Goal: Task Accomplishment & Management: Complete application form

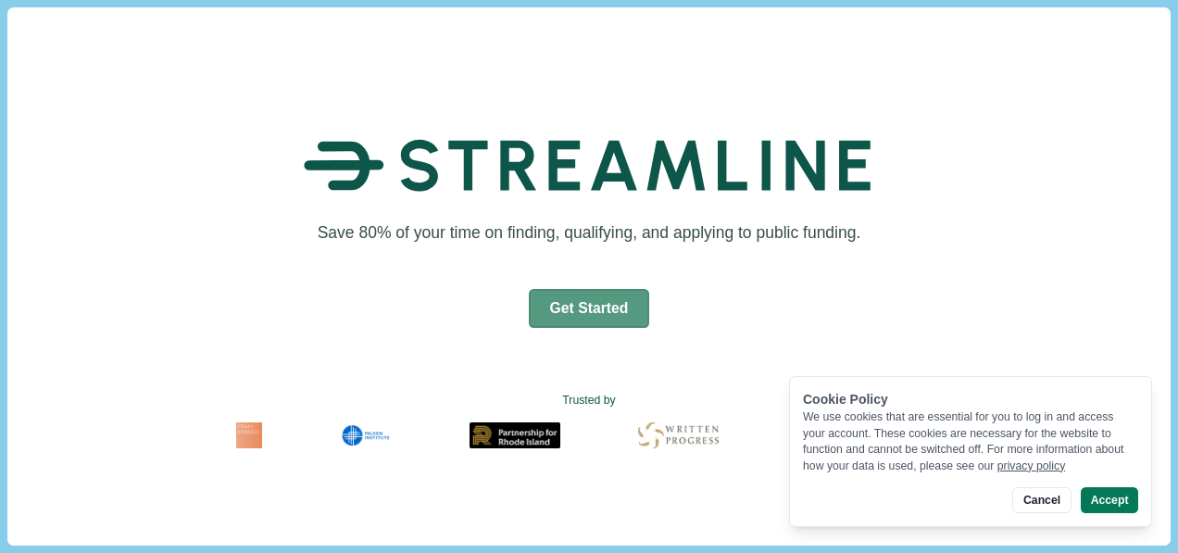
click at [591, 309] on button "Get Started" at bounding box center [589, 308] width 121 height 39
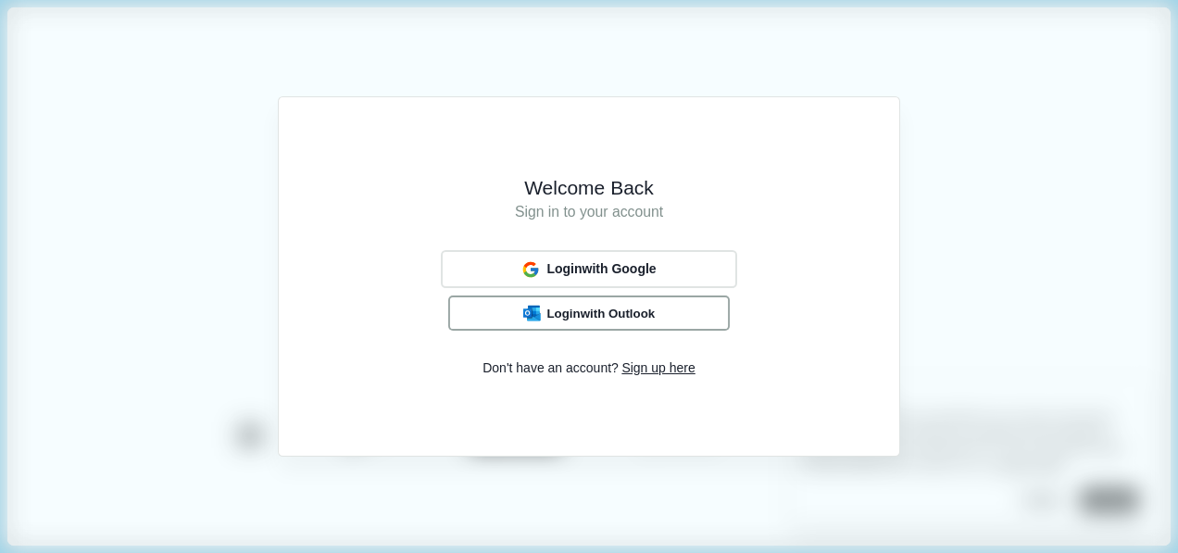
click at [619, 319] on span "Login with Outlook" at bounding box center [600, 313] width 108 height 15
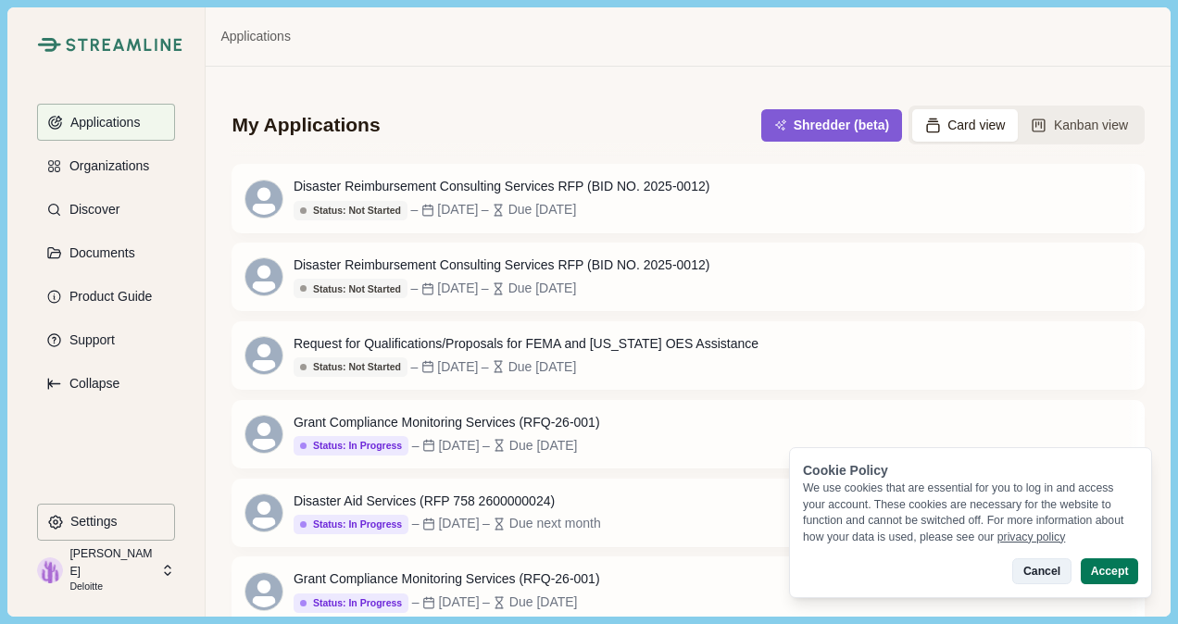
click at [1050, 576] on button "Cancel" at bounding box center [1041, 571] width 58 height 26
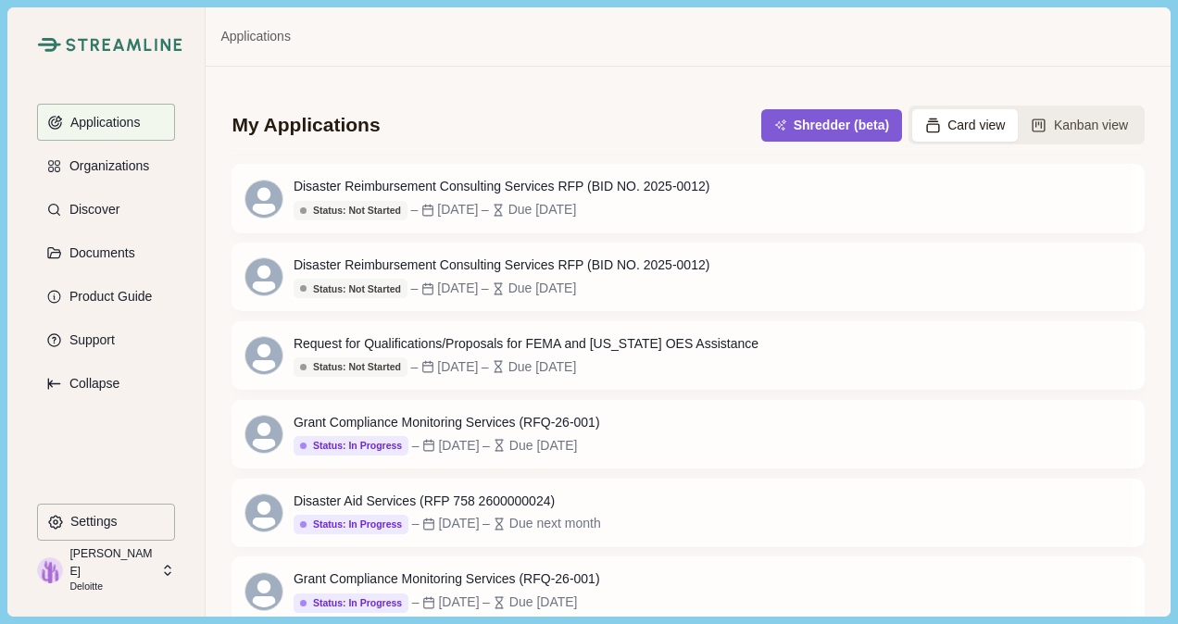
click at [570, 84] on div "My Applications Shredder (beta) Card view Kanban view" at bounding box center [687, 112] width 912 height 91
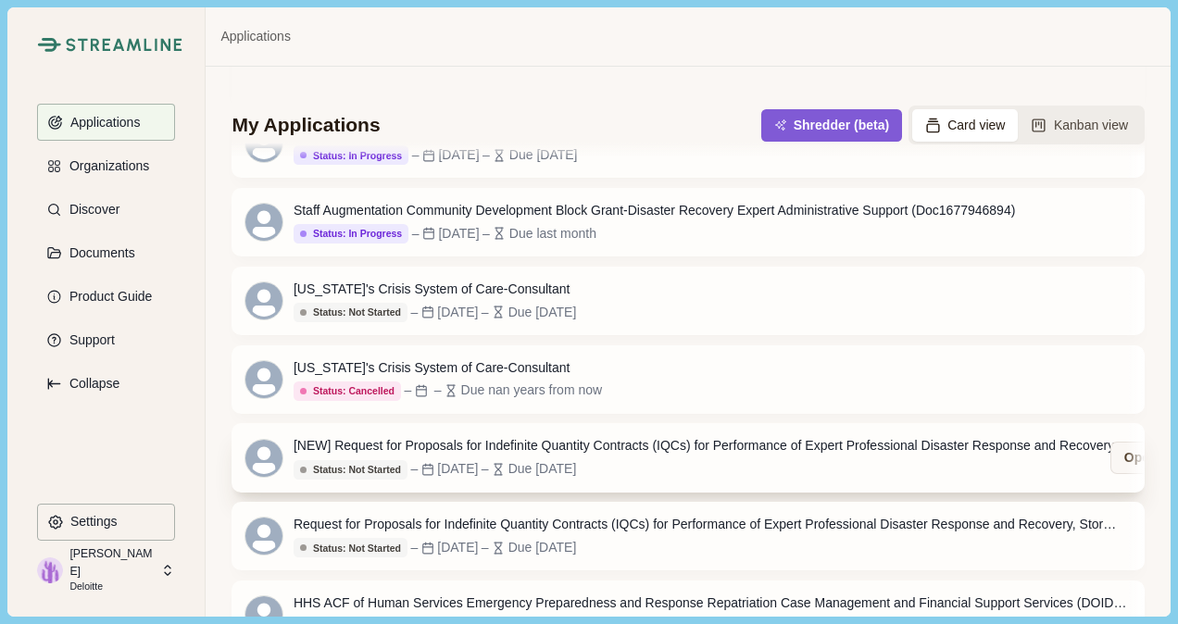
scroll to position [573, 0]
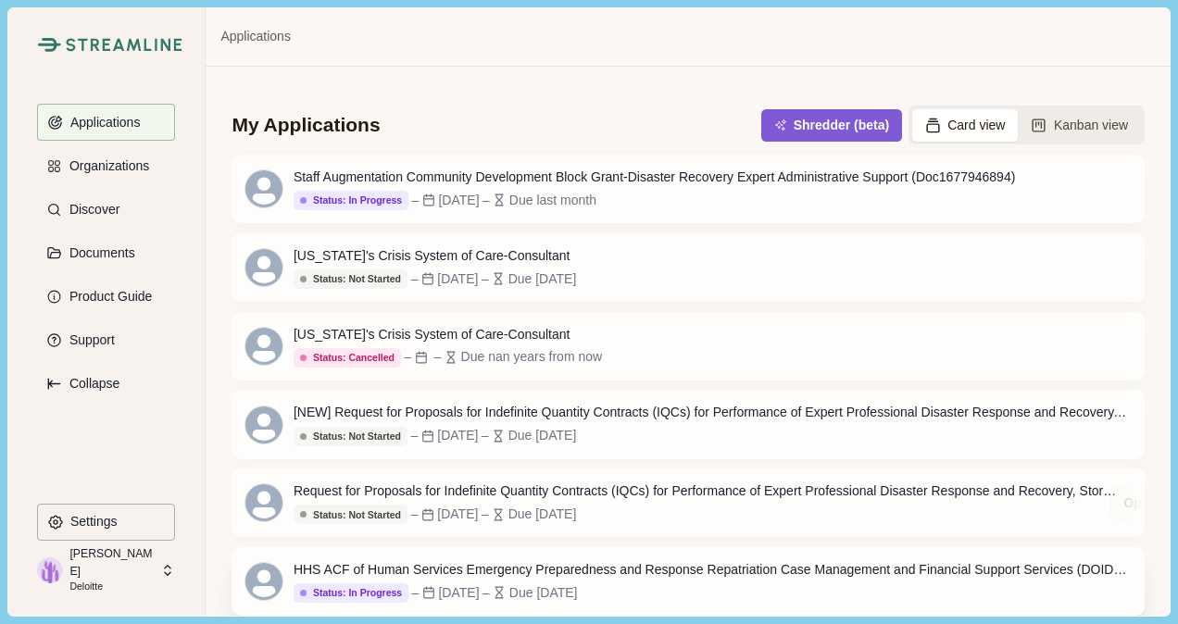
click at [437, 565] on div "HHS ACF of Human Services Emergency Preparedness and Response Repatriation Case…" at bounding box center [710, 569] width 833 height 19
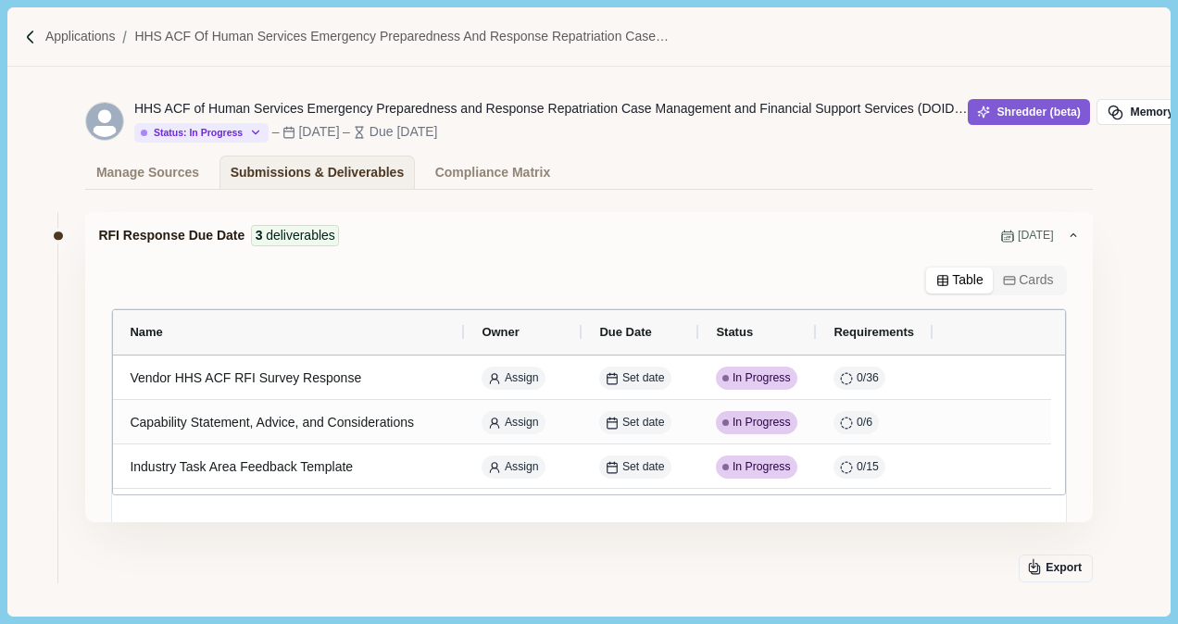
click at [1026, 281] on button "Cards" at bounding box center [1028, 281] width 70 height 26
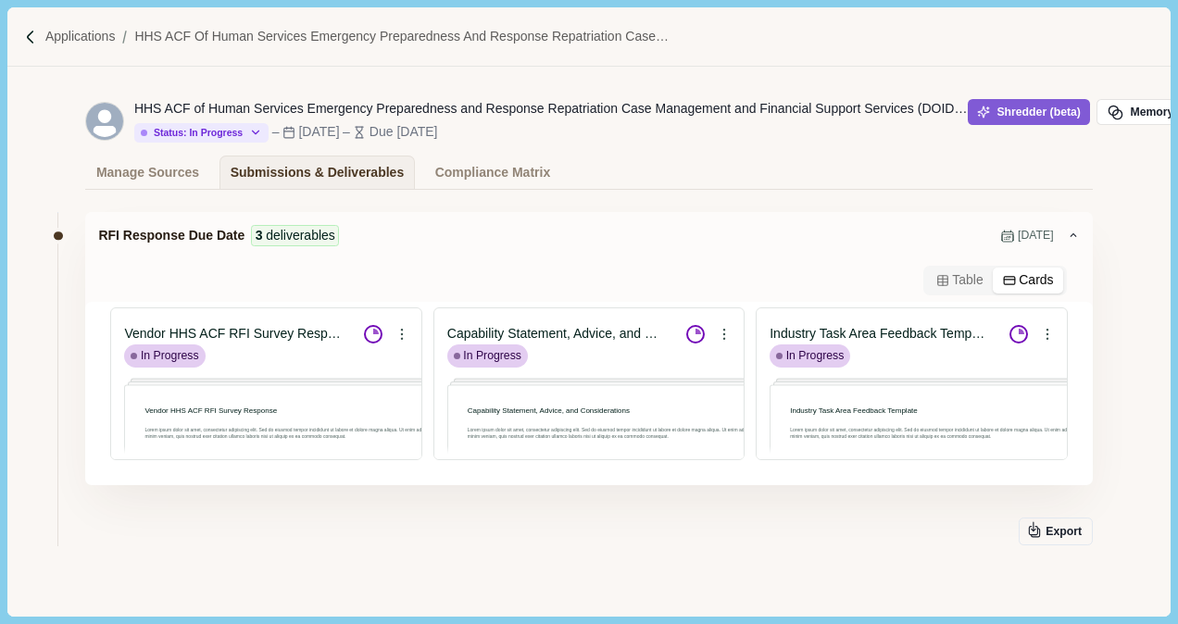
click at [943, 283] on button "Table" at bounding box center [959, 281] width 67 height 26
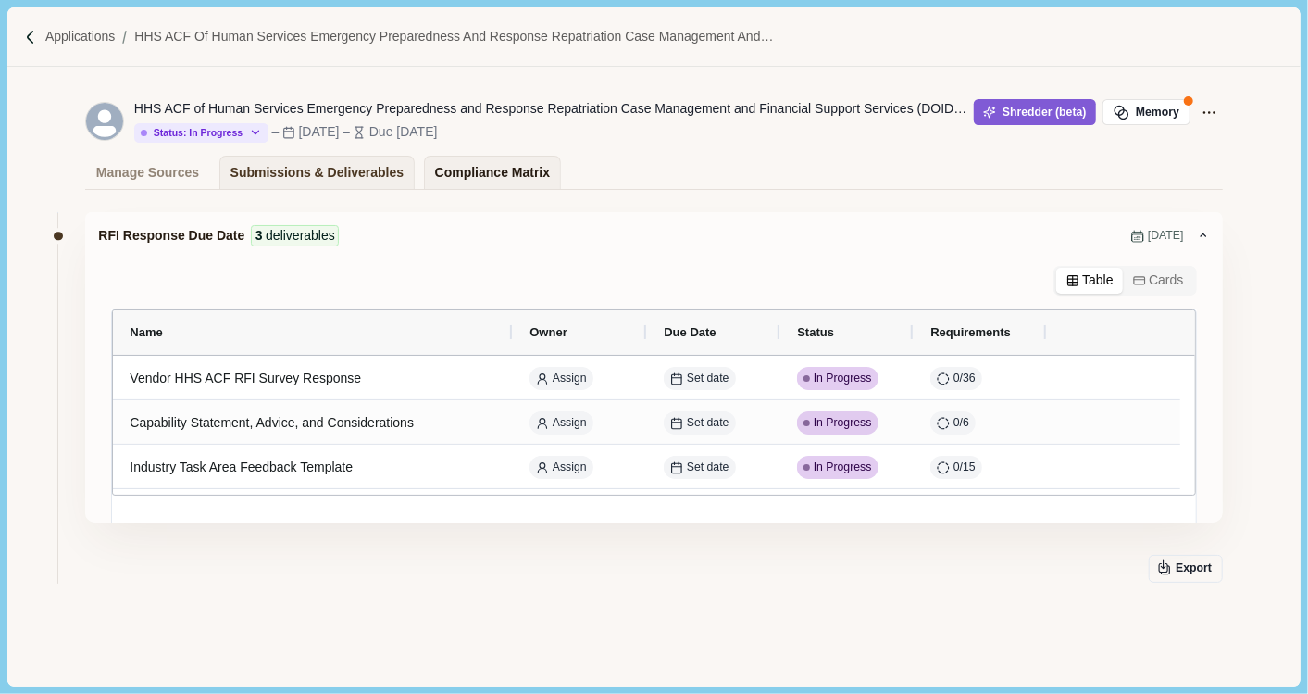
click at [497, 171] on div "Compliance Matrix" at bounding box center [492, 172] width 115 height 32
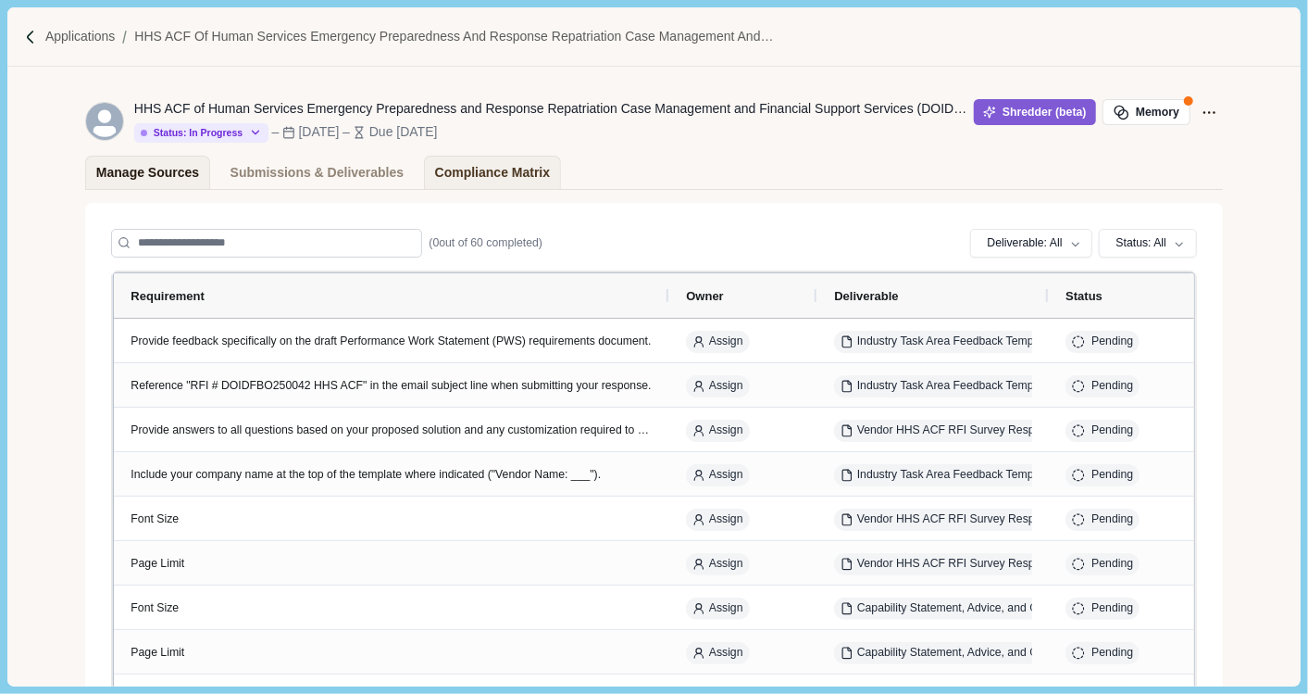
click at [157, 179] on div "Manage Sources" at bounding box center [147, 172] width 103 height 32
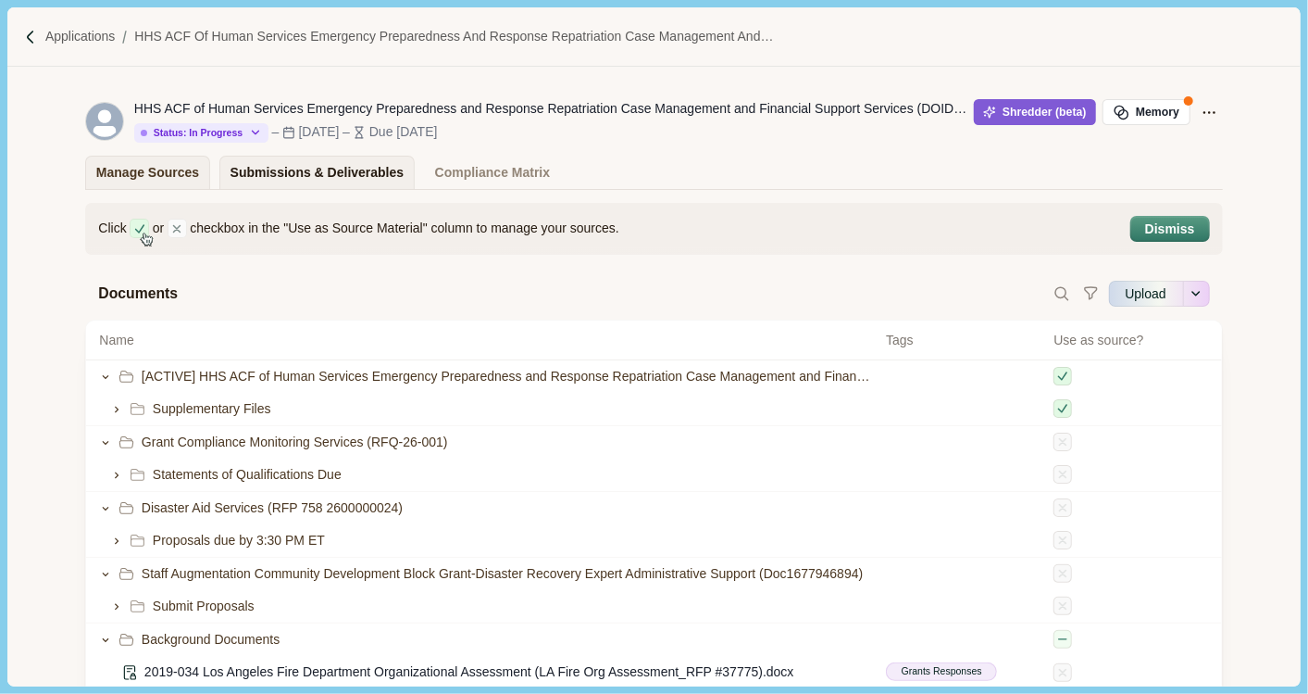
click at [319, 167] on div "Submissions & Deliverables" at bounding box center [318, 172] width 174 height 32
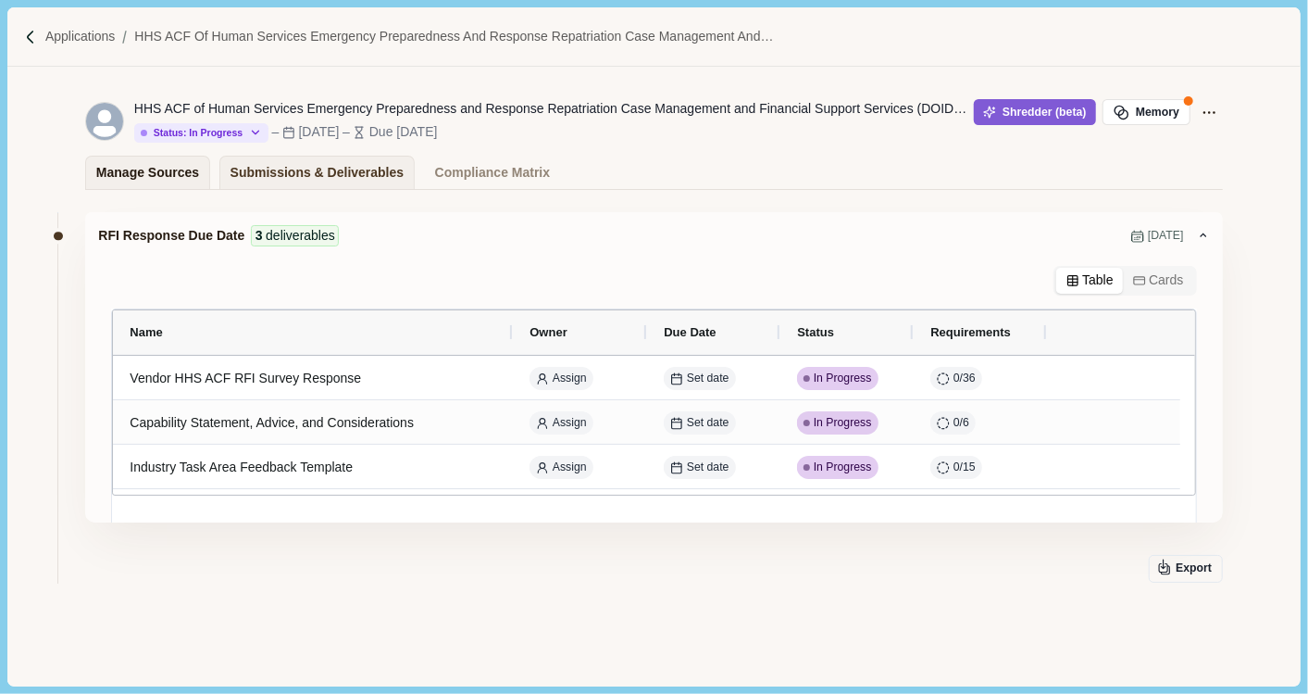
click at [198, 179] on link "Manage Sources" at bounding box center [147, 172] width 124 height 33
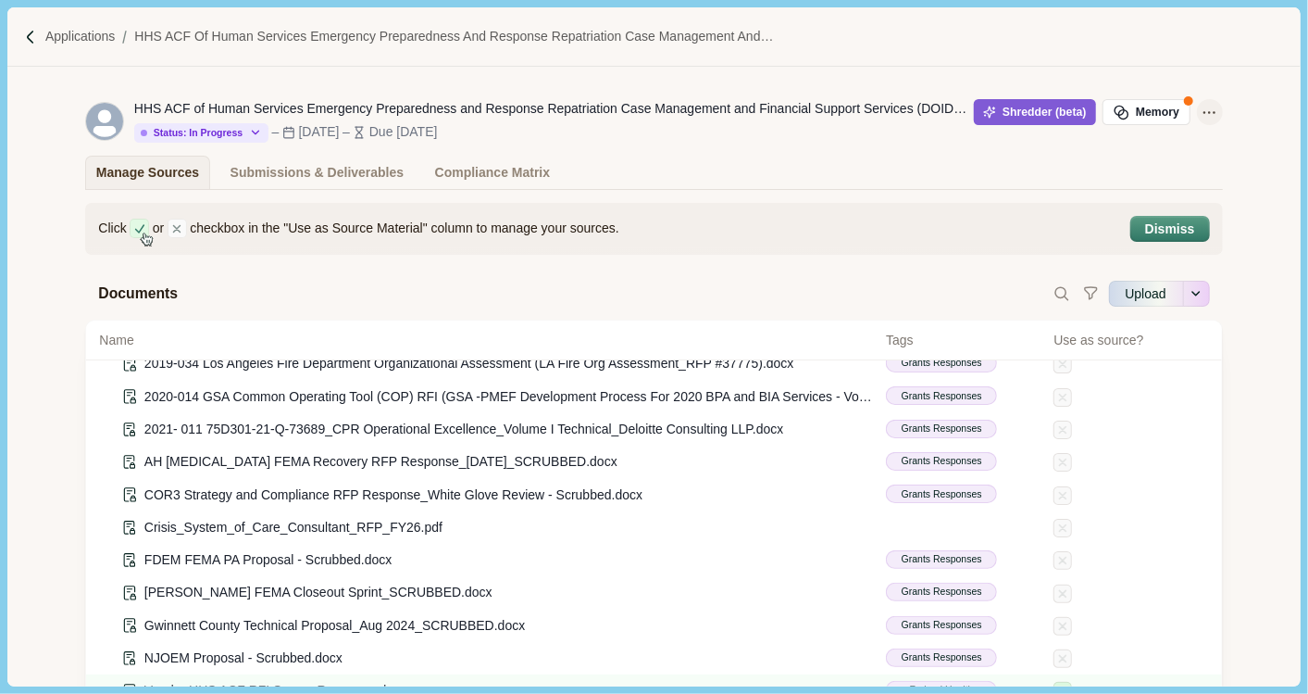
click at [1177, 104] on icon "Application Actions" at bounding box center [1209, 112] width 19 height 19
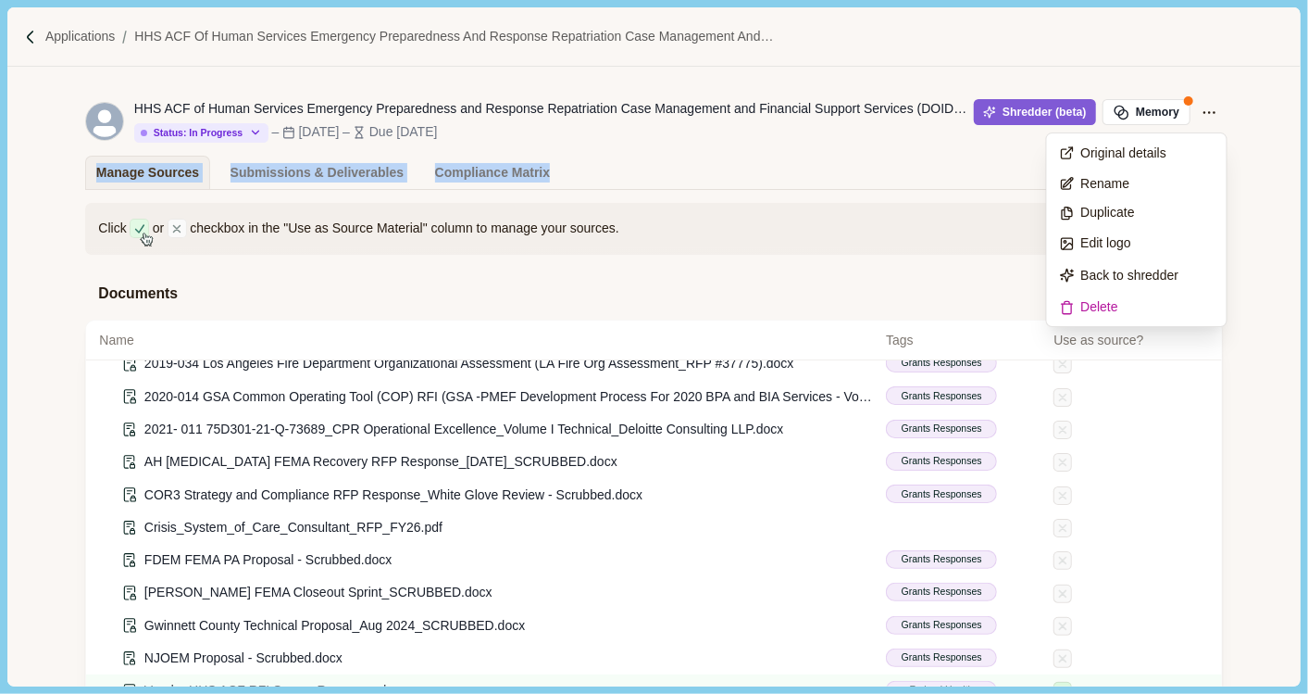
click at [1177, 156] on div "HHS ACF of Human Services Emergency Preparedness and Response Repatriation Case…" at bounding box center [653, 128] width 1293 height 122
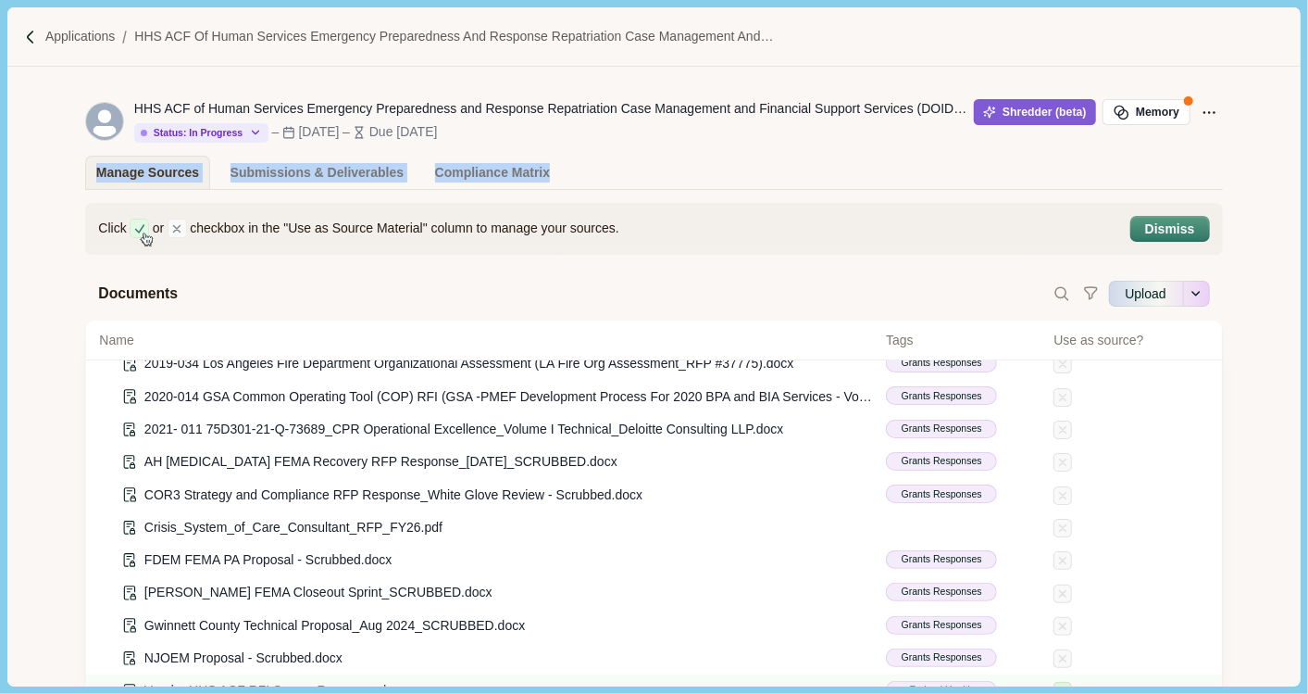
click at [850, 169] on div "Manage Sources Submissions & Deliverables Compliance Matrix" at bounding box center [653, 172] width 1137 height 33
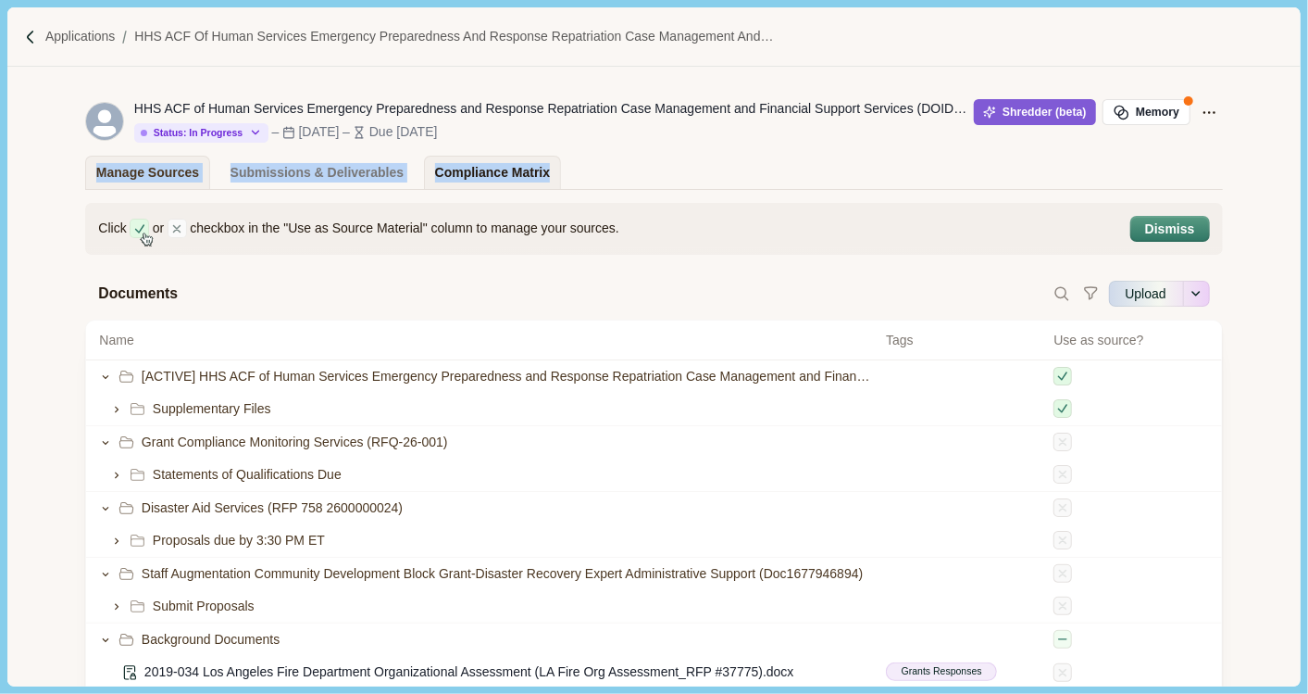
click at [457, 167] on div "Compliance Matrix" at bounding box center [492, 172] width 115 height 32
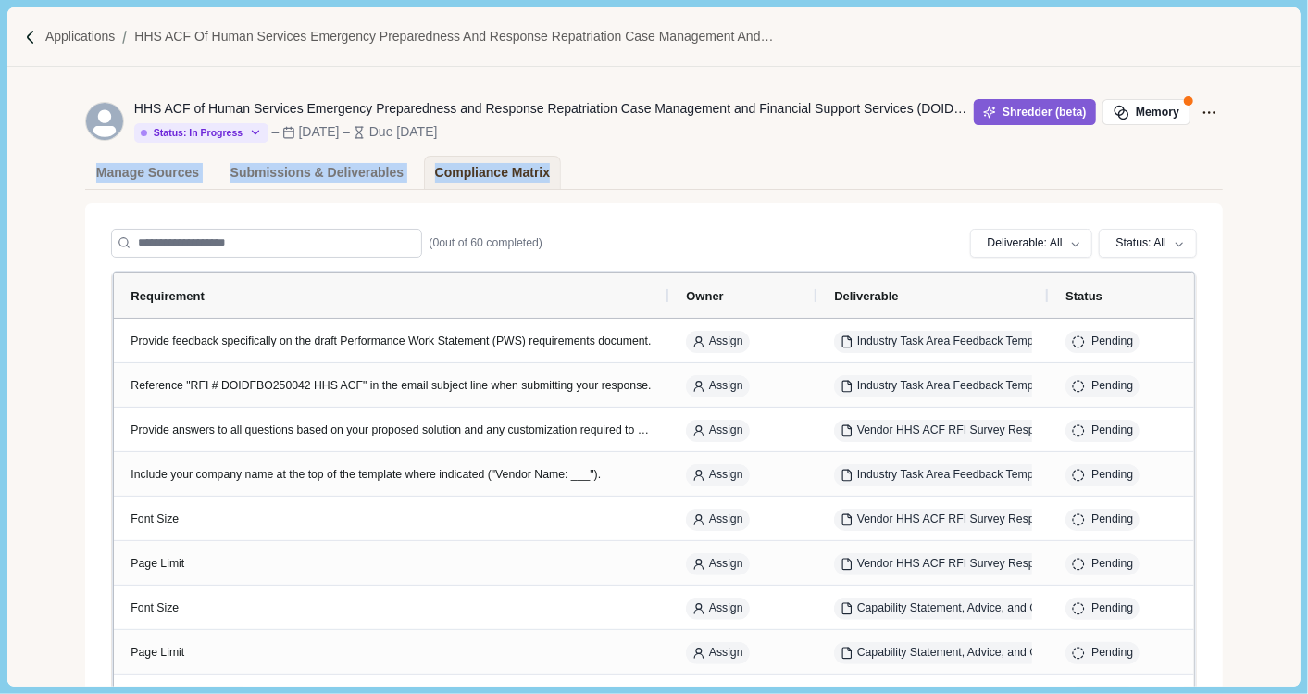
click at [666, 182] on div "Manage Sources Submissions & Deliverables Compliance Matrix" at bounding box center [653, 172] width 1137 height 33
click at [186, 167] on div "Manage Sources" at bounding box center [147, 172] width 103 height 32
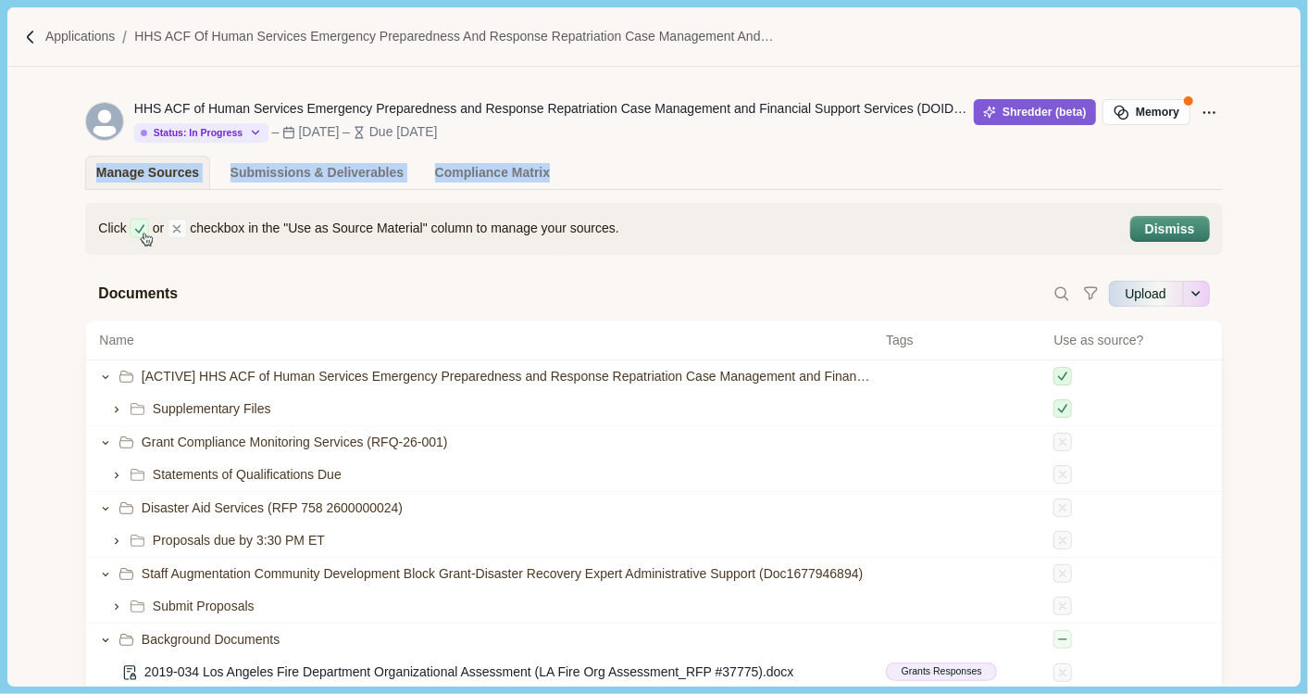
click at [667, 180] on div "Manage Sources Submissions & Deliverables Compliance Matrix" at bounding box center [653, 172] width 1137 height 33
click at [596, 156] on div "Manage Sources Submissions & Deliverables Compliance Matrix" at bounding box center [653, 172] width 1137 height 33
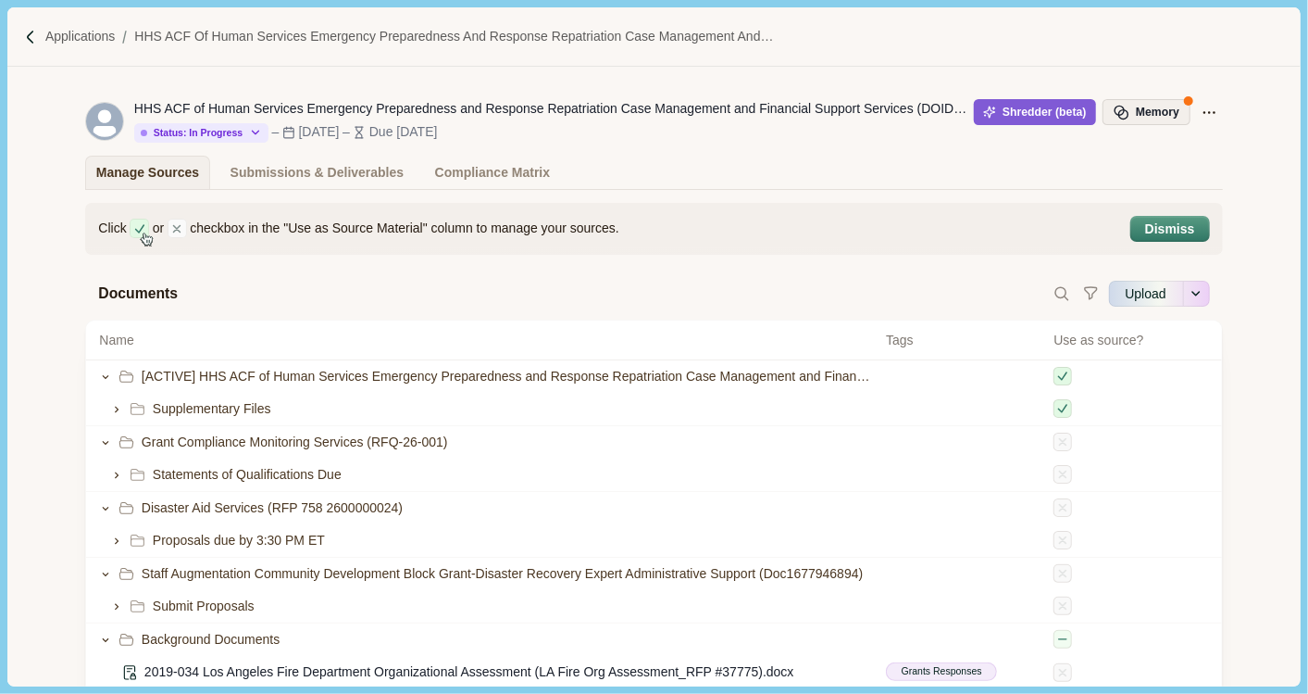
click at [1166, 112] on button "Memory" at bounding box center [1146, 112] width 87 height 26
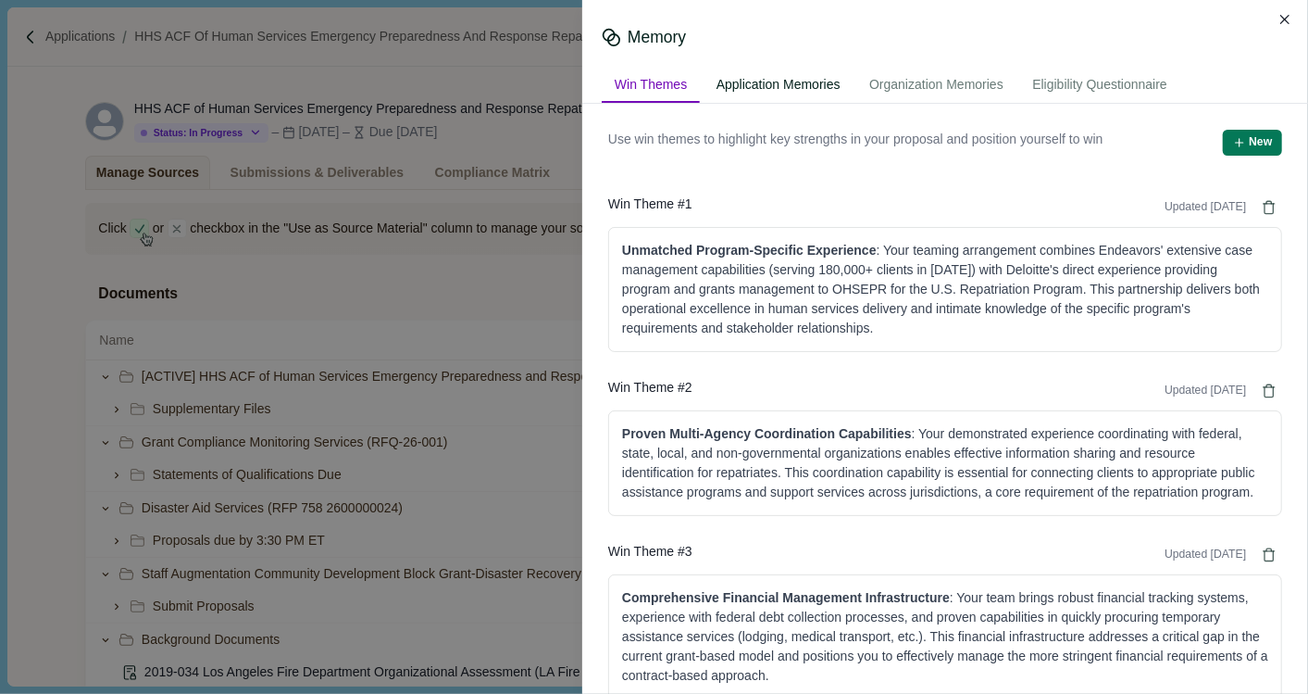
click at [799, 88] on div "Application Memories" at bounding box center [779, 86] width 150 height 34
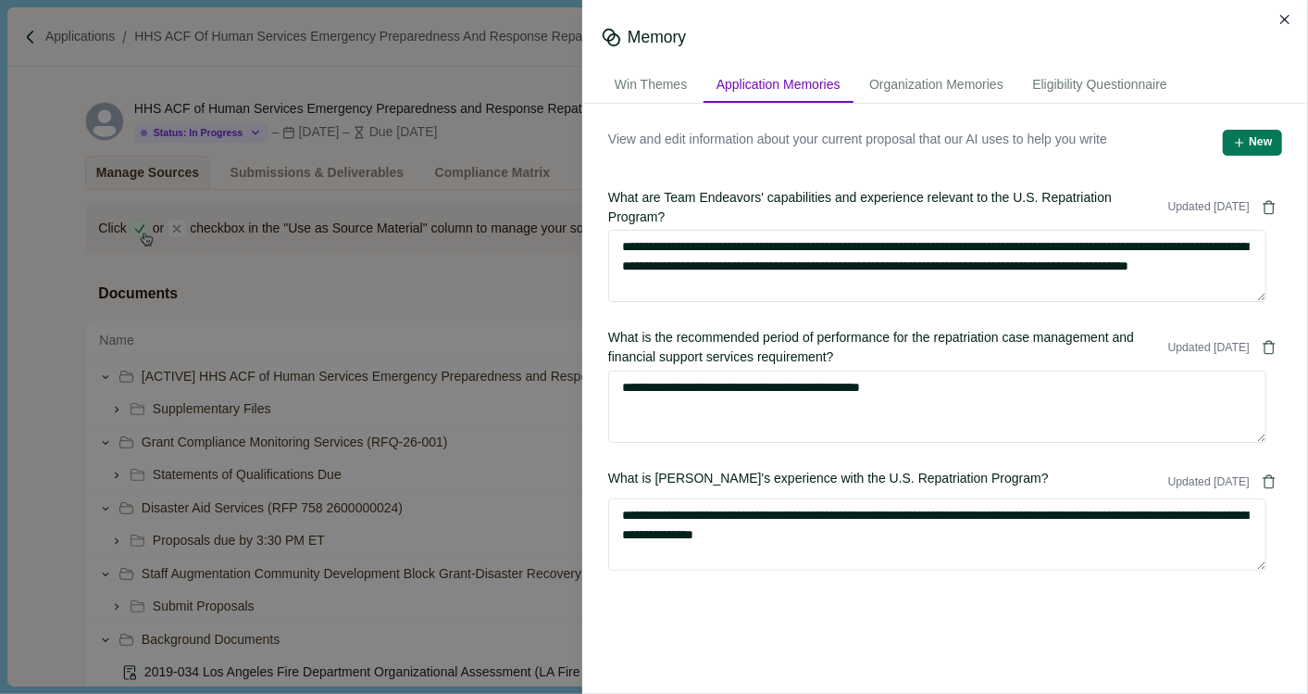
click at [968, 67] on div "Memory Win Themes Application Memories Organization Memories Eligibility Questi…" at bounding box center [945, 52] width 726 height 104
click at [970, 81] on div "Organization Memories" at bounding box center [936, 86] width 160 height 34
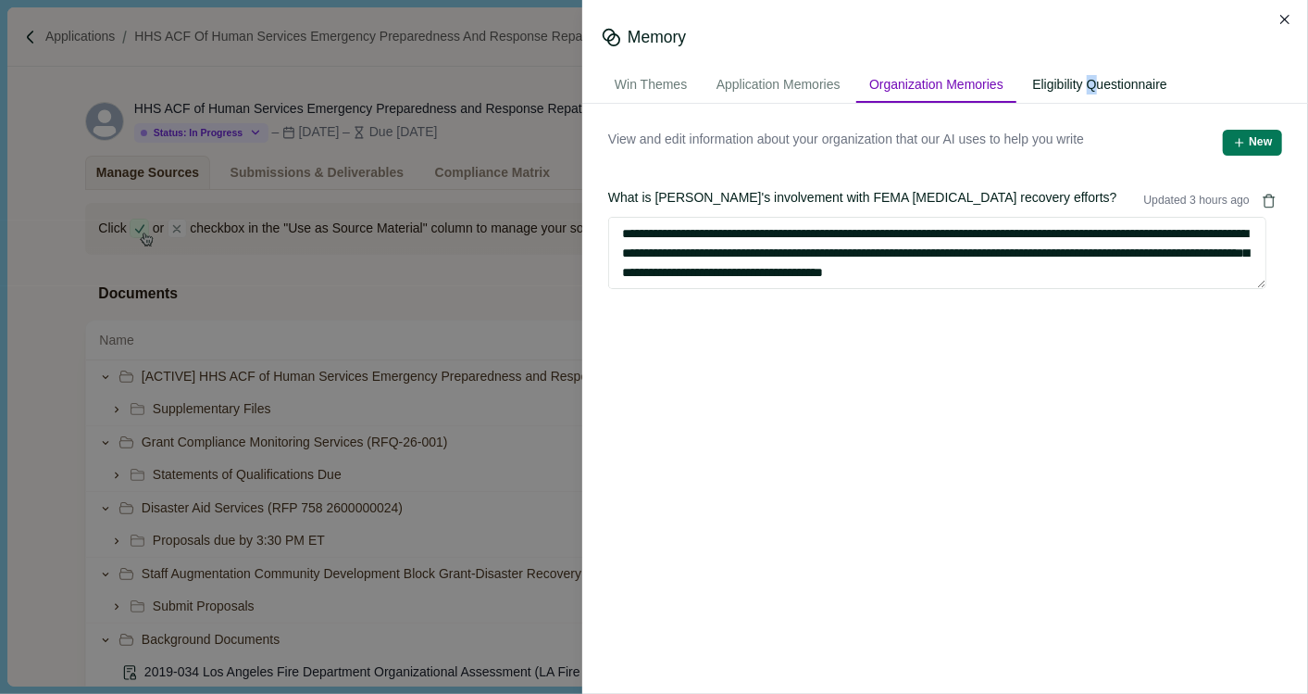
click at [1106, 79] on div "Eligibility Questionnaire" at bounding box center [1099, 86] width 161 height 34
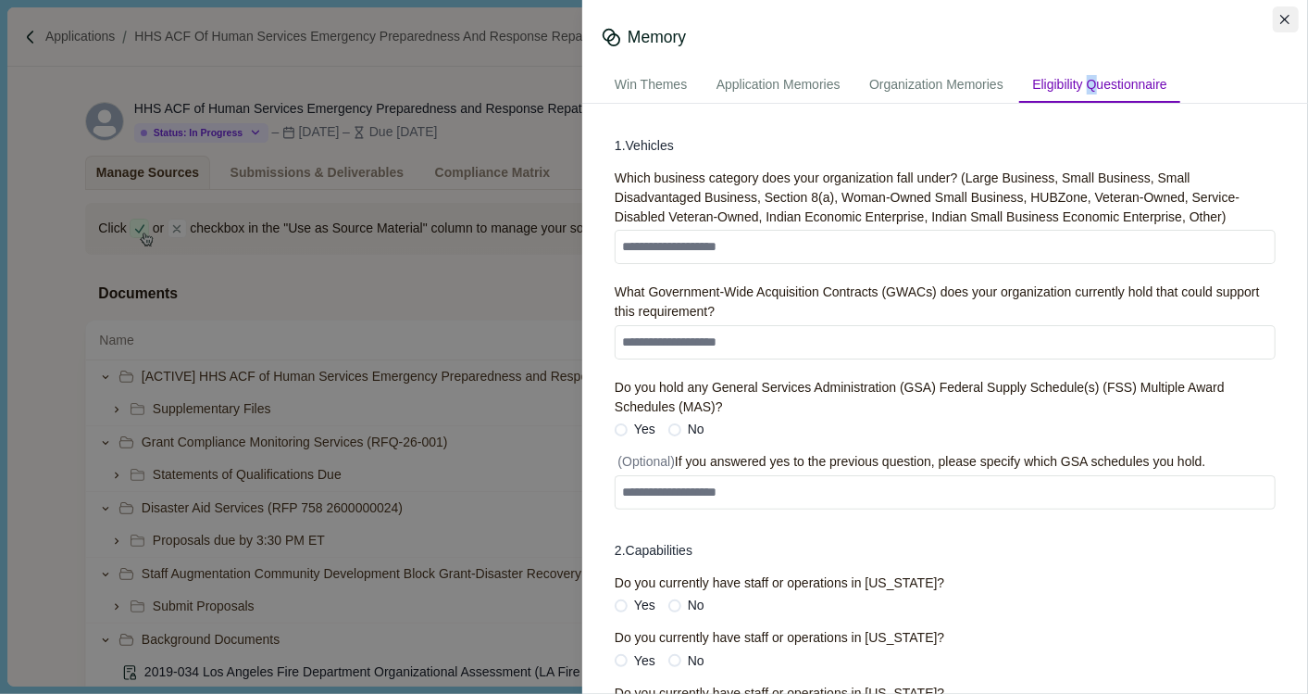
click at [1177, 19] on icon "Close" at bounding box center [1286, 20] width 10 height 10
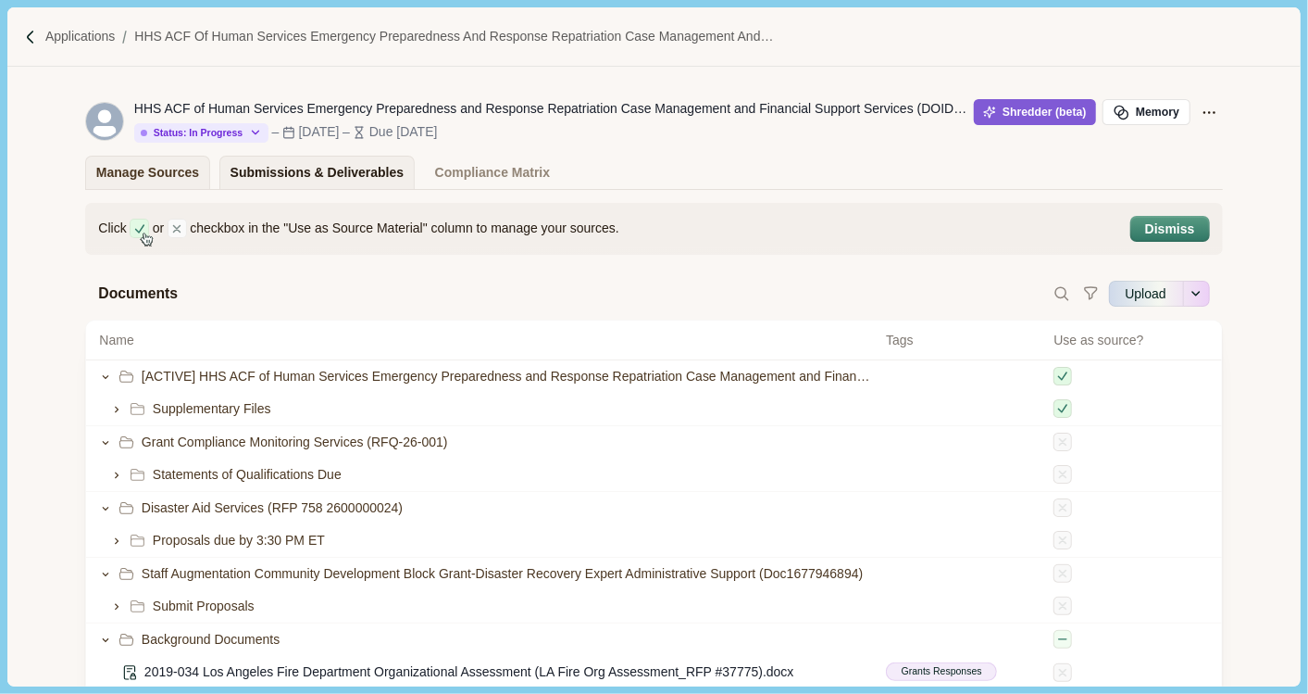
click at [349, 164] on div "Submissions & Deliverables" at bounding box center [318, 172] width 174 height 32
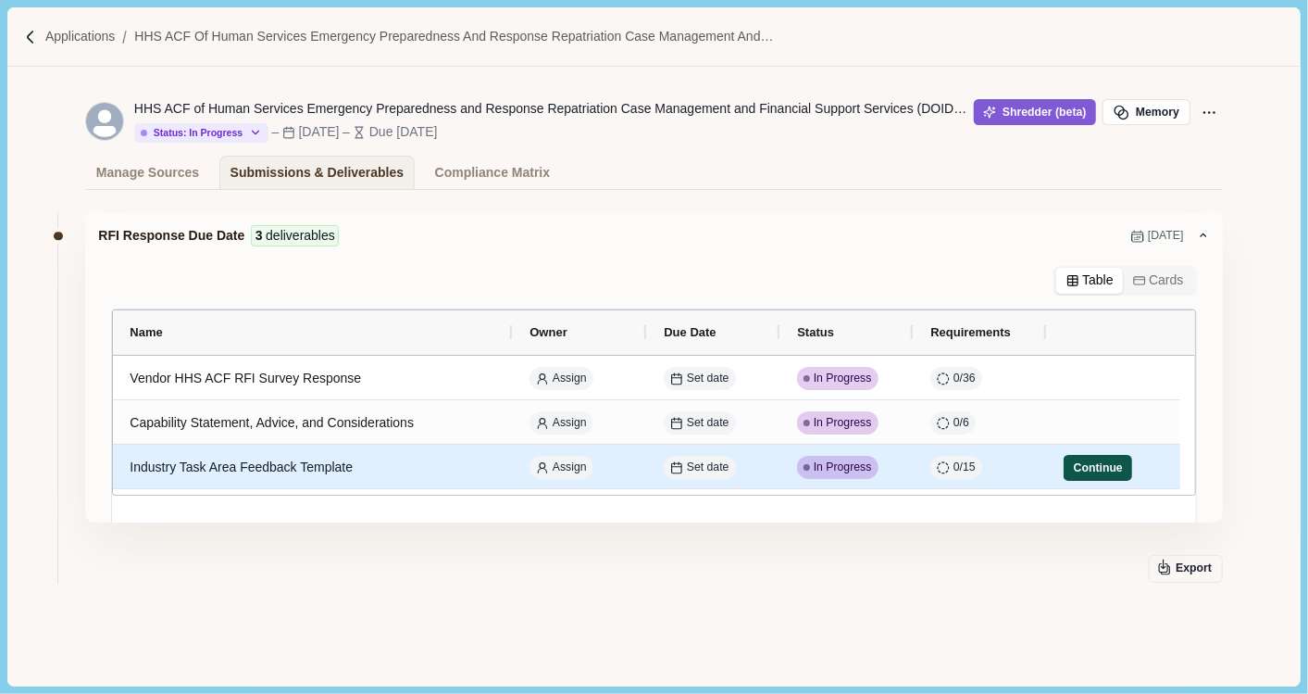
click at [1076, 455] on button "Continue" at bounding box center [1098, 468] width 69 height 26
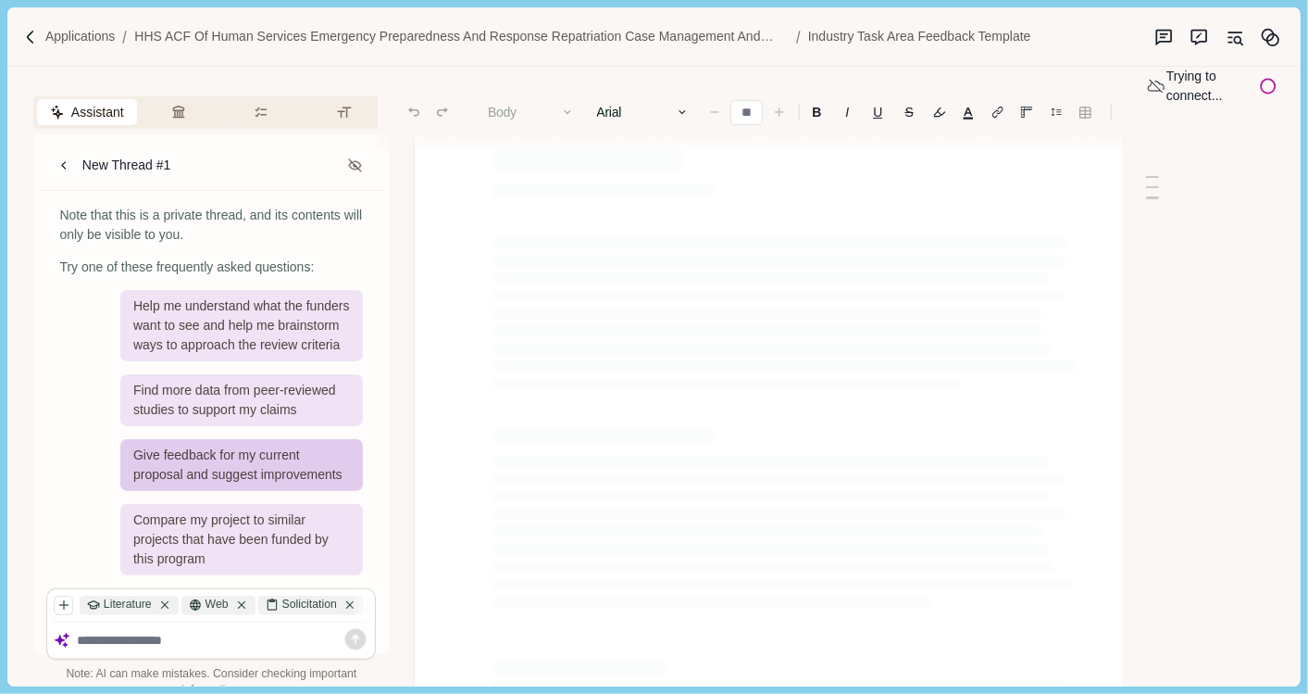
scroll to position [206, 0]
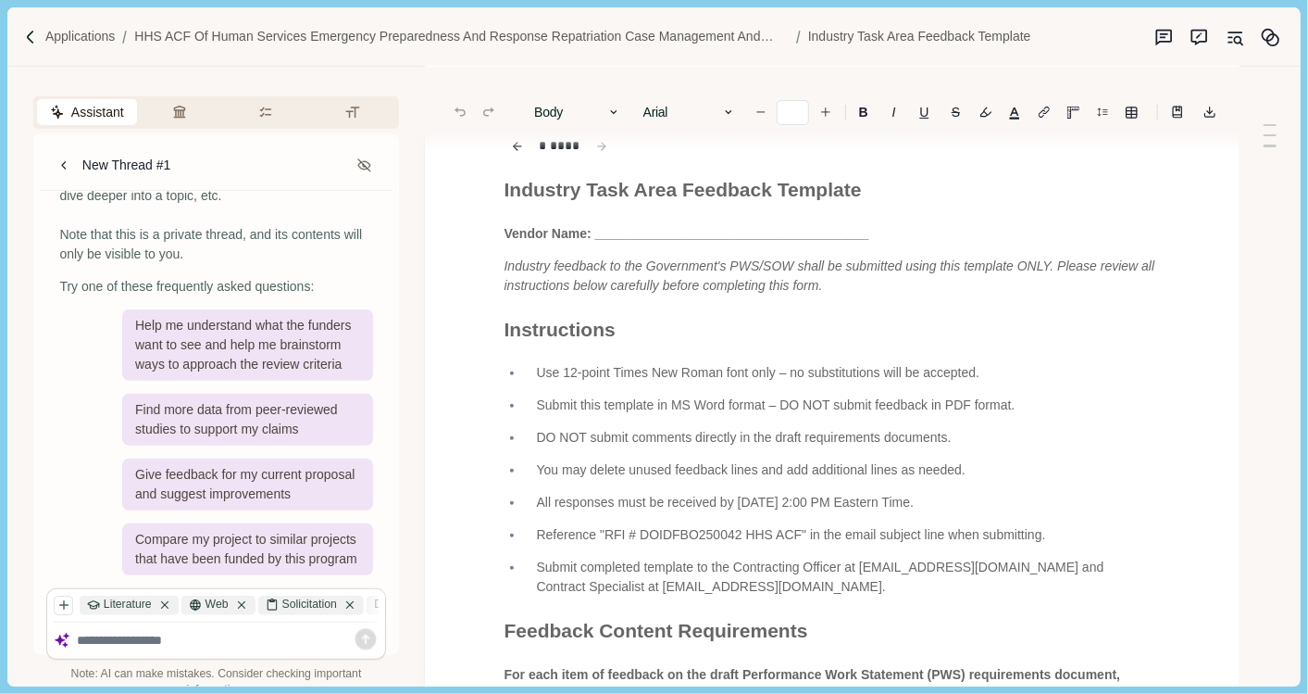
type input "**"
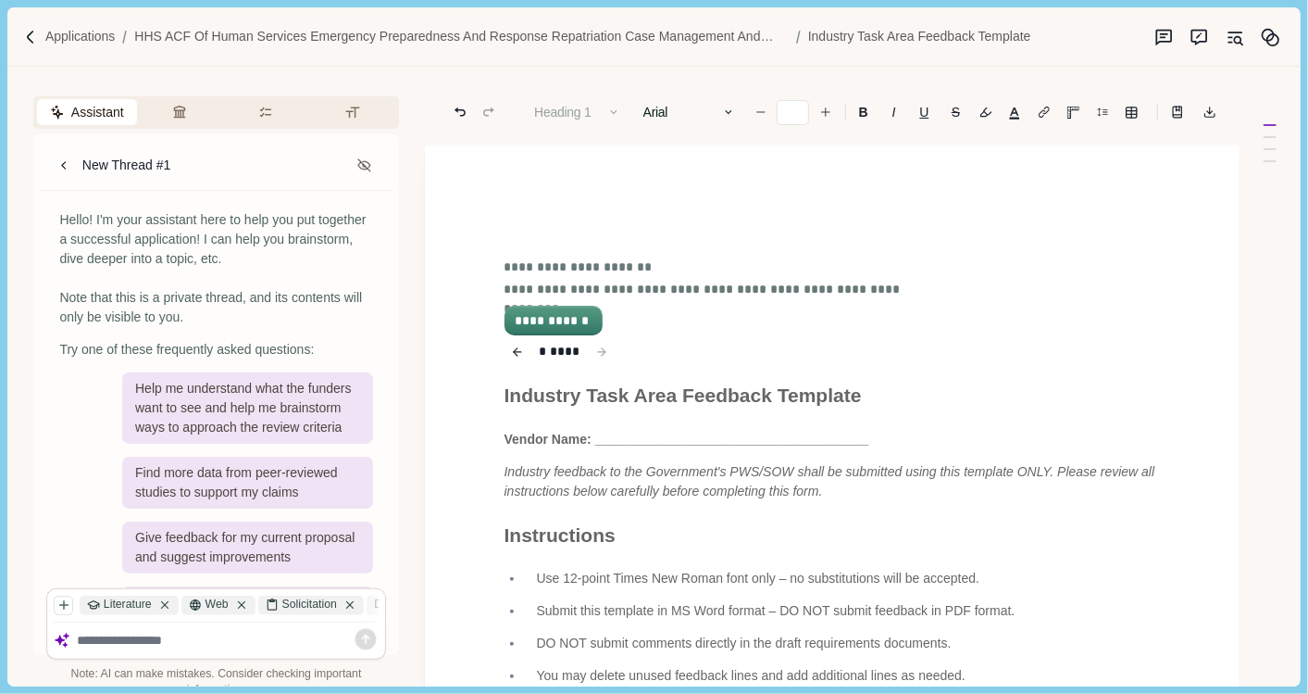
scroll to position [0, 0]
click at [61, 159] on icon at bounding box center [64, 165] width 17 height 17
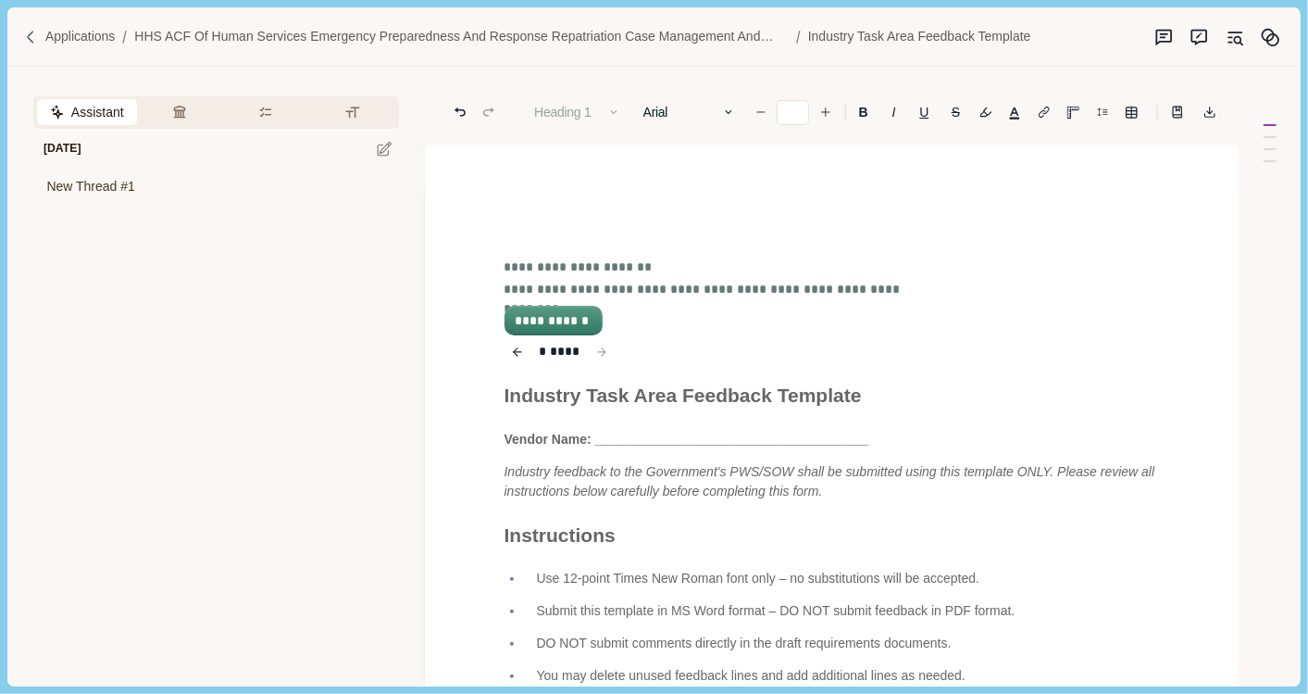
click at [28, 31] on img at bounding box center [31, 38] width 16 height 16
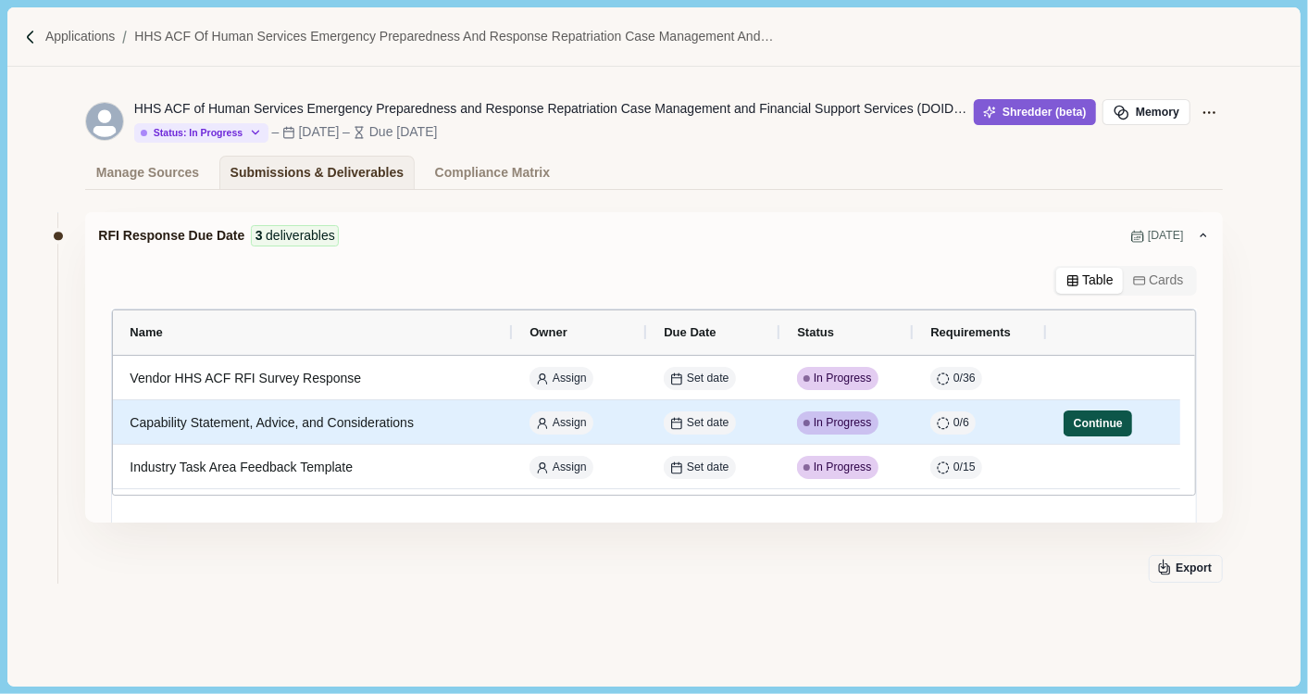
click at [1127, 423] on button "Continue" at bounding box center [1098, 423] width 69 height 26
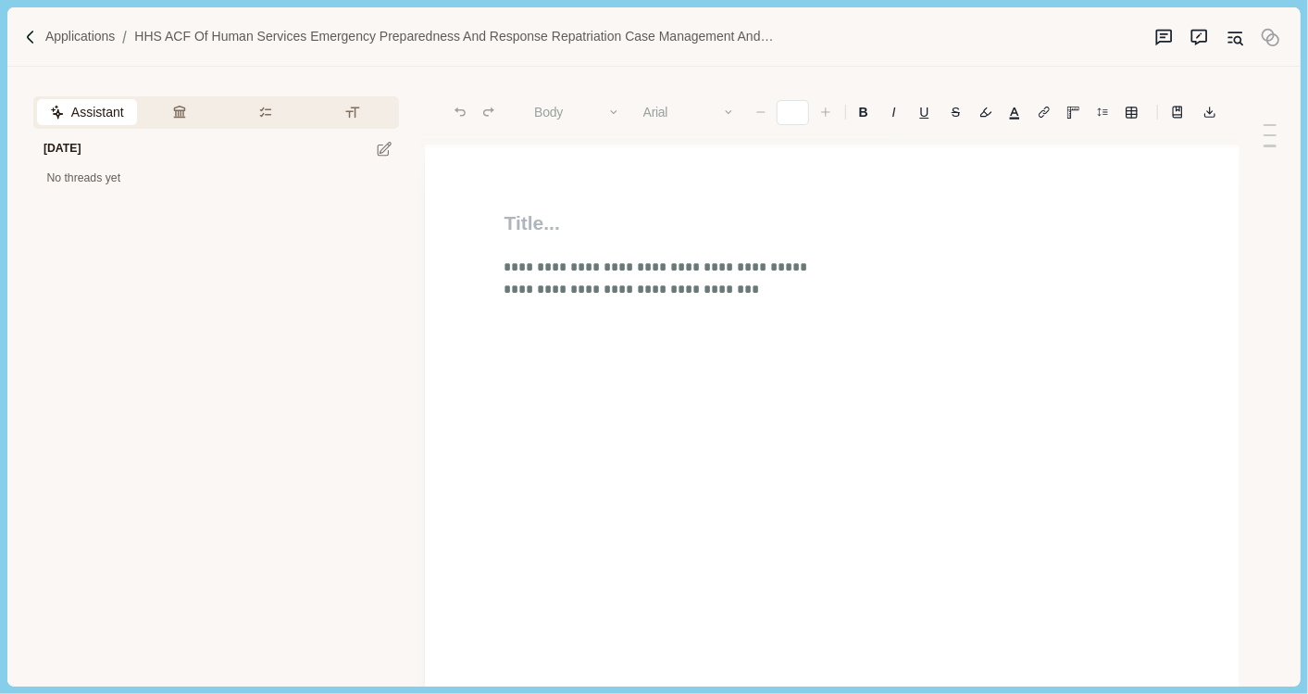
type input "**"
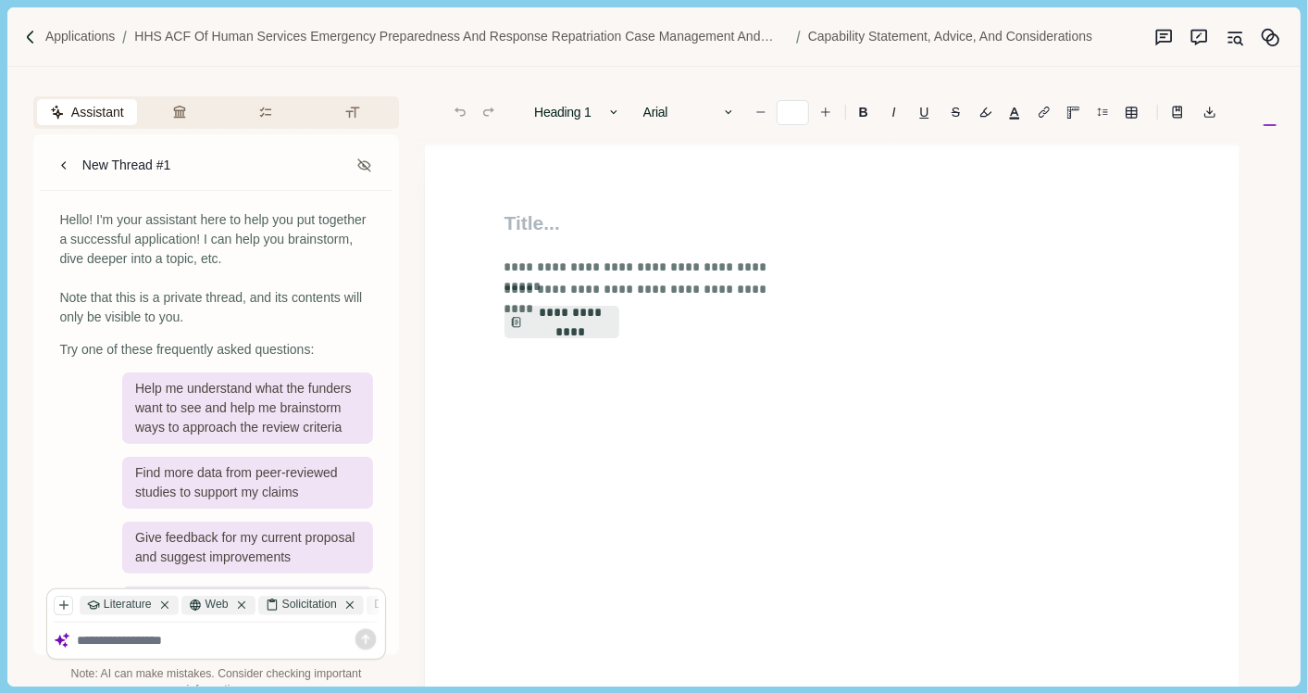
scroll to position [120, 0]
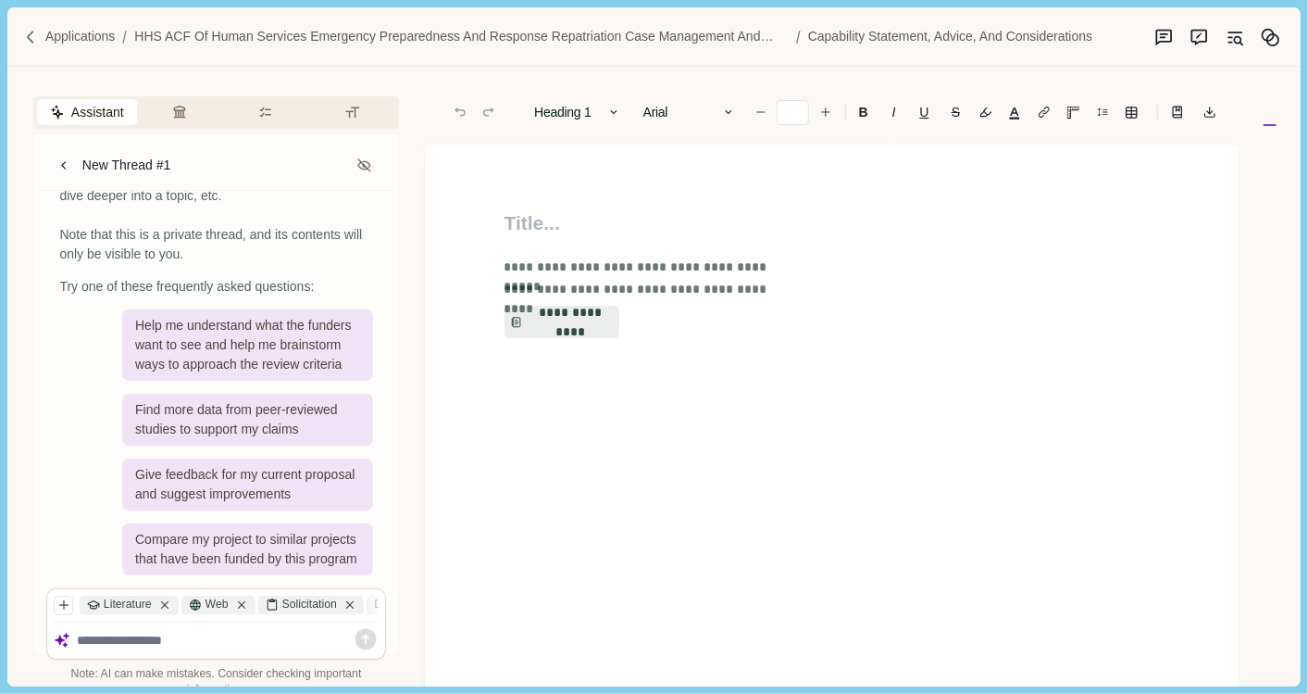
click at [30, 39] on img at bounding box center [31, 38] width 16 height 16
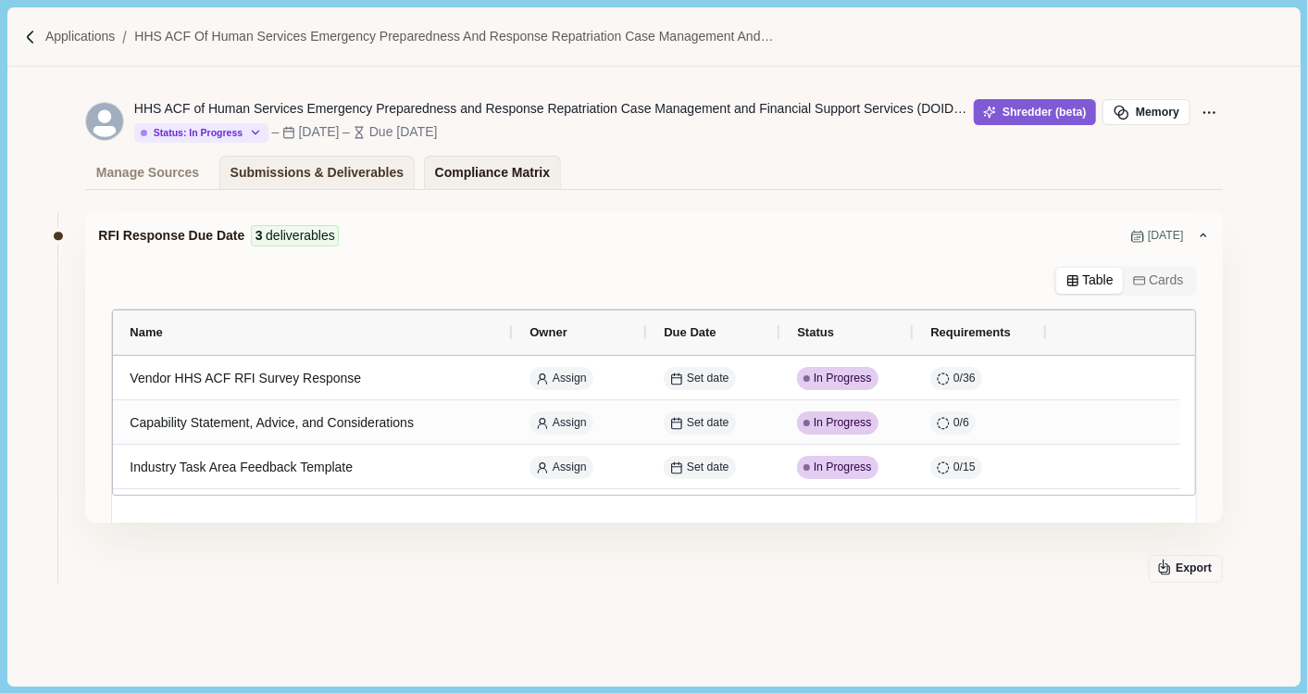
click at [439, 182] on div "Compliance Matrix" at bounding box center [492, 172] width 115 height 32
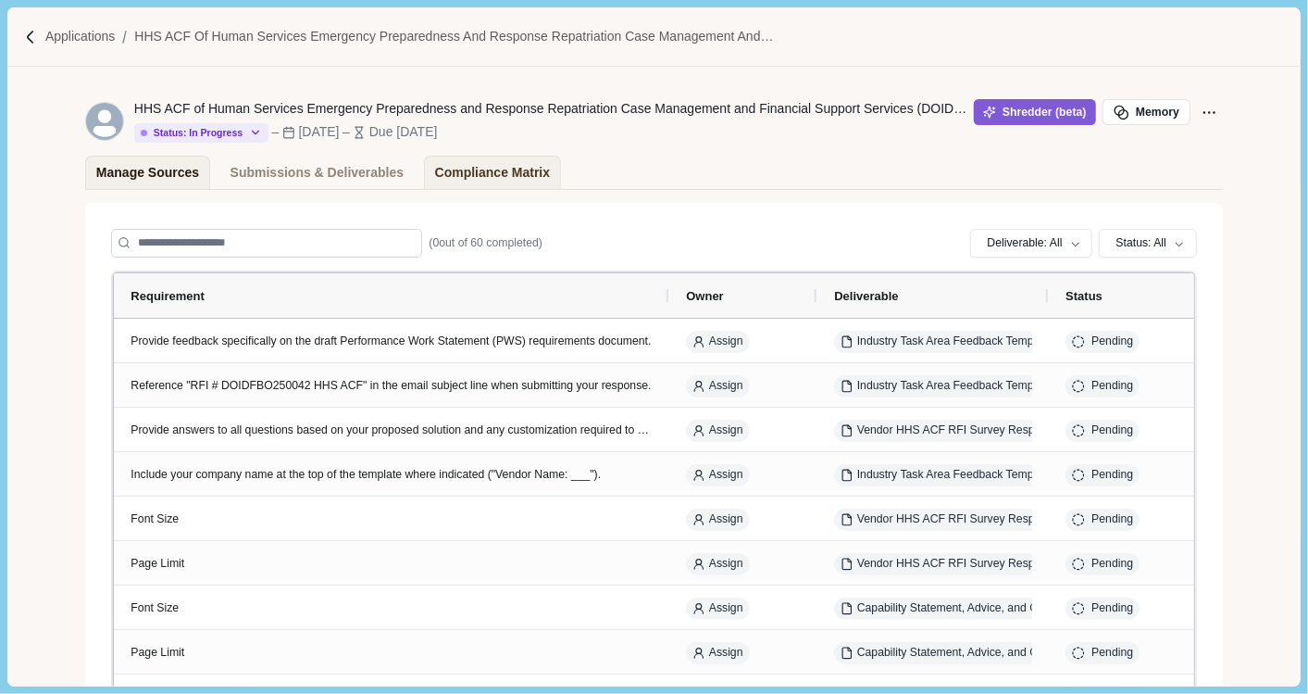
click at [147, 164] on div "Manage Sources" at bounding box center [147, 172] width 103 height 32
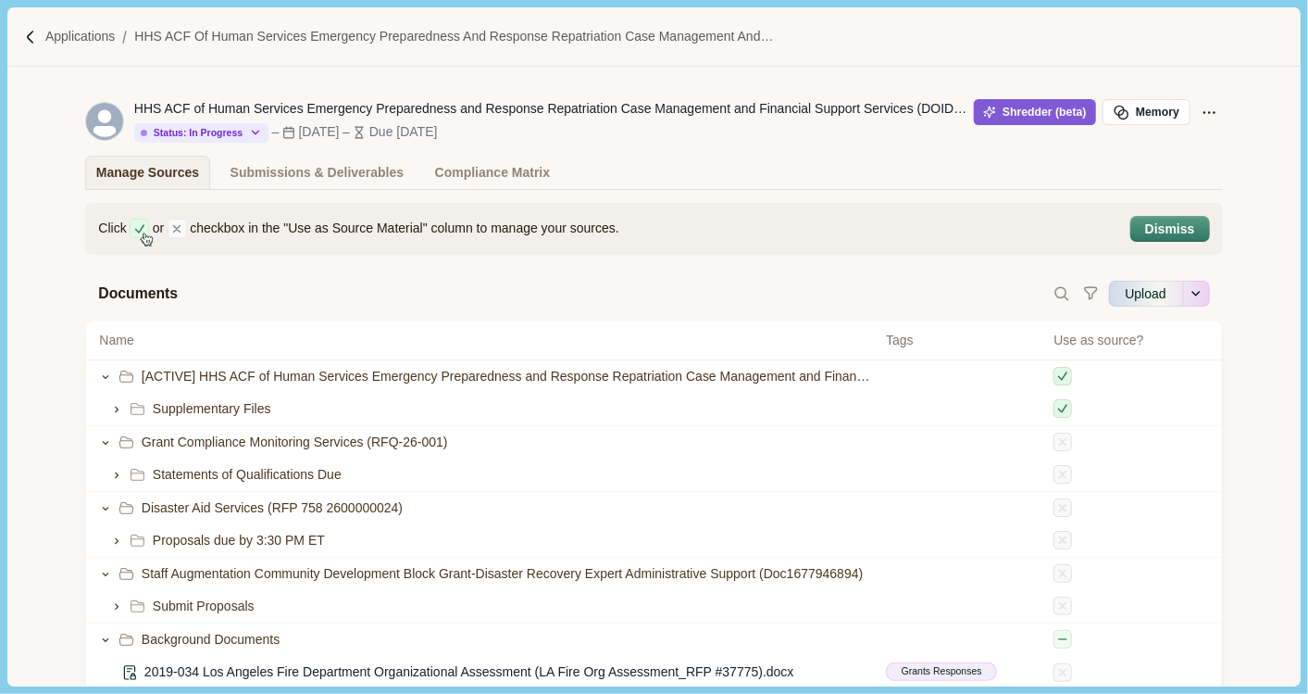
click at [344, 319] on div "Documents Upload More Options Import From Google Drive Import From OneDrive" at bounding box center [653, 294] width 1137 height 52
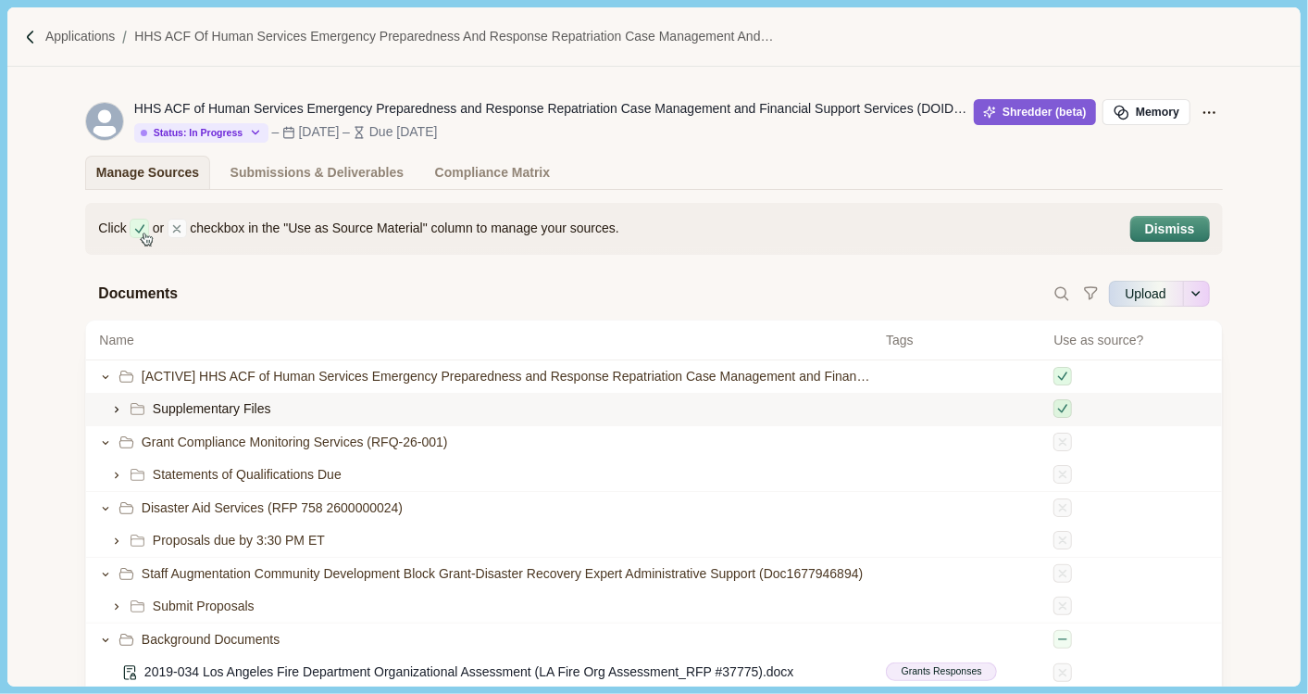
click at [113, 406] on icon at bounding box center [116, 409] width 13 height 13
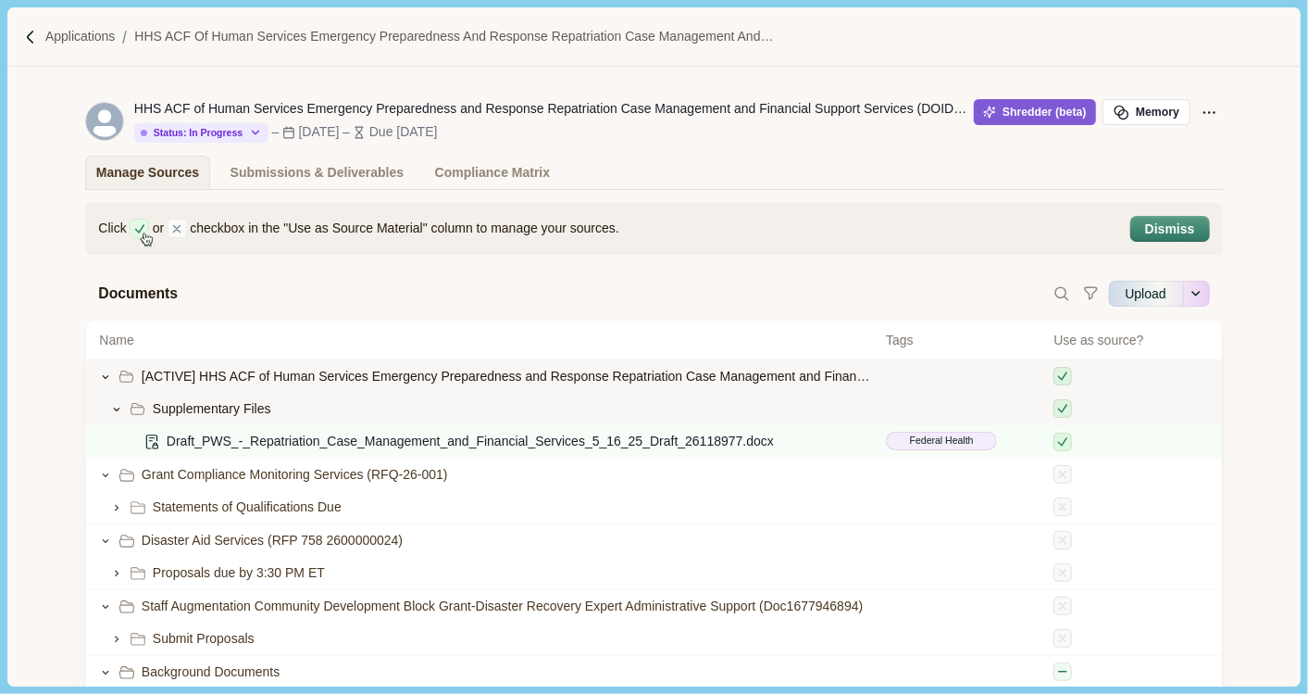
click at [547, 378] on span "[ACTIVE] HHS ACF of Human Services Emergency Preparedness and Response Repatria…" at bounding box center [507, 376] width 731 height 19
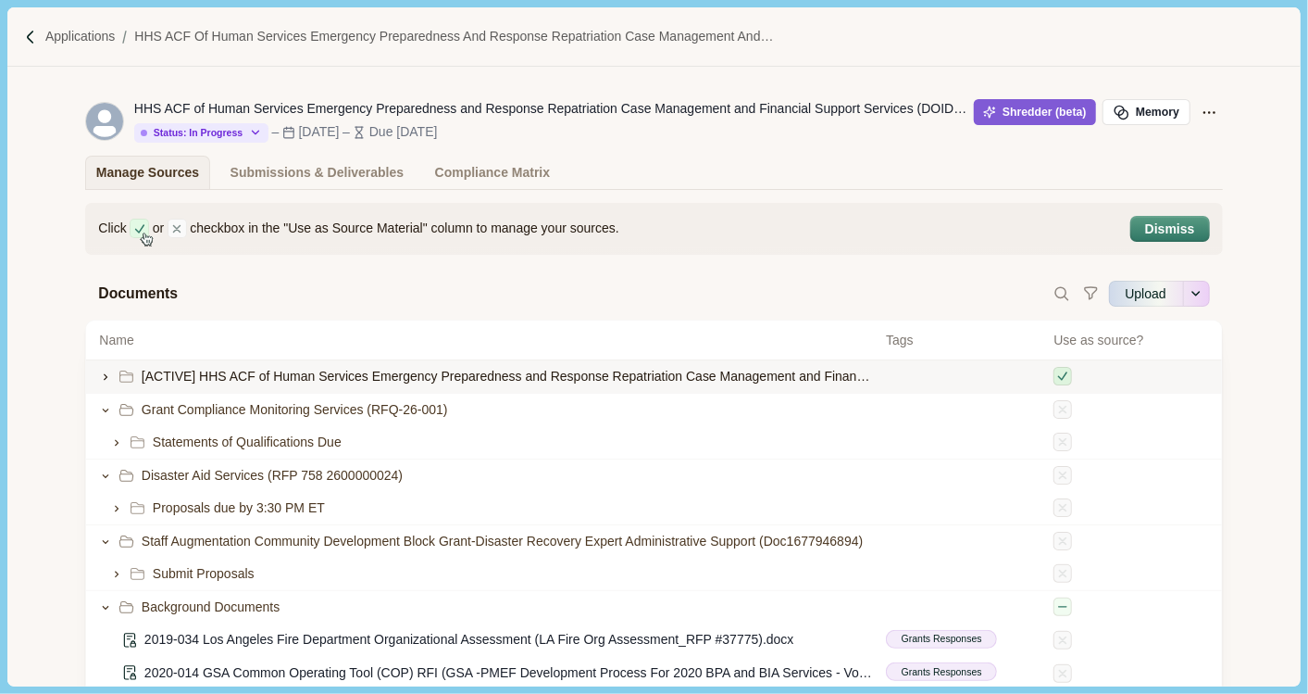
click at [485, 377] on span "[ACTIVE] HHS ACF of Human Services Emergency Preparedness and Response Repatria…" at bounding box center [507, 376] width 731 height 19
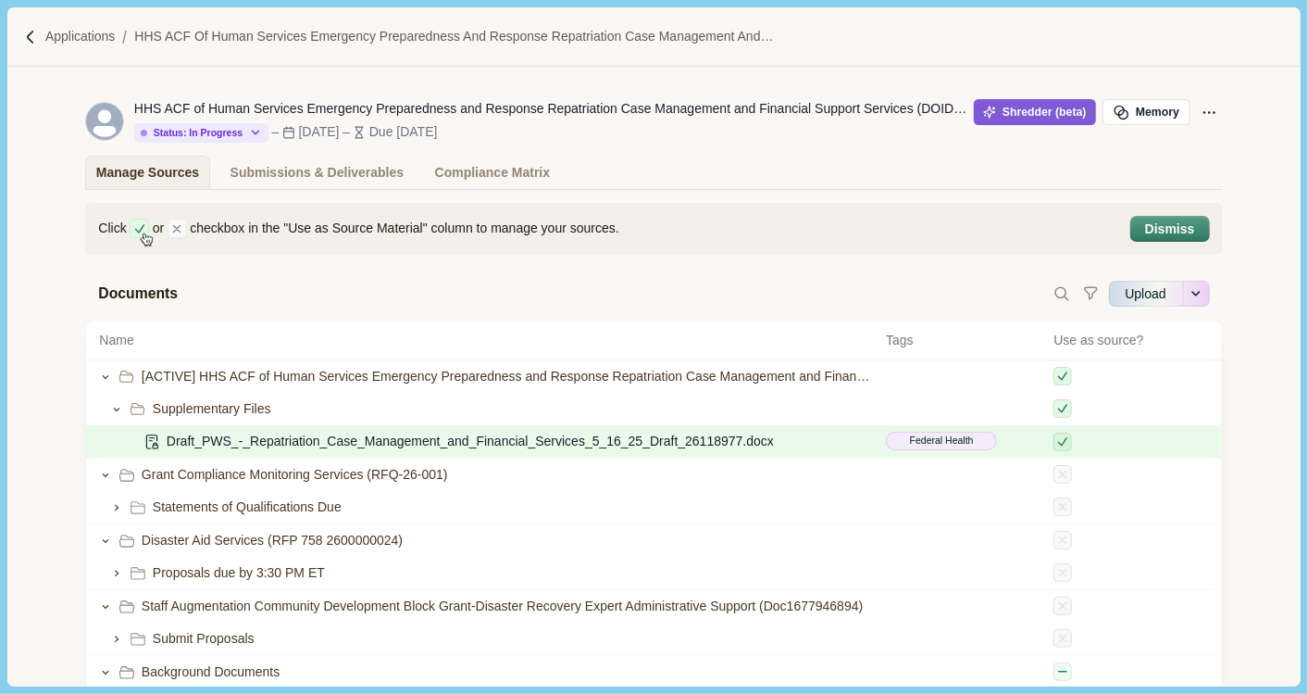
click at [256, 442] on span "Draft_PWS_-_Repatriation_Case_Management_and_Financial_Services_5_16_25_Draft_2…" at bounding box center [470, 440] width 607 height 19
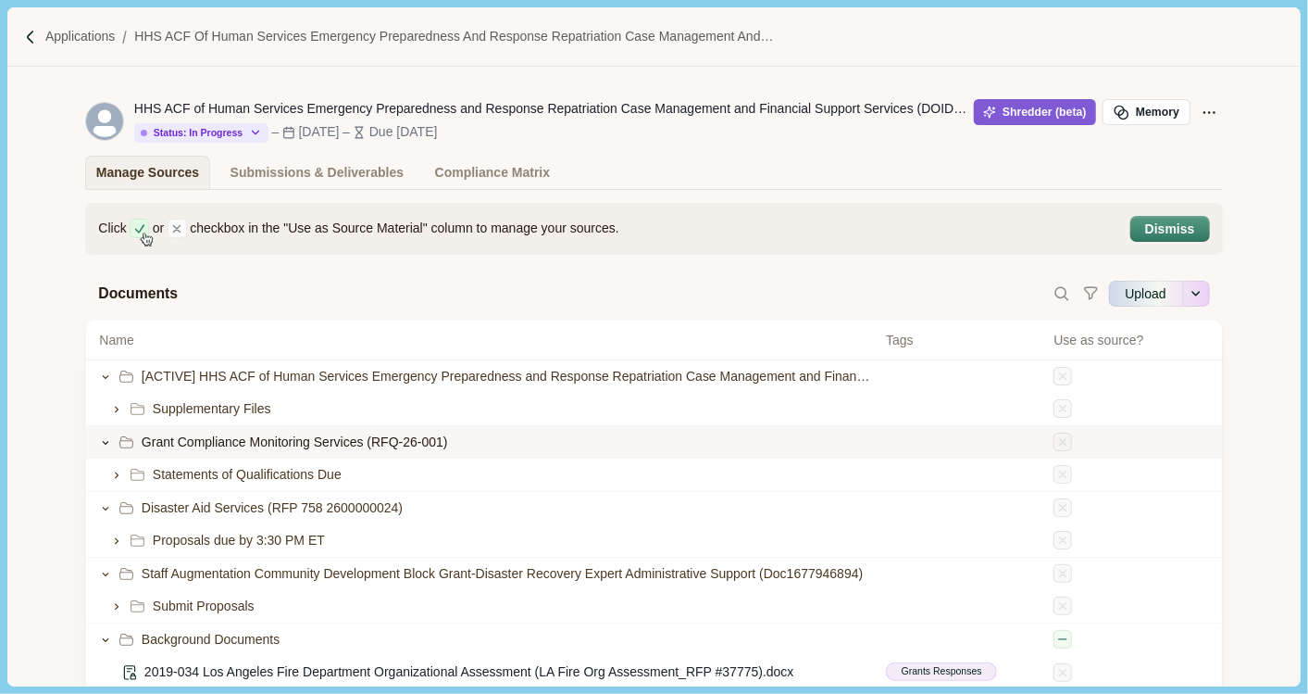
click at [306, 439] on span "Grant Compliance Monitoring Services (RFQ-26-001)" at bounding box center [295, 441] width 306 height 19
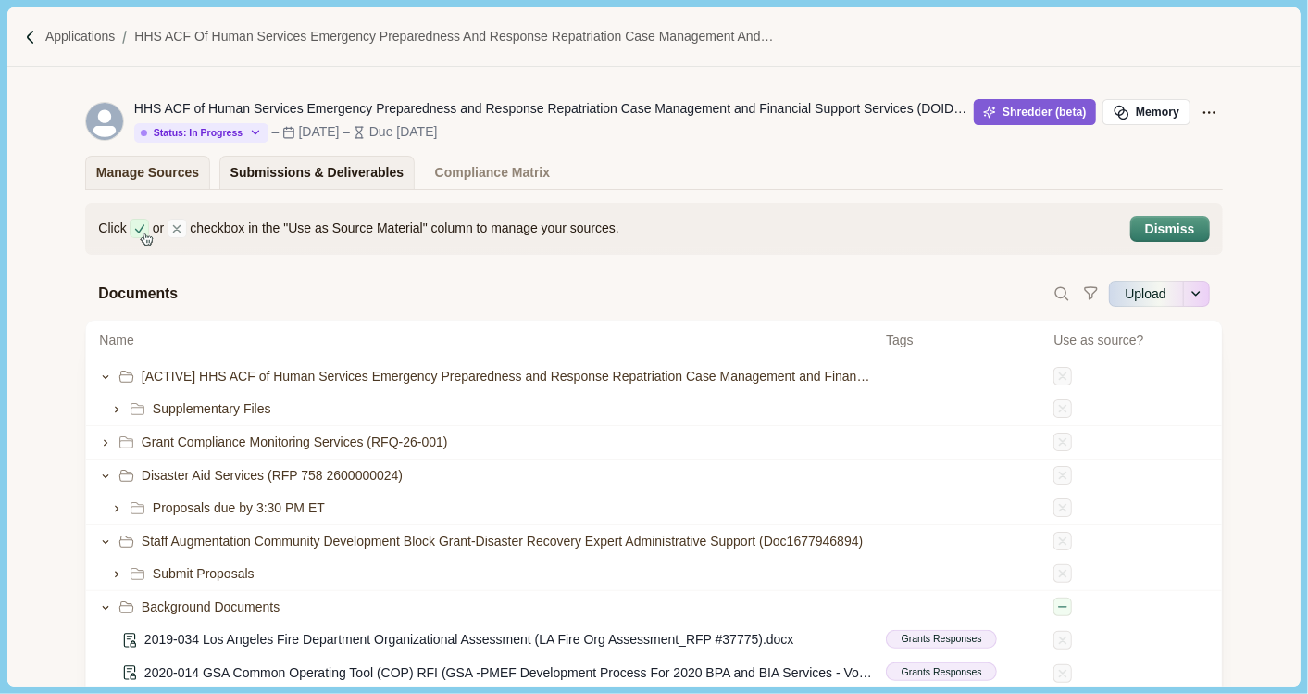
click at [357, 184] on div "Submissions & Deliverables" at bounding box center [318, 172] width 174 height 32
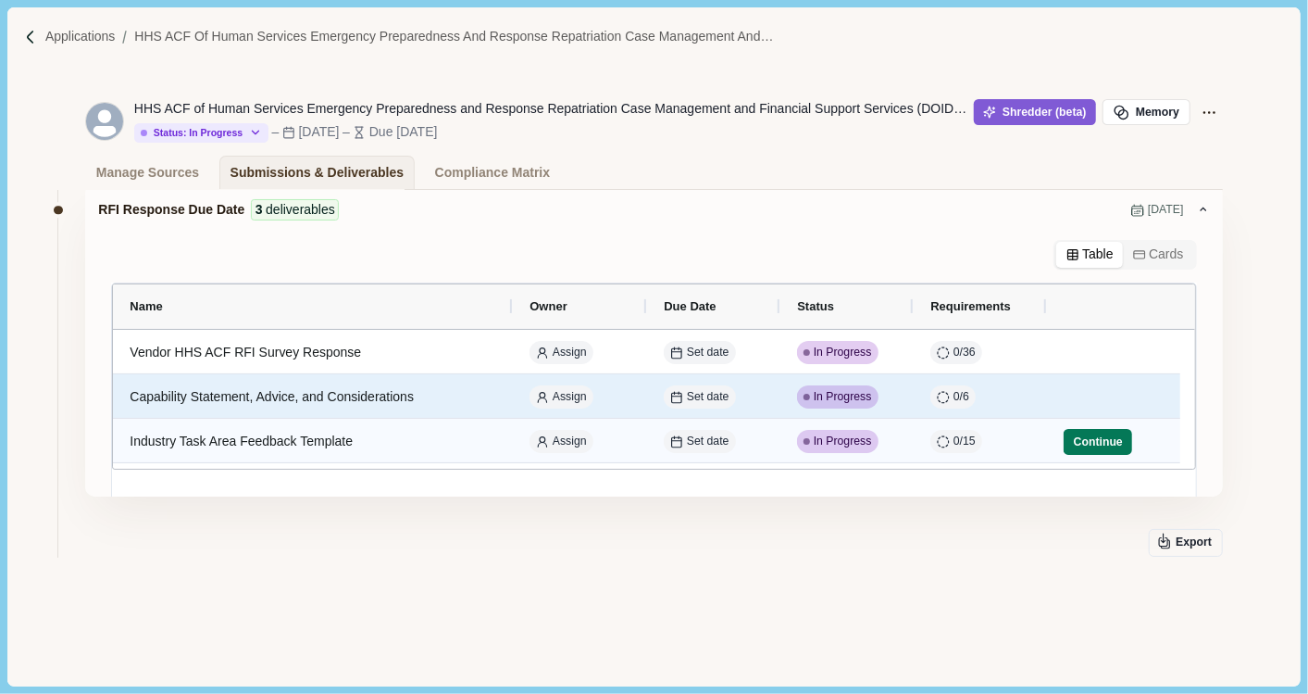
scroll to position [37, 0]
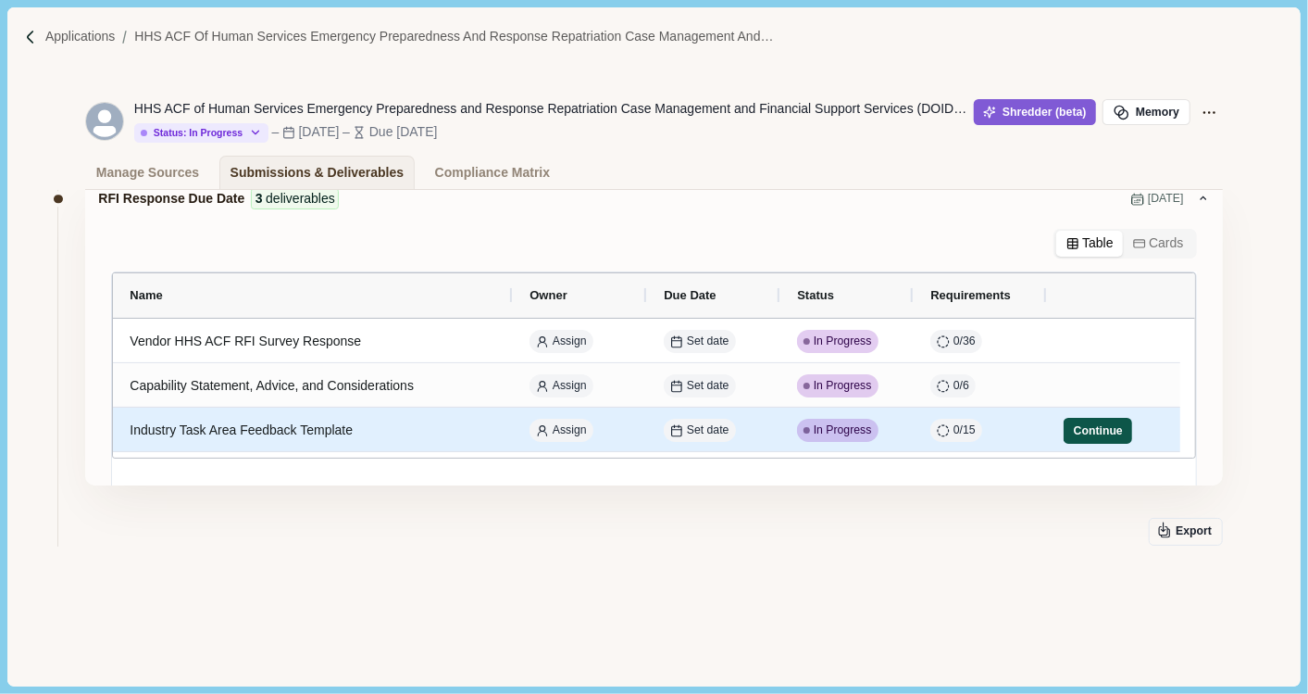
click at [1102, 436] on button "Continue" at bounding box center [1098, 431] width 69 height 26
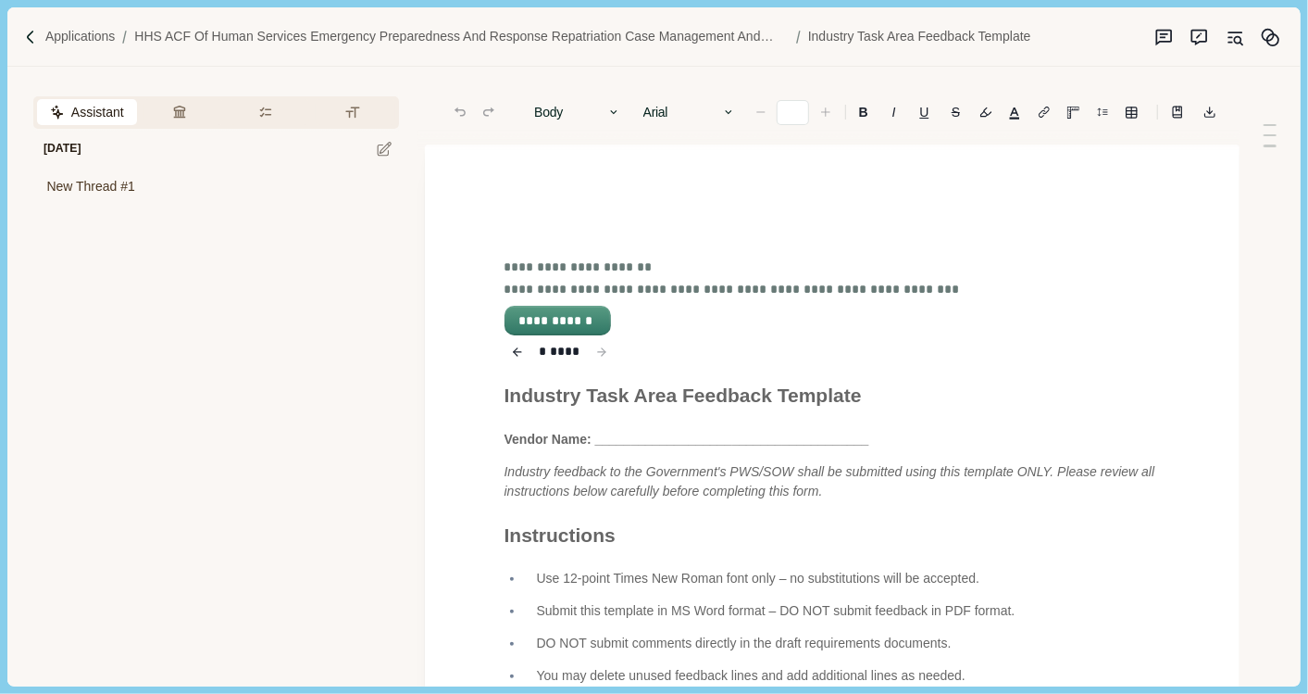
type input "**"
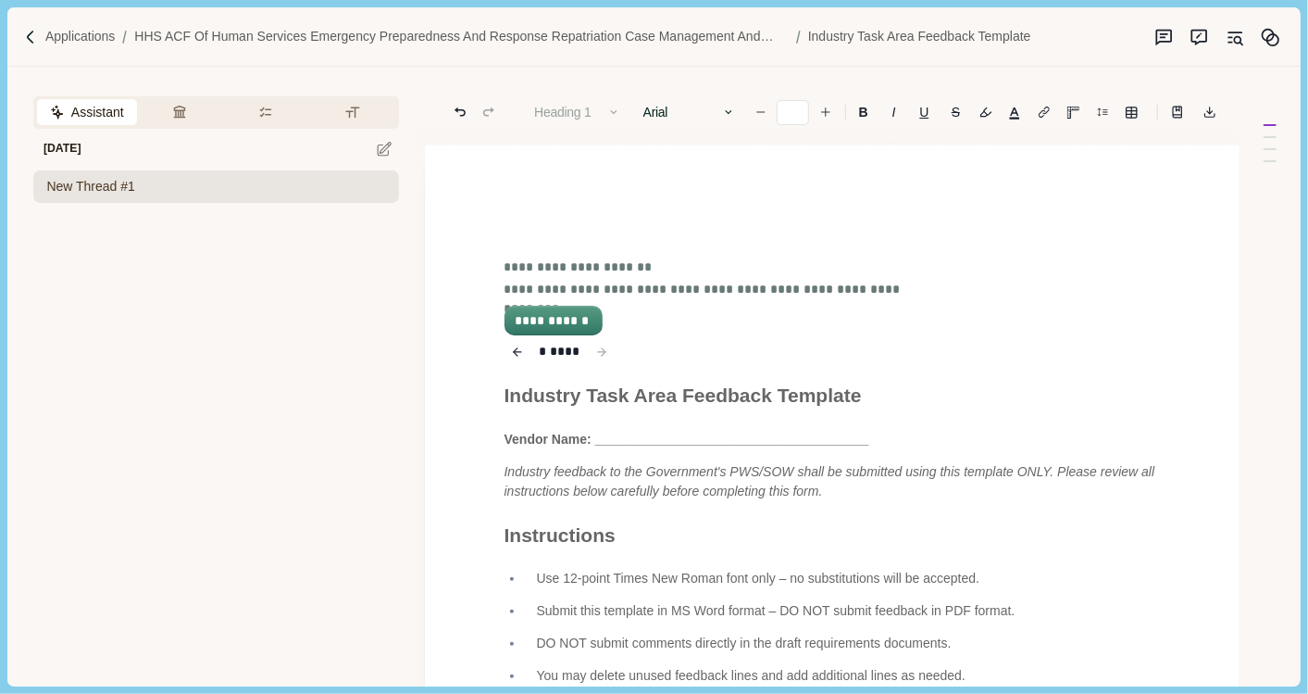
click at [174, 181] on div "New Thread #1" at bounding box center [215, 186] width 365 height 32
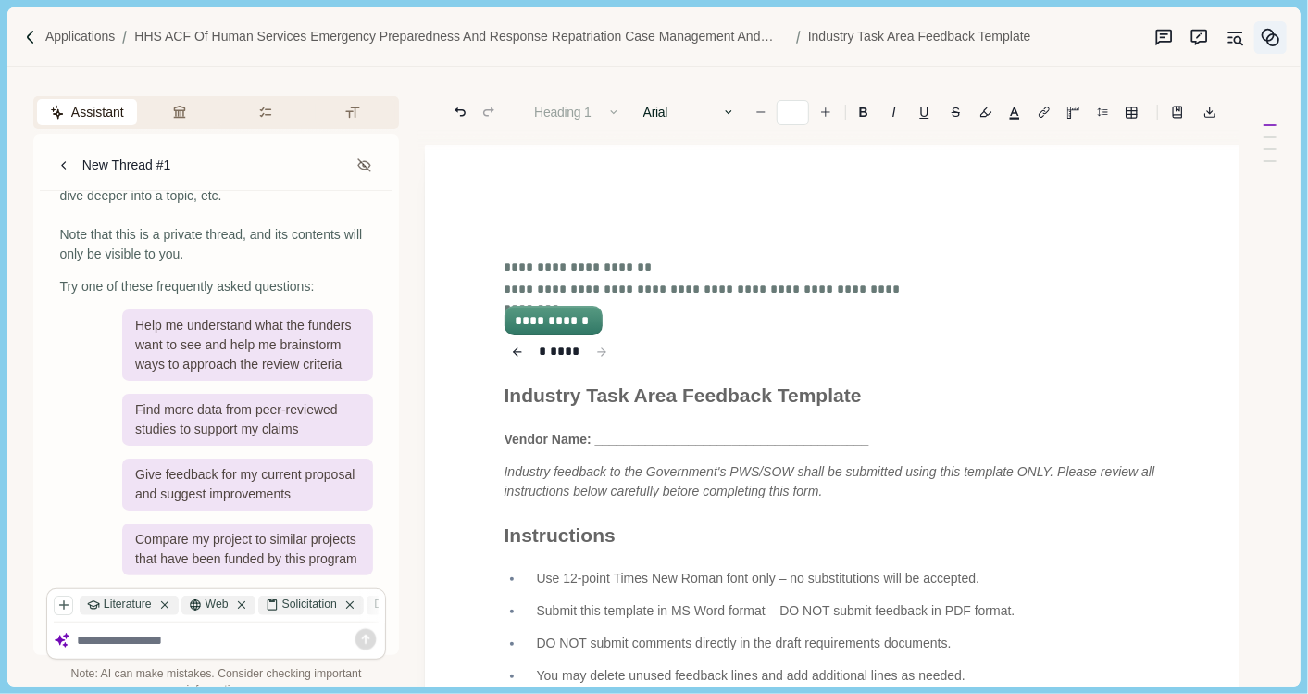
click at [1177, 31] on icon "Memory" at bounding box center [1270, 37] width 19 height 19
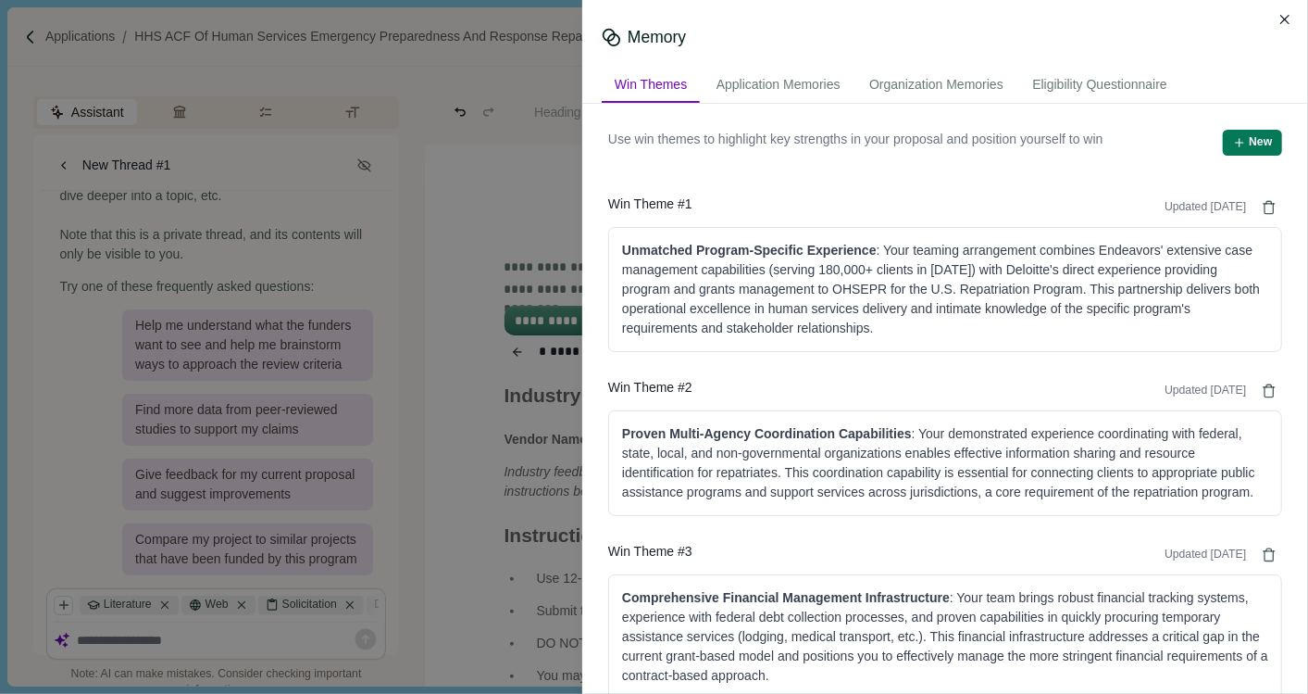
click at [1177, 16] on icon "Close" at bounding box center [1286, 20] width 10 height 10
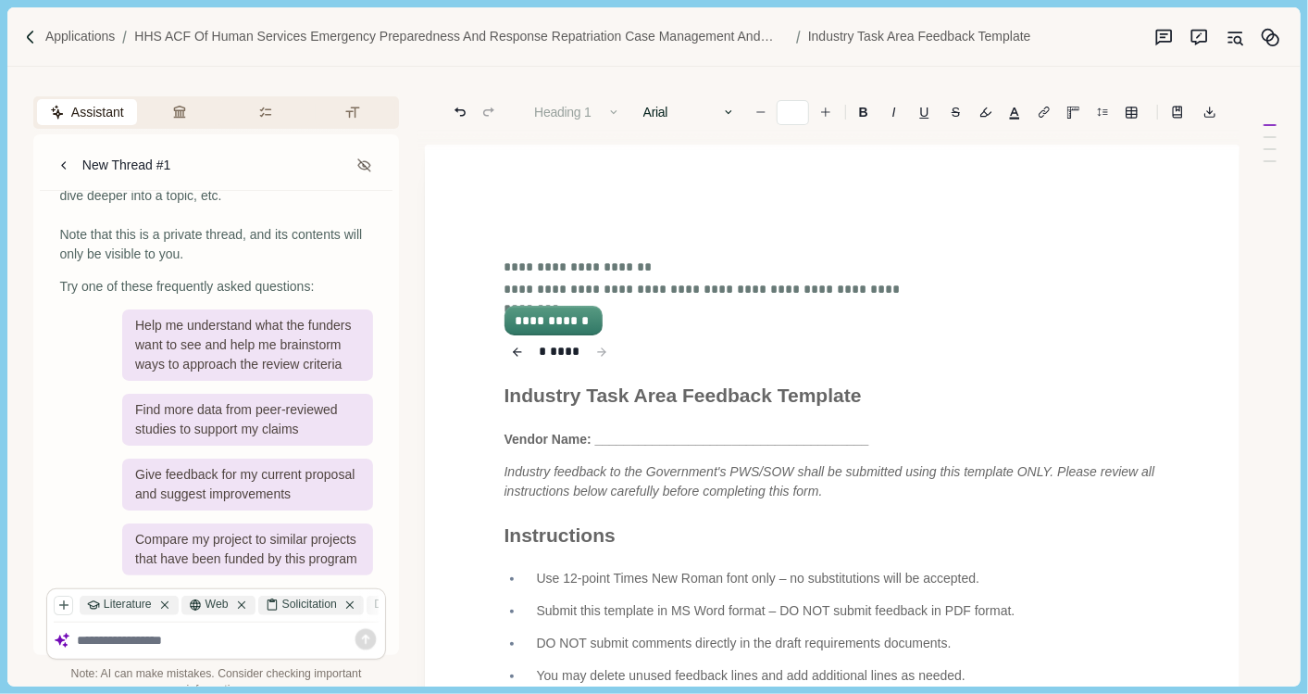
click at [25, 19] on div "Applications HHS ACF of Human Services Emergency Preparedness and Response Repa…" at bounding box center [653, 36] width 1293 height 59
click at [25, 38] on img at bounding box center [31, 38] width 16 height 16
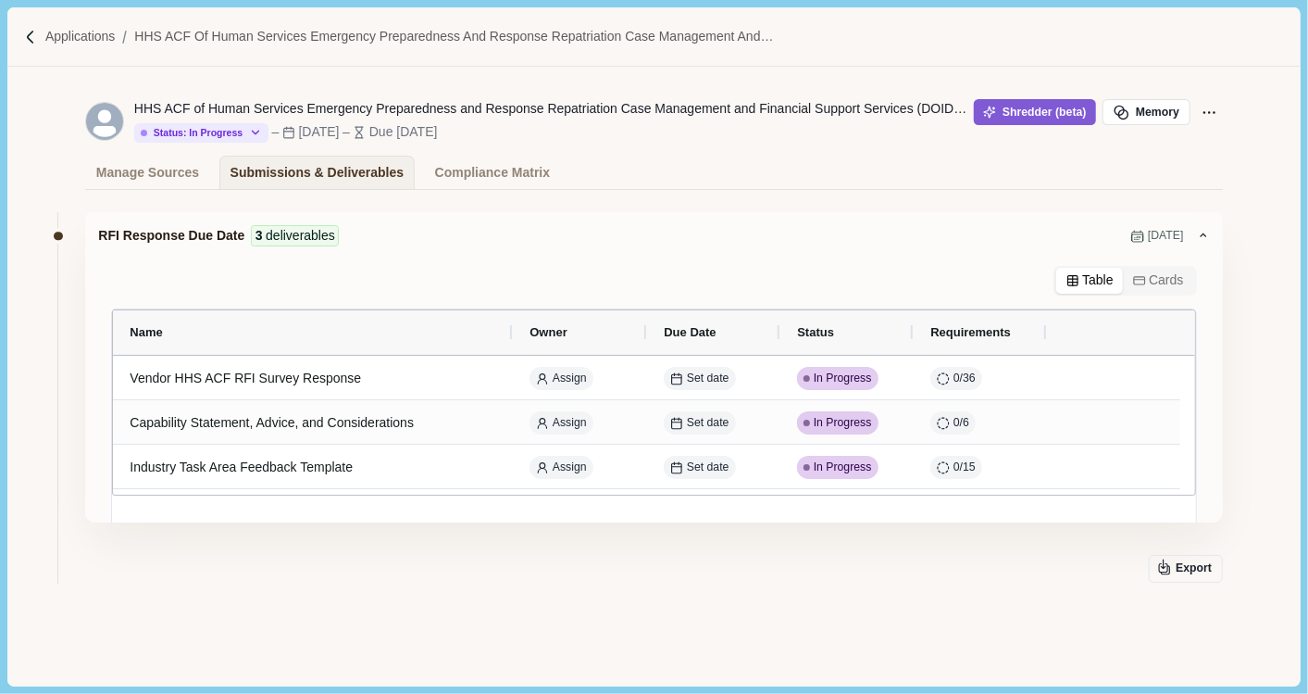
drag, startPoint x: 60, startPoint y: 241, endPoint x: 42, endPoint y: 289, distance: 51.6
click at [42, 289] on div "RFI Response Due Date 3 deliverables Jun 3, 2025 Table Cards Name Owner Due Dat…" at bounding box center [653, 457] width 1293 height 535
click at [497, 171] on div "Compliance Matrix" at bounding box center [492, 172] width 115 height 32
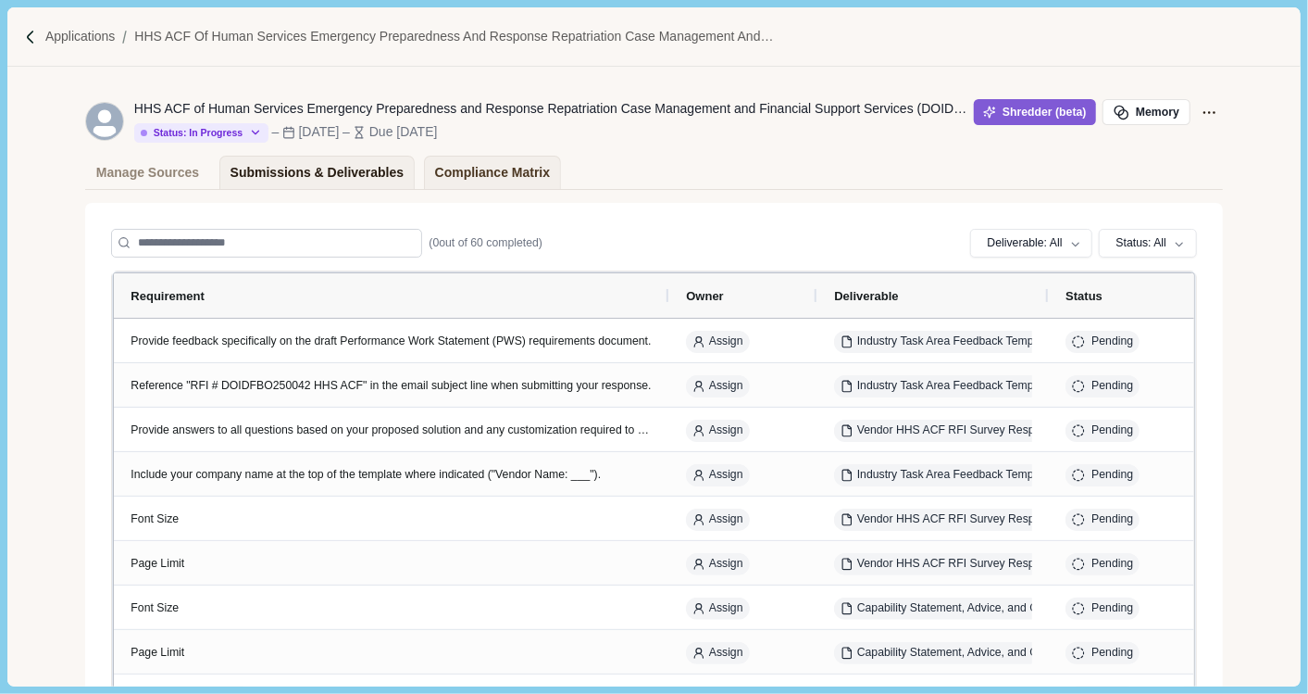
click at [278, 169] on div "Submissions & Deliverables" at bounding box center [318, 172] width 174 height 32
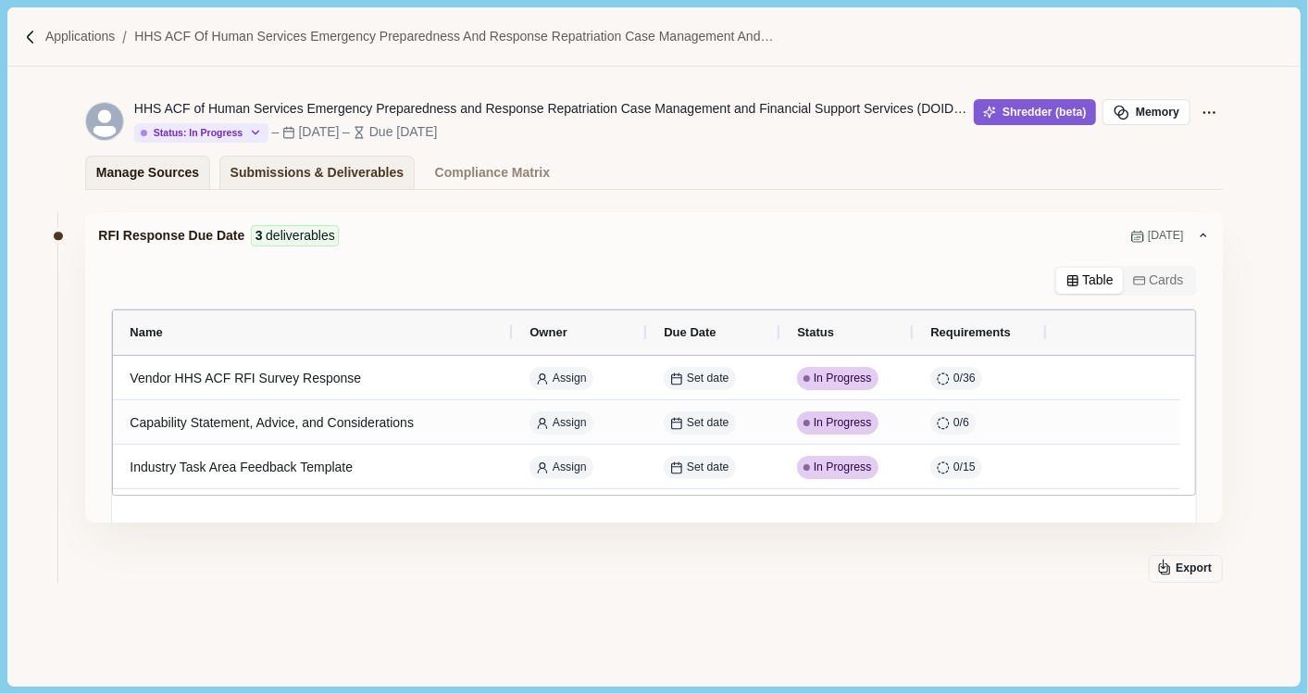
click at [137, 169] on div "Manage Sources" at bounding box center [147, 172] width 103 height 32
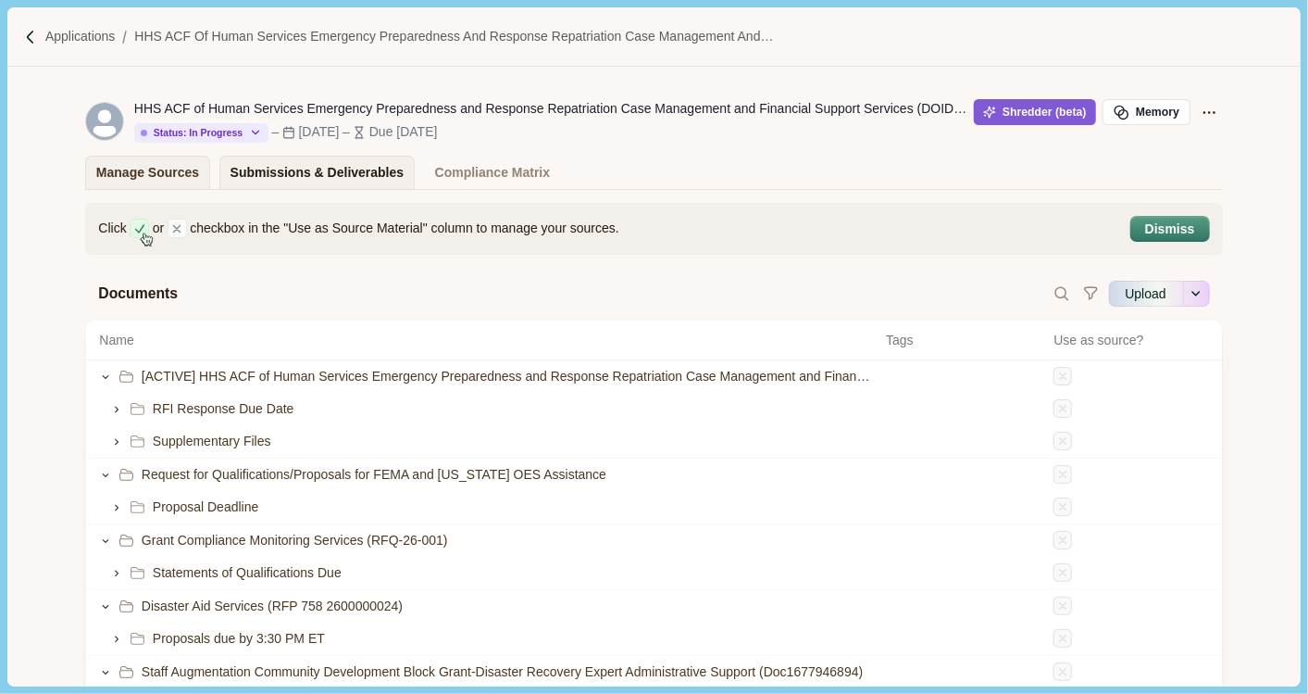
click at [301, 160] on div "Submissions & Deliverables" at bounding box center [318, 172] width 174 height 32
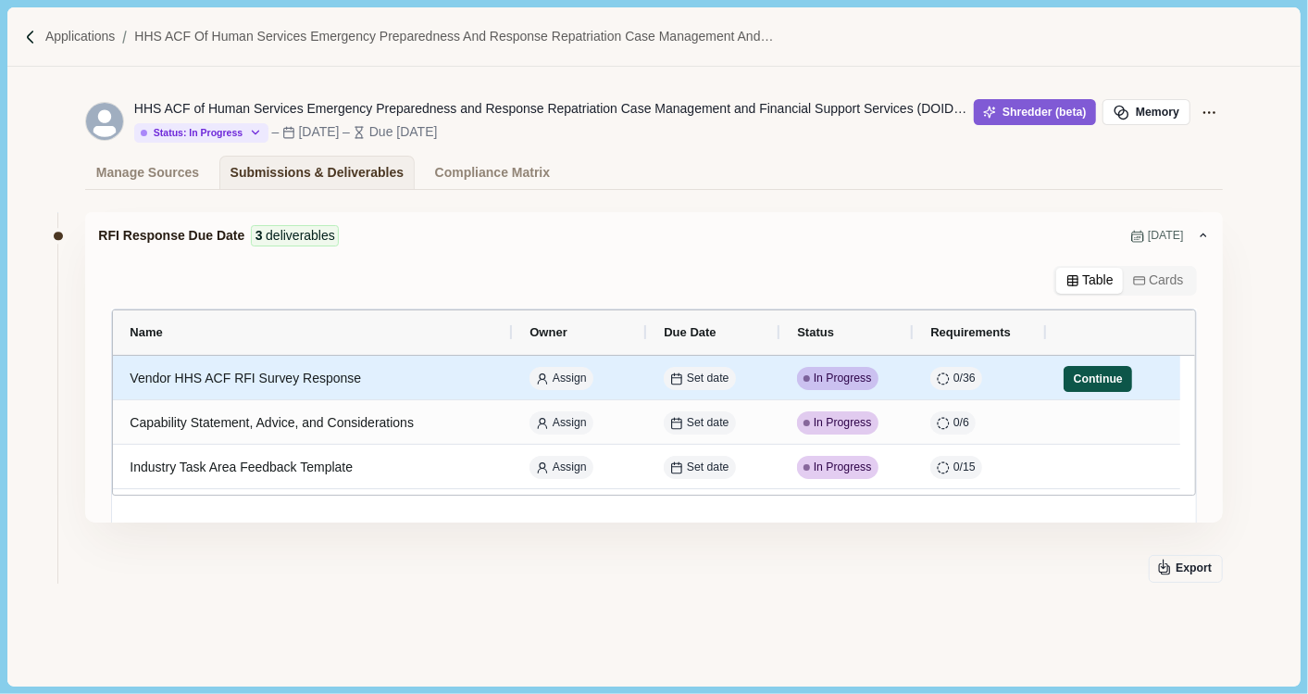
click at [1082, 378] on button "Continue" at bounding box center [1098, 379] width 69 height 26
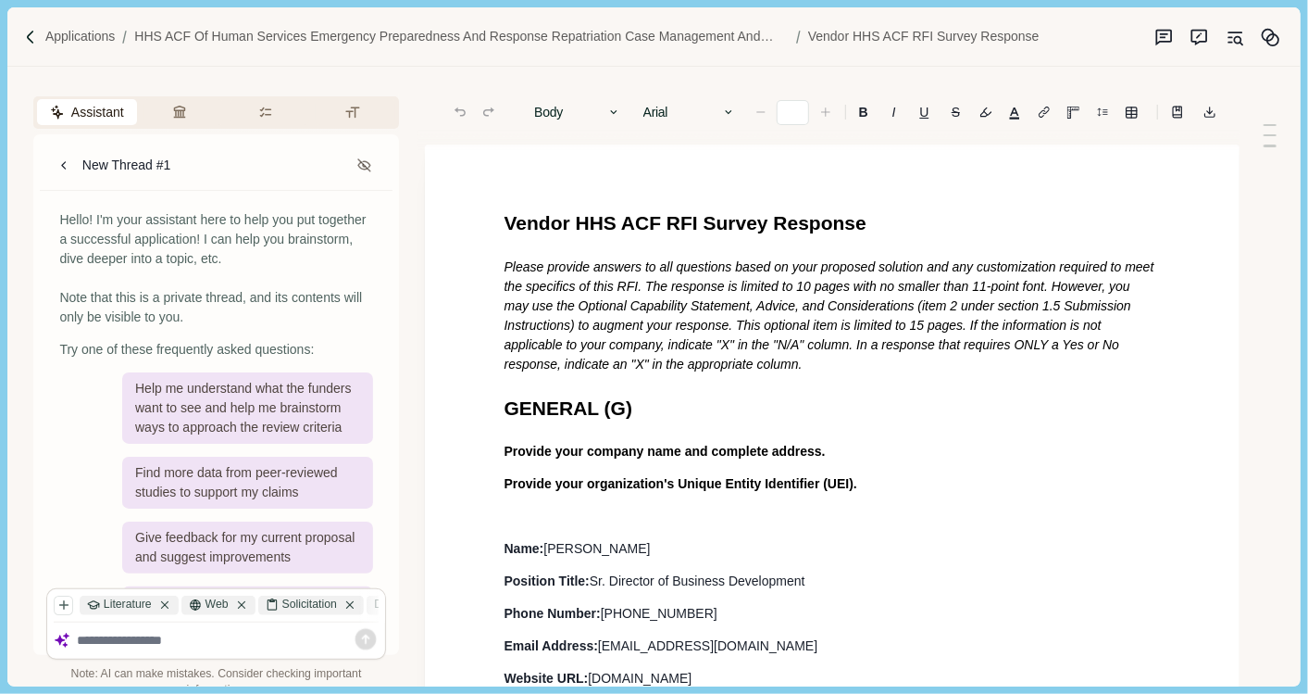
type input "**"
click at [87, 41] on p "Applications" at bounding box center [80, 36] width 70 height 19
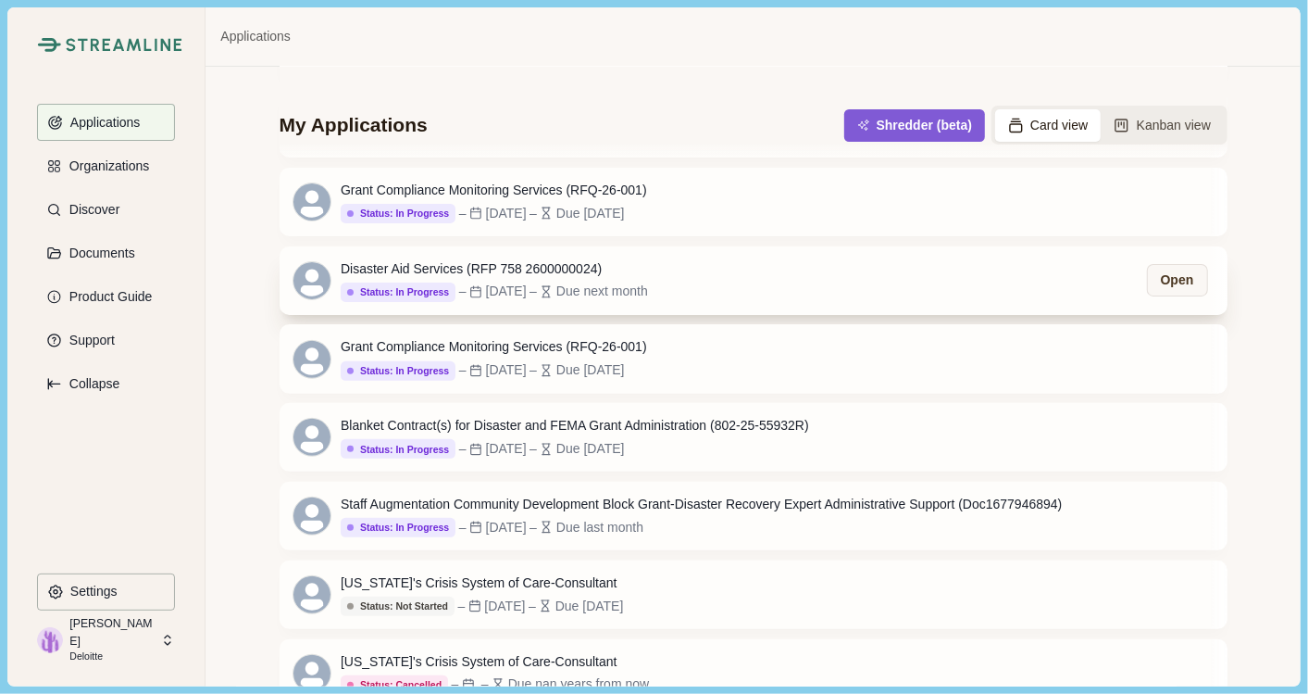
scroll to position [498, 0]
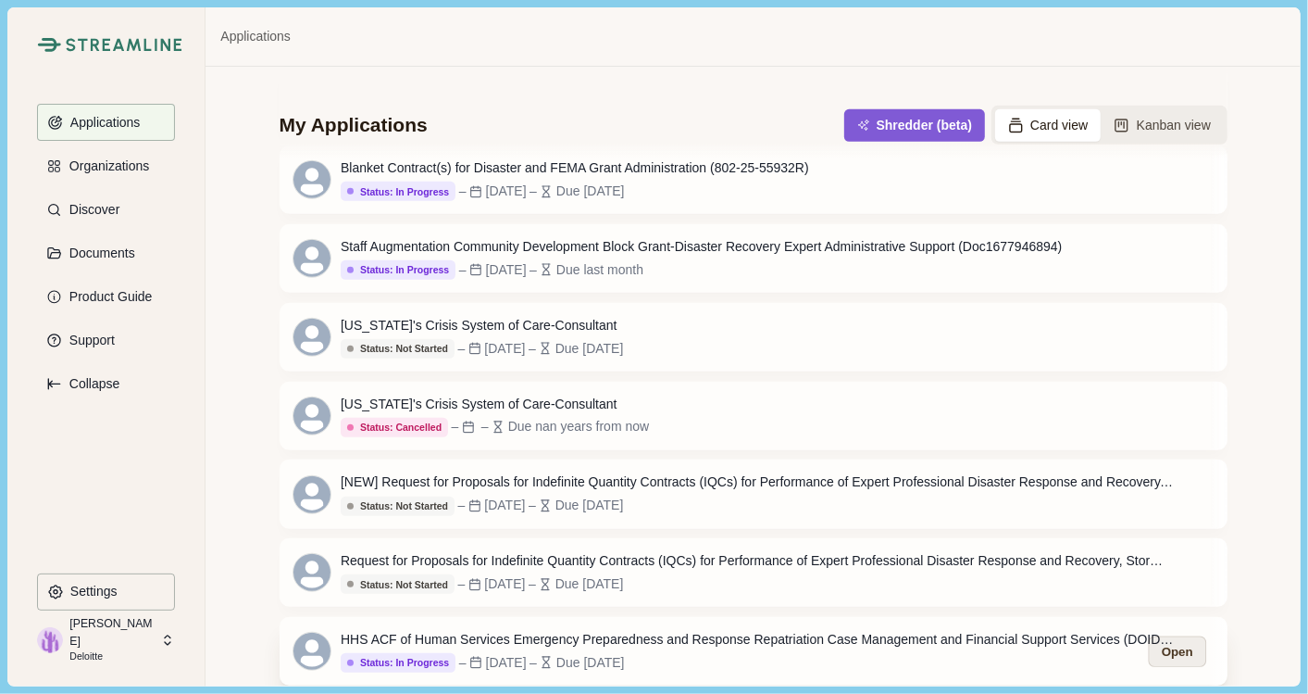
click at [1164, 623] on button "Open" at bounding box center [1176, 650] width 57 height 31
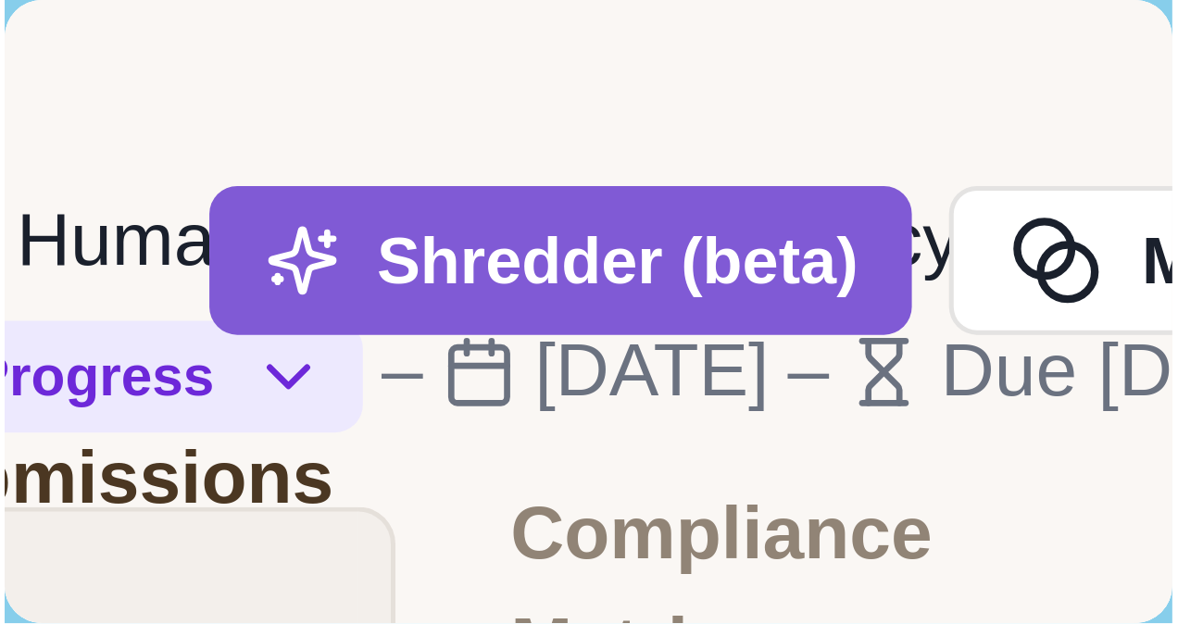
scroll to position [0, 162]
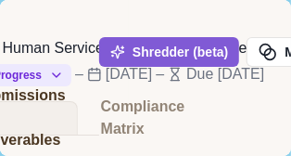
click at [218, 108] on div "HHS ACF of Human Services Emergency Preparedness and Response Repatriation Case…" at bounding box center [145, 78] width 291 height 156
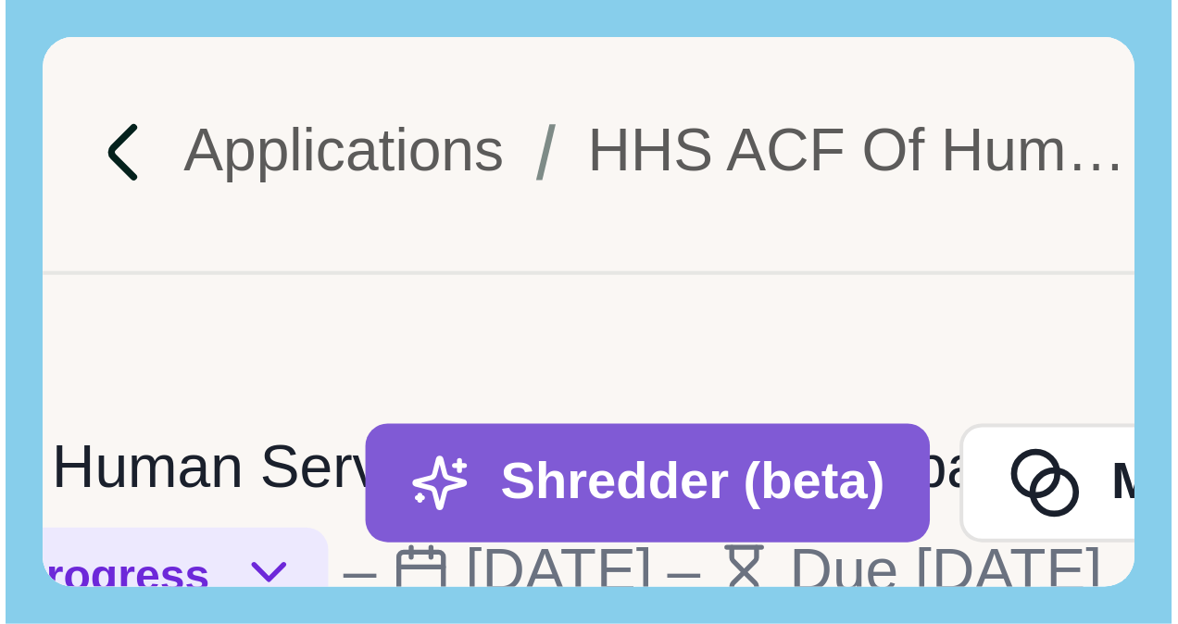
scroll to position [0, 41]
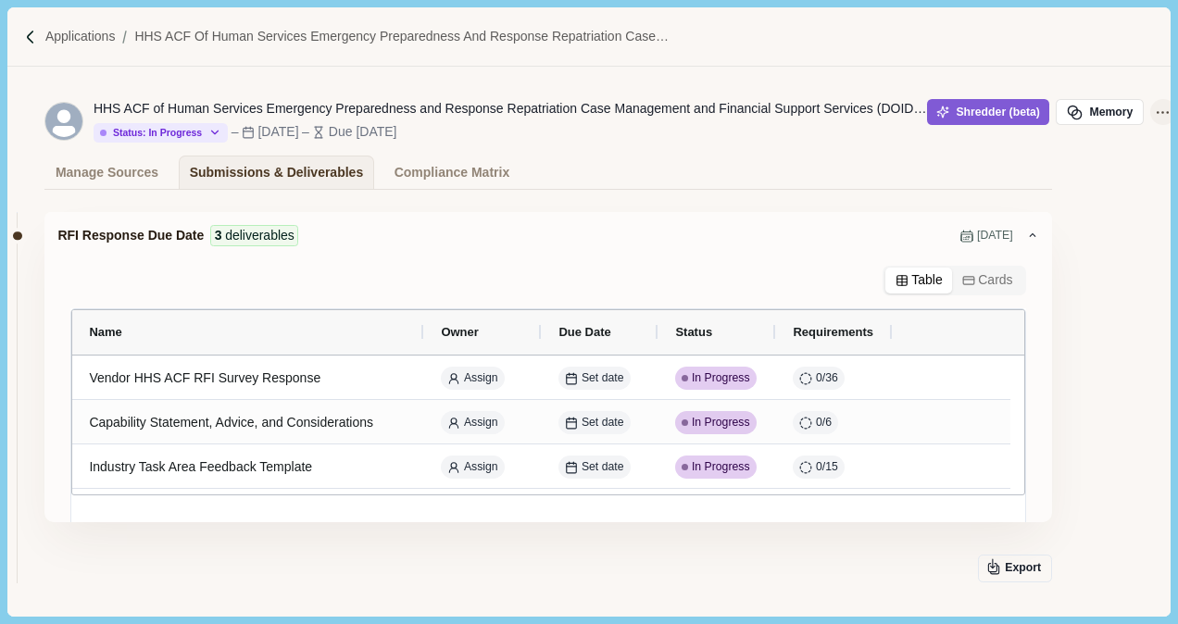
click at [1154, 117] on icon "Application Actions" at bounding box center [1162, 112] width 19 height 19
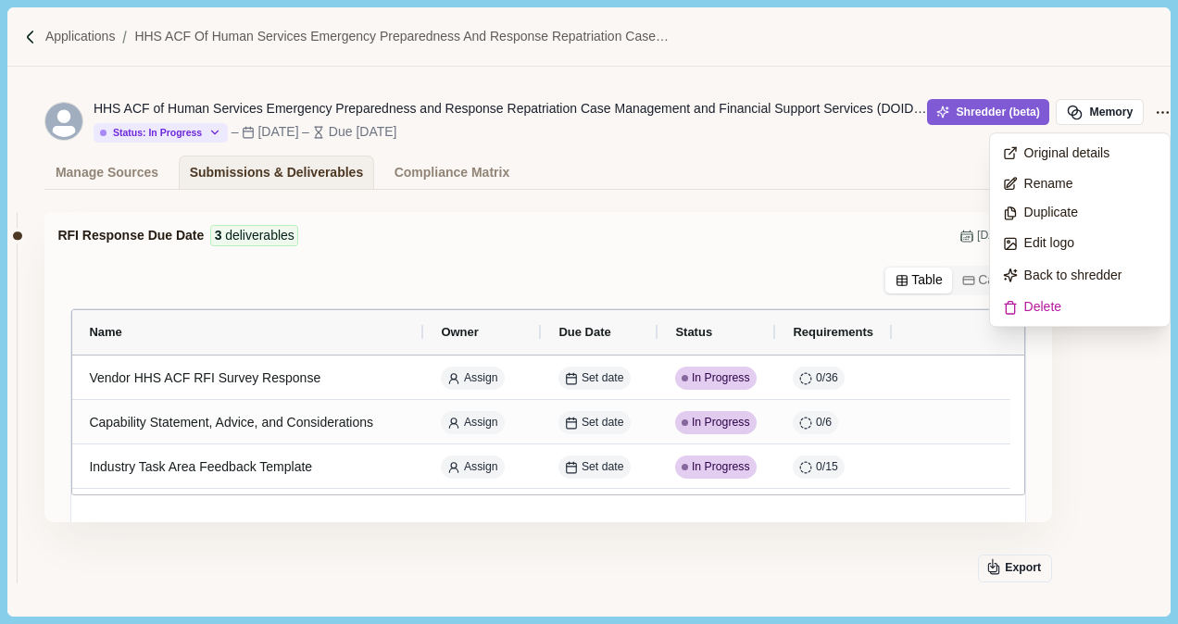
click at [826, 178] on div "Manage Sources Submissions & Deliverables Compliance Matrix" at bounding box center [547, 172] width 1006 height 33
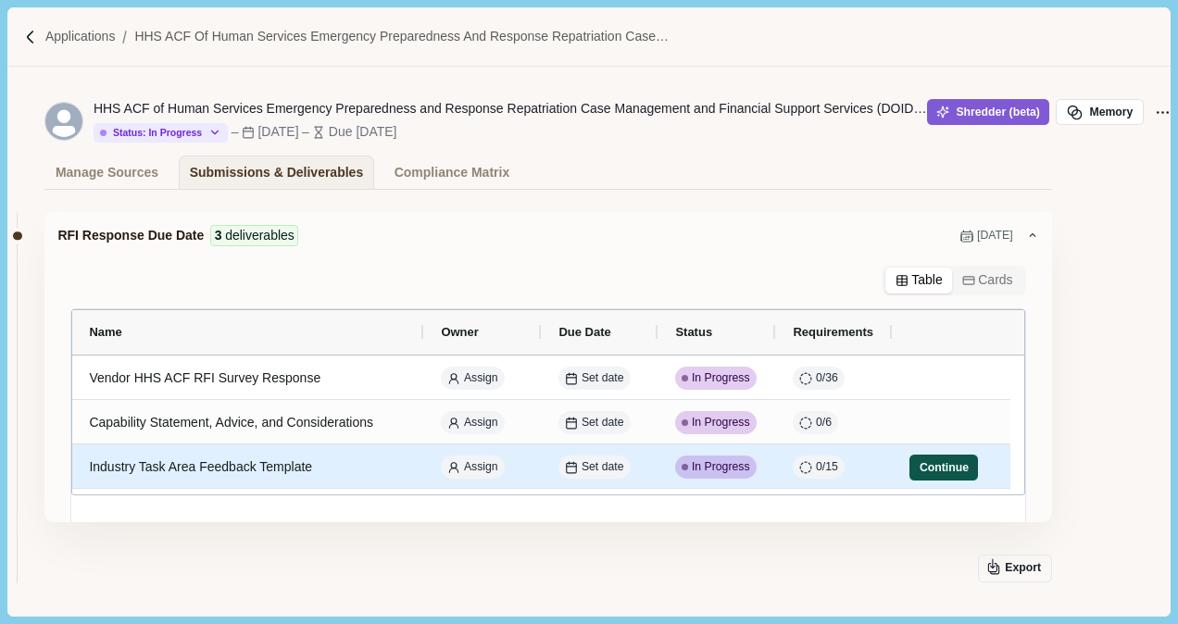
click at [956, 466] on button "Continue" at bounding box center [943, 468] width 69 height 26
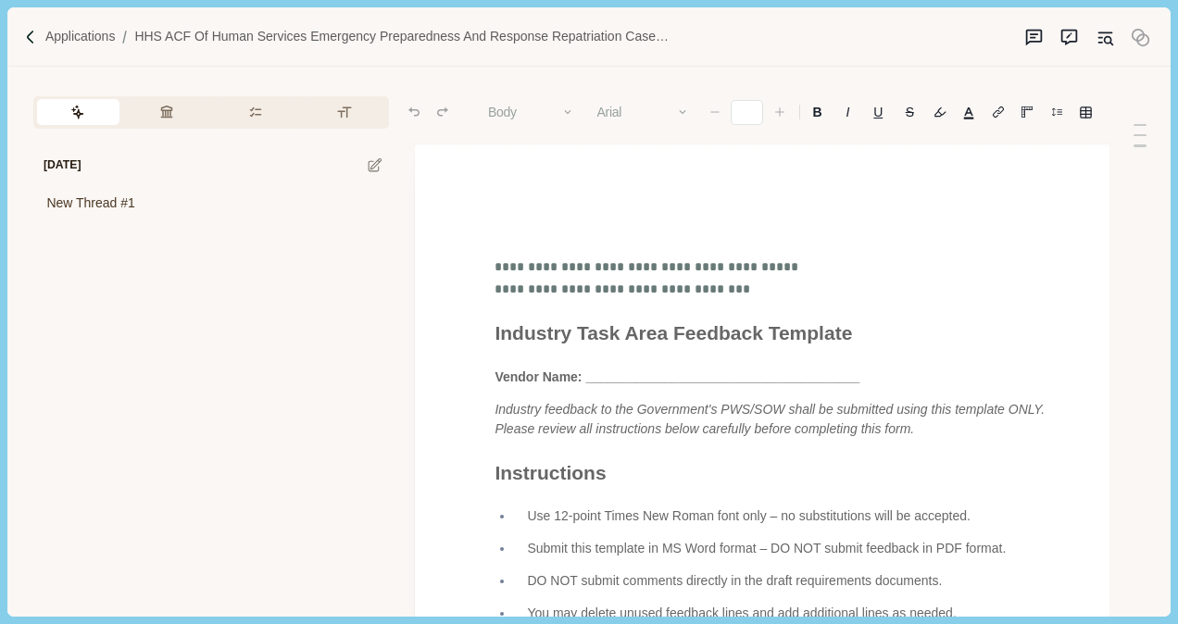
type input "**"
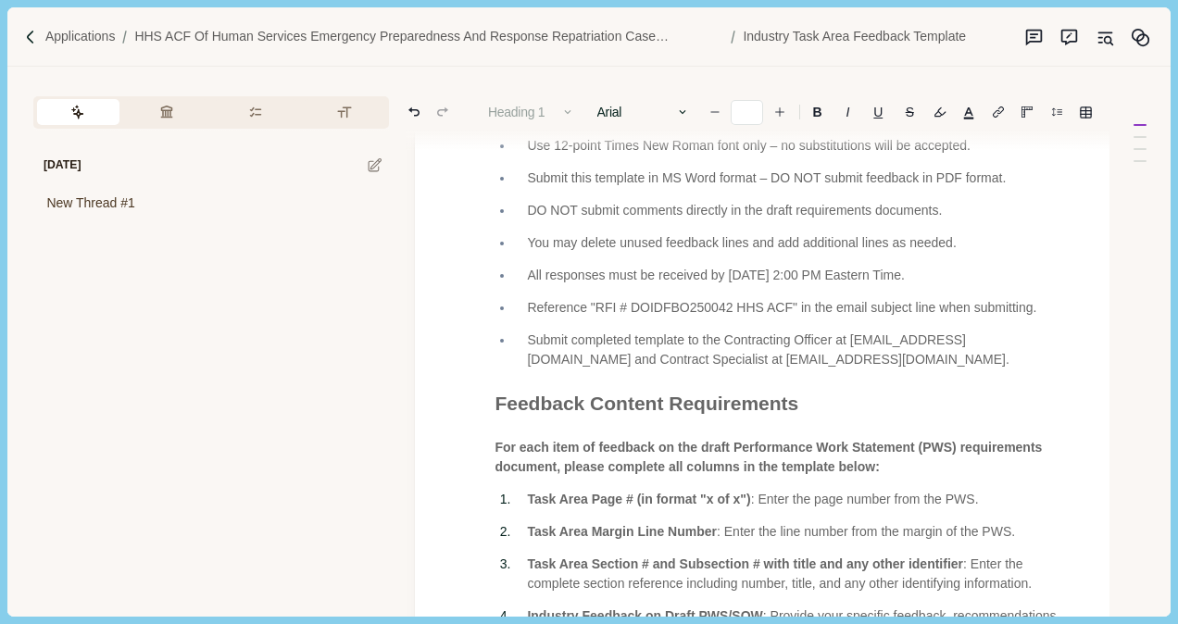
scroll to position [302, 0]
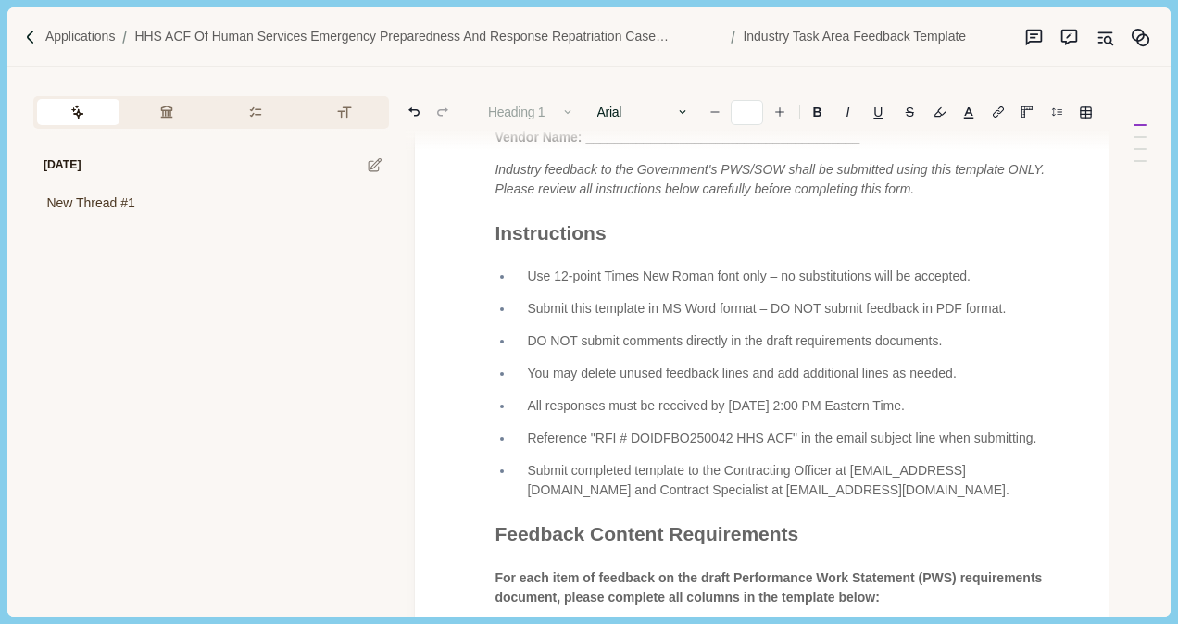
click at [608, 316] on span "Submit this template in MS Word format – DO NOT submit feedback in PDF format." at bounding box center [766, 308] width 479 height 15
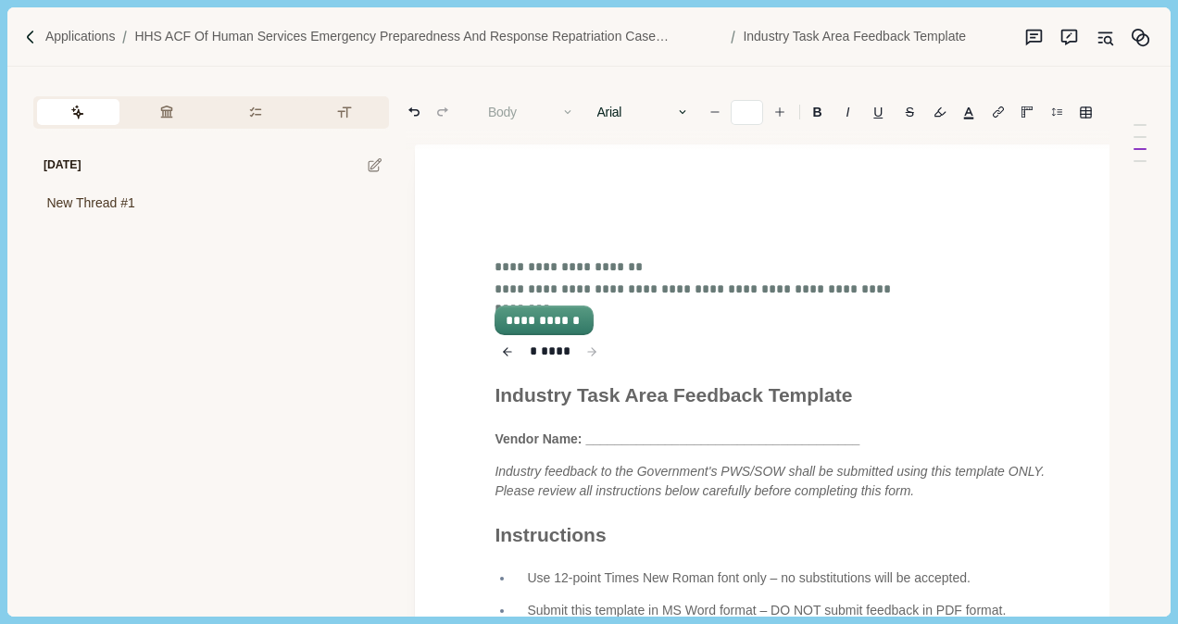
click at [539, 324] on button "**********" at bounding box center [543, 320] width 94 height 26
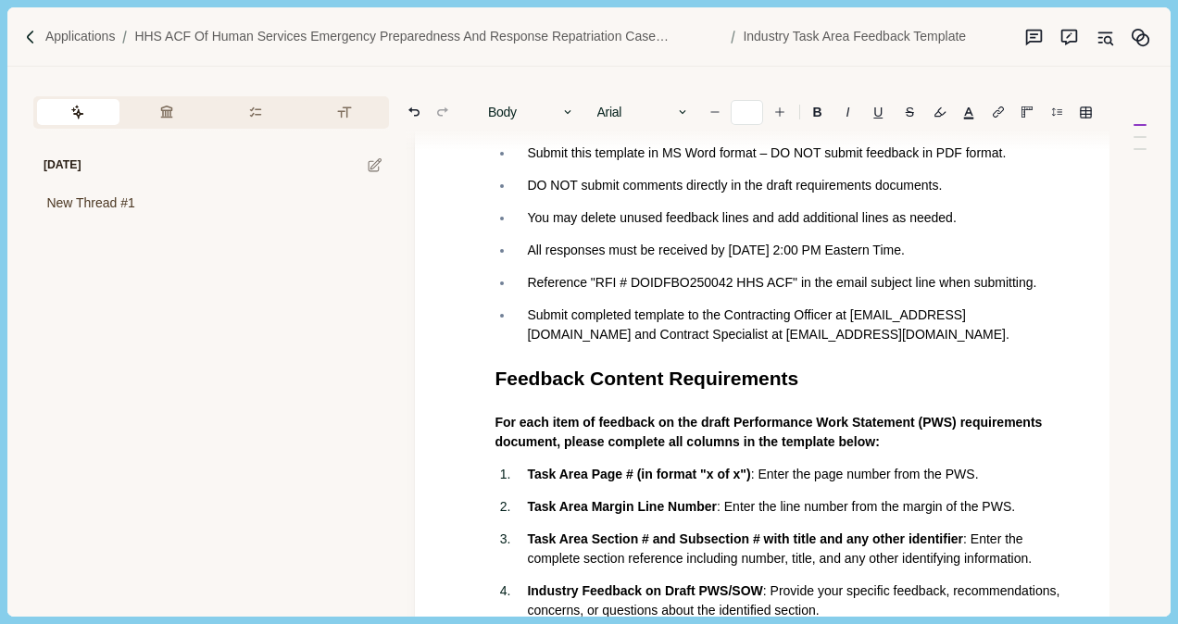
scroll to position [109, 0]
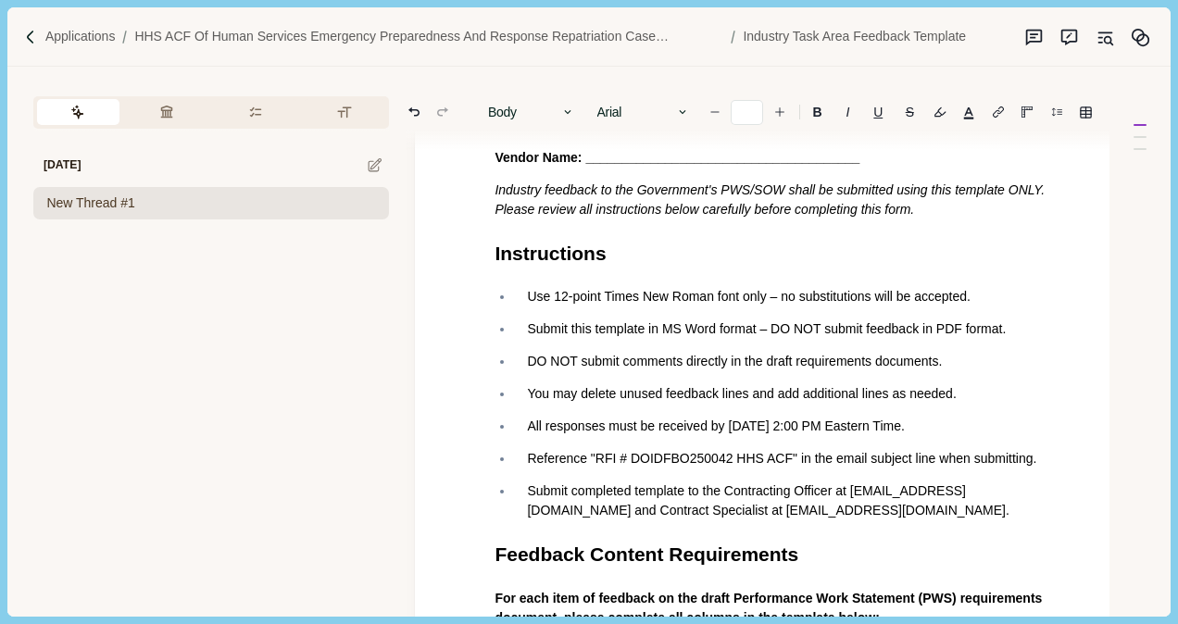
click at [174, 205] on div "New Thread #1" at bounding box center [211, 203] width 356 height 32
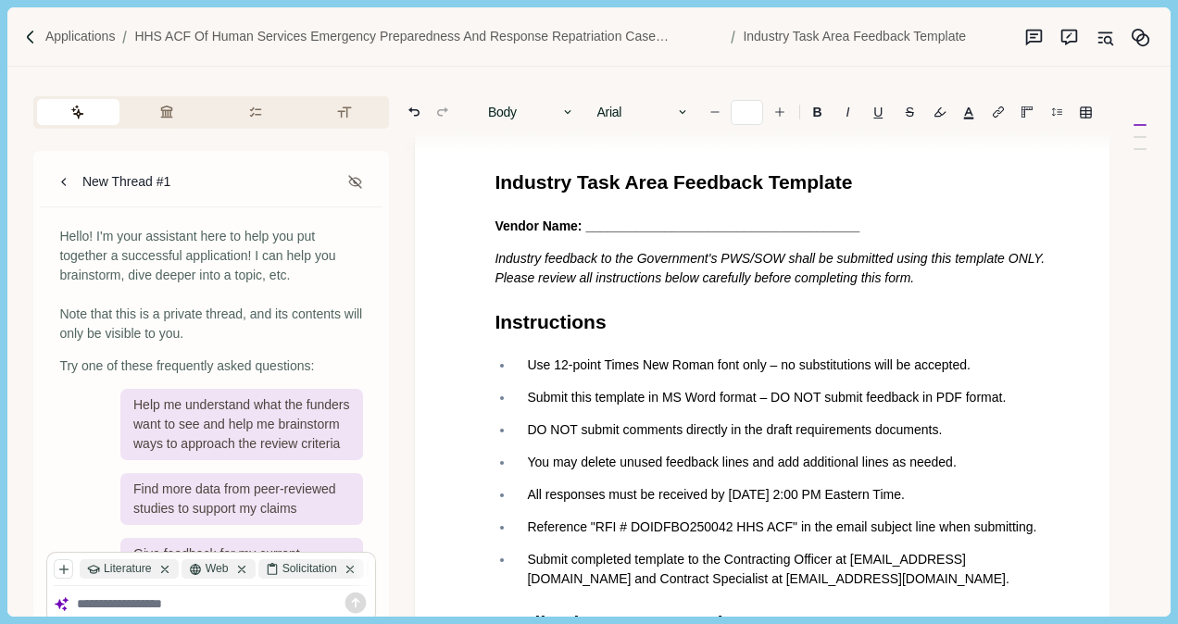
scroll to position [0, 0]
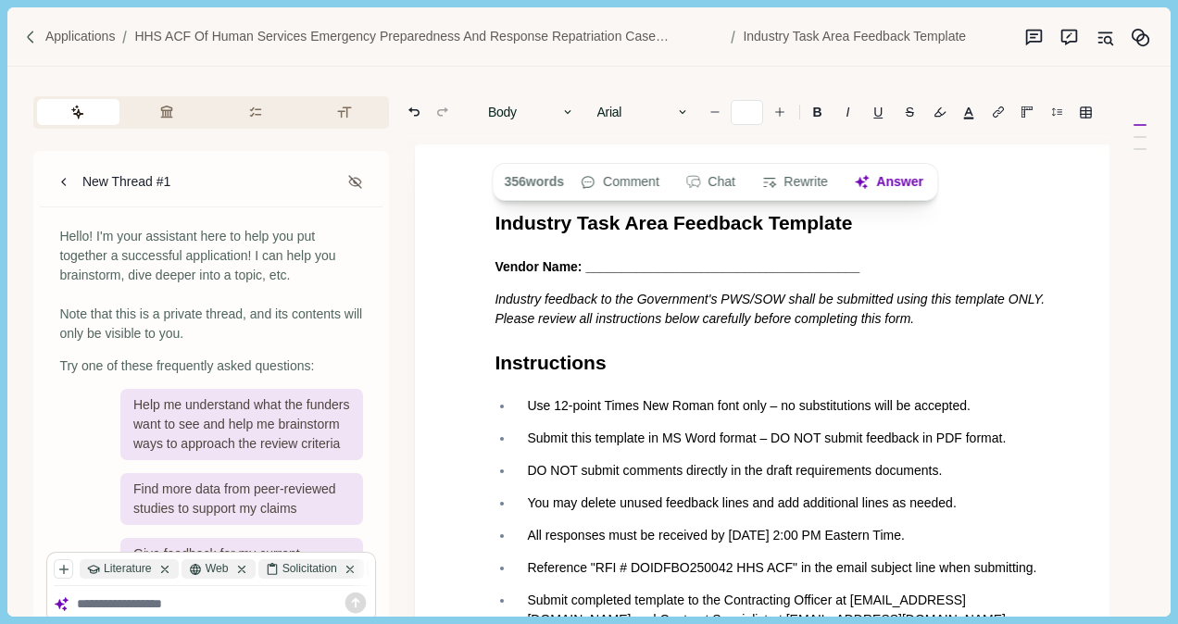
click at [33, 37] on img at bounding box center [31, 38] width 16 height 16
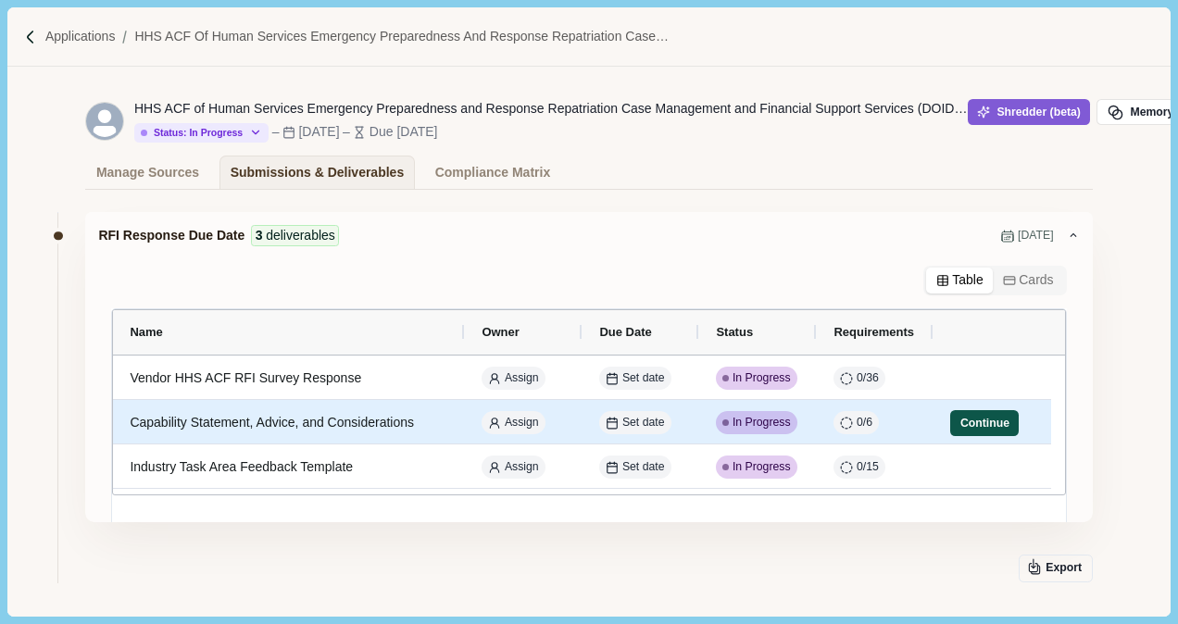
click at [958, 413] on button "Continue" at bounding box center [984, 423] width 69 height 26
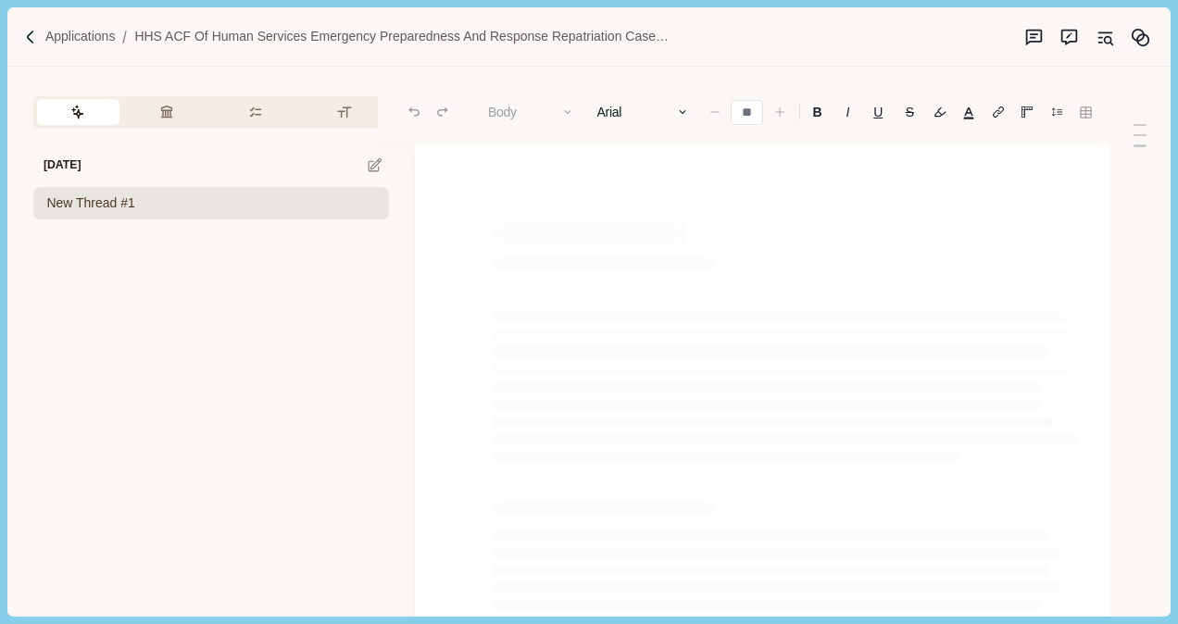
click at [111, 197] on span "New Thread #1" at bounding box center [90, 203] width 88 height 19
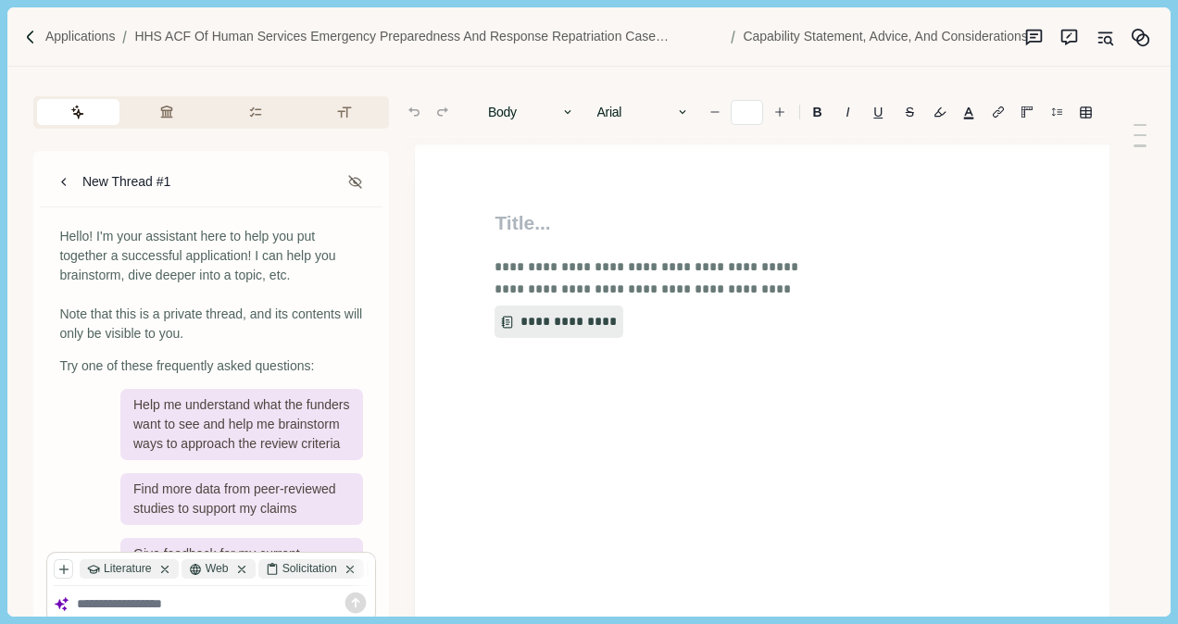
type input "**"
click at [561, 319] on button "**********" at bounding box center [553, 322] width 118 height 33
click at [238, 115] on button "button" at bounding box center [256, 112] width 82 height 26
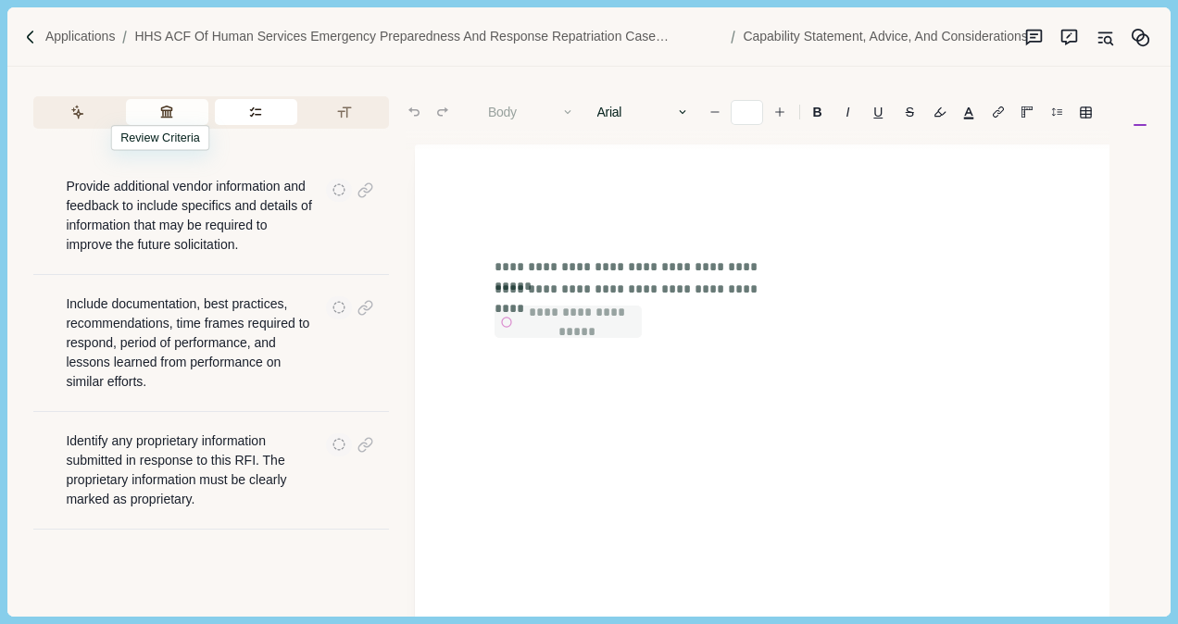
click at [165, 117] on icon "button" at bounding box center [167, 112] width 12 height 12
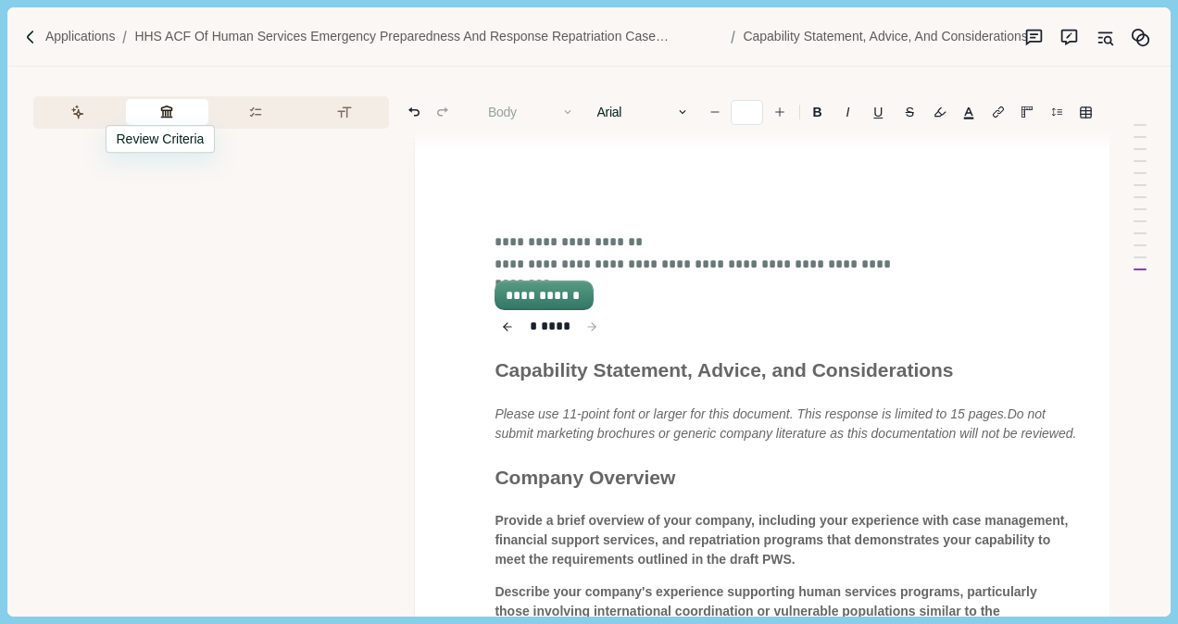
scroll to position [93, 0]
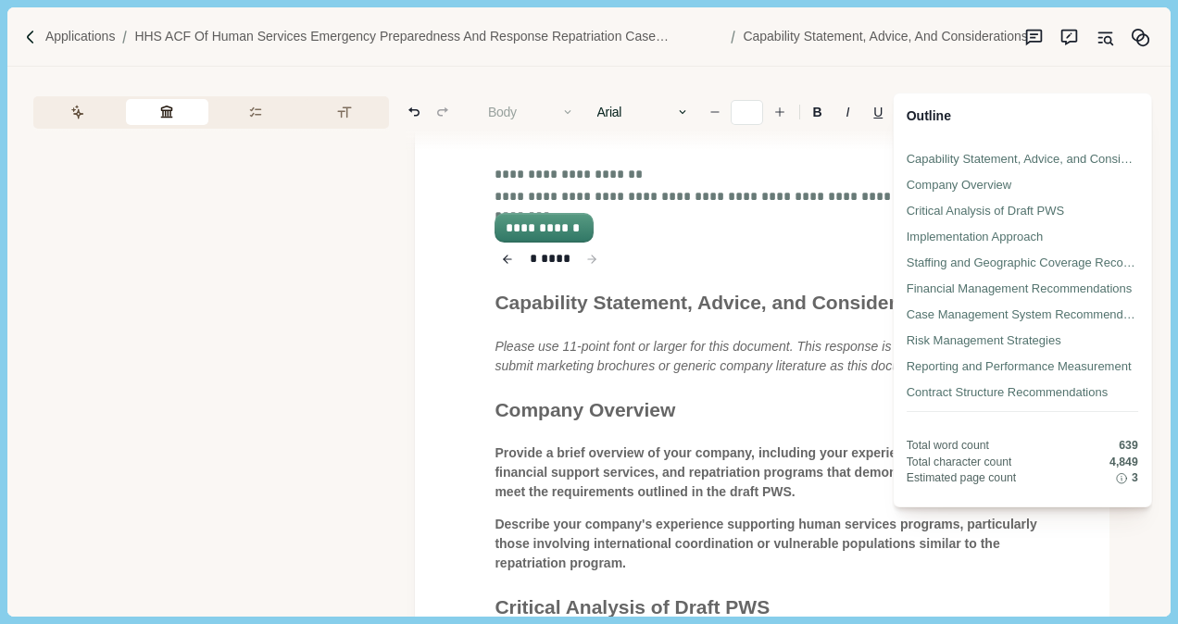
click at [1143, 237] on div "Outline Capability Statement, Advice, and Considerations Company Overview Criti…" at bounding box center [1022, 300] width 259 height 414
click at [1008, 217] on div "Critical Analysis of Draft PWS" at bounding box center [1024, 211] width 231 height 19
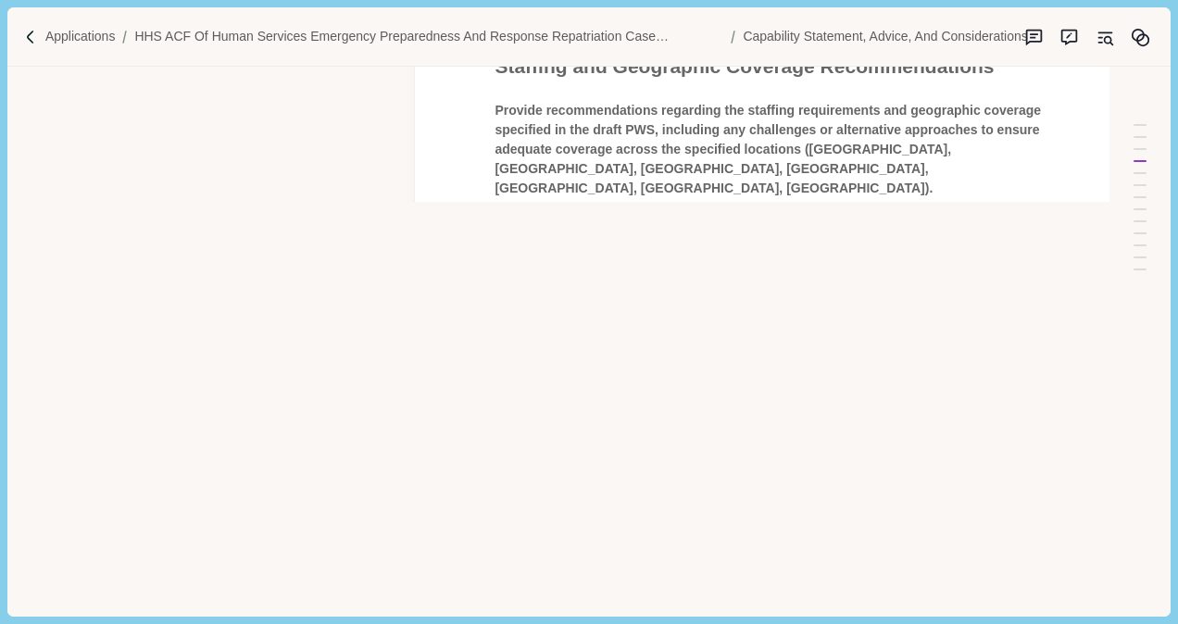
scroll to position [648, 0]
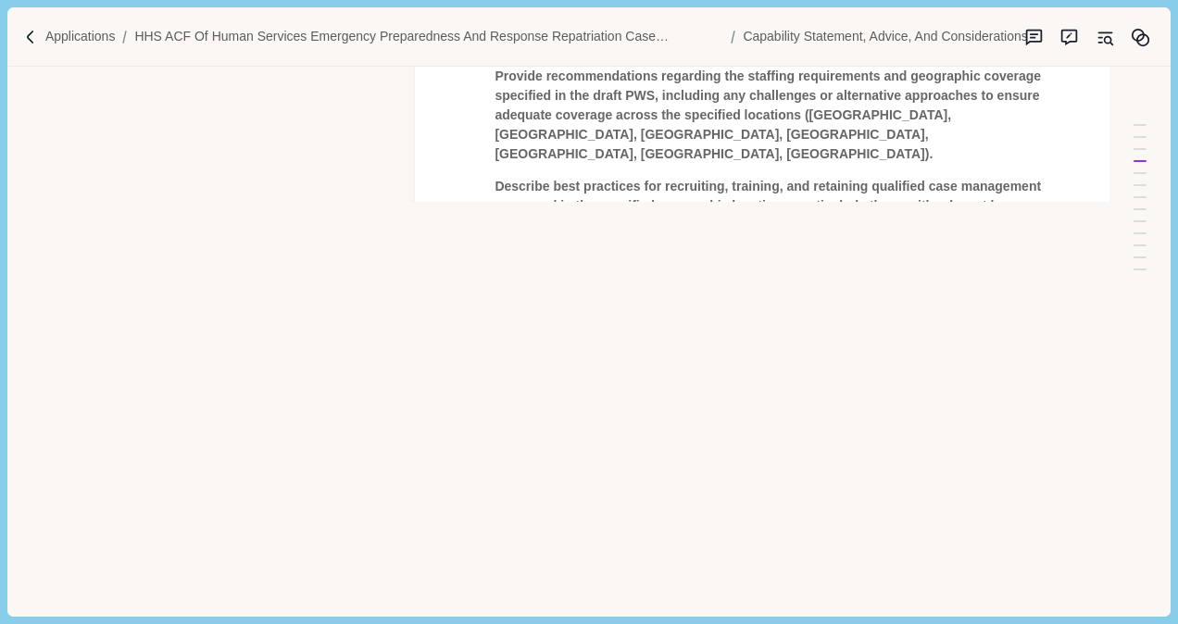
click at [152, 249] on div "New Thread #1 Hello! I'm your assistant here to help you put together a success…" at bounding box center [588, 341] width 1162 height 549
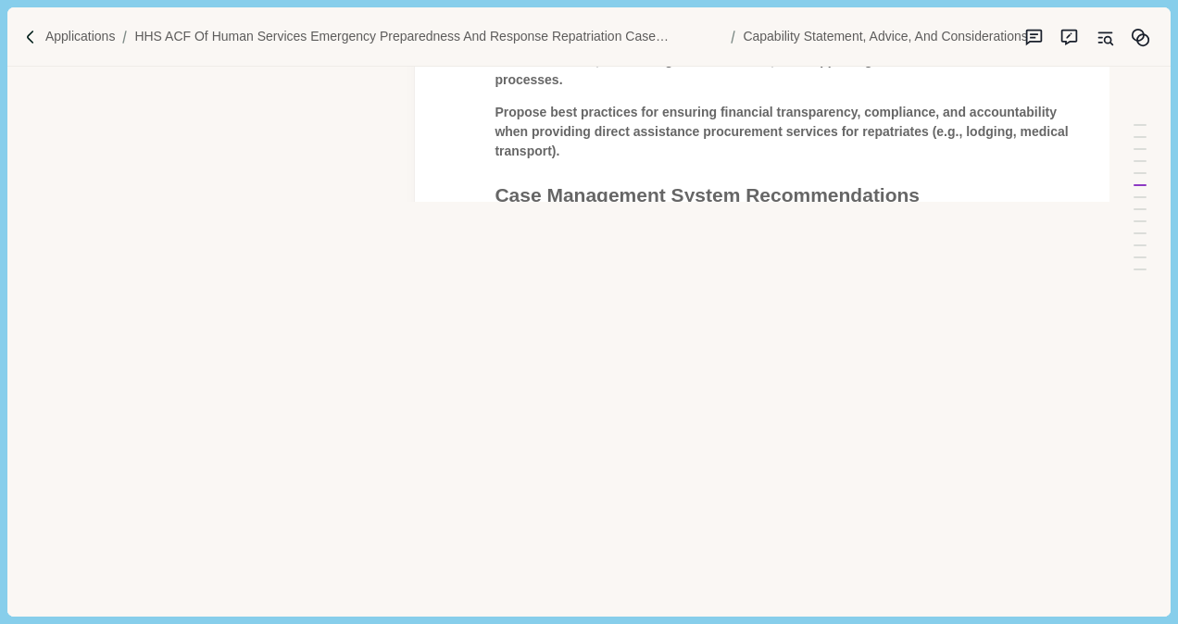
scroll to position [185, 0]
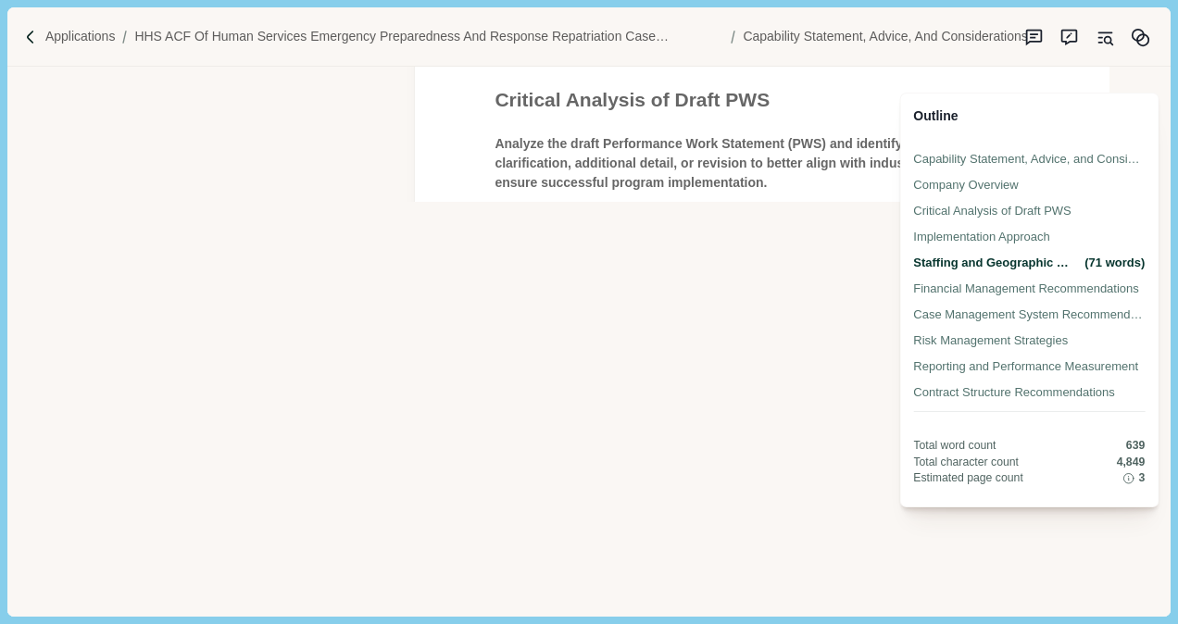
click at [1137, 121] on div "Outline" at bounding box center [1028, 110] width 231 height 32
click at [1061, 161] on div "Capability Statement, Advice, and Considerations" at bounding box center [1024, 159] width 231 height 19
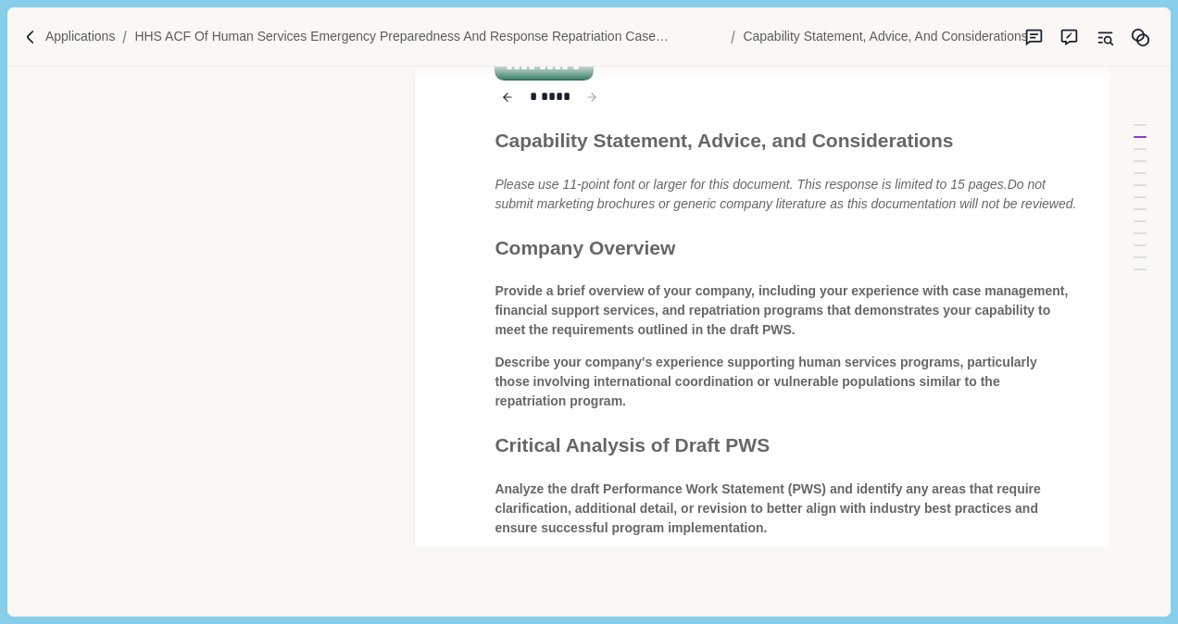
scroll to position [18, 0]
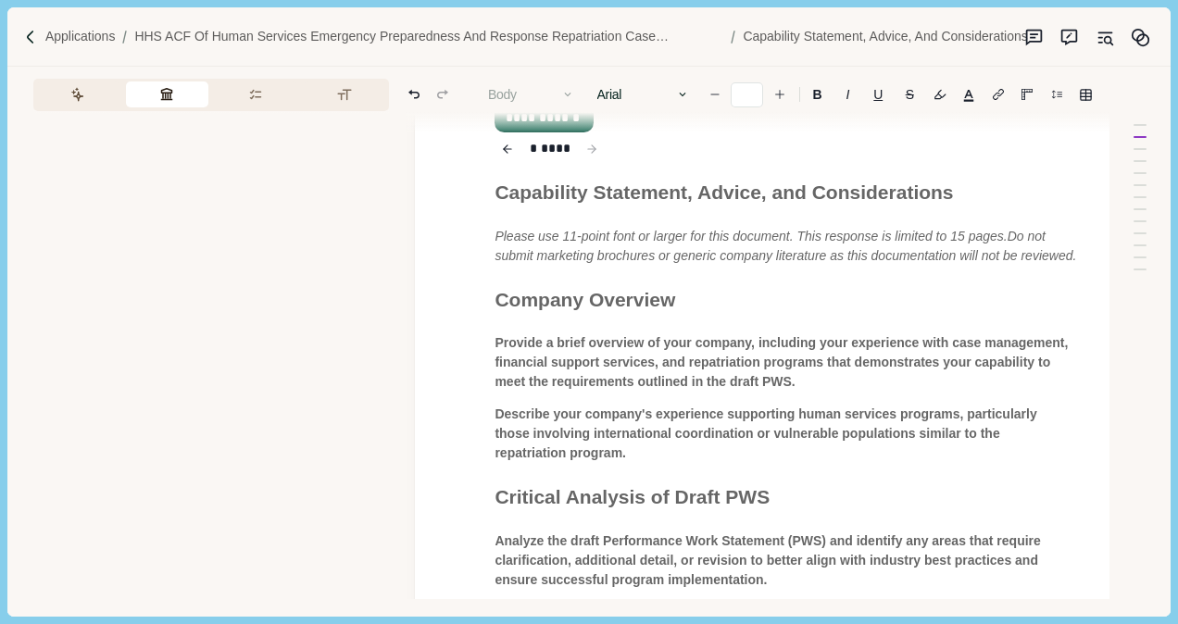
click at [294, 287] on div at bounding box center [211, 362] width 356 height 471
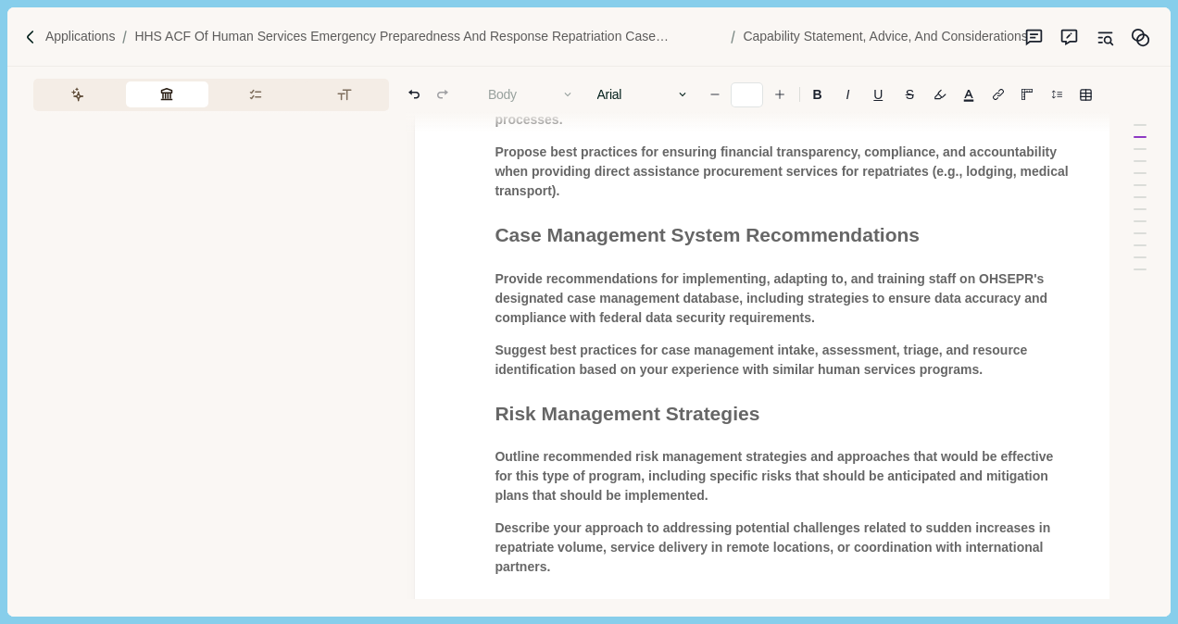
scroll to position [761, 0]
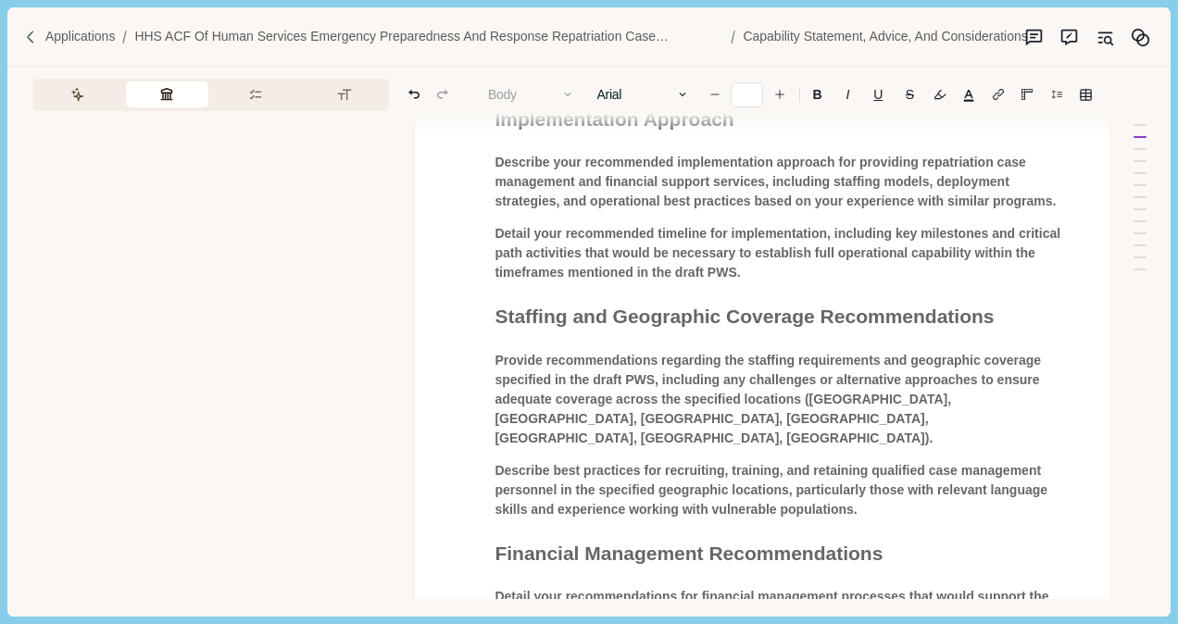
click at [35, 35] on img at bounding box center [31, 38] width 16 height 16
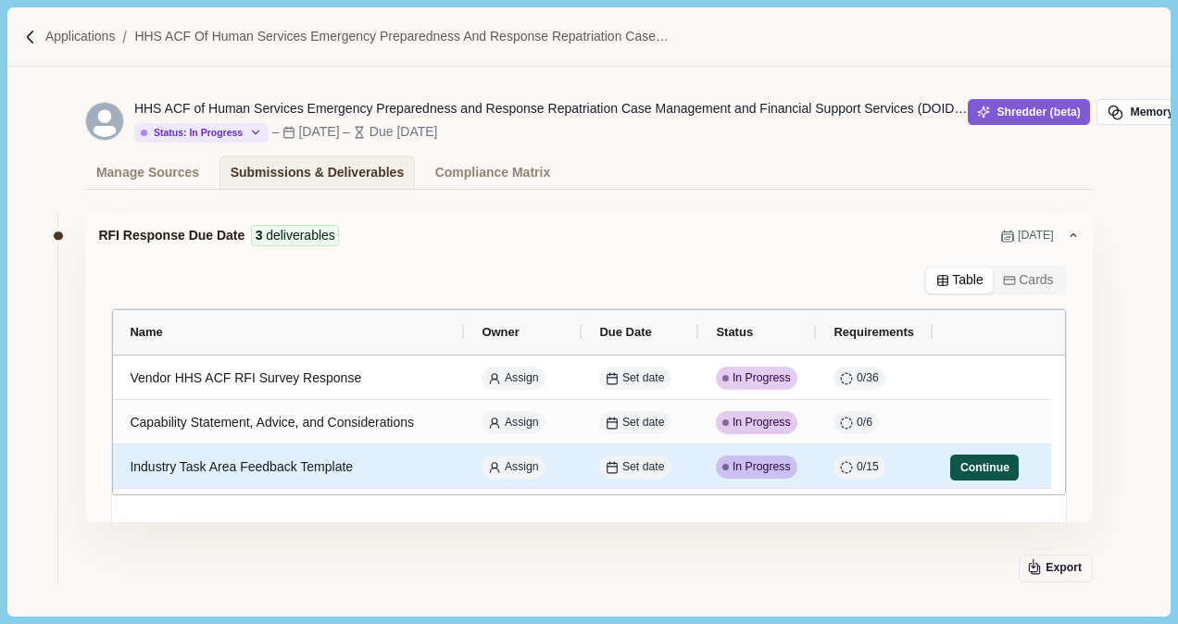
click at [974, 467] on button "Continue" at bounding box center [984, 468] width 69 height 26
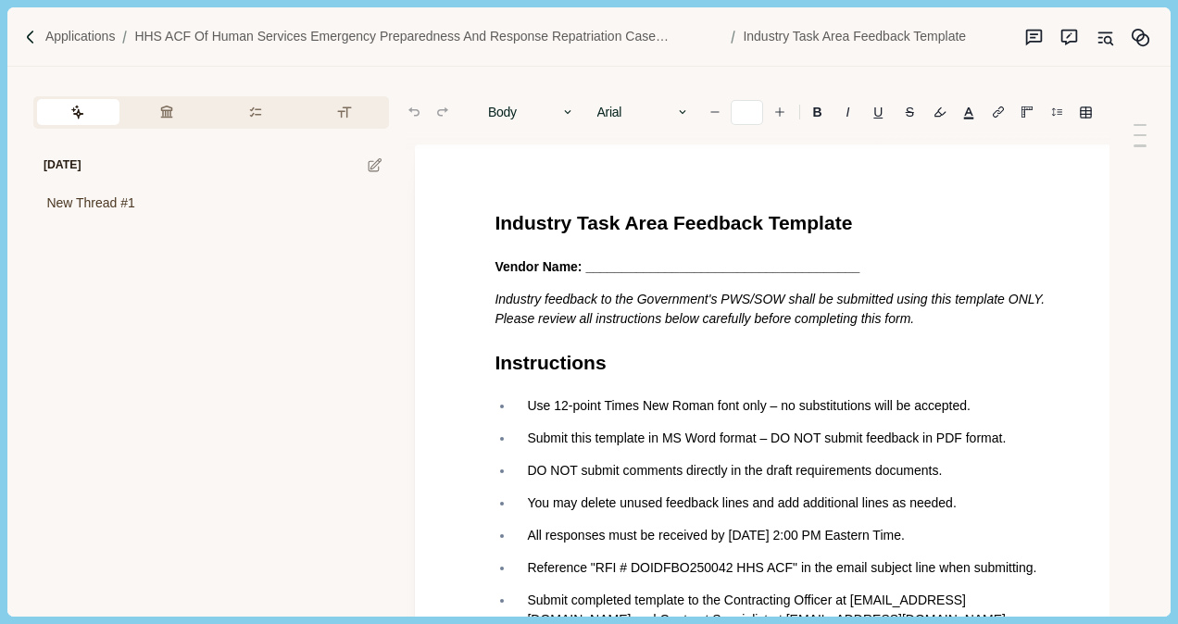
type input "**"
click at [31, 37] on img at bounding box center [31, 38] width 16 height 16
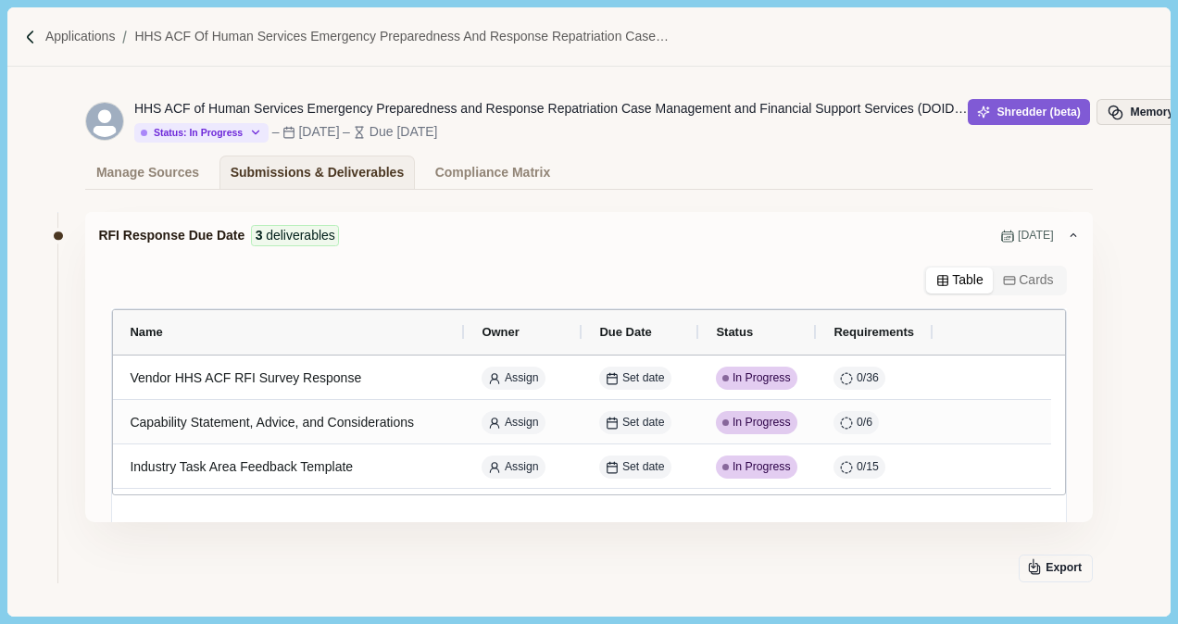
click at [1139, 104] on button "Memory" at bounding box center [1139, 112] width 87 height 26
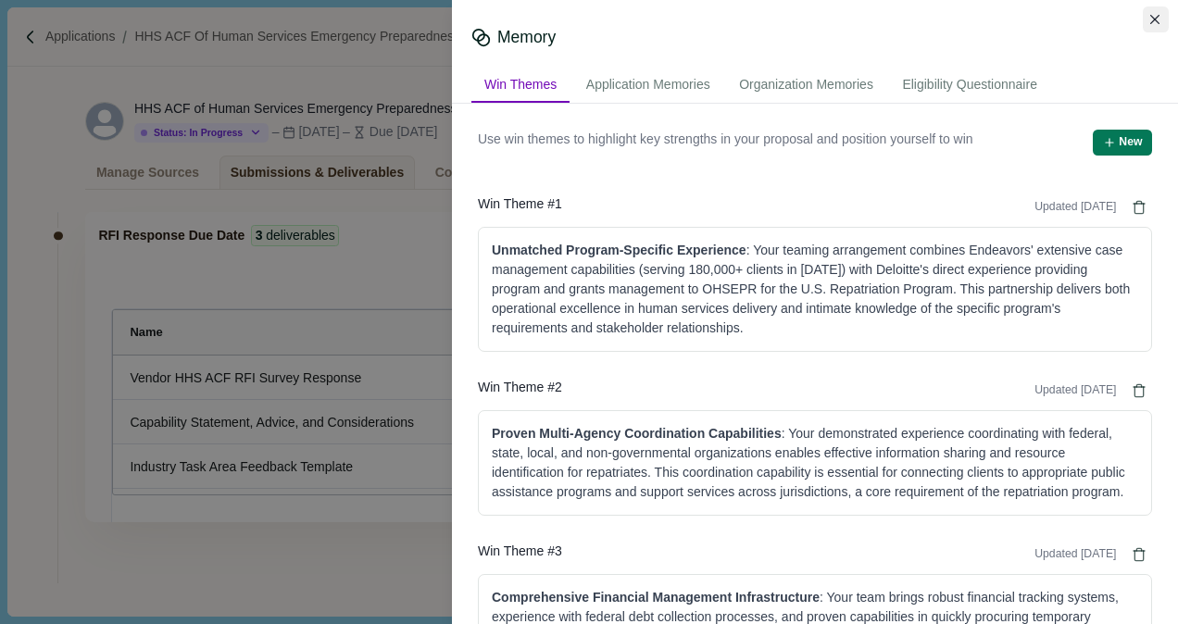
click at [1160, 16] on button "Close" at bounding box center [1156, 19] width 26 height 26
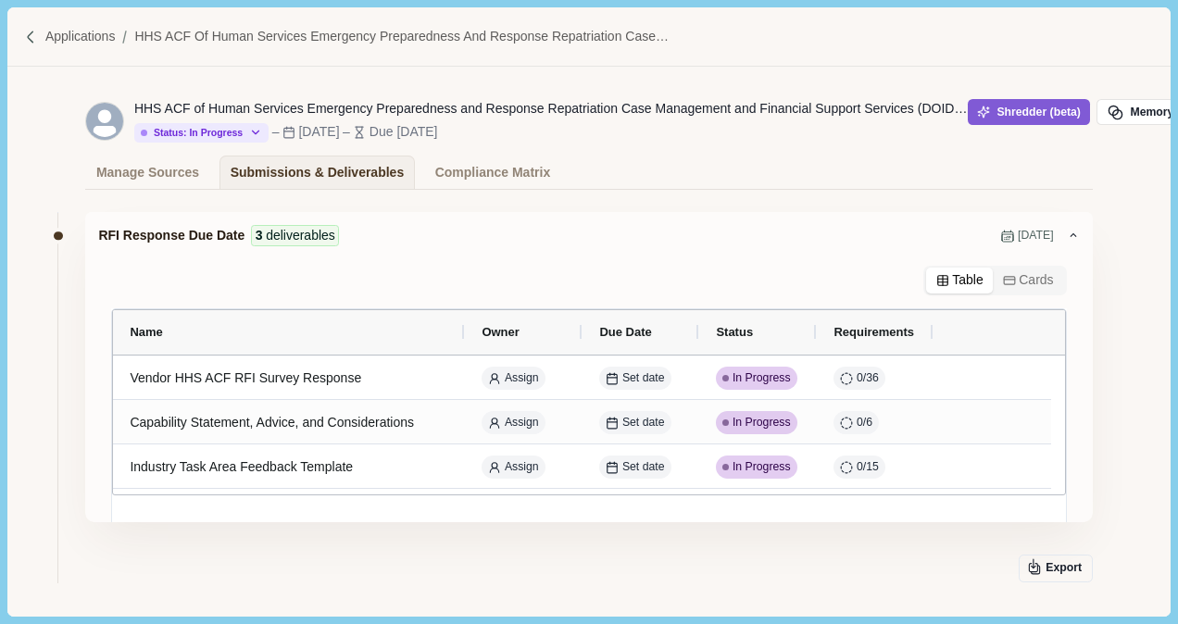
click at [28, 36] on img at bounding box center [31, 38] width 16 height 16
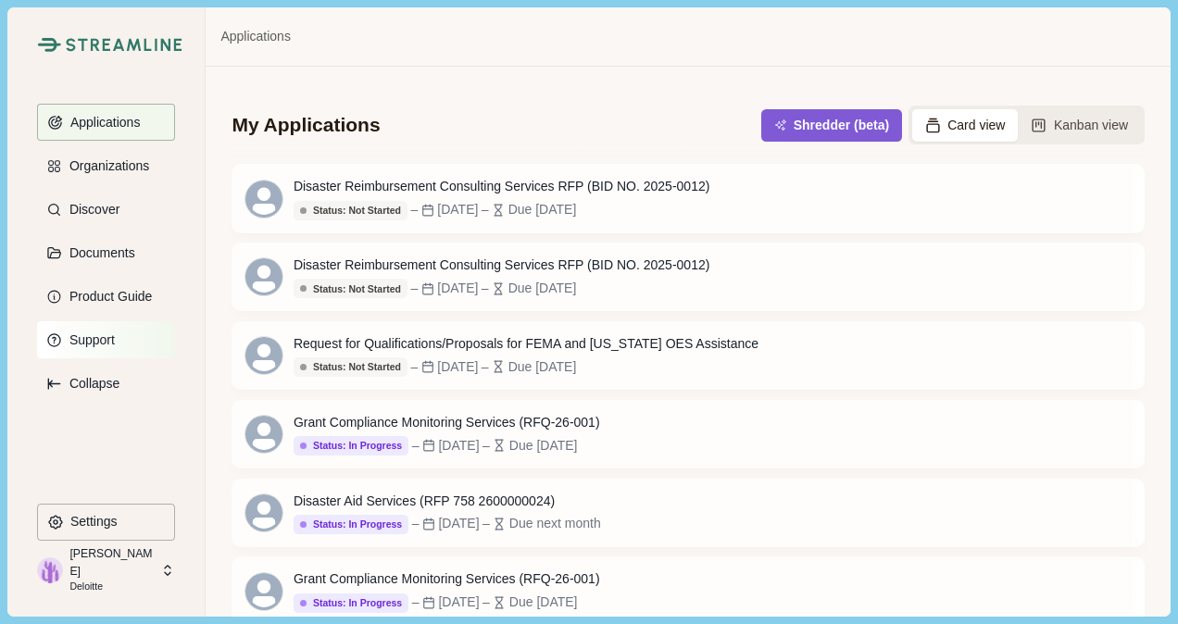
click at [112, 354] on button "Support" at bounding box center [106, 339] width 138 height 37
click at [97, 339] on p "Support" at bounding box center [90, 340] width 52 height 16
click at [89, 294] on p "Product Guide" at bounding box center [108, 297] width 90 height 16
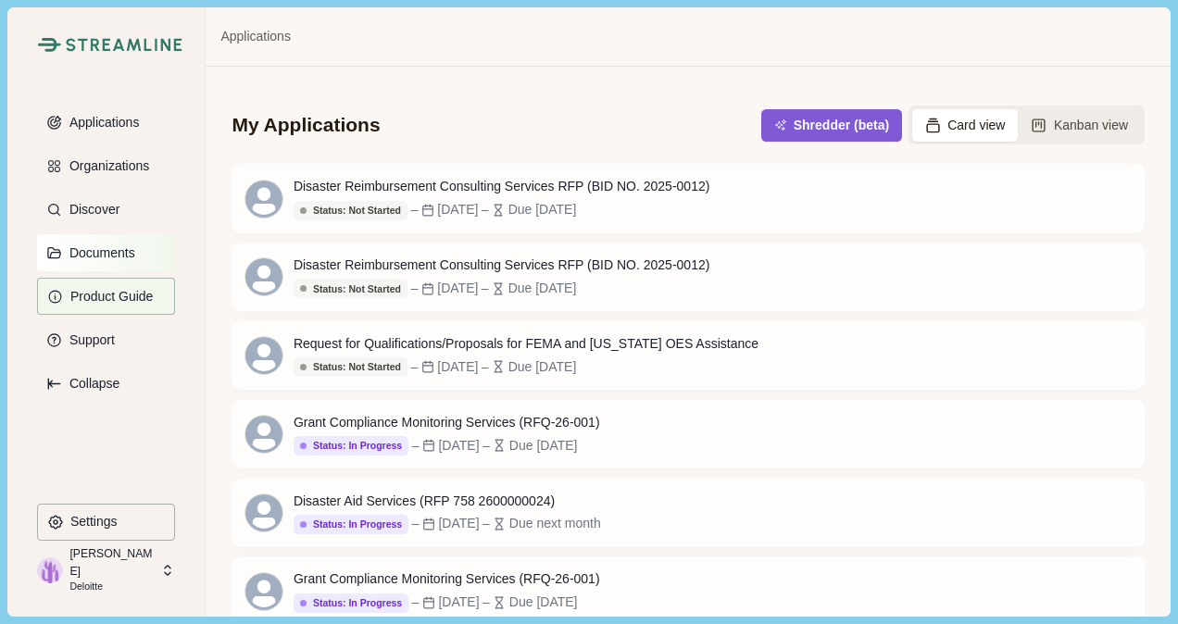
click at [69, 246] on p "Documents" at bounding box center [99, 253] width 72 height 16
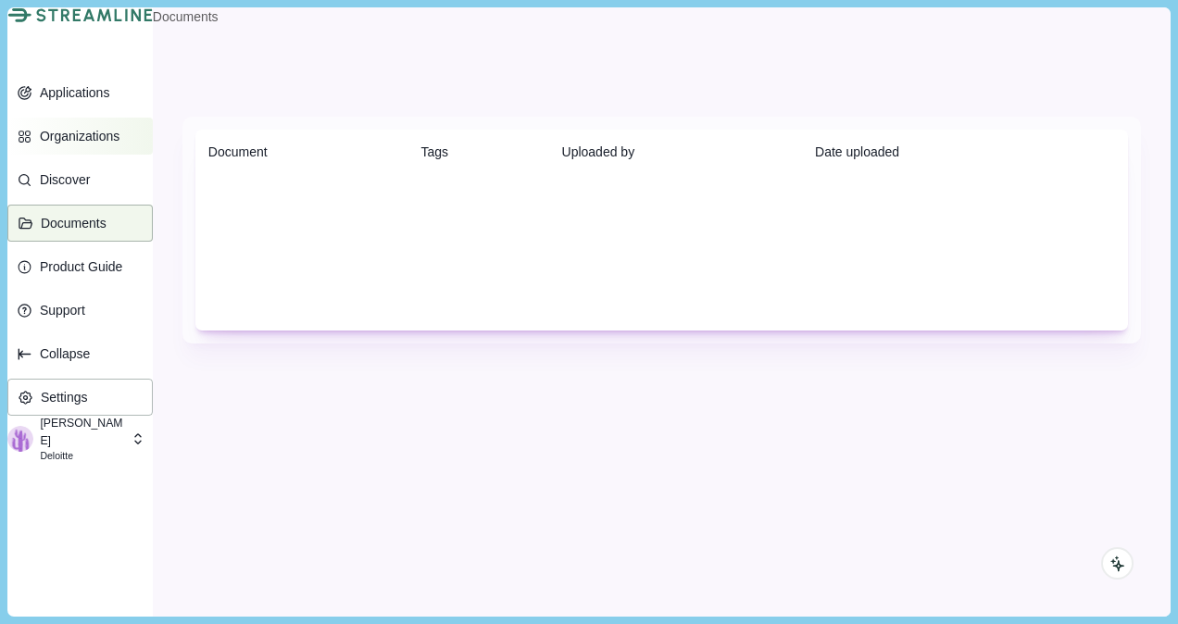
click at [119, 144] on p "Organizations" at bounding box center [76, 137] width 86 height 16
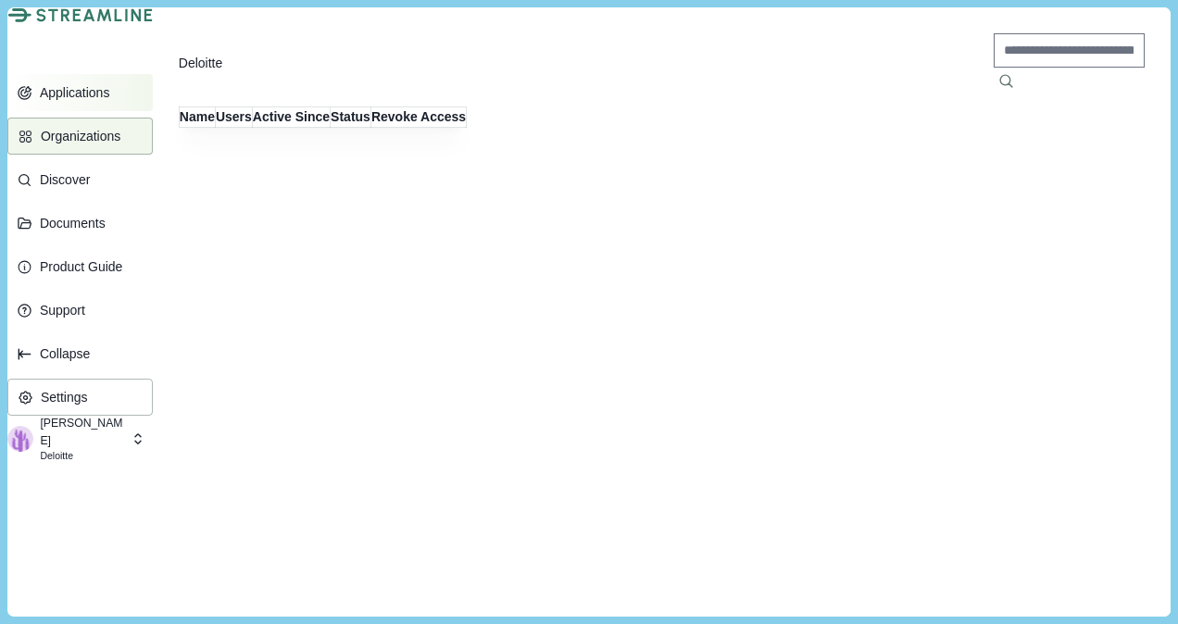
click at [106, 101] on p "Applications" at bounding box center [71, 93] width 77 height 16
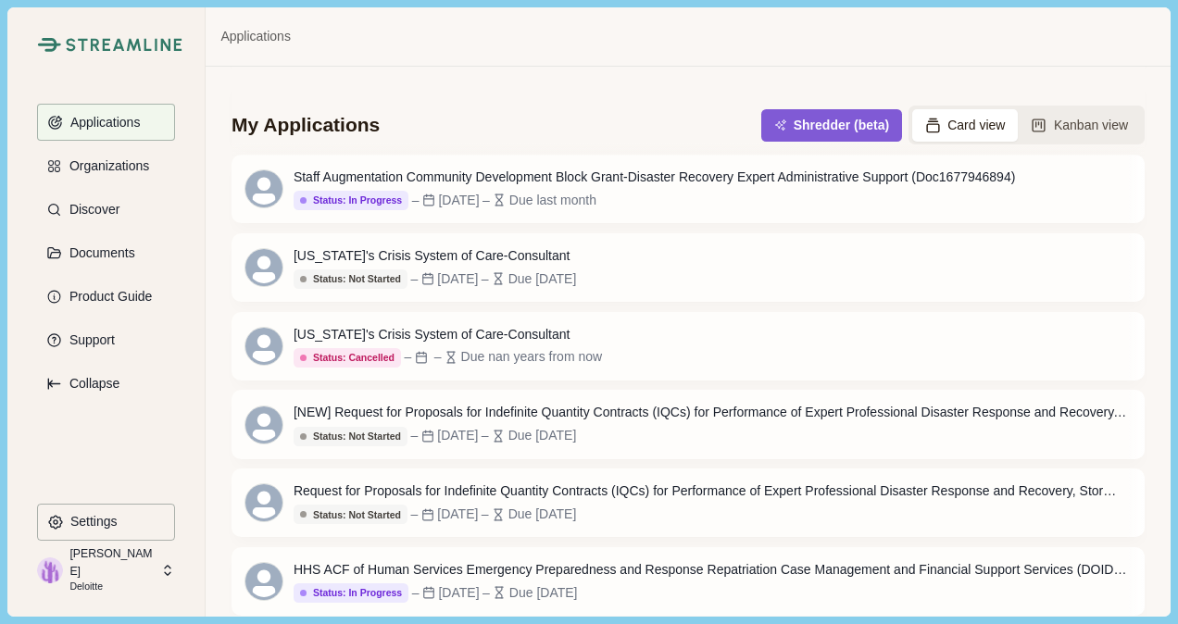
scroll to position [573, 0]
click at [1065, 576] on button "Open" at bounding box center [1093, 581] width 57 height 31
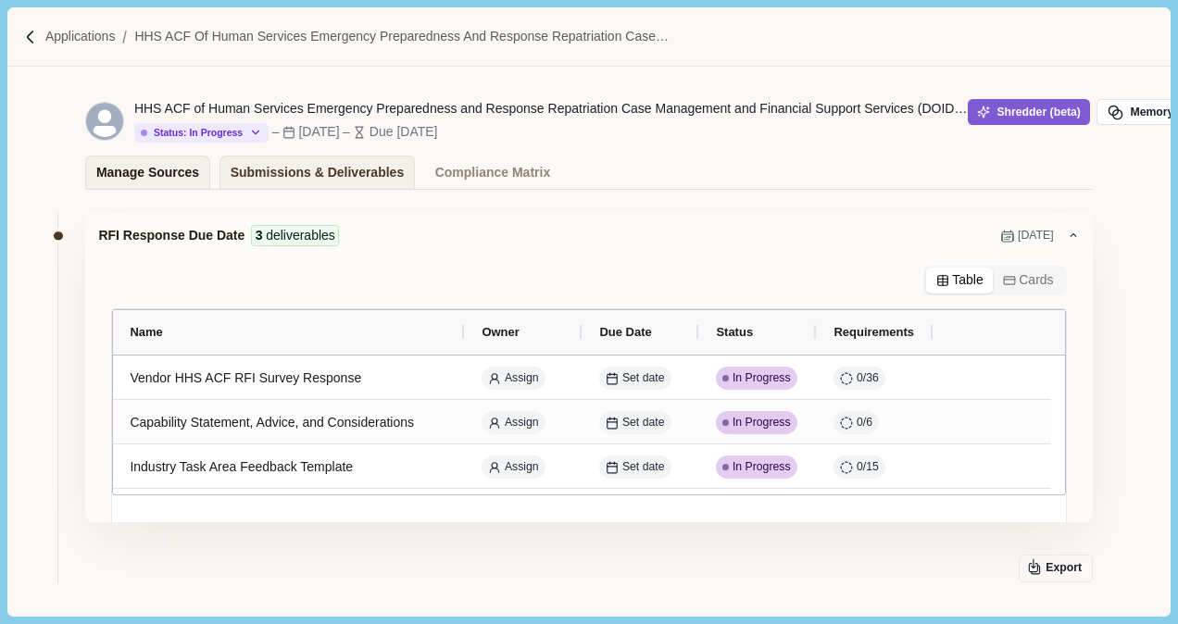
click at [173, 178] on div "Manage Sources" at bounding box center [147, 172] width 103 height 32
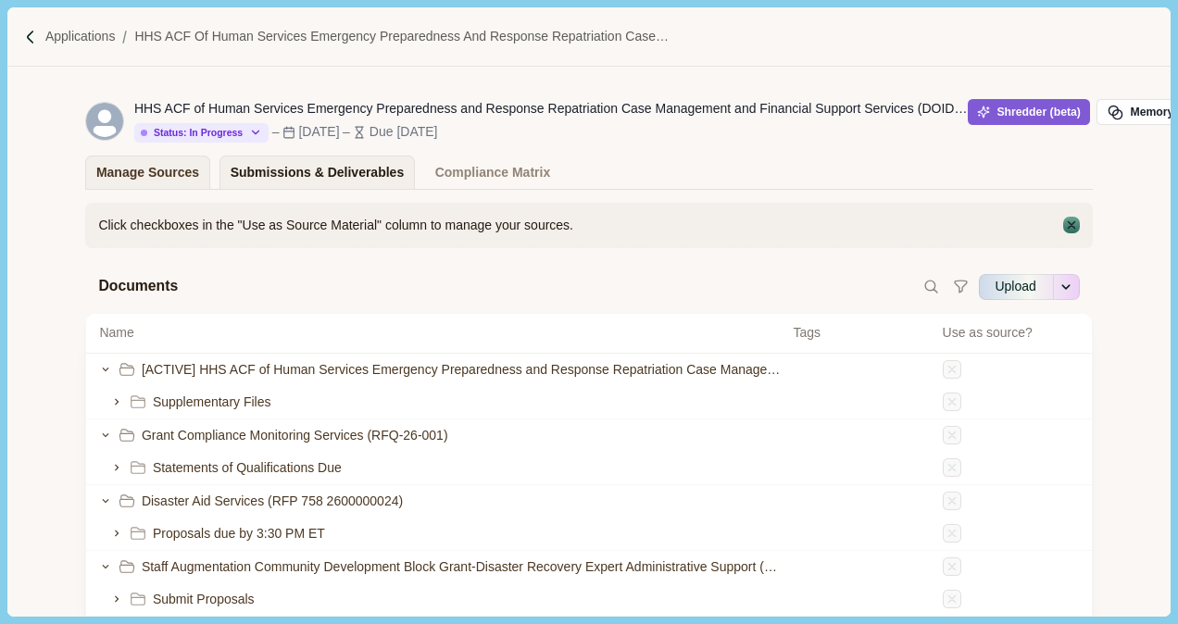
click at [330, 175] on div "Submissions & Deliverables" at bounding box center [318, 172] width 174 height 32
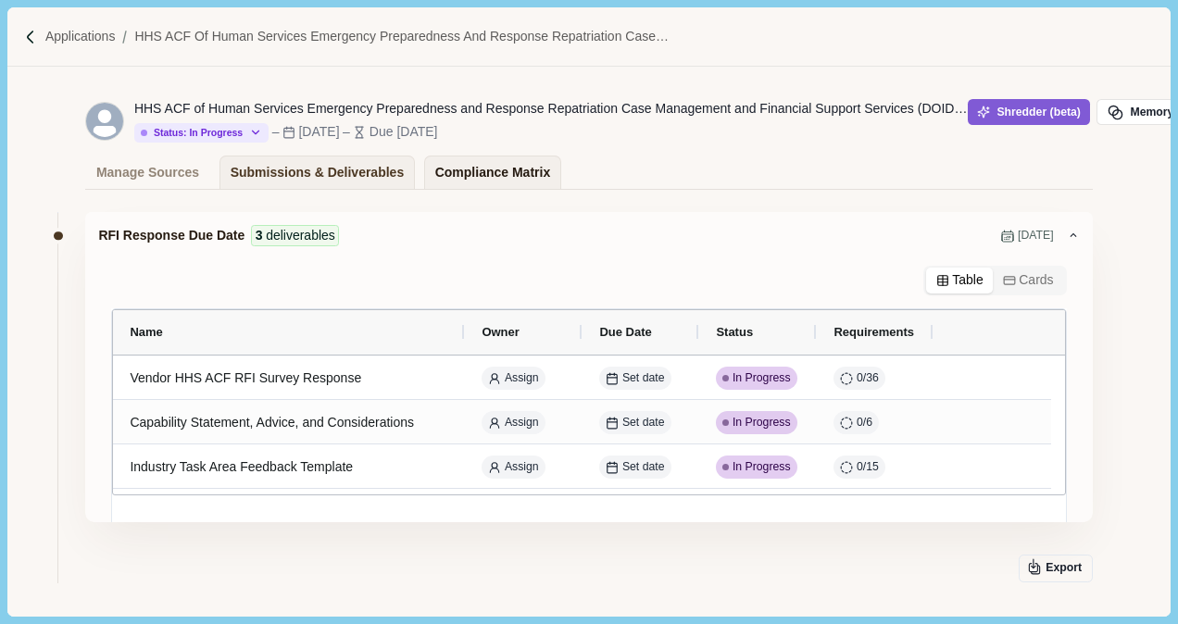
click at [454, 161] on div "Compliance Matrix" at bounding box center [492, 172] width 115 height 32
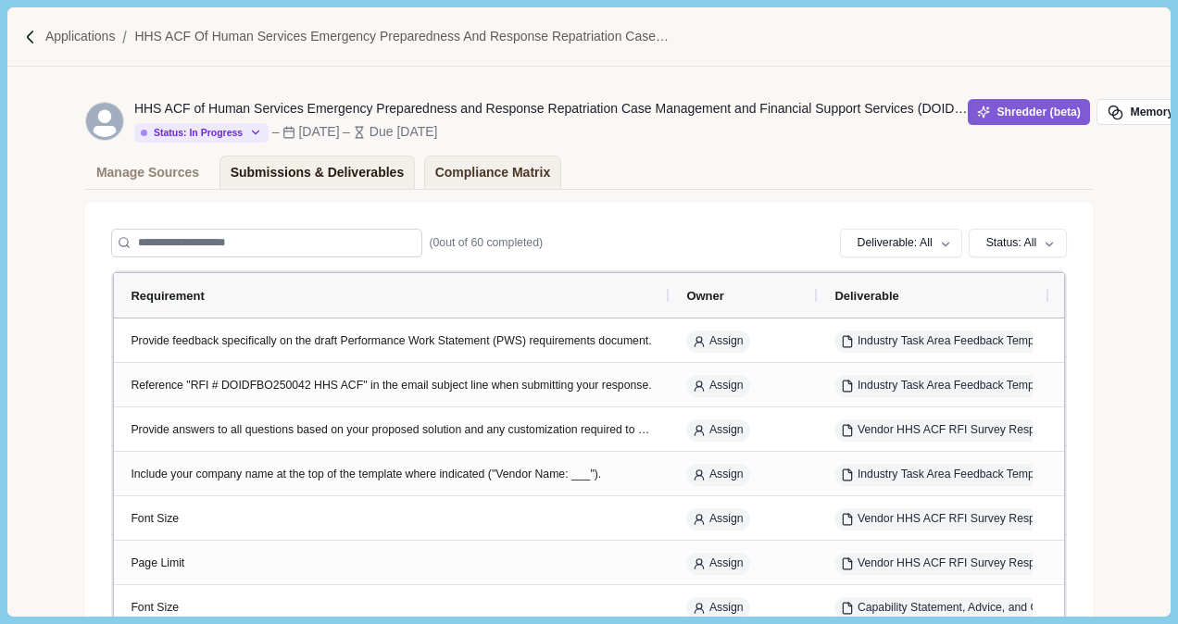
click at [289, 177] on div "Submissions & Deliverables" at bounding box center [318, 172] width 174 height 32
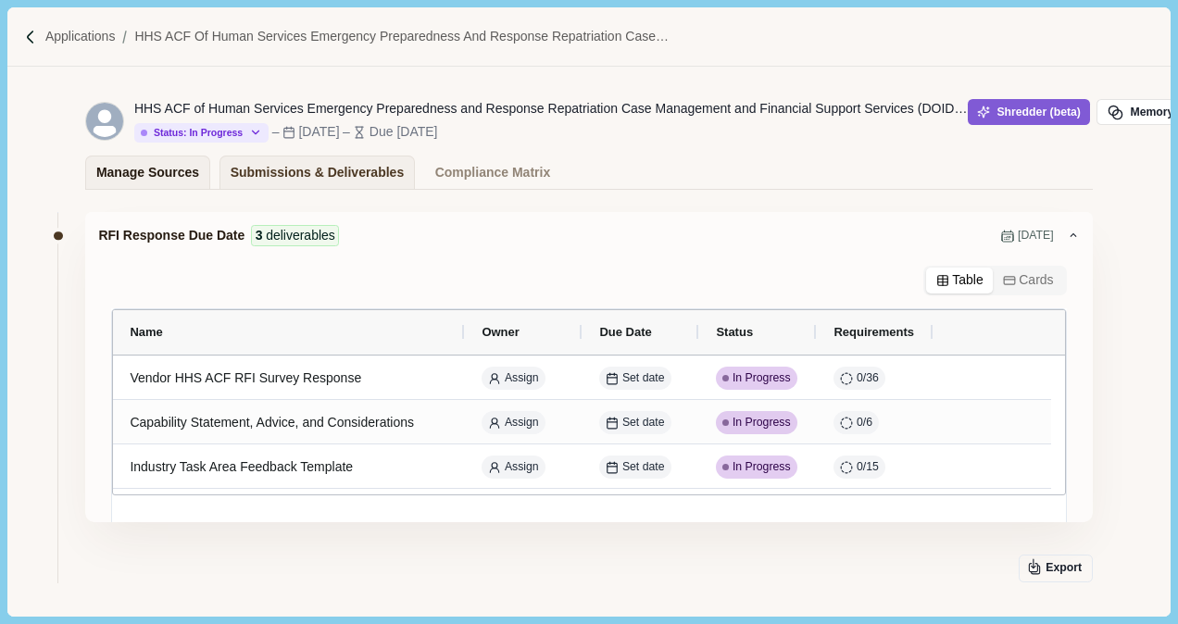
click at [174, 167] on div "Manage Sources" at bounding box center [147, 172] width 103 height 32
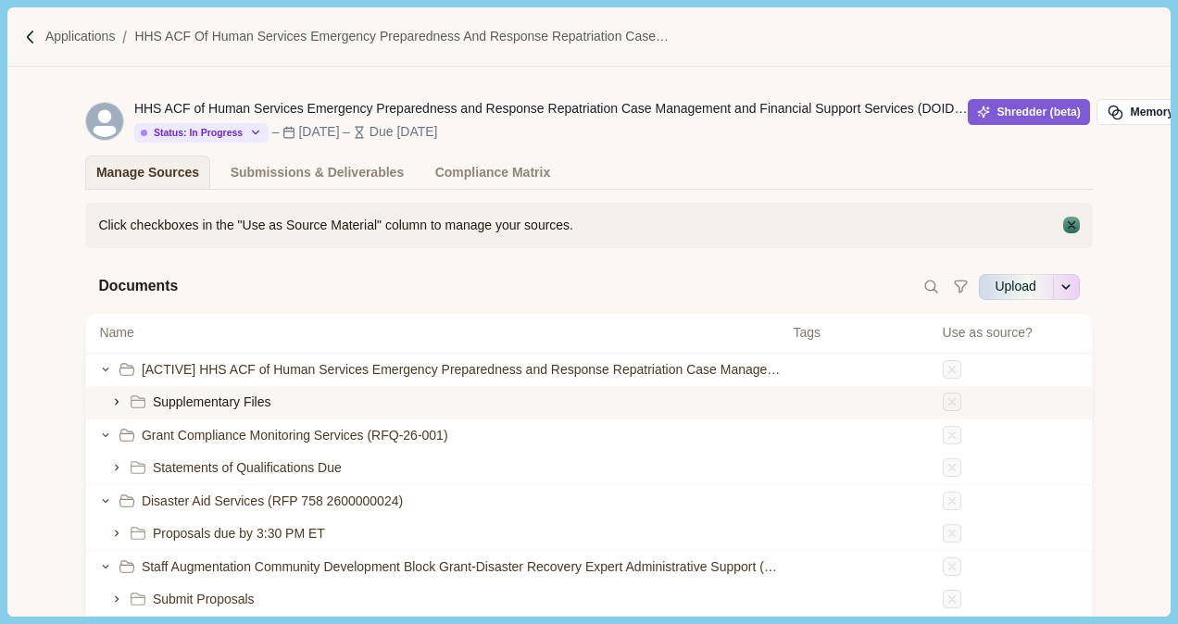
click at [118, 406] on icon at bounding box center [117, 402] width 4 height 6
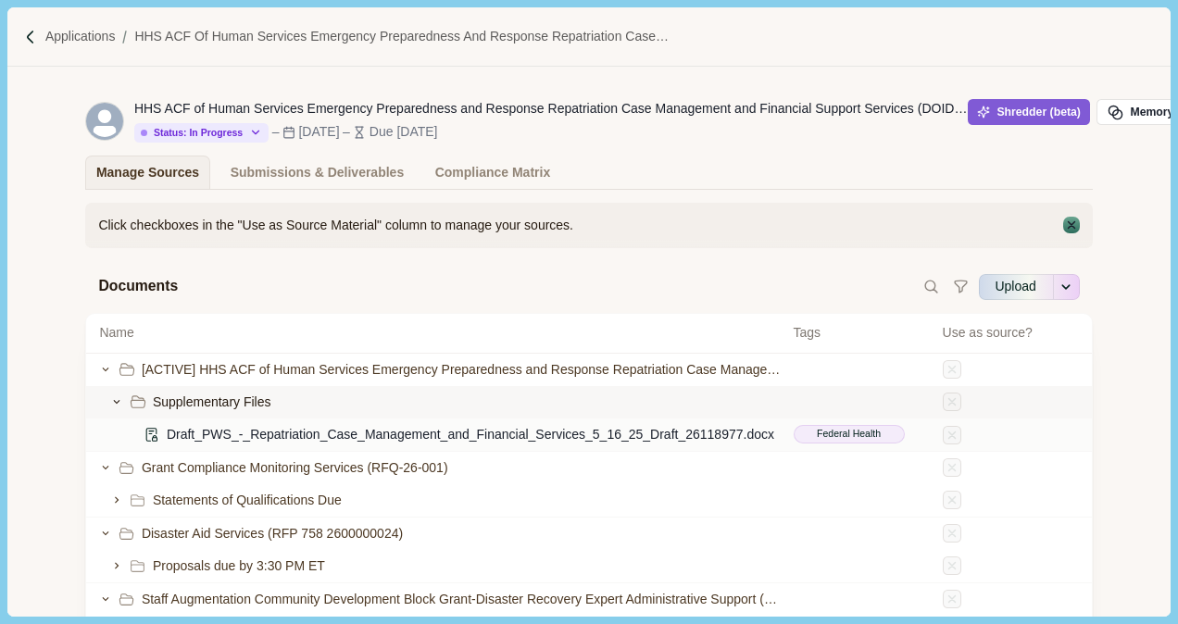
click at [306, 437] on span "Draft_PWS_-_Repatriation_Case_Management_and_Financial_Services_5_16_25_Draft_2…" at bounding box center [470, 434] width 607 height 19
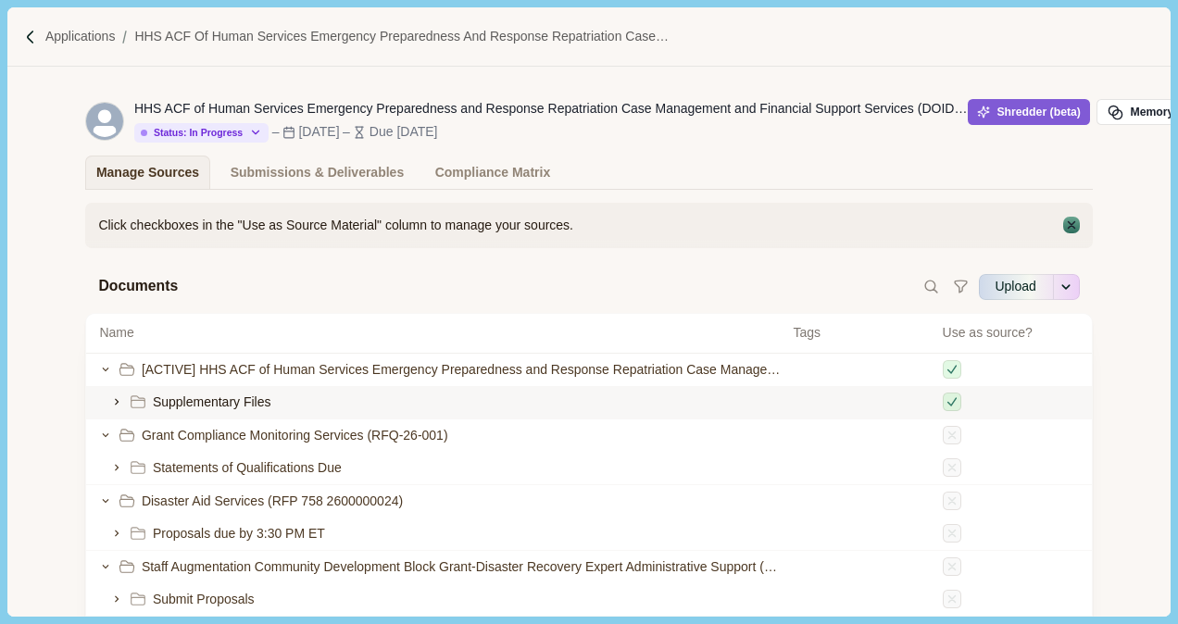
click at [116, 404] on icon at bounding box center [116, 401] width 13 height 13
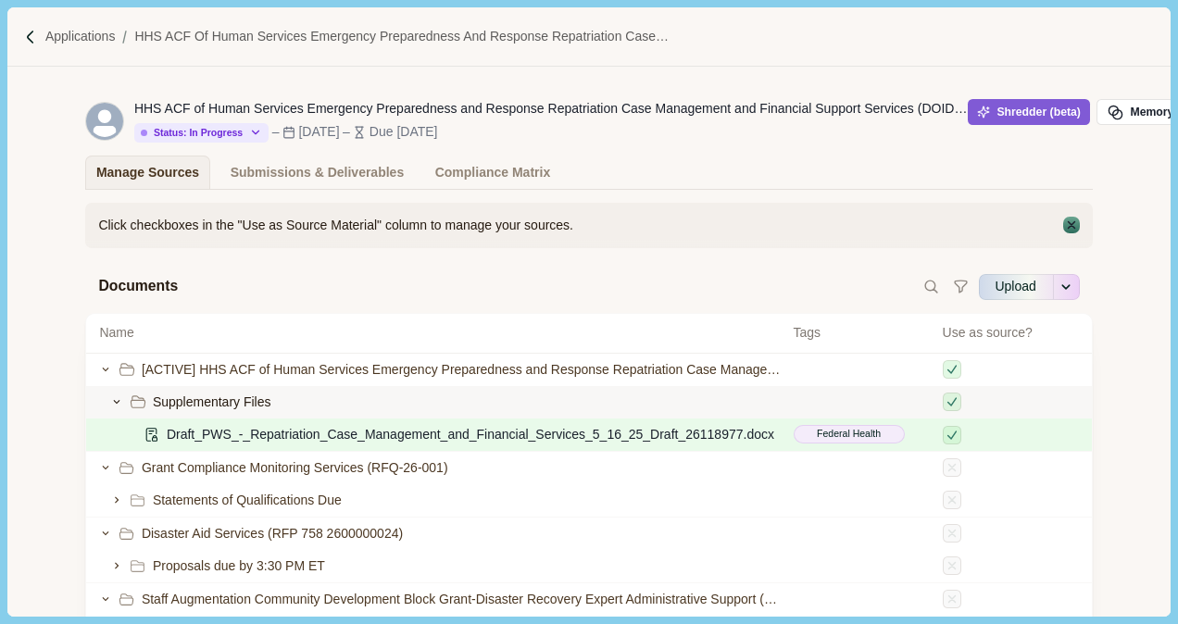
click at [656, 444] on span "Draft_PWS_-_Repatriation_Case_Management_and_Financial_Services_5_16_25_Draft_2…" at bounding box center [470, 434] width 607 height 19
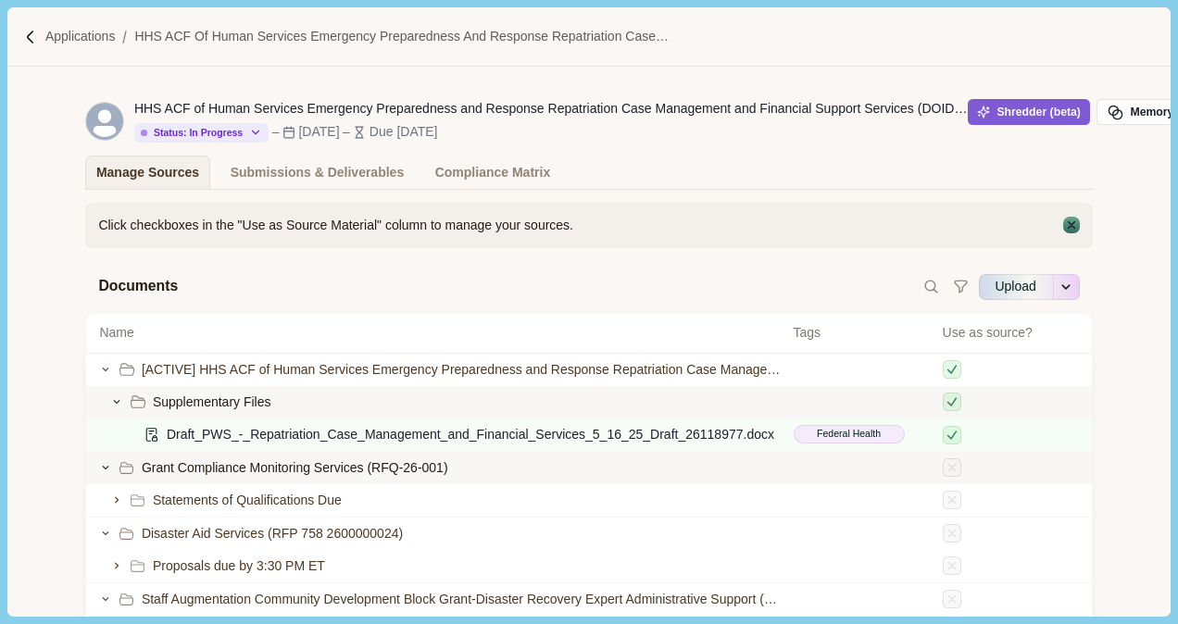
click at [656, 458] on div "Grant Compliance Monitoring Services (RFQ-26-001)" at bounding box center [439, 467] width 681 height 19
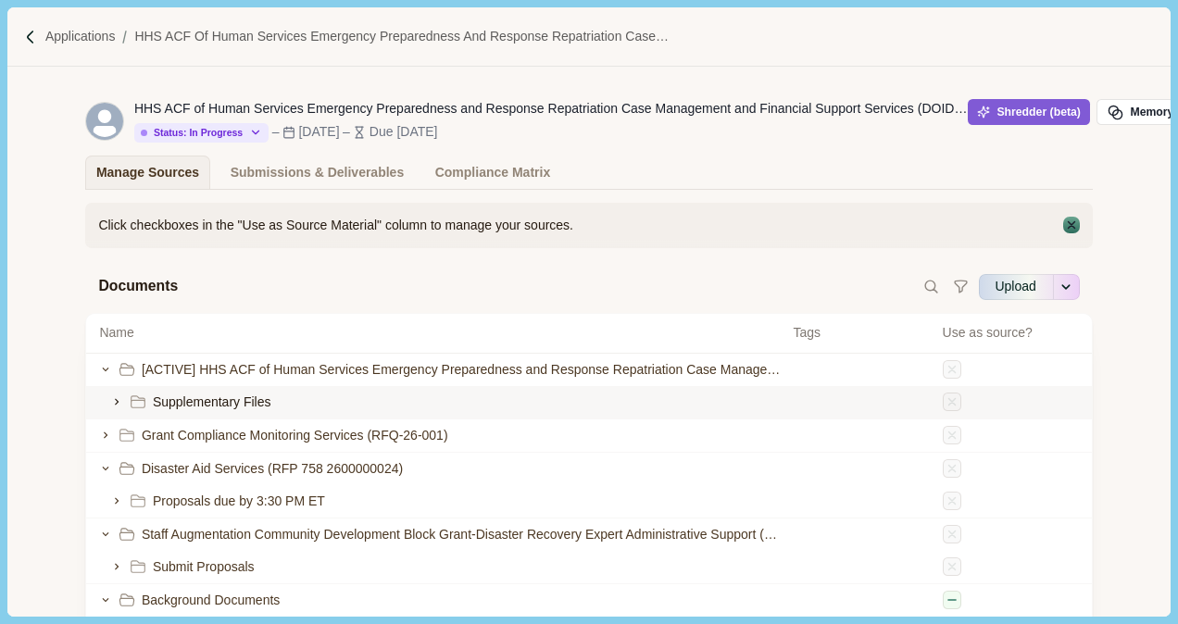
click at [118, 406] on icon at bounding box center [116, 401] width 13 height 13
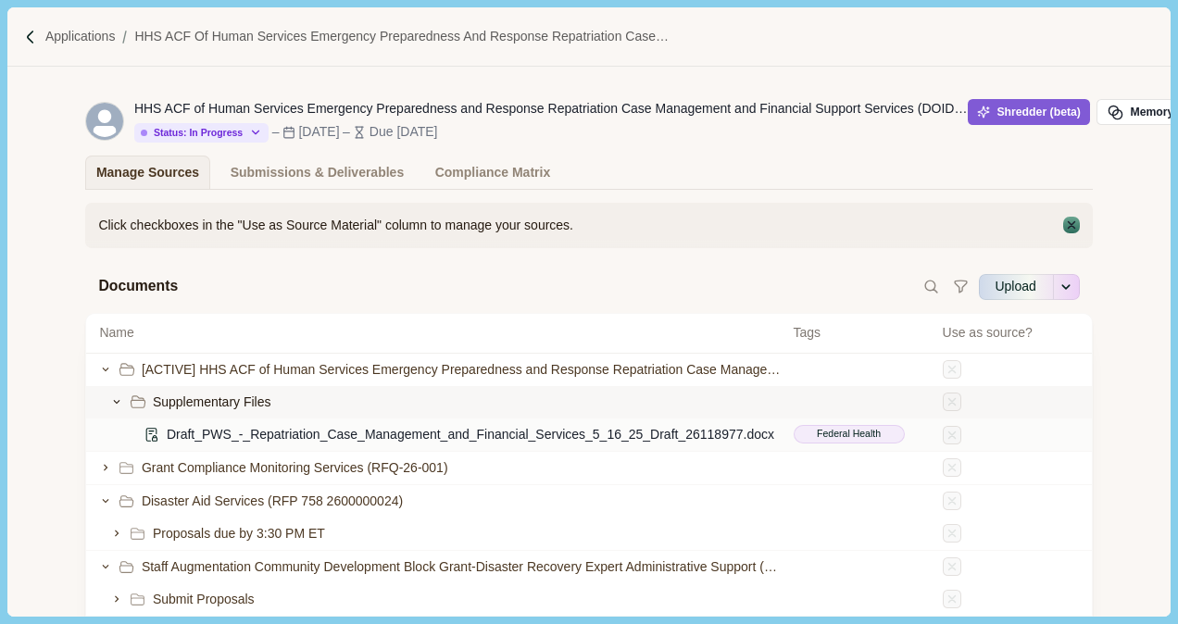
click at [152, 443] on icon at bounding box center [152, 435] width 17 height 17
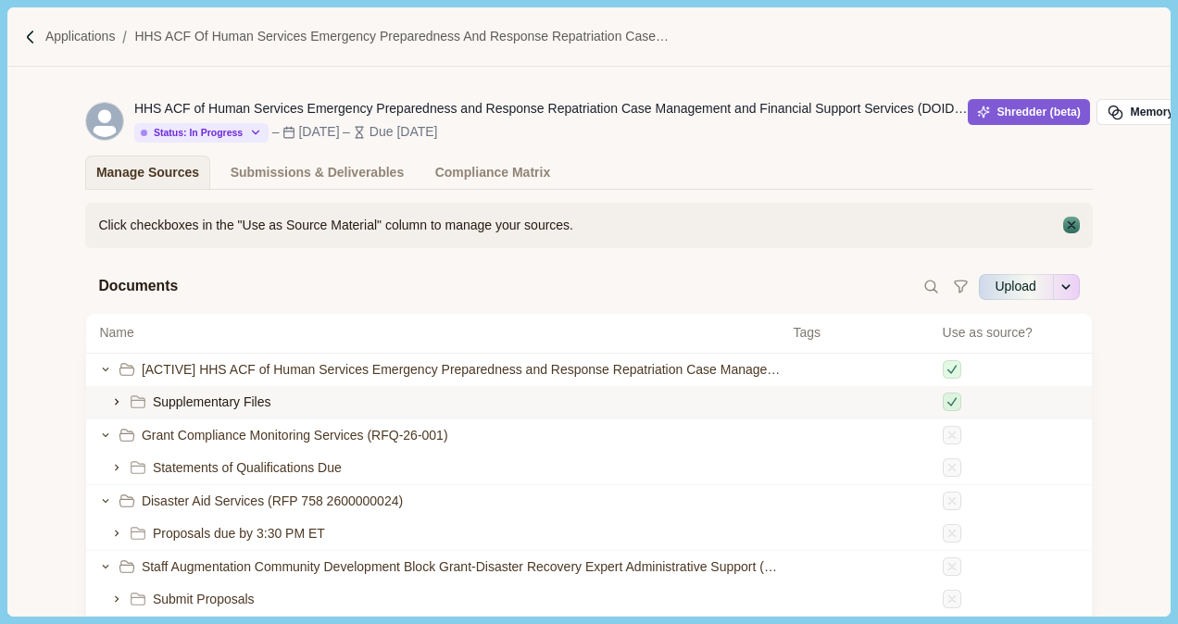
drag, startPoint x: 114, startPoint y: 413, endPoint x: 125, endPoint y: 413, distance: 11.1
click at [115, 408] on icon at bounding box center [116, 401] width 13 height 13
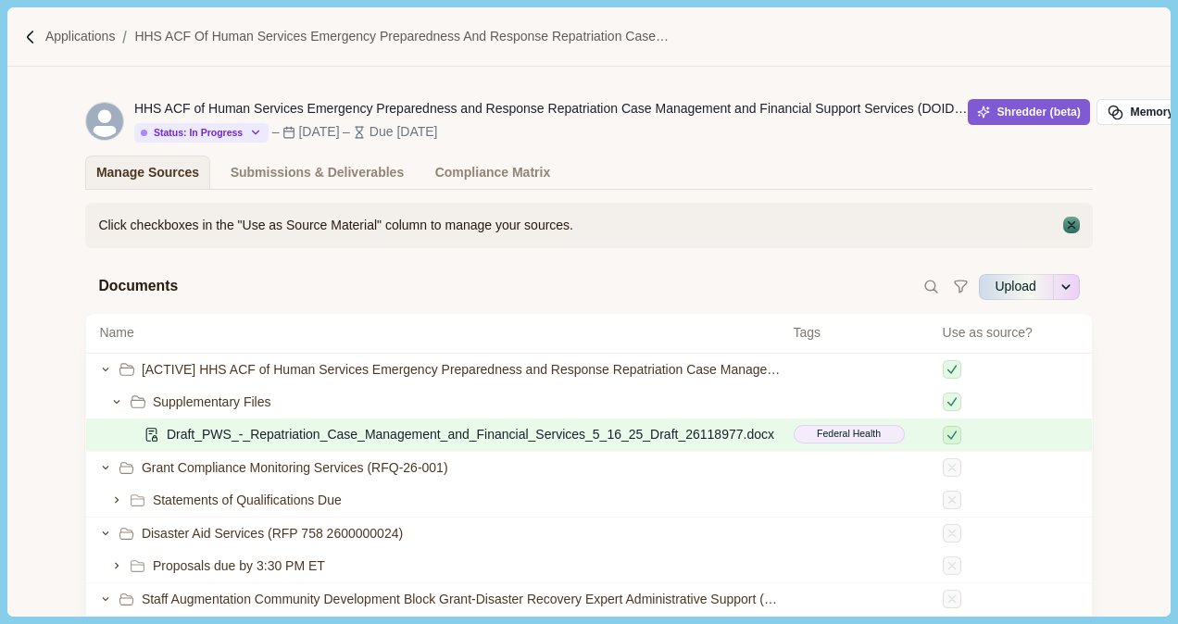
click at [175, 438] on span "Draft_PWS_-_Repatriation_Case_Management_and_Financial_Services_5_16_25_Draft_2…" at bounding box center [470, 434] width 607 height 19
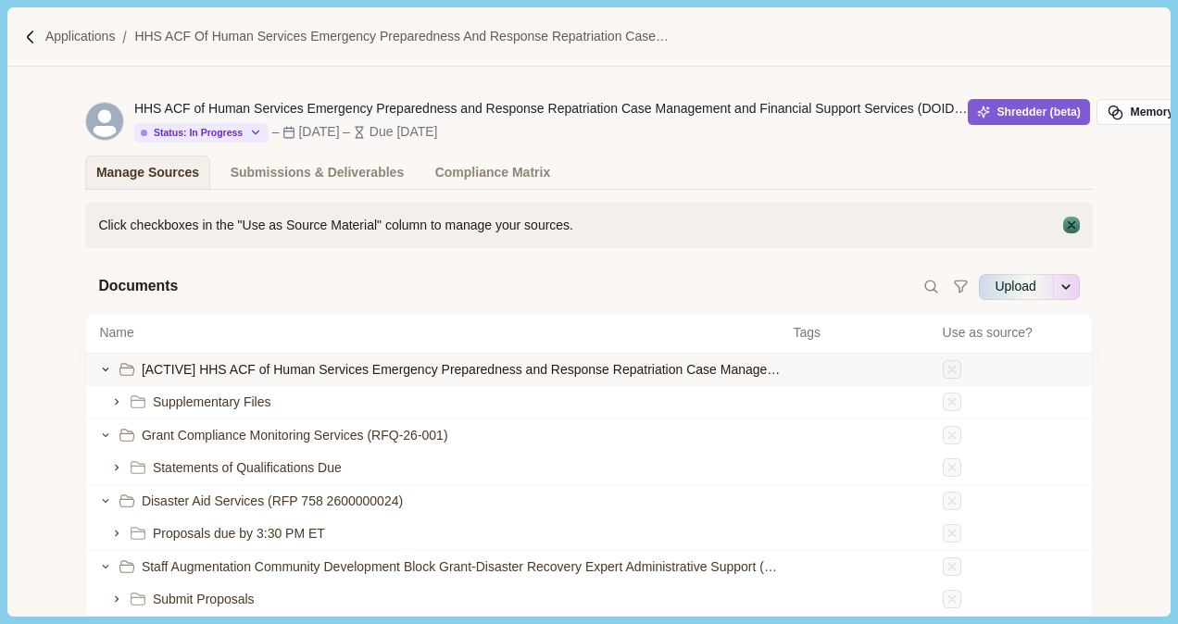
click at [220, 380] on span "[ACTIVE] HHS ACF of Human Services Emergency Preparedness and Response Repatria…" at bounding box center [461, 369] width 639 height 19
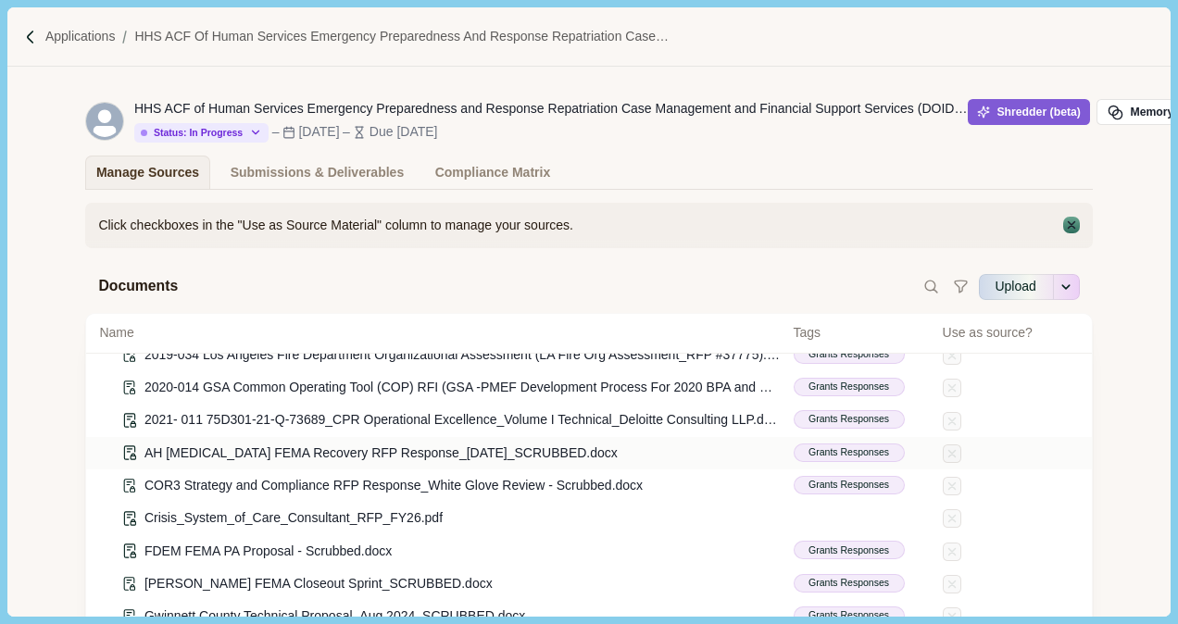
scroll to position [185, 0]
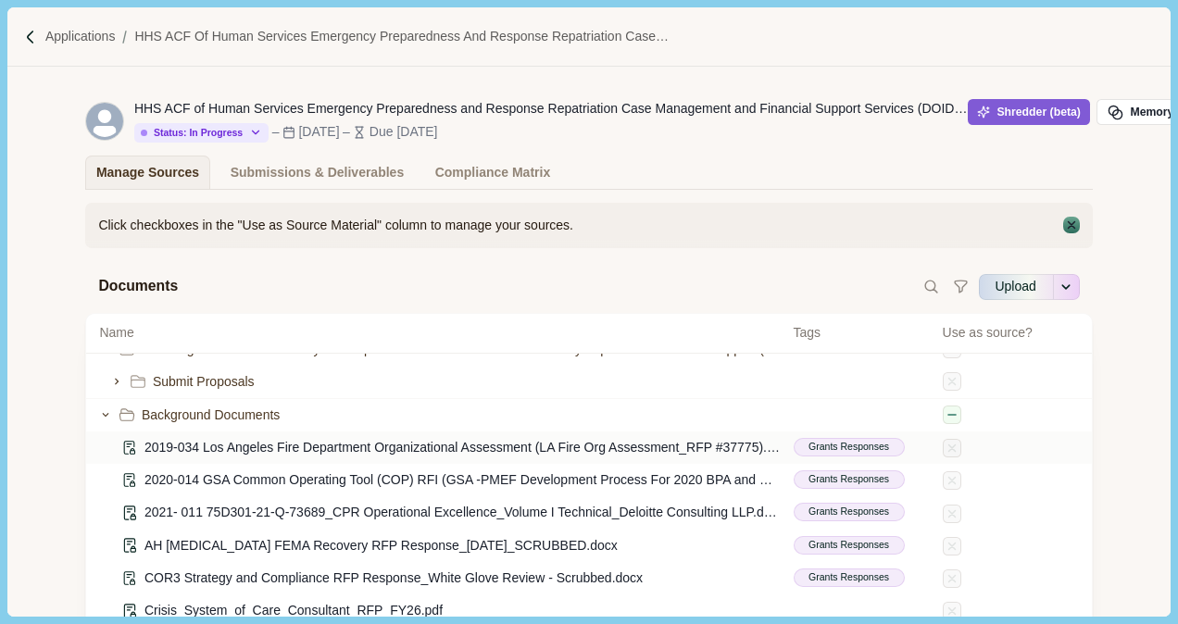
click at [133, 454] on icon at bounding box center [130, 447] width 11 height 13
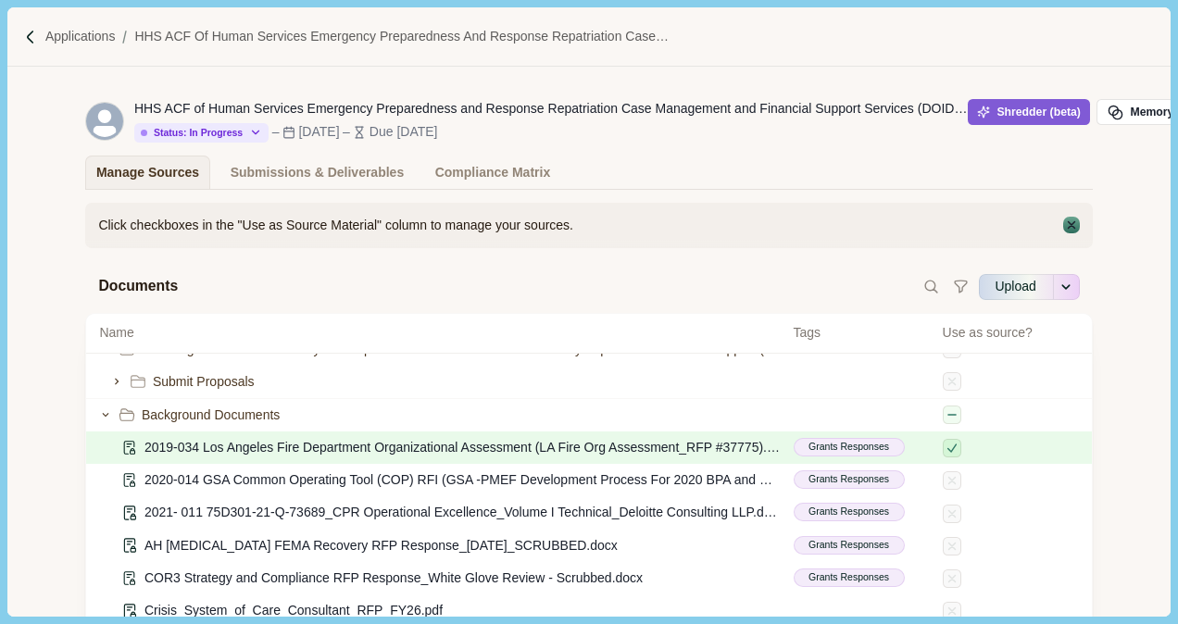
click at [135, 456] on icon at bounding box center [129, 448] width 17 height 17
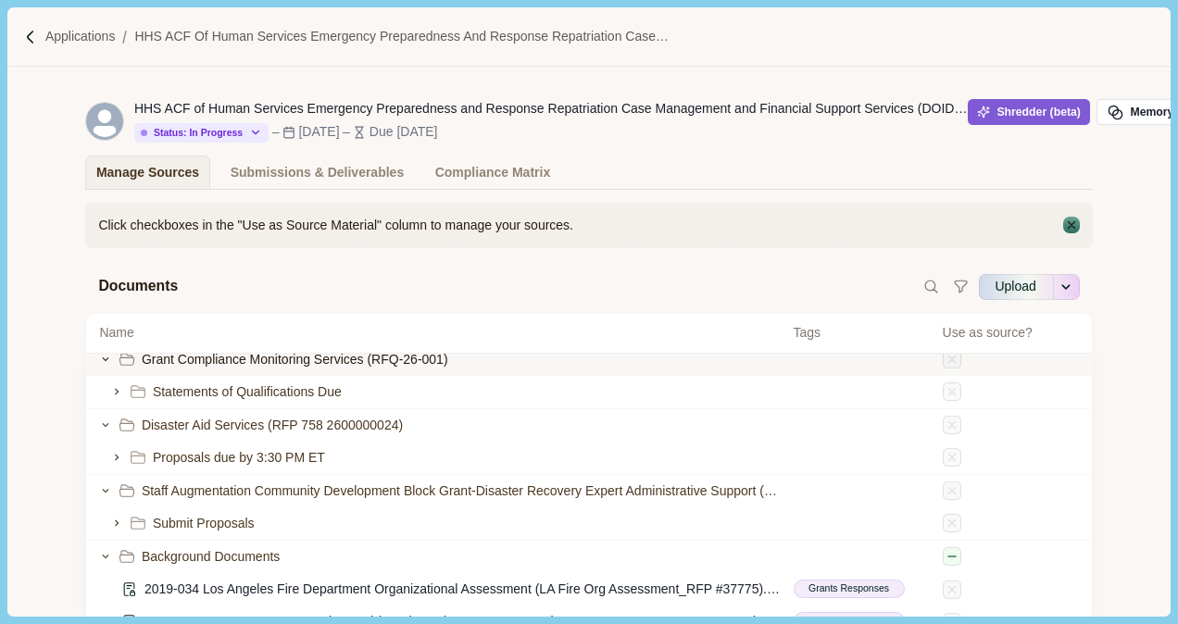
scroll to position [0, 0]
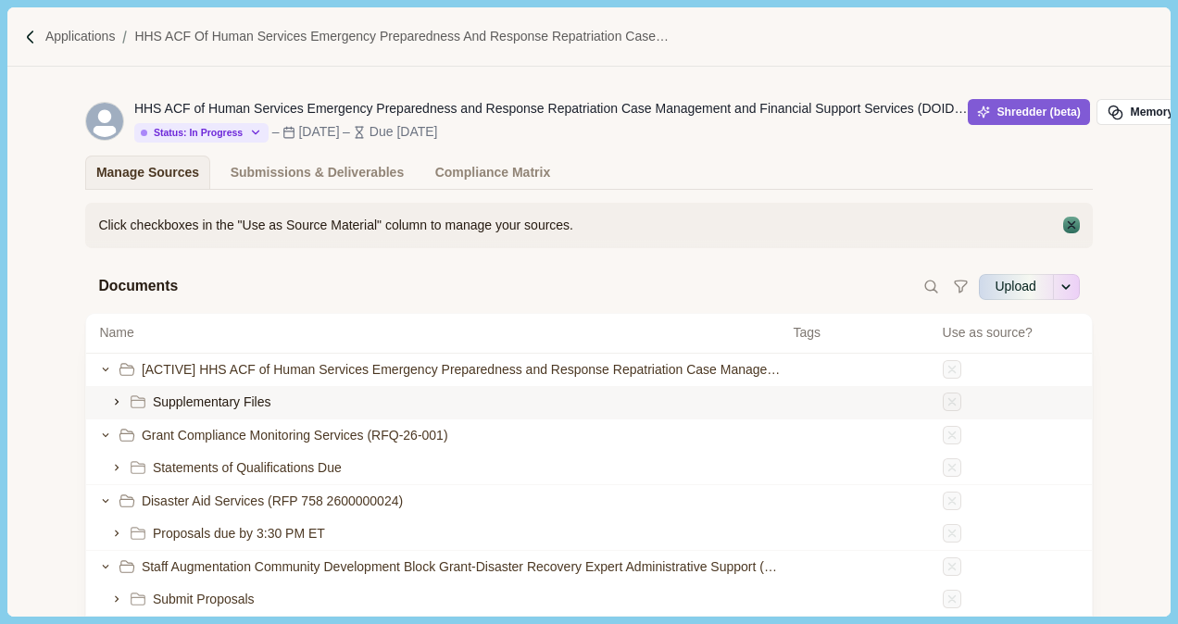
click at [124, 409] on div at bounding box center [128, 402] width 36 height 17
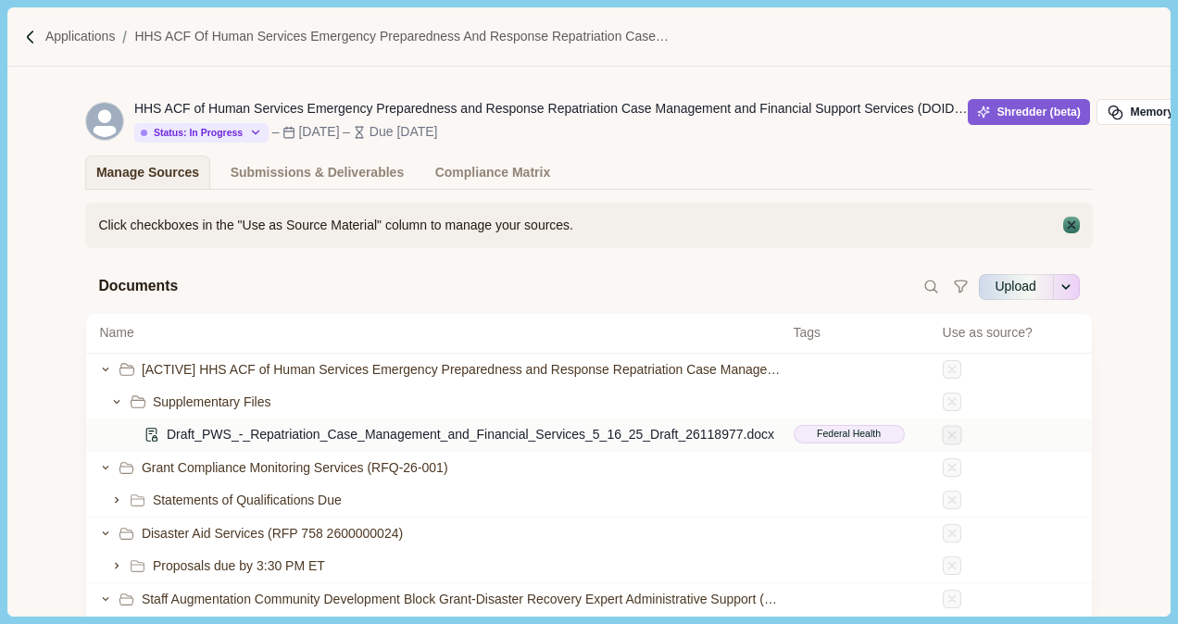
click at [942, 434] on span at bounding box center [951, 434] width 19 height 19
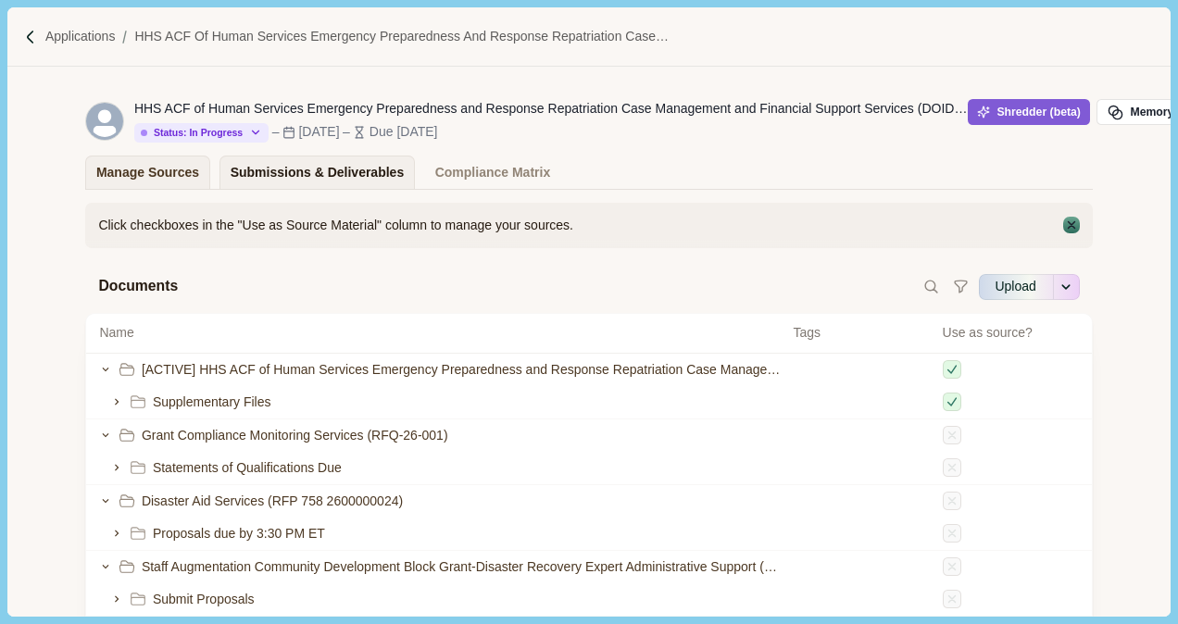
click at [302, 172] on div "Submissions & Deliverables" at bounding box center [318, 172] width 174 height 32
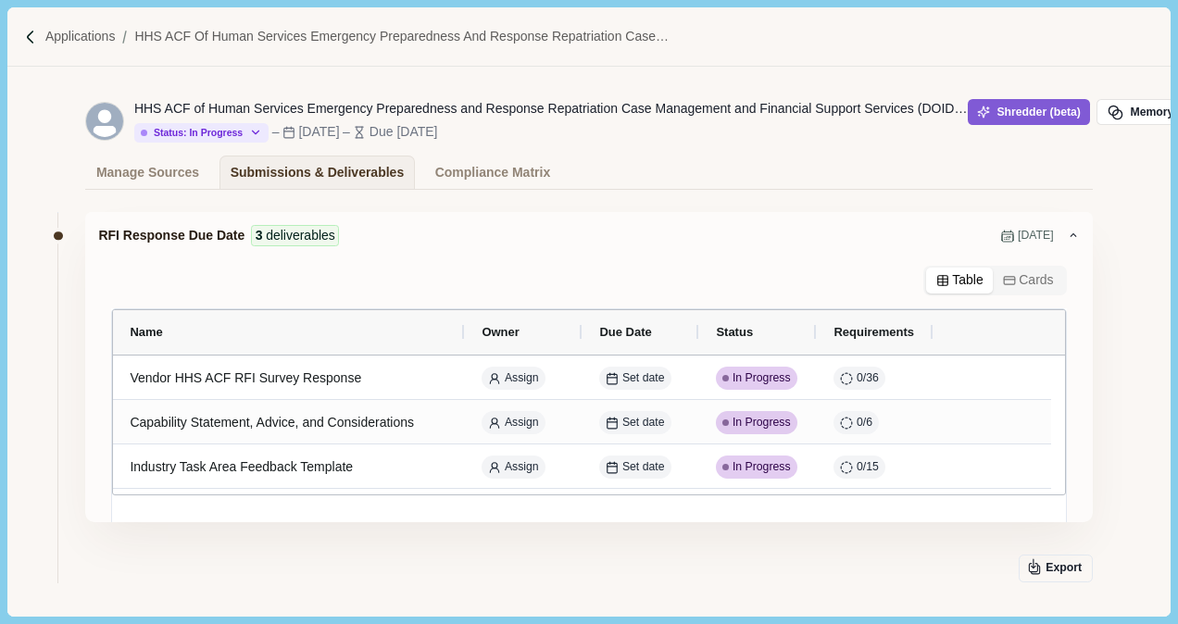
click at [35, 44] on img at bounding box center [30, 37] width 17 height 17
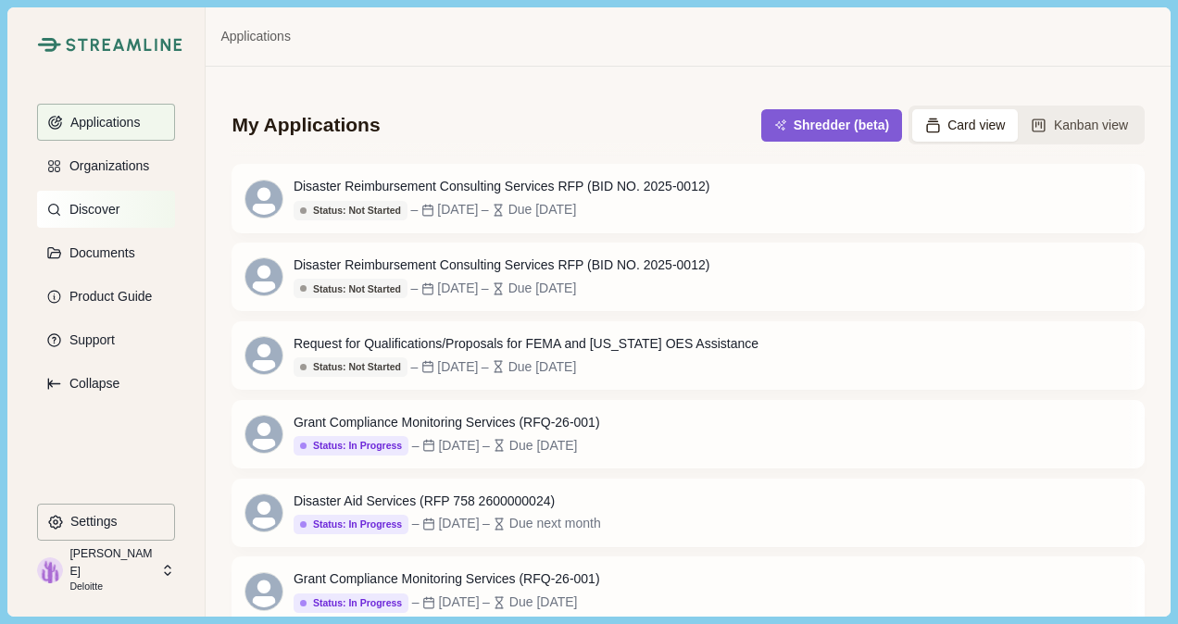
click at [100, 205] on p "Discover" at bounding box center [91, 210] width 56 height 16
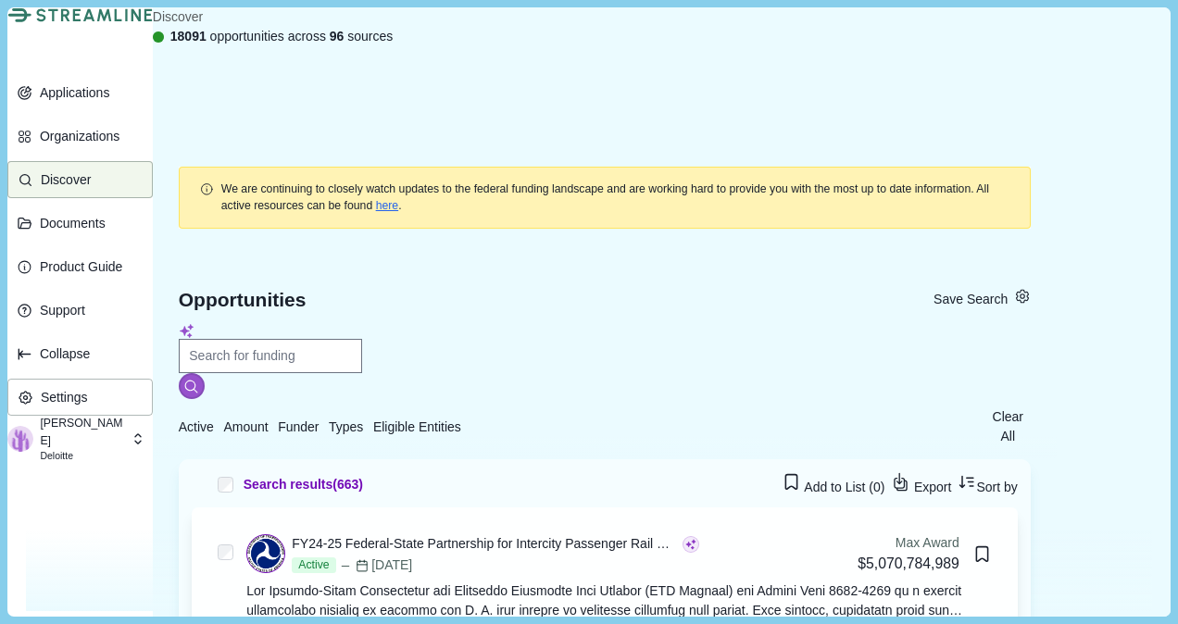
click at [319, 419] on span "Funder" at bounding box center [298, 426] width 41 height 15
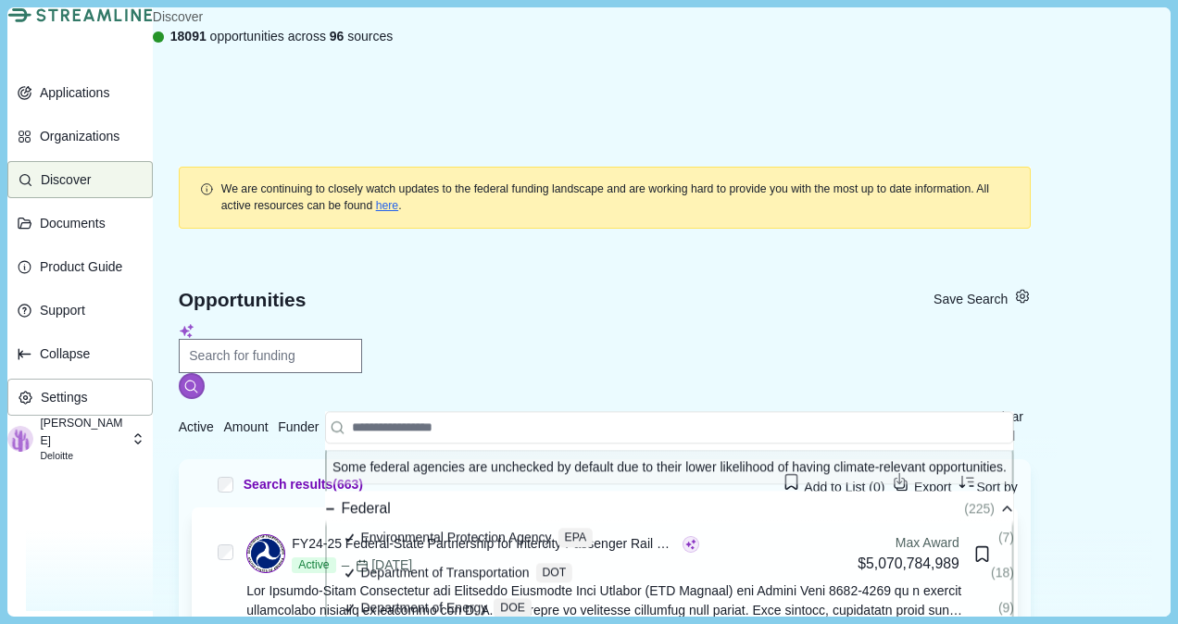
scroll to position [34, 0]
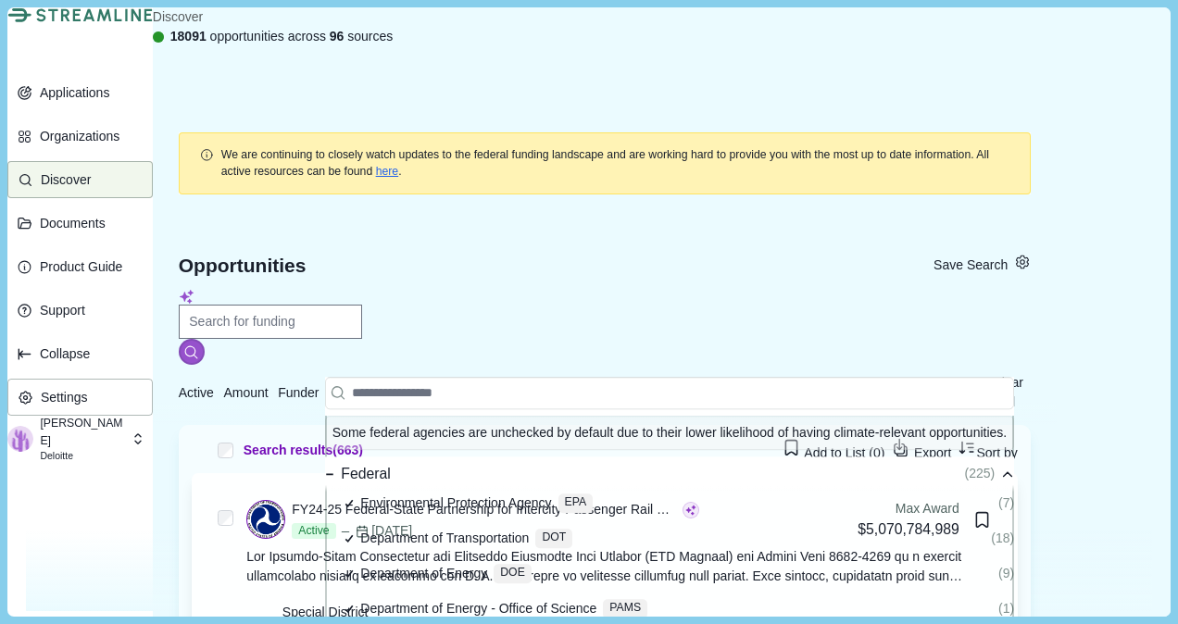
click at [335, 469] on icon at bounding box center [330, 474] width 10 height 10
click at [335, 470] on icon at bounding box center [330, 474] width 10 height 8
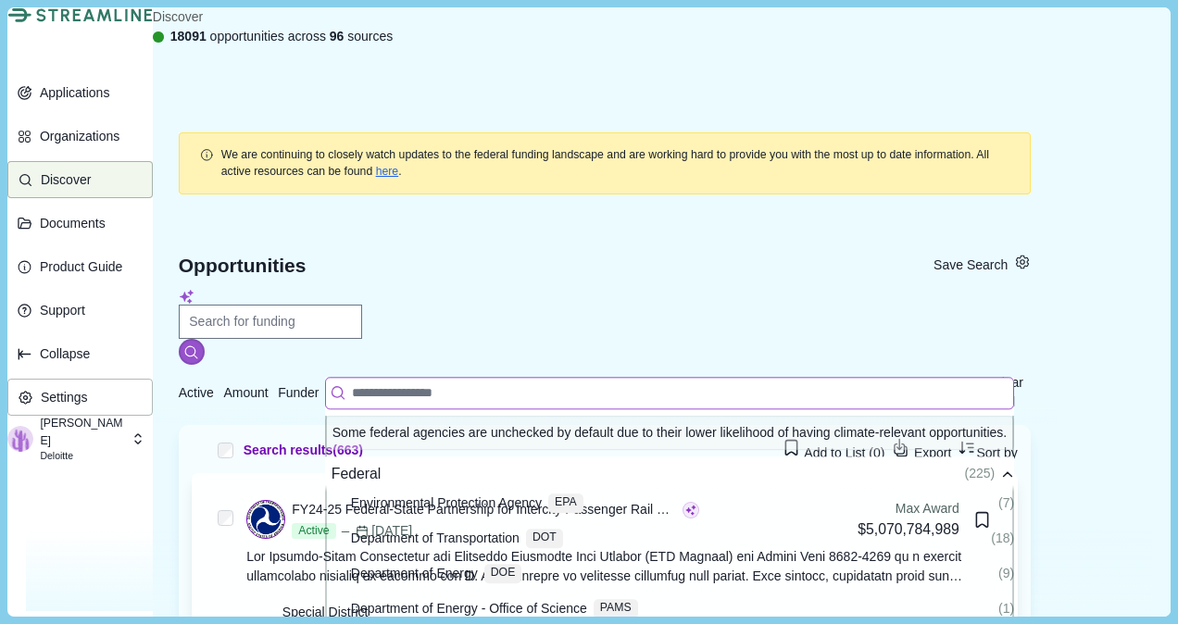
click at [506, 377] on input at bounding box center [669, 393] width 689 height 32
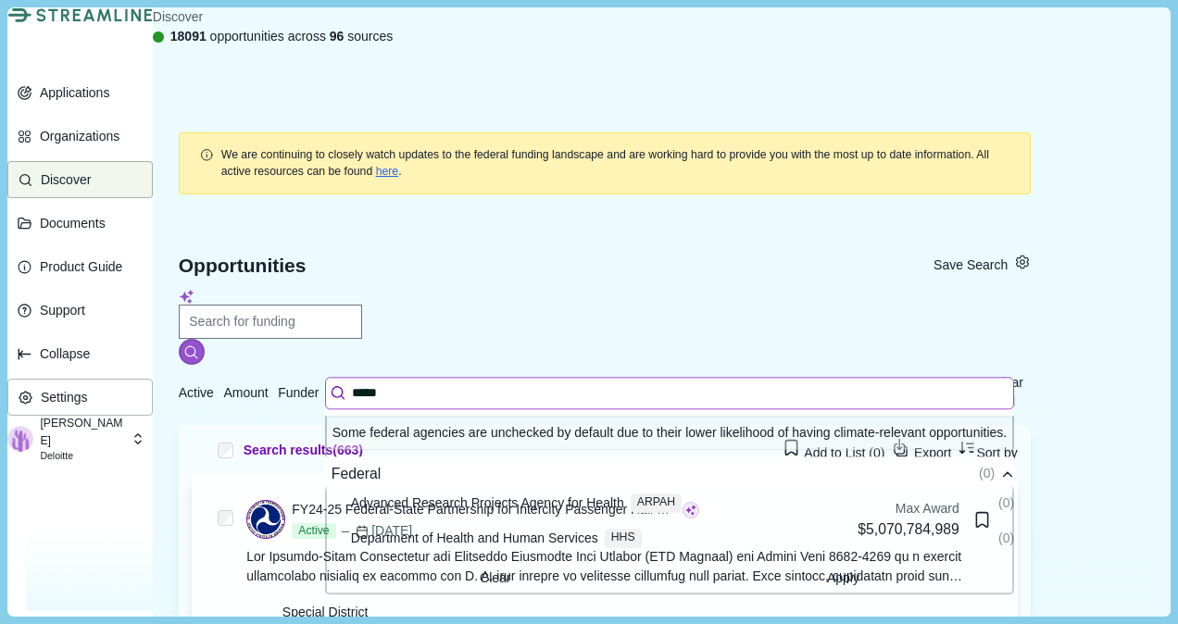
scroll to position [0, 0]
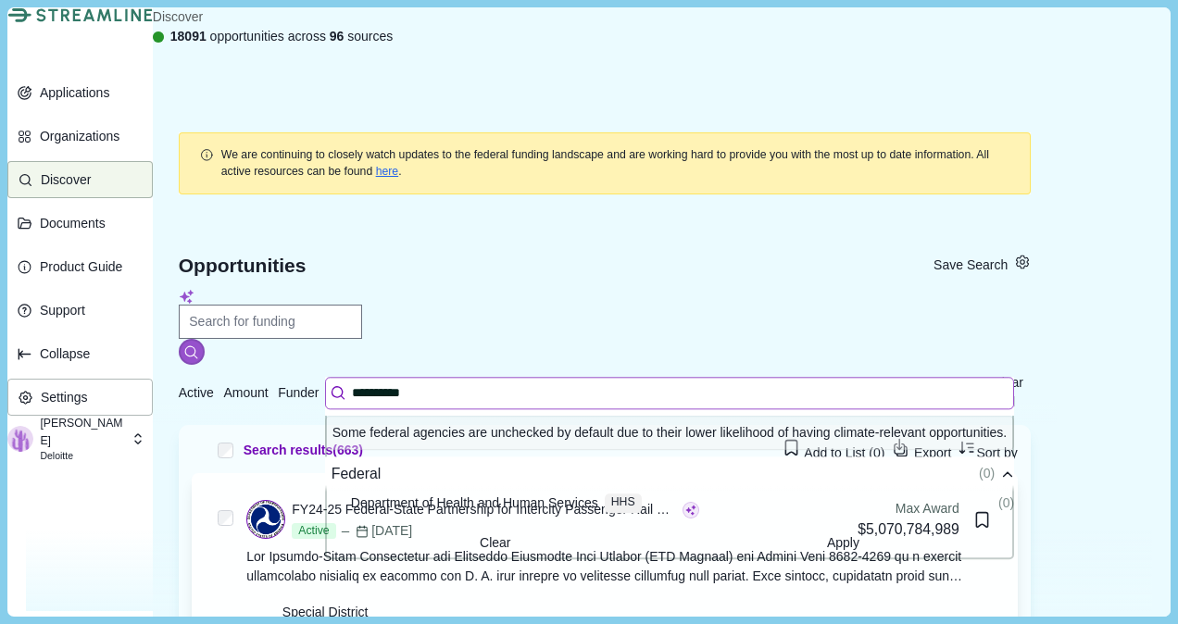
type input "**********"
click at [344, 503] on span at bounding box center [344, 503] width 0 height 0
click at [828, 534] on span "button" at bounding box center [843, 543] width 325 height 19
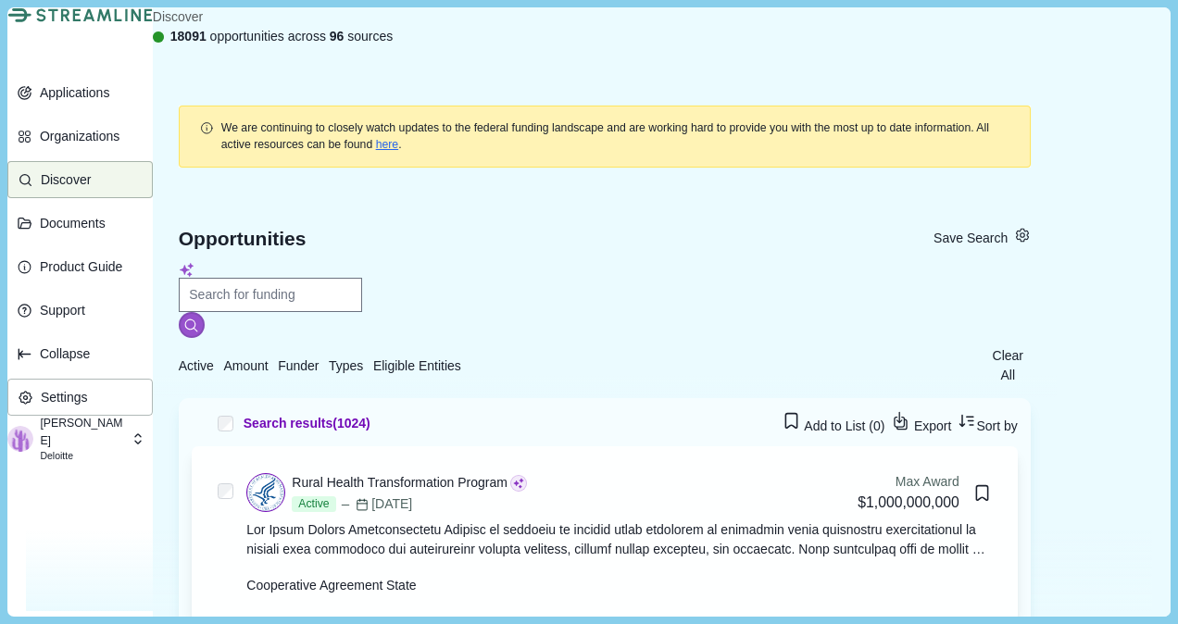
scroll to position [34, 0]
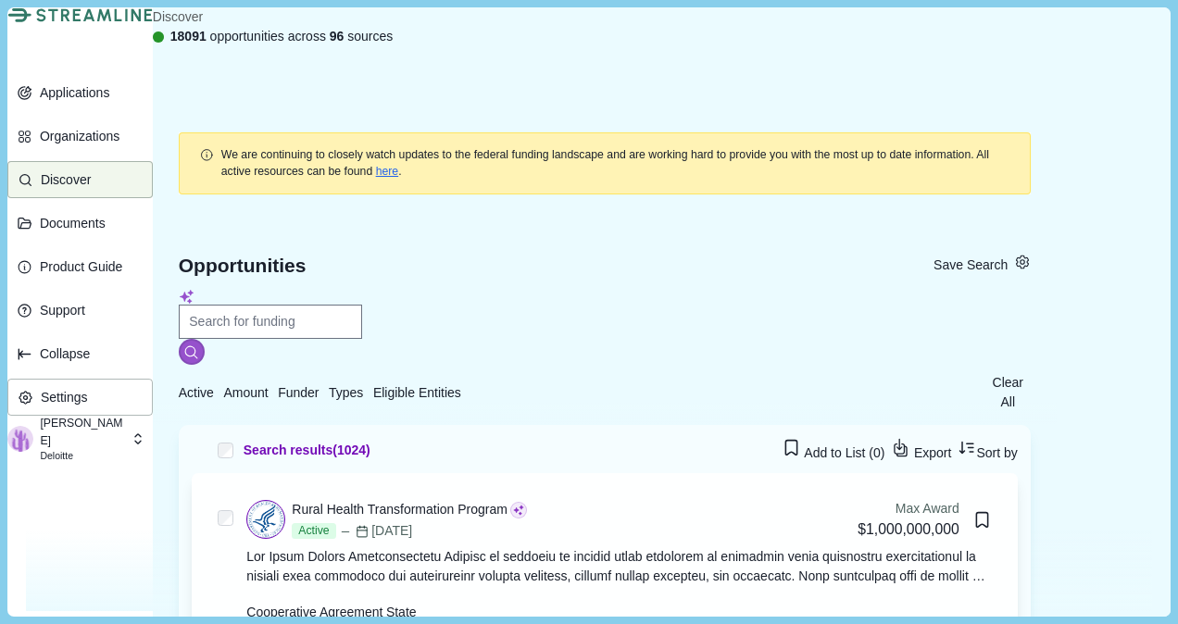
click at [369, 397] on icon "button" at bounding box center [369, 397] width 0 height 0
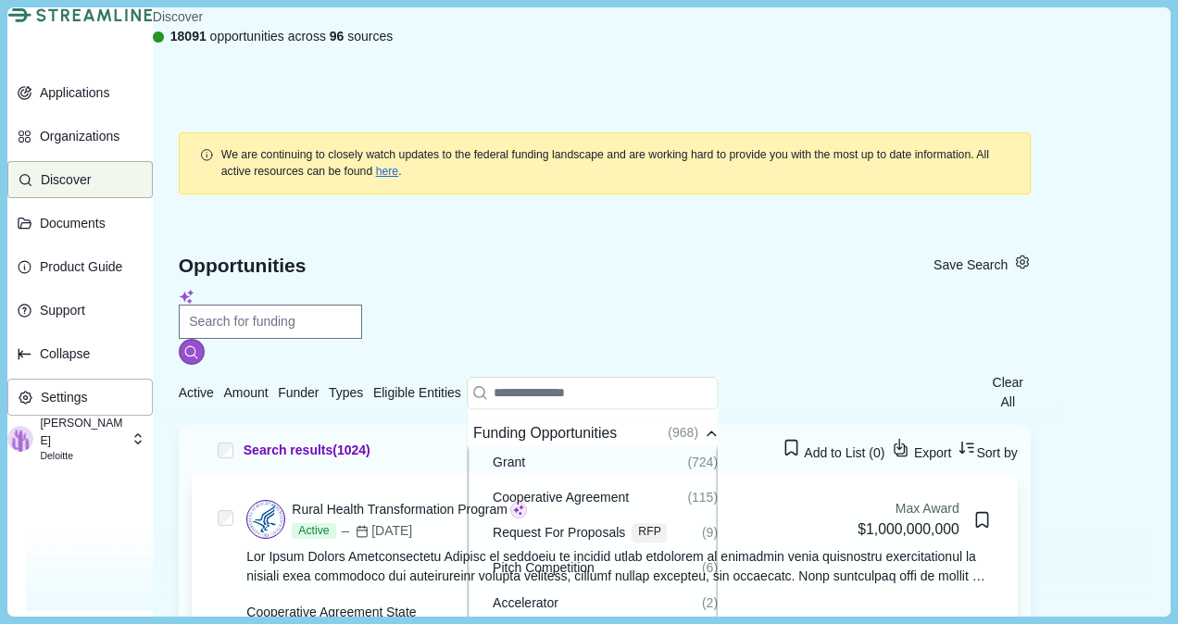
scroll to position [185, 0]
drag, startPoint x: 802, startPoint y: 581, endPoint x: 264, endPoint y: 331, distance: 593.6
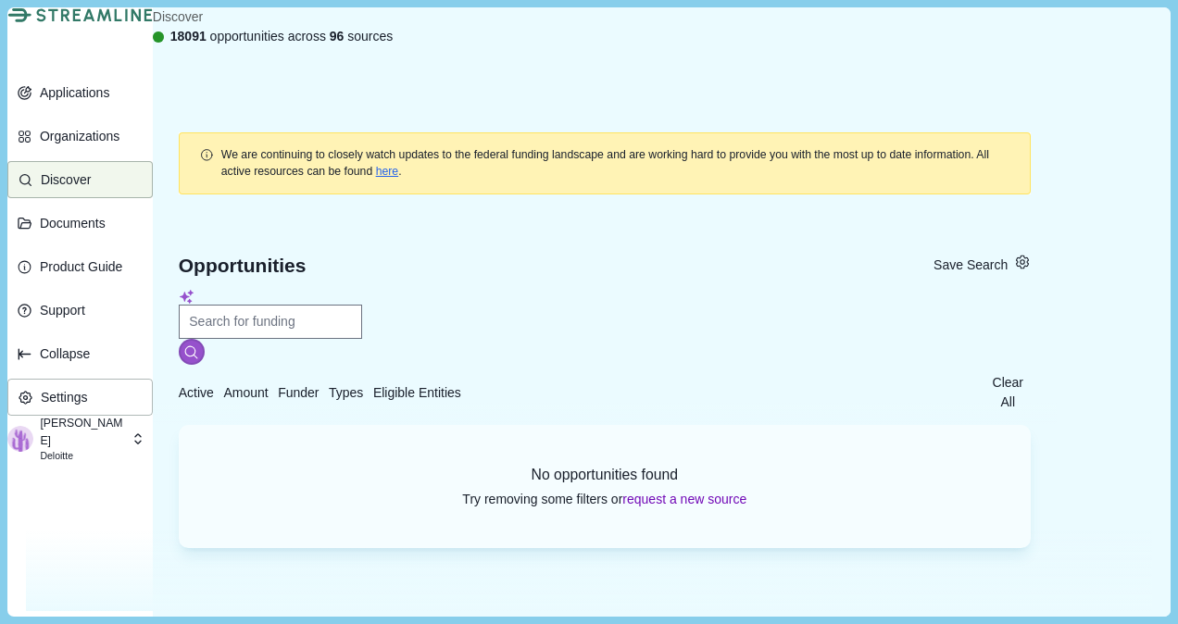
click at [369, 397] on icon "button" at bounding box center [369, 397] width 0 height 0
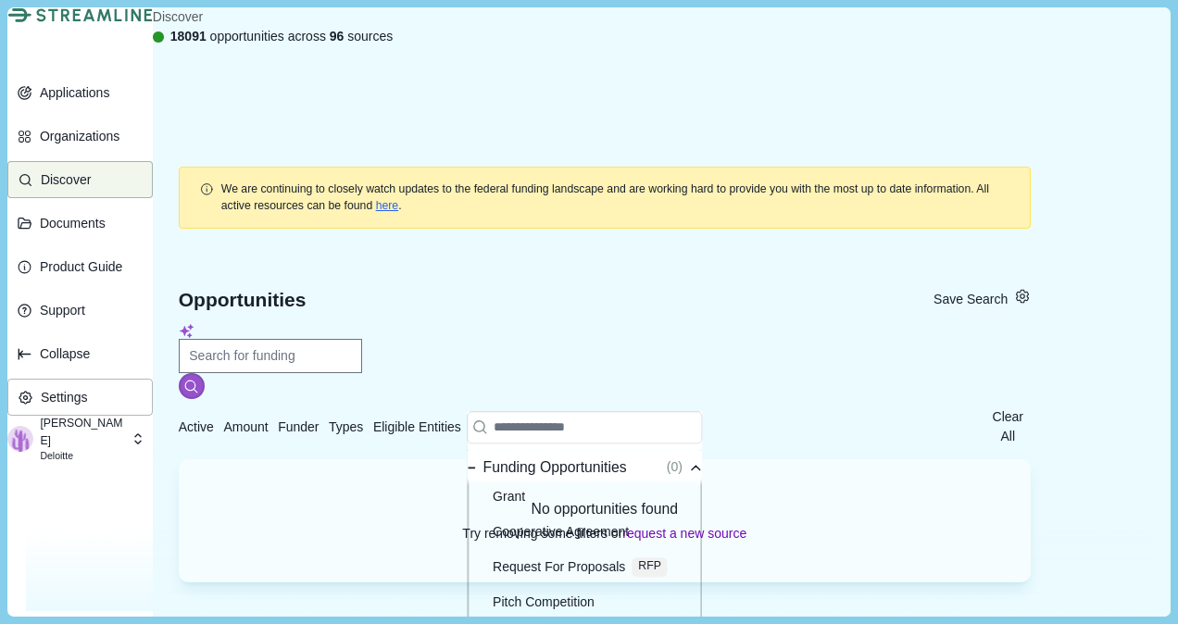
scroll to position [205, 0]
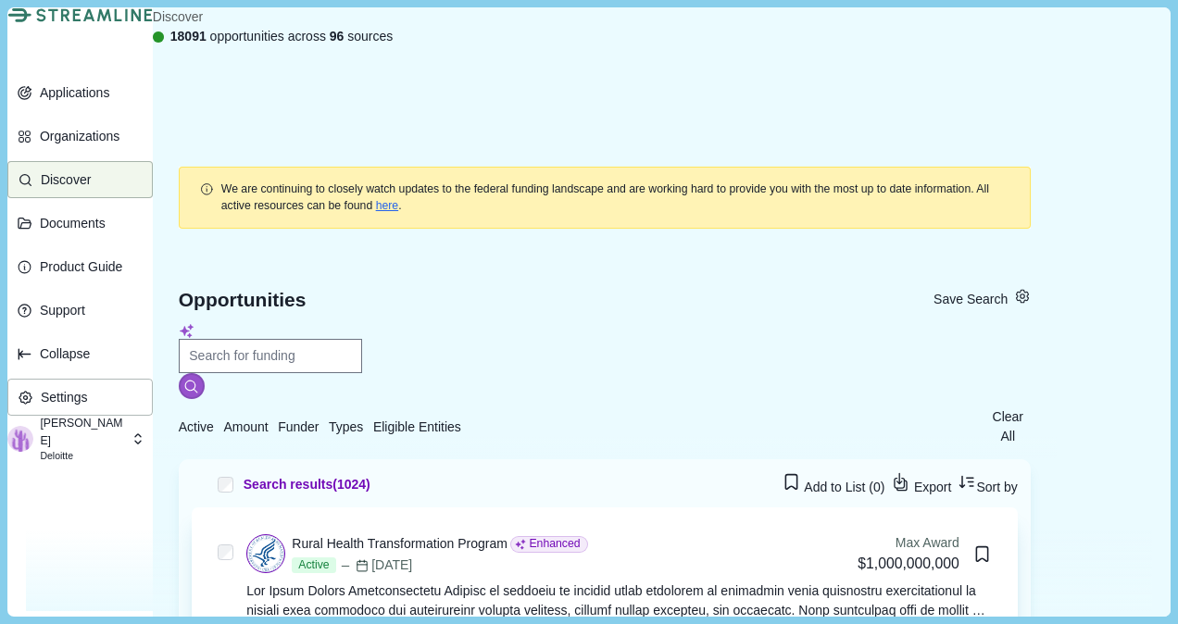
click at [507, 534] on div "Rural Health Transformation Program" at bounding box center [400, 543] width 216 height 19
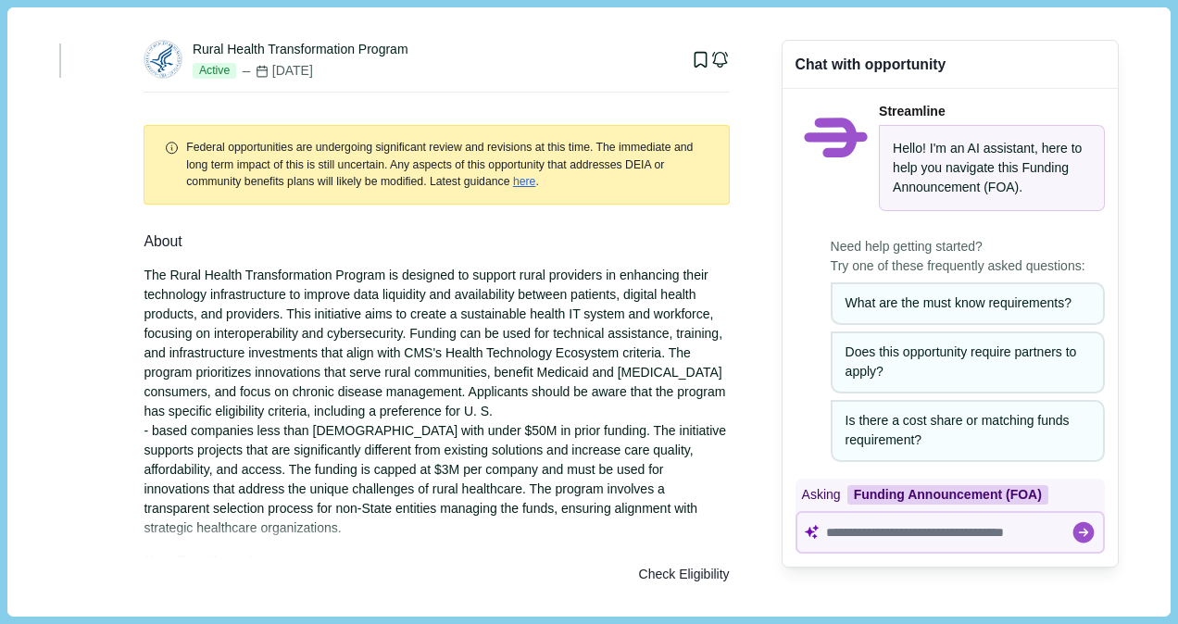
click at [60, 65] on icon "button" at bounding box center [60, 65] width 0 height 0
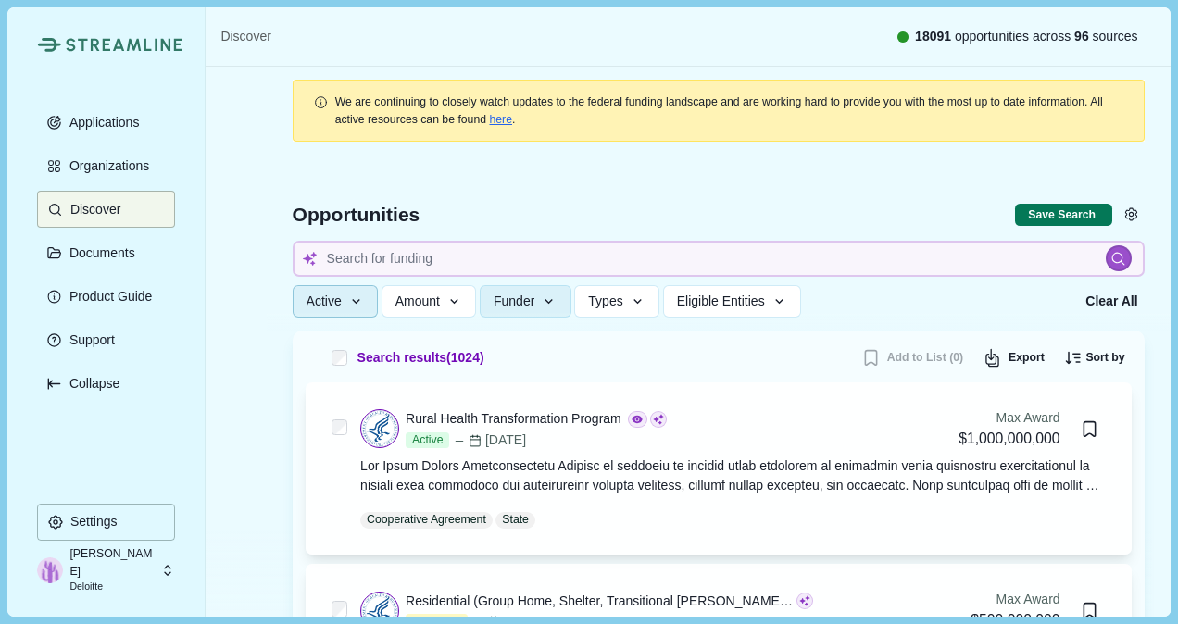
click at [348, 295] on icon "button" at bounding box center [356, 302] width 17 height 17
click at [455, 300] on icon "button" at bounding box center [454, 302] width 17 height 17
click at [541, 294] on icon "button" at bounding box center [549, 302] width 17 height 17
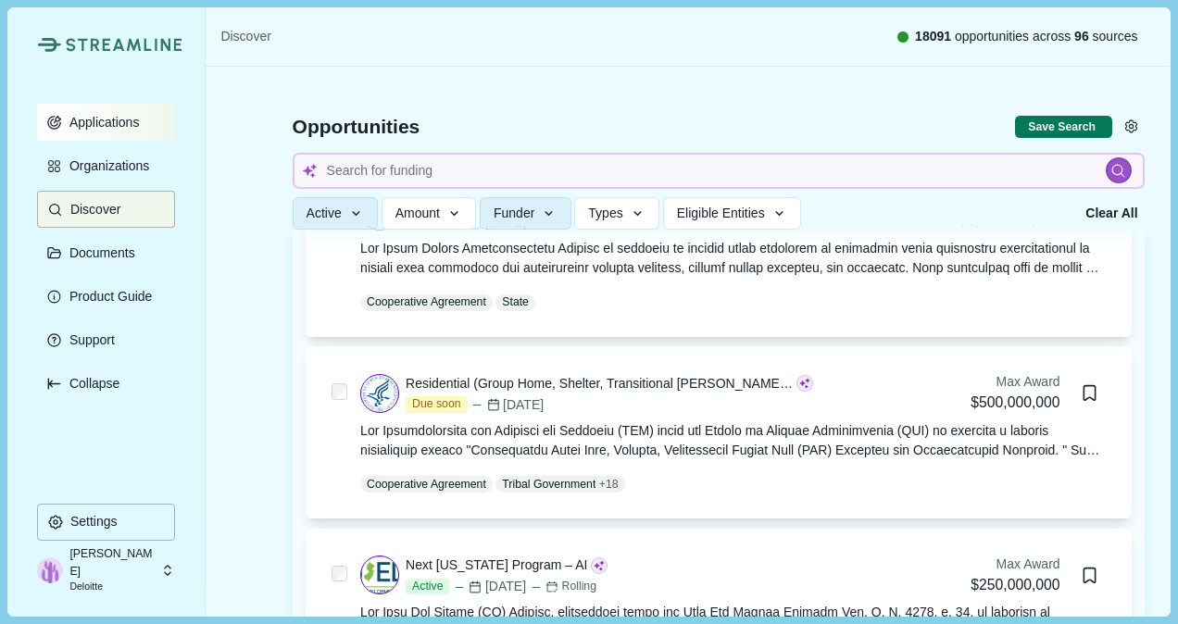
click at [78, 129] on p "Applications" at bounding box center [101, 123] width 77 height 16
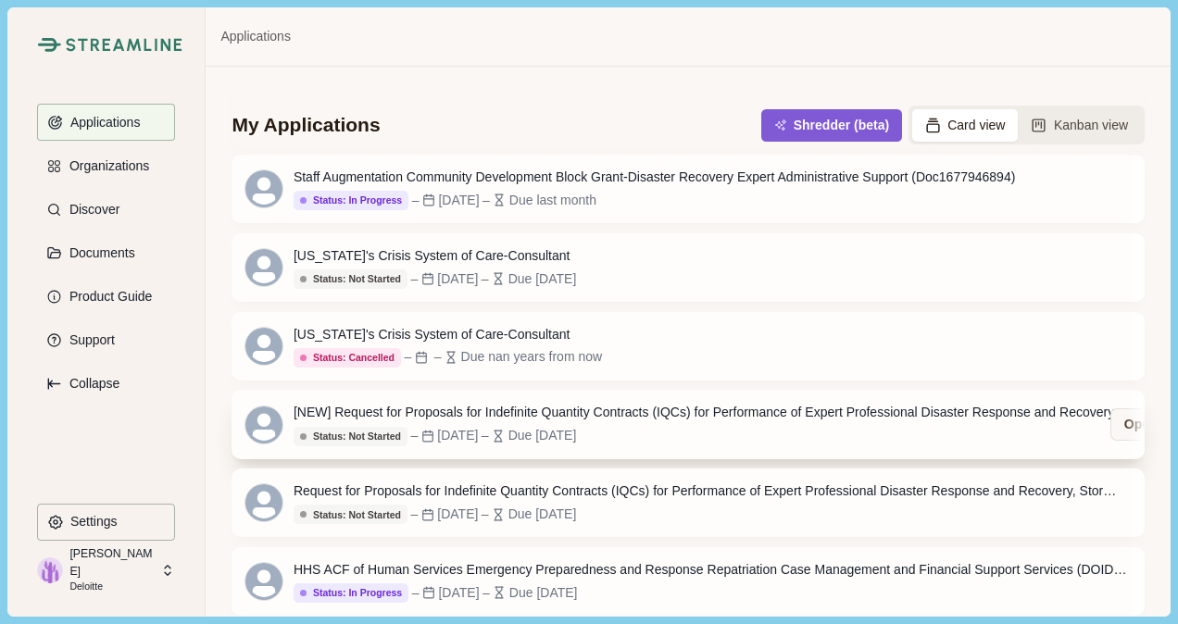
scroll to position [573, 0]
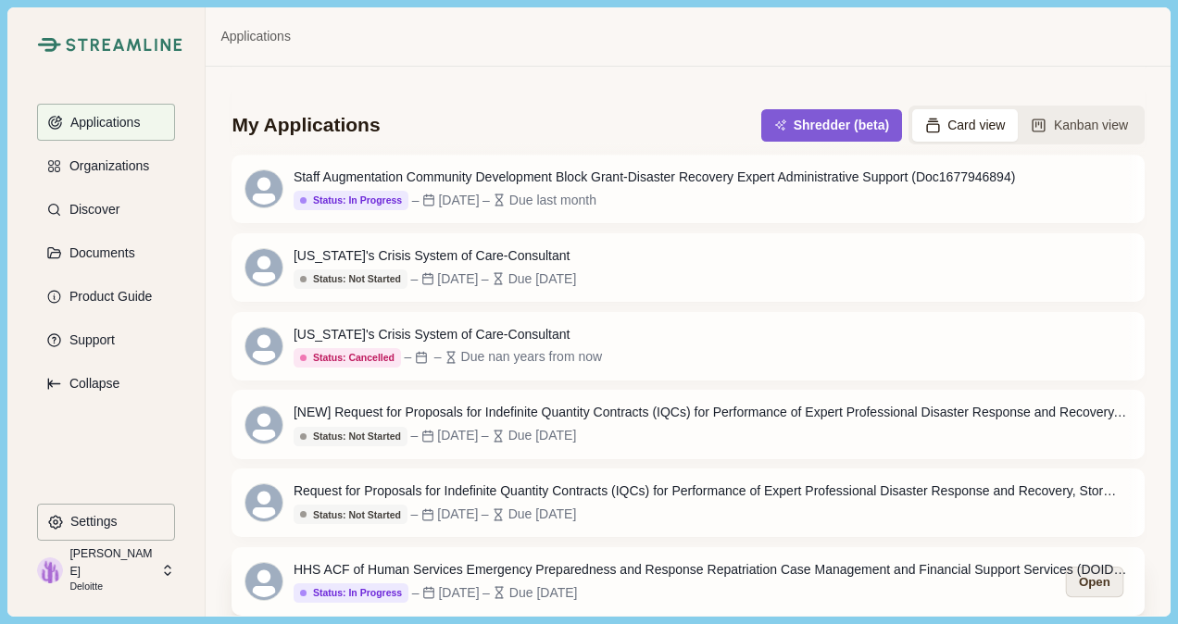
click at [1095, 582] on button "Open" at bounding box center [1093, 581] width 57 height 31
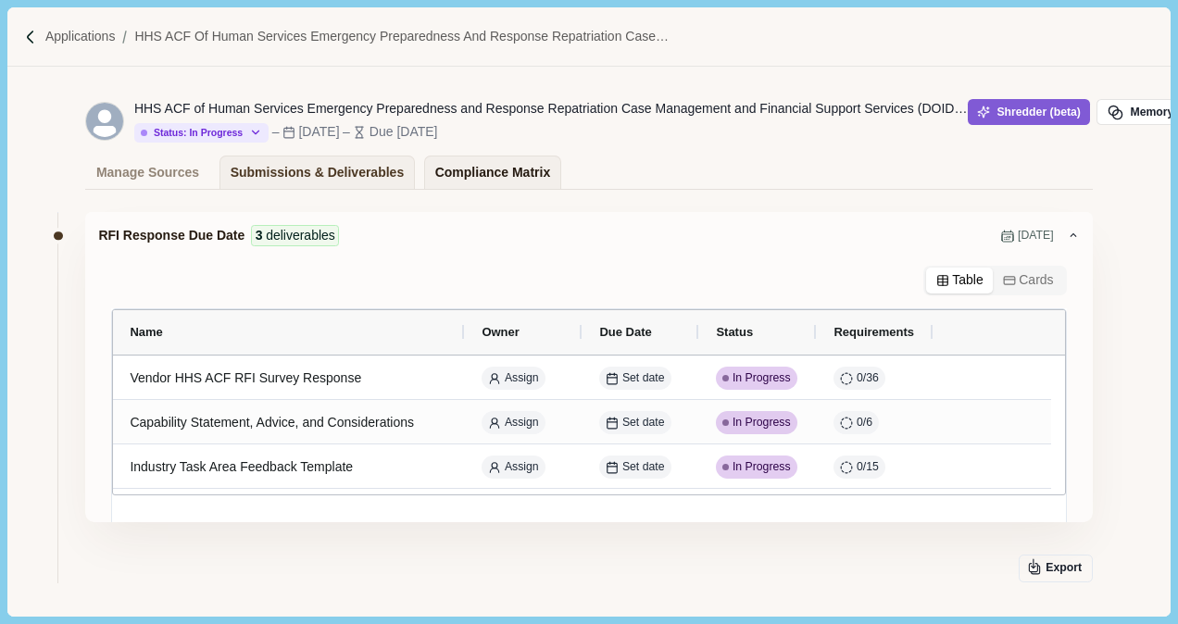
drag, startPoint x: 433, startPoint y: 174, endPoint x: 437, endPoint y: 159, distance: 15.3
click at [435, 173] on div "Compliance Matrix" at bounding box center [492, 172] width 115 height 32
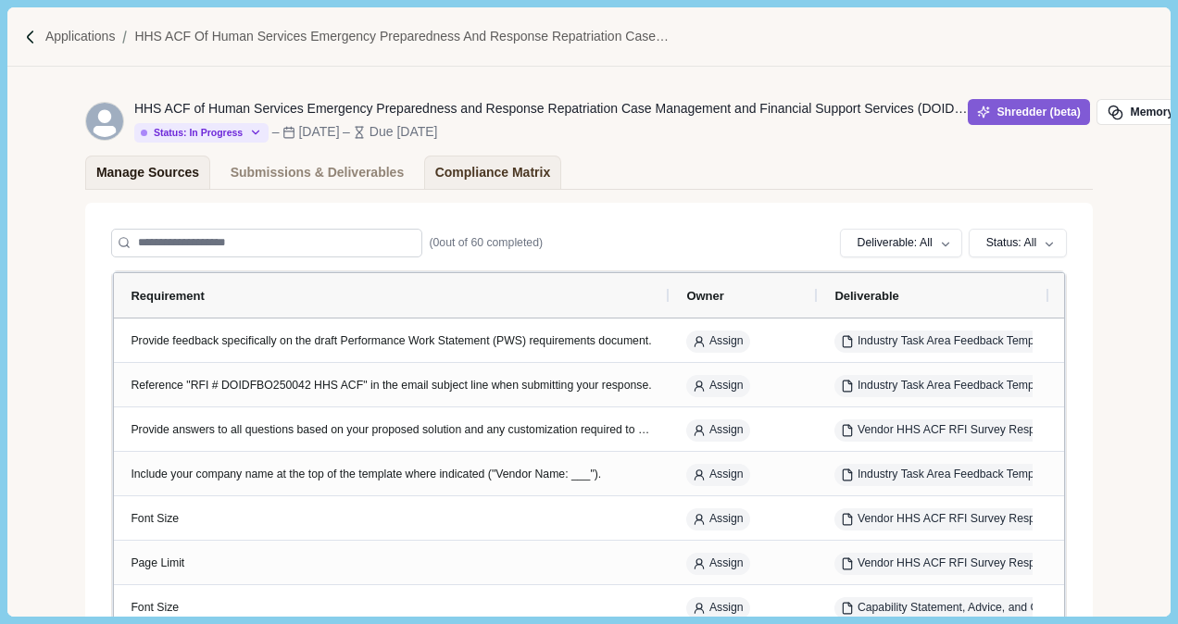
click at [120, 163] on div "Manage Sources" at bounding box center [147, 172] width 103 height 32
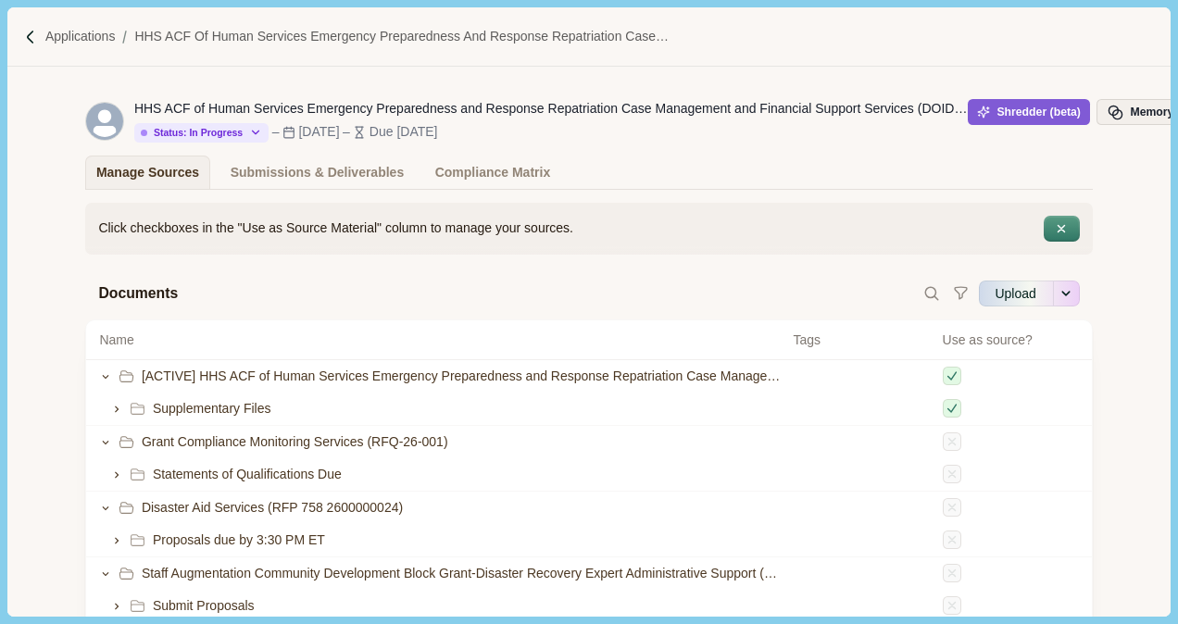
click at [1123, 111] on span "button" at bounding box center [1118, 113] width 23 height 17
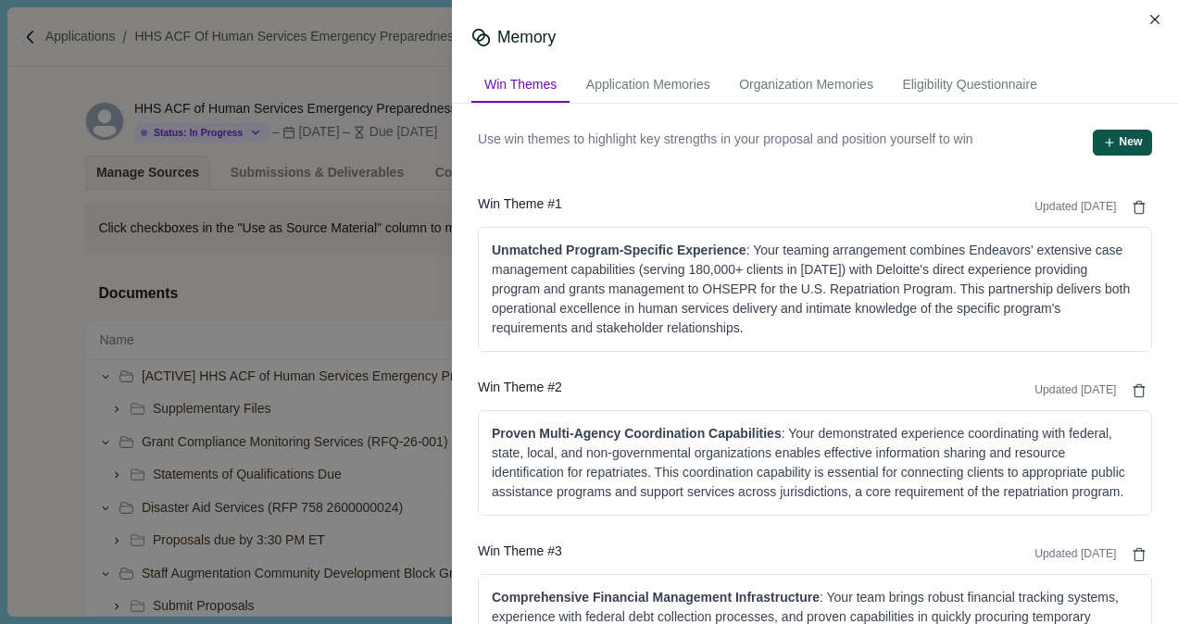
click at [1106, 143] on icon "button" at bounding box center [1109, 143] width 7 height 0
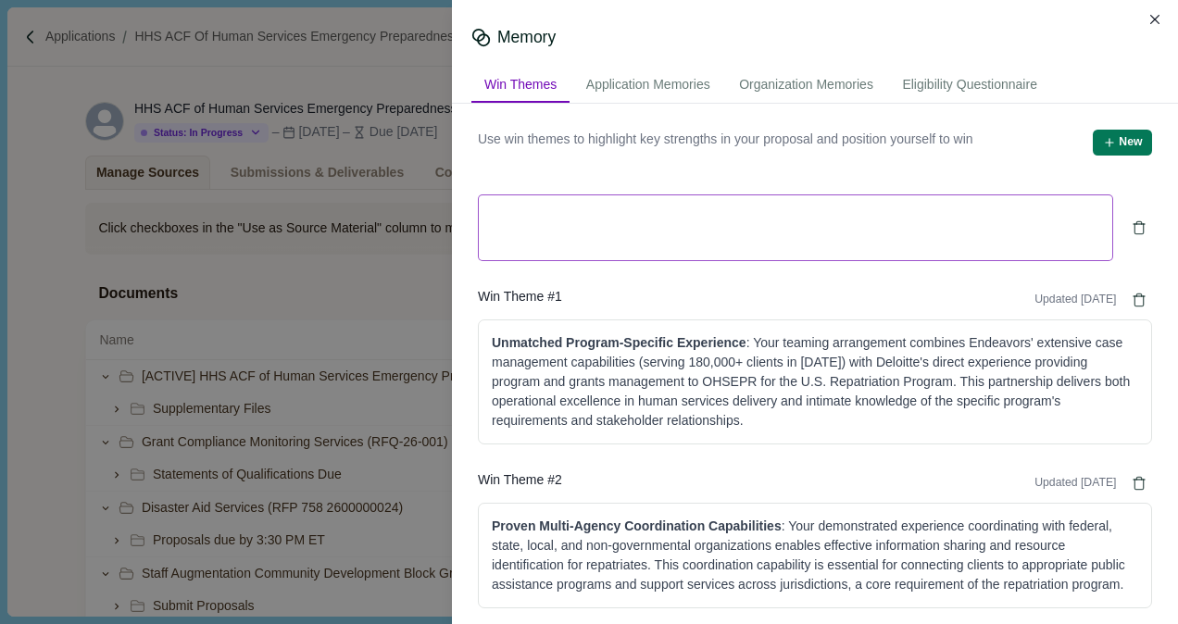
click at [885, 217] on textarea at bounding box center [795, 227] width 635 height 67
click at [1136, 222] on icon "Delete" at bounding box center [1138, 222] width 5 height 3
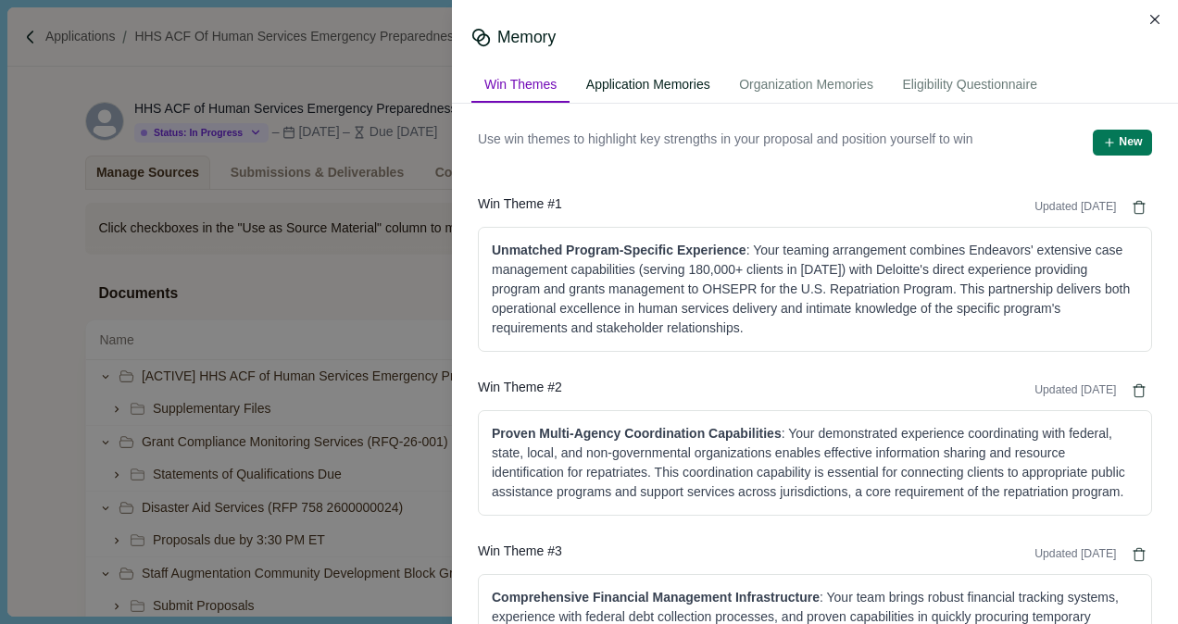
click at [634, 89] on div "Application Memories" at bounding box center [648, 86] width 150 height 34
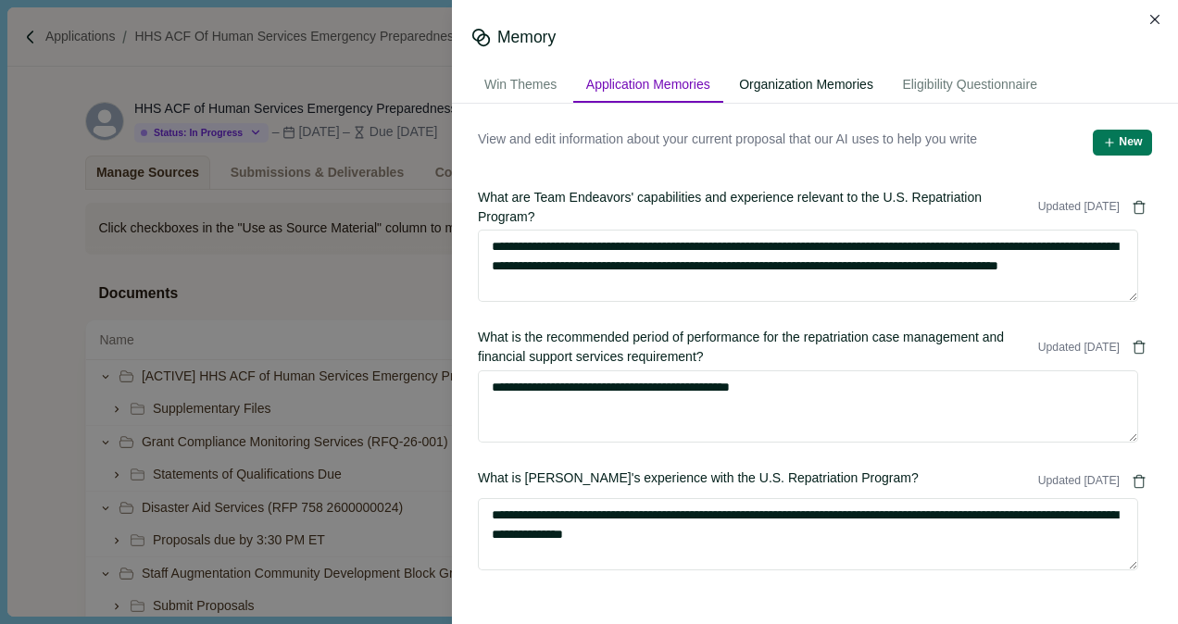
click at [808, 77] on div "Organization Memories" at bounding box center [806, 86] width 160 height 34
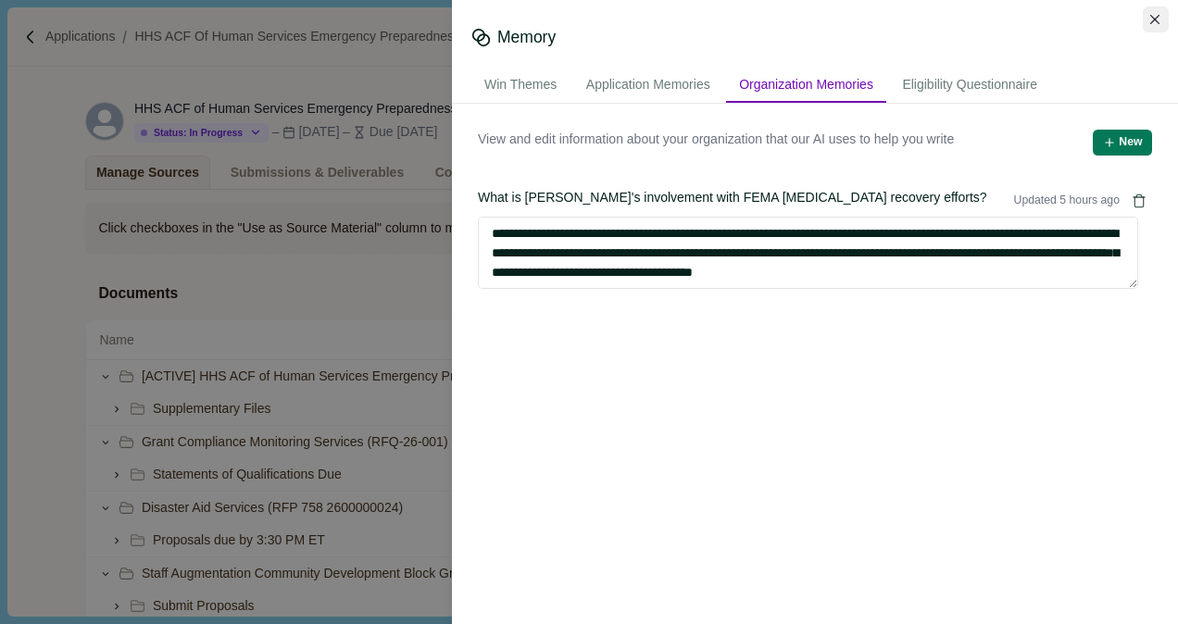
click at [1159, 20] on button "Close" at bounding box center [1156, 19] width 26 height 26
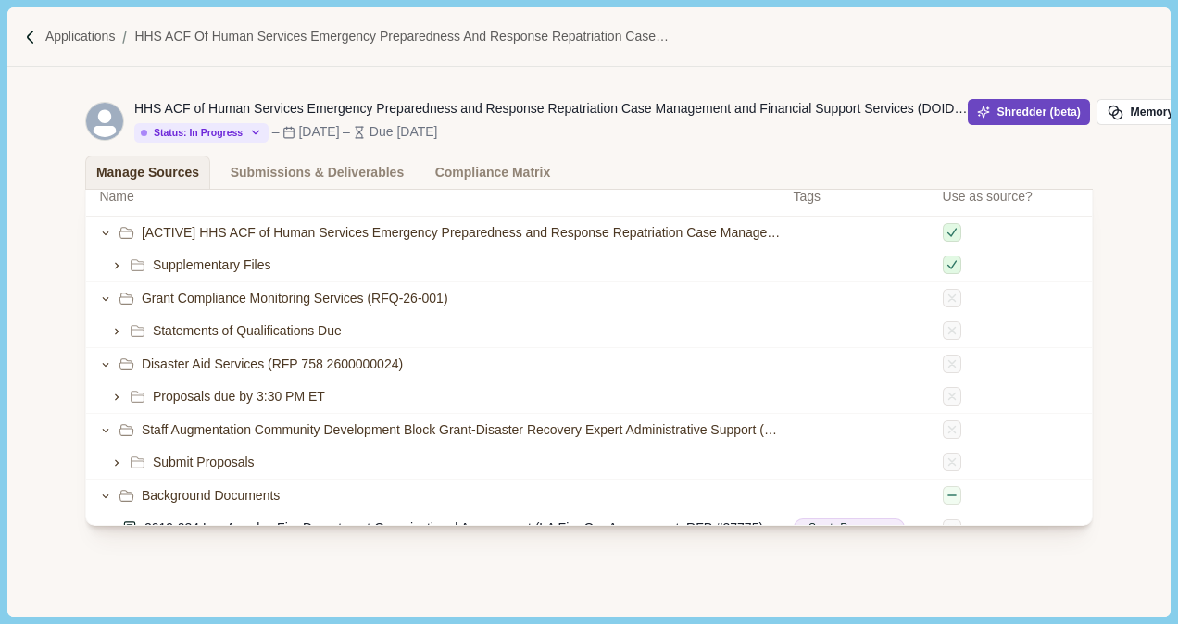
click at [996, 107] on button "Shredder (beta)" at bounding box center [1029, 112] width 123 height 26
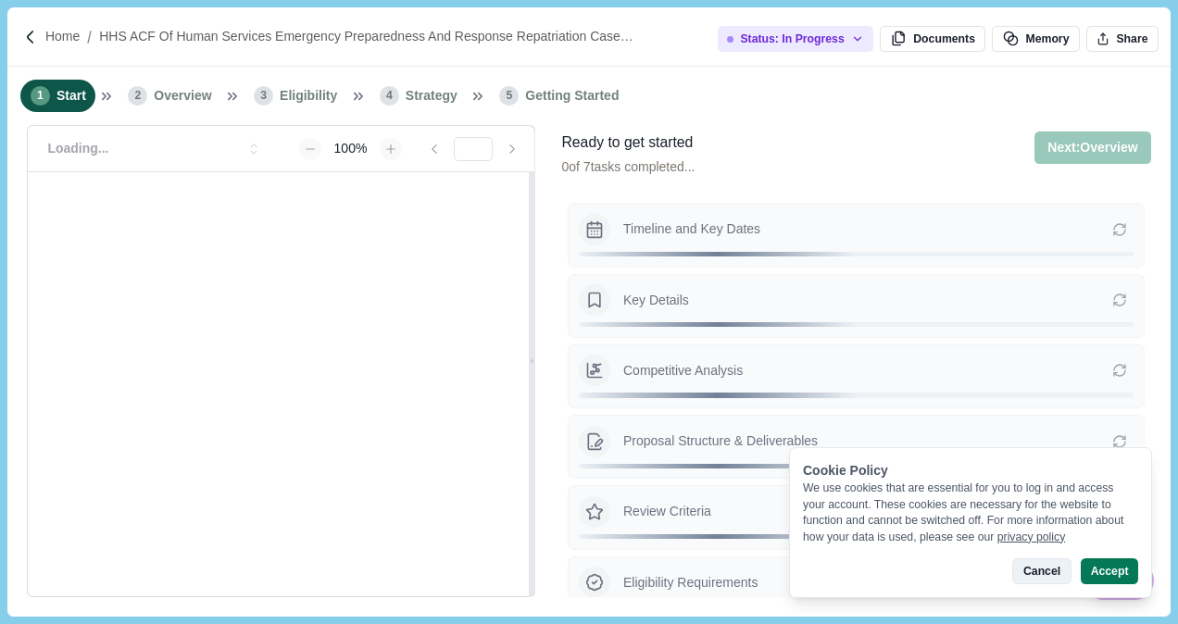
click at [1048, 571] on button "Cancel" at bounding box center [1041, 571] width 58 height 26
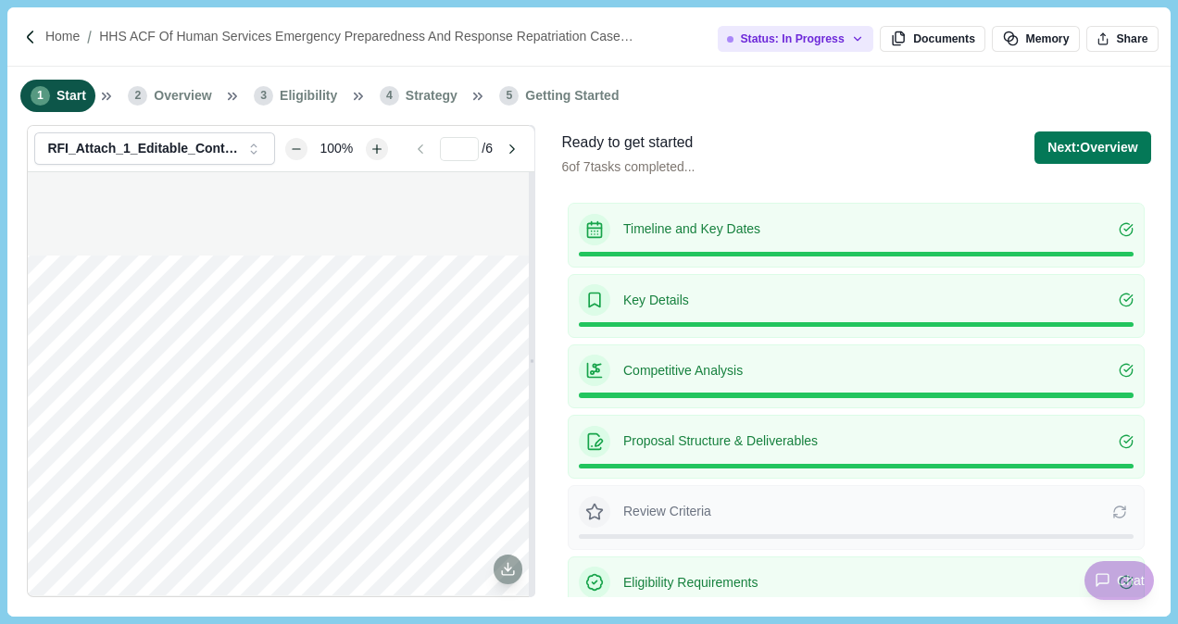
click at [785, 231] on p "Timeline and Key Dates" at bounding box center [870, 228] width 495 height 19
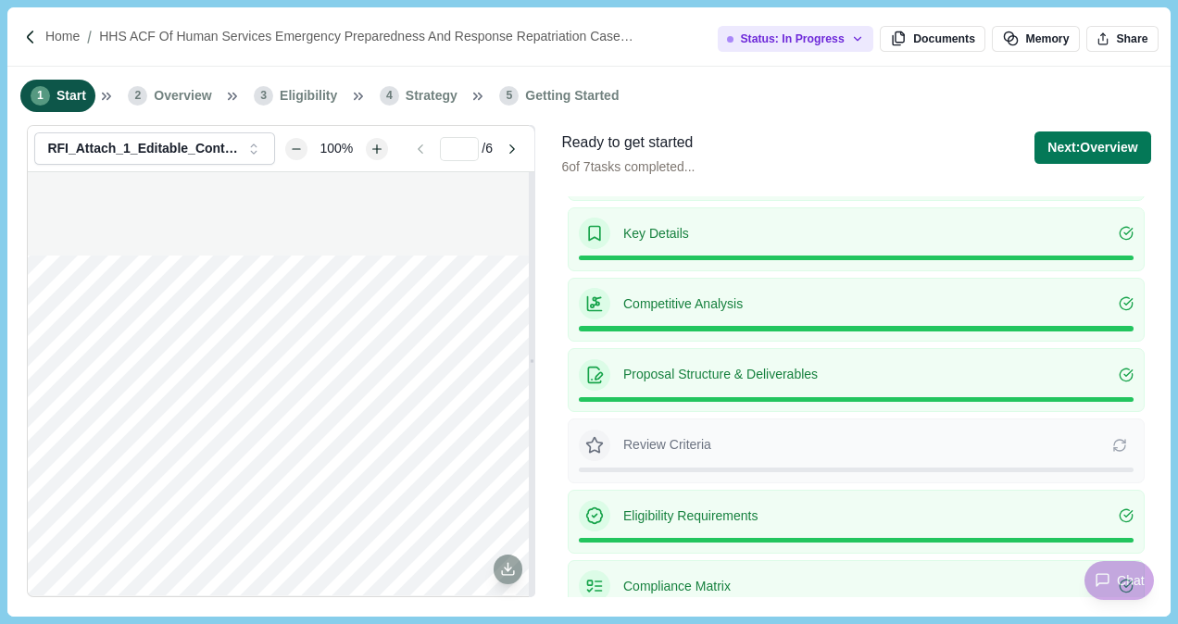
scroll to position [89, 0]
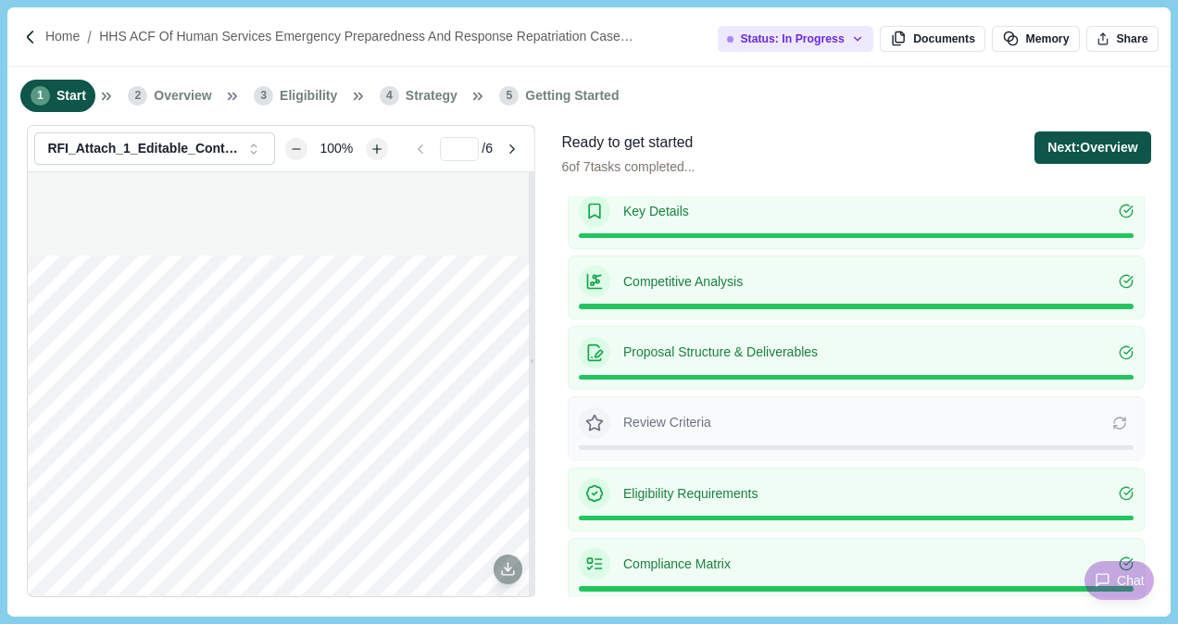
click at [1096, 151] on button "Next: Overview" at bounding box center [1092, 147] width 116 height 32
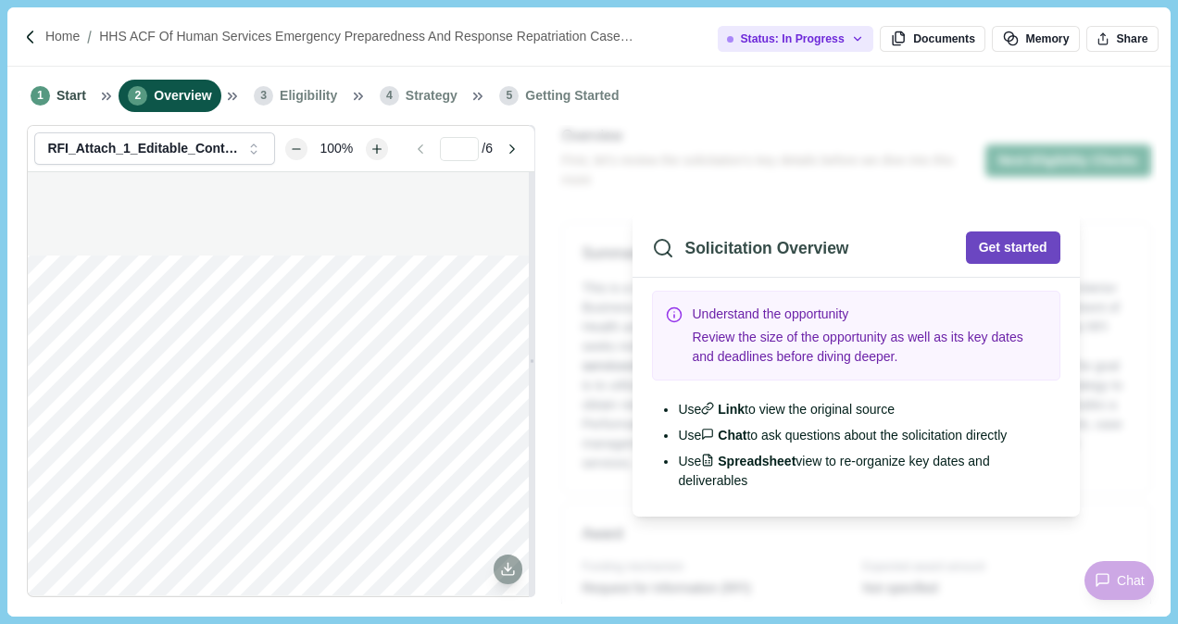
click at [981, 231] on button "Get started" at bounding box center [1013, 247] width 94 height 32
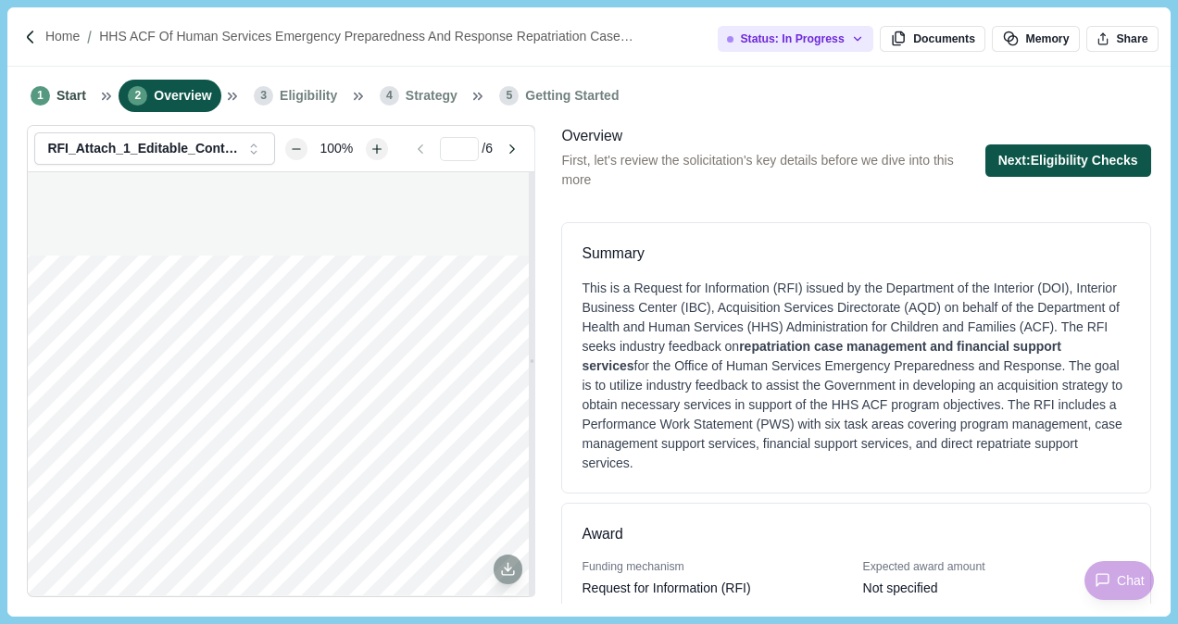
click at [985, 154] on button "Next: Eligibility Checks" at bounding box center [1068, 160] width 166 height 32
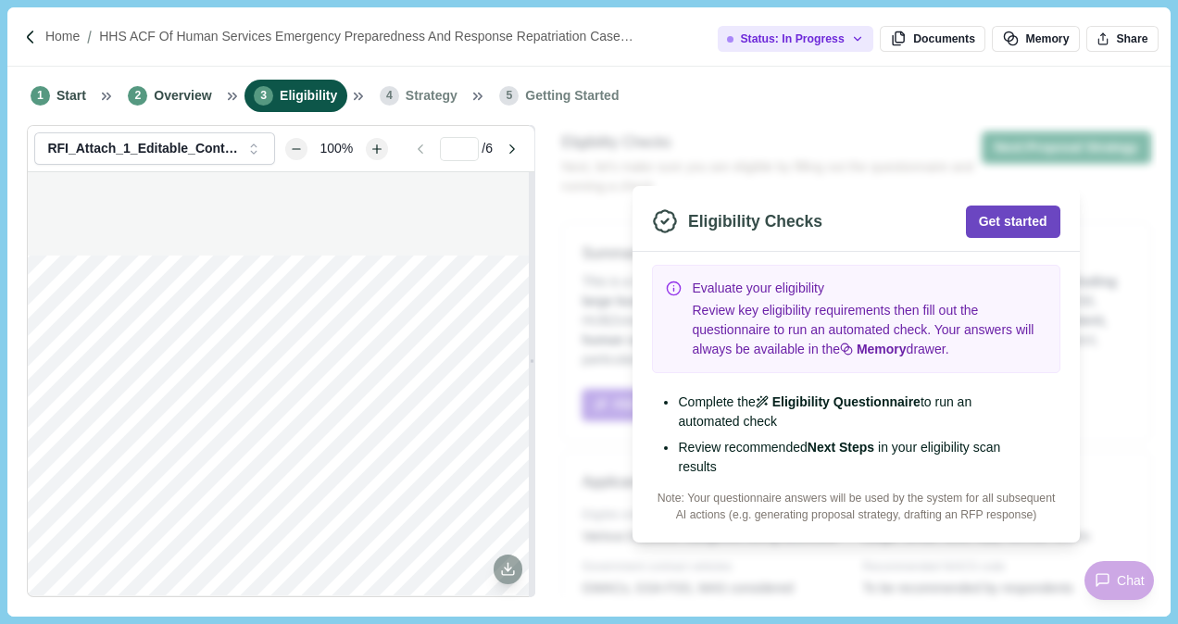
click at [993, 224] on button "Get started" at bounding box center [1013, 222] width 94 height 32
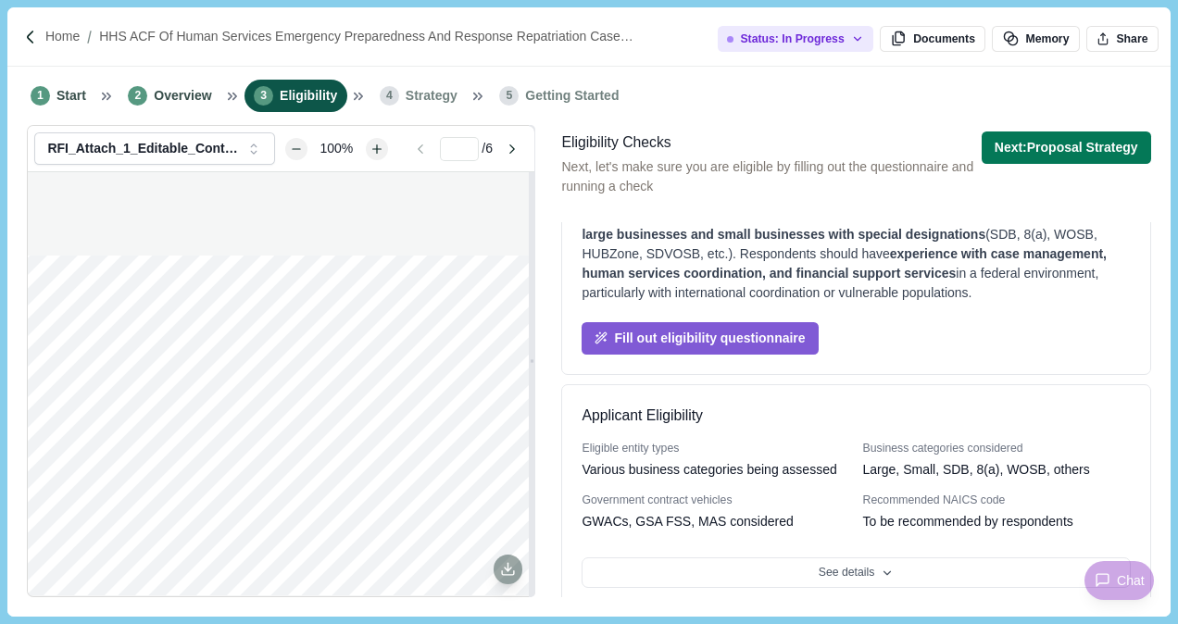
scroll to position [93, 0]
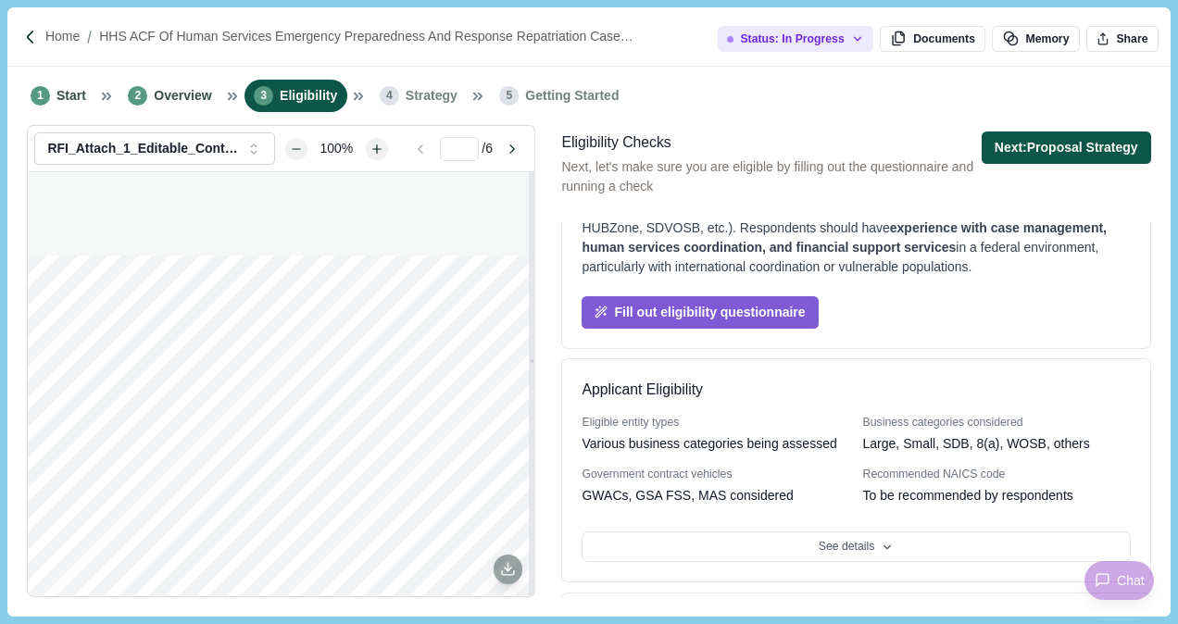
click at [1031, 144] on button "Next: Proposal Strategy" at bounding box center [1065, 147] width 169 height 32
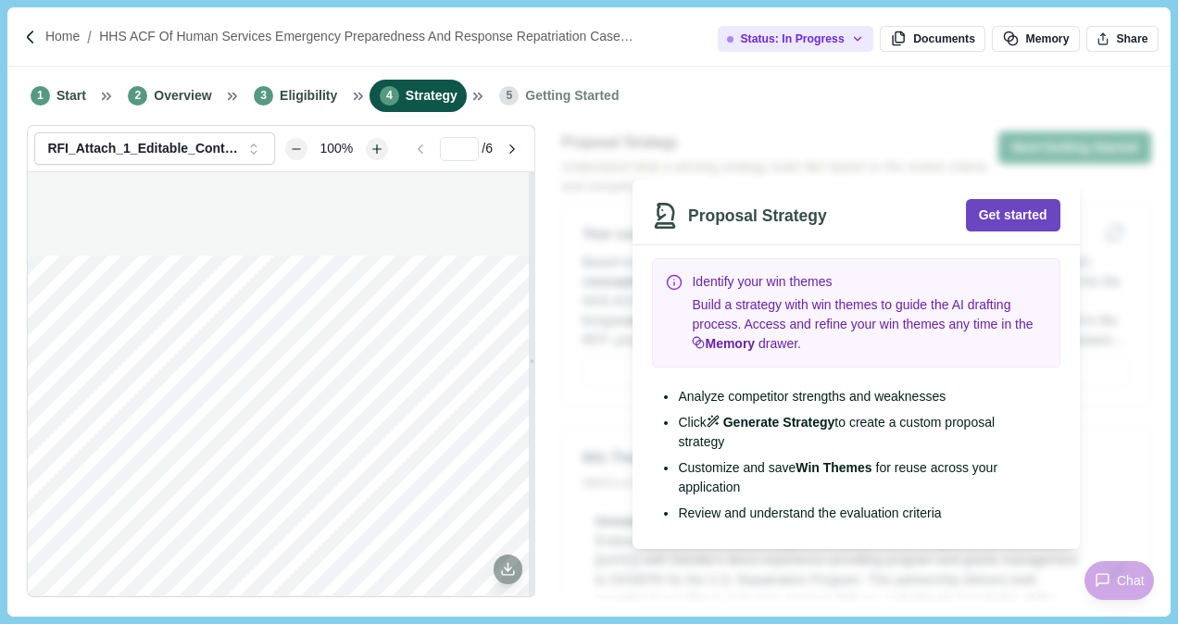
click at [1002, 215] on button "Get started" at bounding box center [1013, 215] width 94 height 32
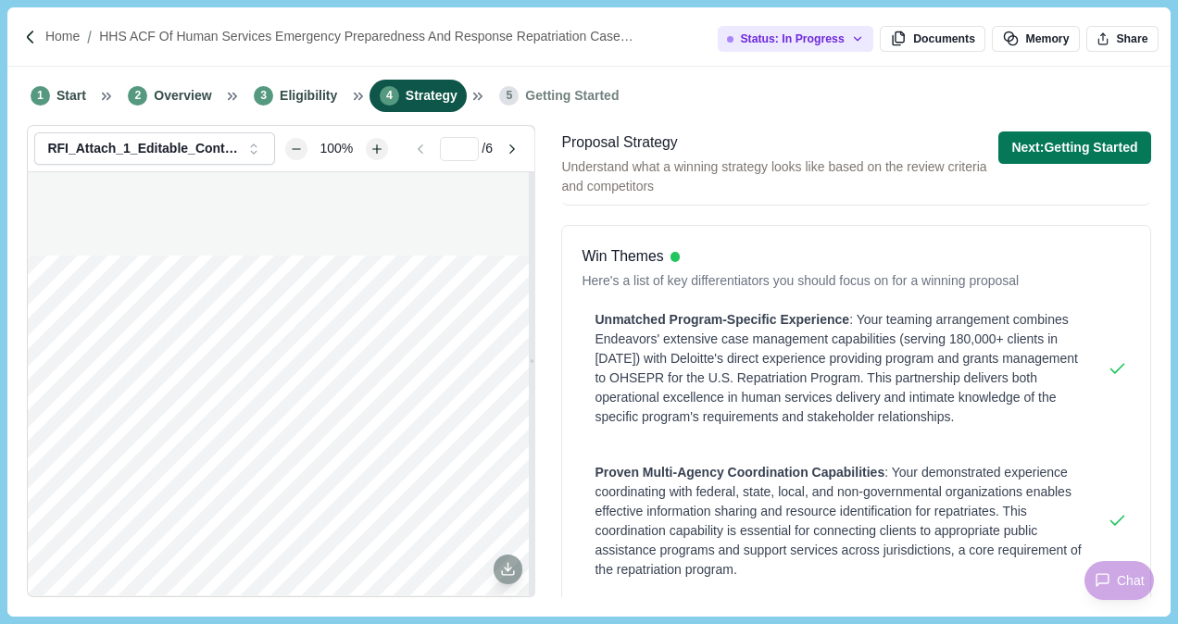
scroll to position [211, 0]
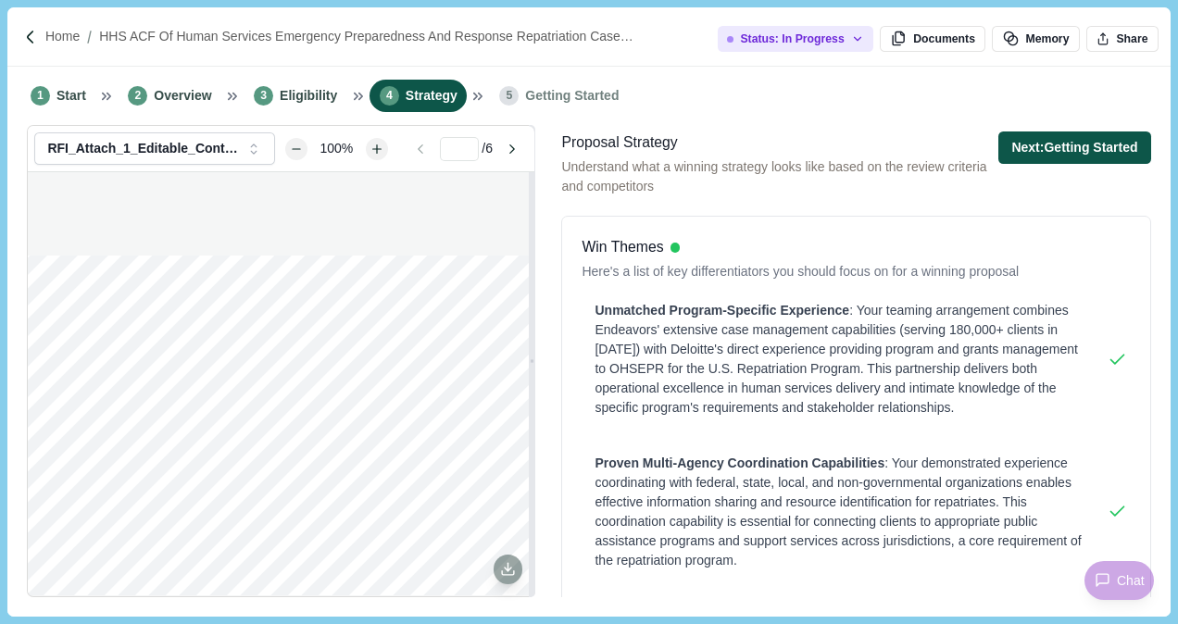
click at [1104, 146] on button "Next: Getting Started" at bounding box center [1074, 147] width 152 height 32
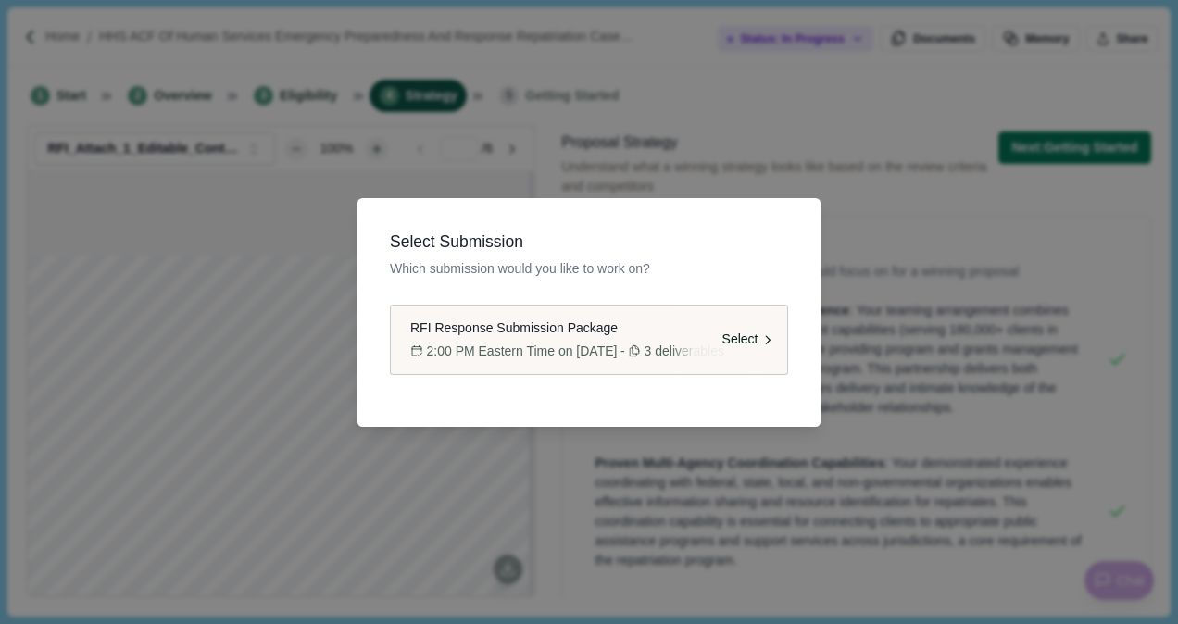
click at [558, 320] on span "RFI Response Submission Package" at bounding box center [513, 328] width 207 height 19
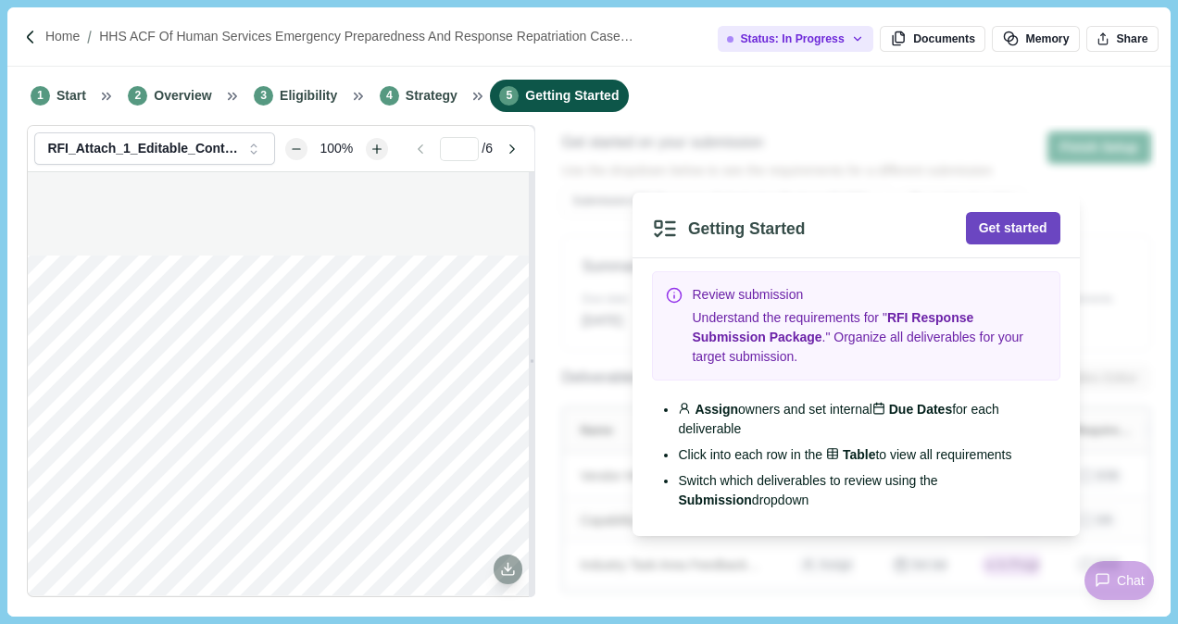
click at [1017, 228] on button "Get started" at bounding box center [1013, 228] width 94 height 32
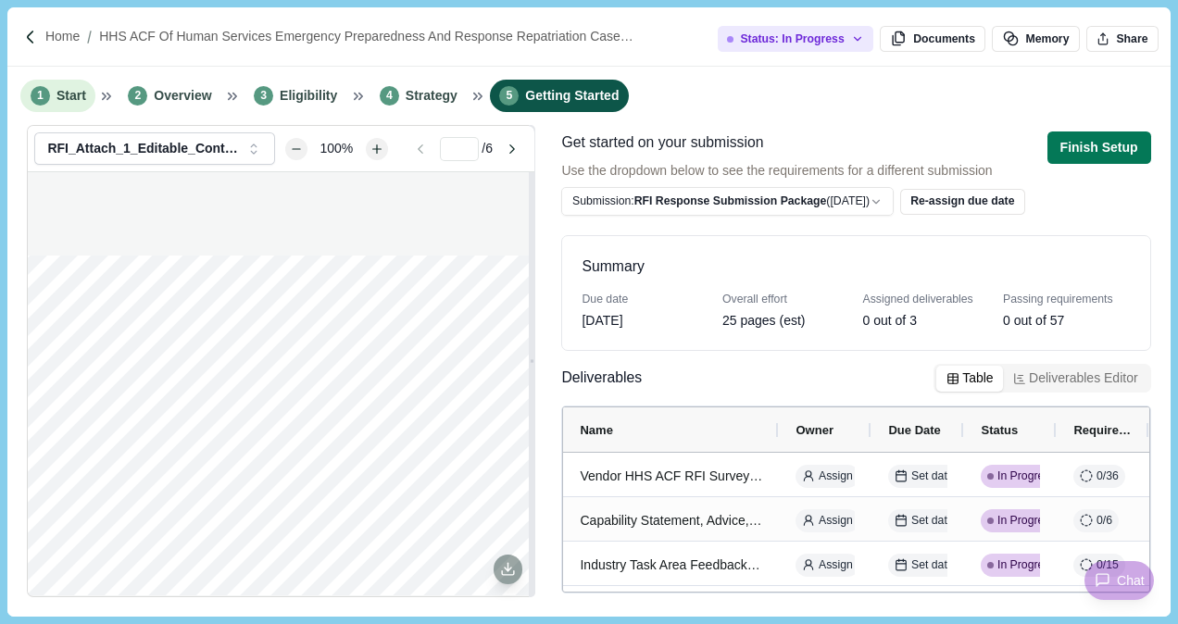
click at [70, 95] on span "Start" at bounding box center [71, 95] width 30 height 19
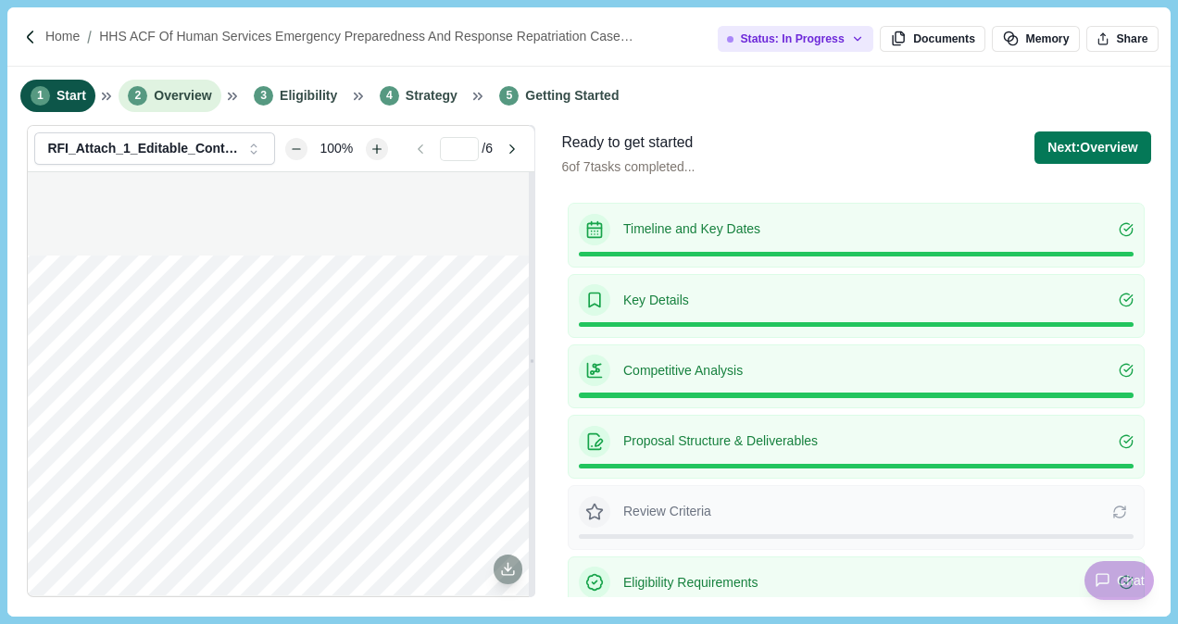
click at [154, 97] on span "Overview" at bounding box center [182, 95] width 57 height 19
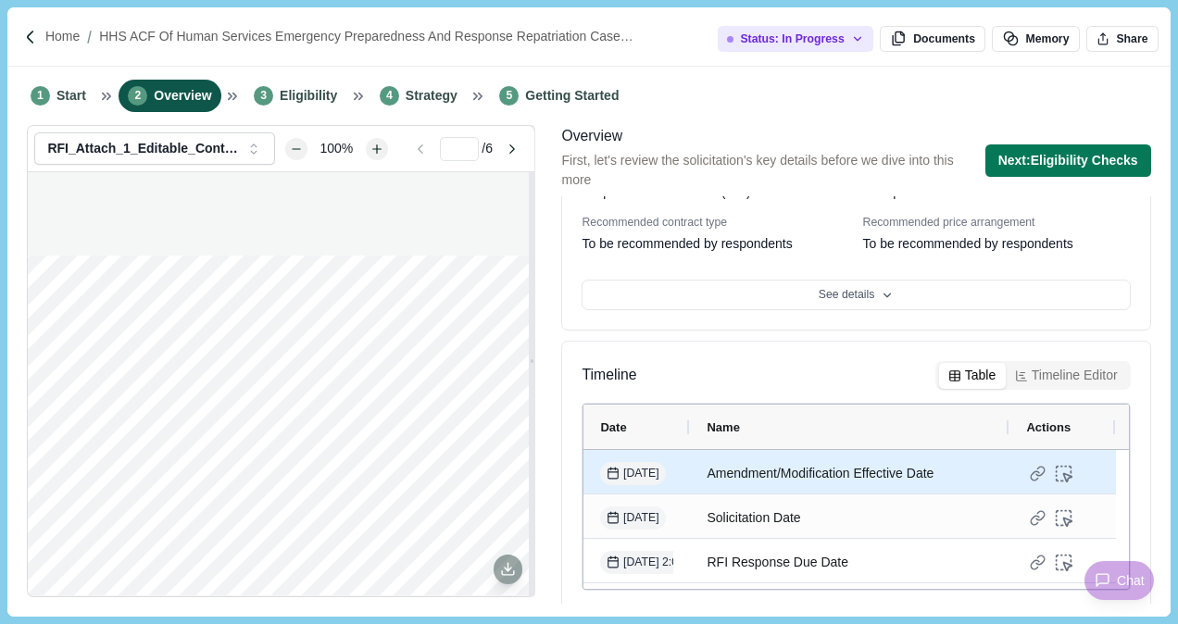
scroll to position [407, 0]
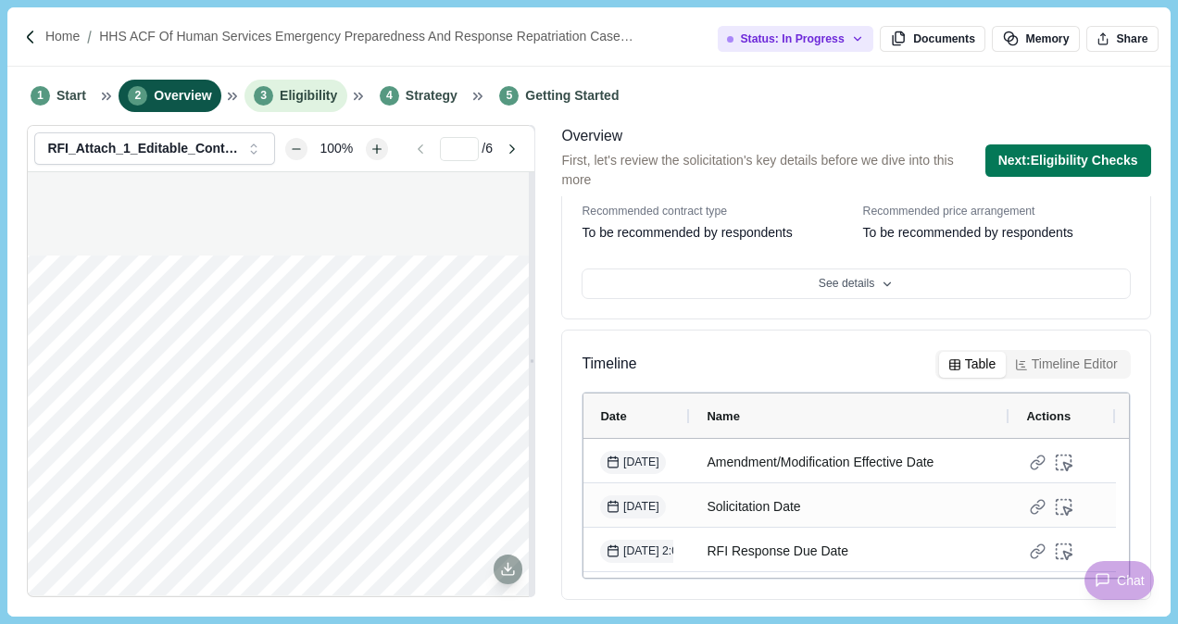
click at [306, 99] on span "Eligibility" at bounding box center [308, 95] width 57 height 19
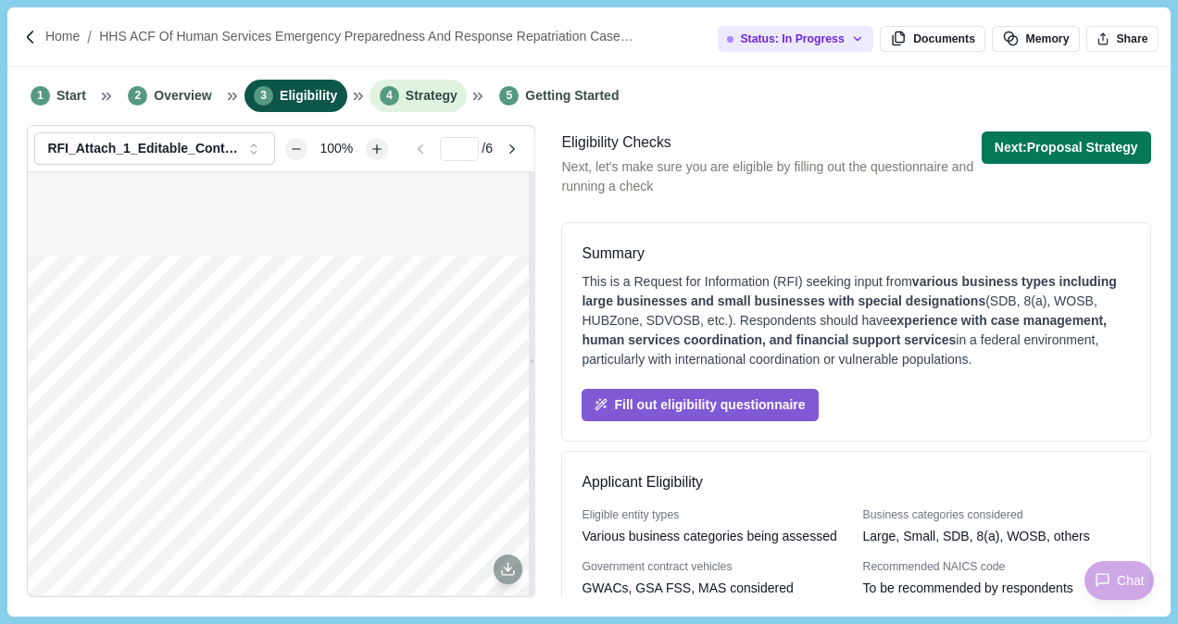
click at [423, 106] on li "4 Strategy" at bounding box center [417, 96] width 97 height 32
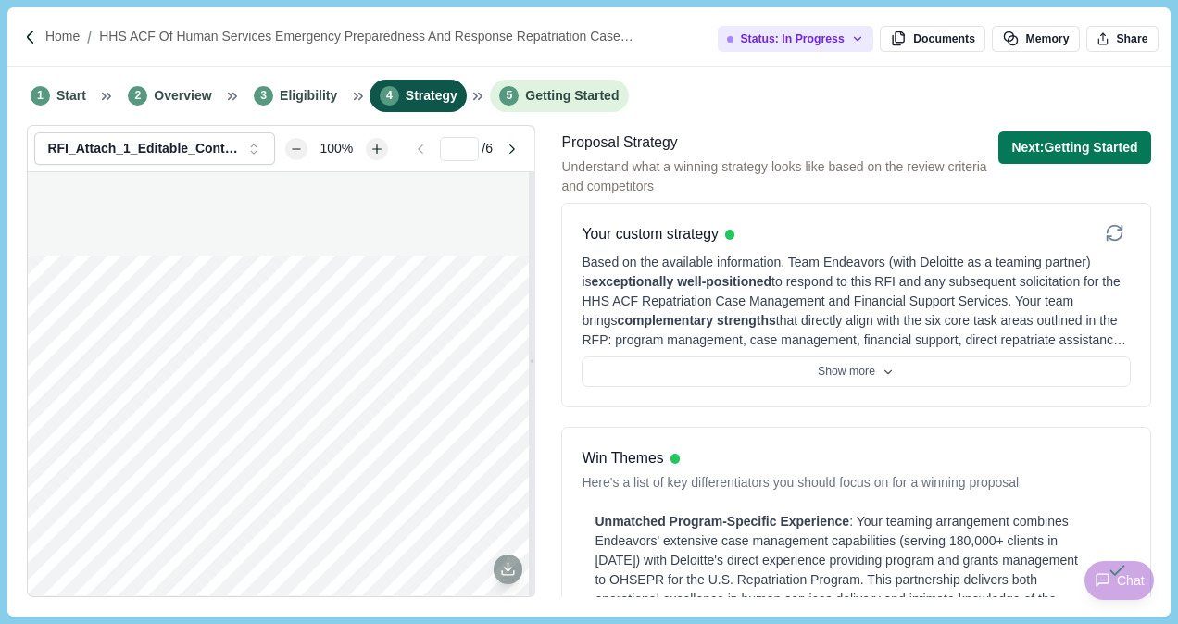
click at [525, 86] on span "Getting Started" at bounding box center [572, 95] width 94 height 19
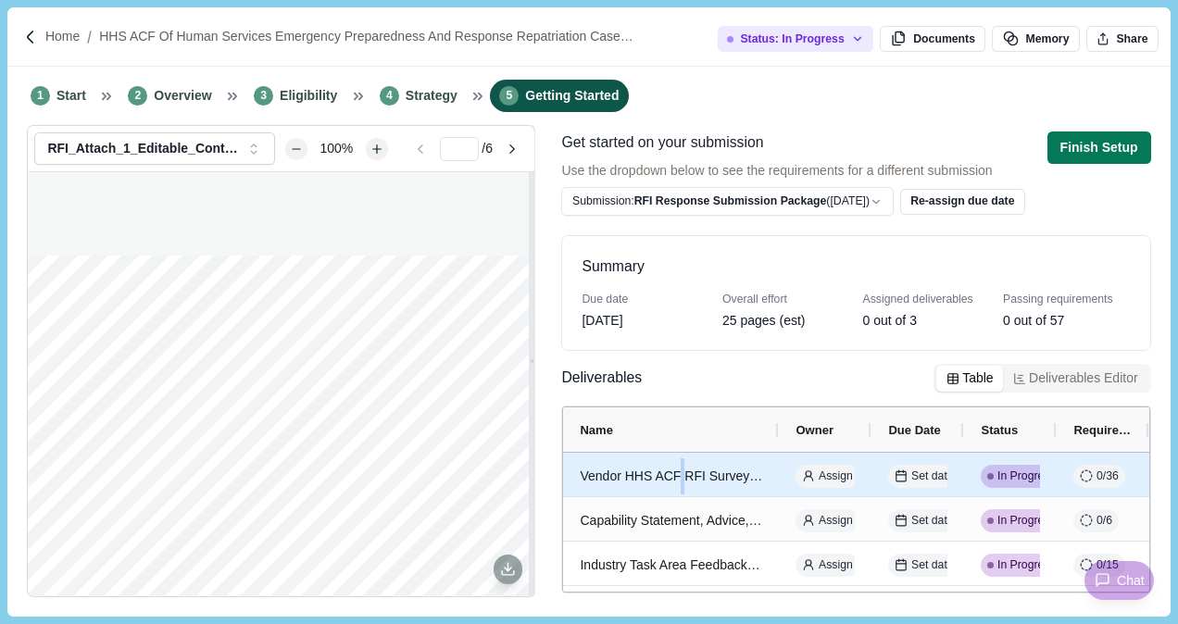
click at [680, 469] on div "Vendor HHS ACF RFI Survey Response" at bounding box center [671, 476] width 182 height 36
select select "********"
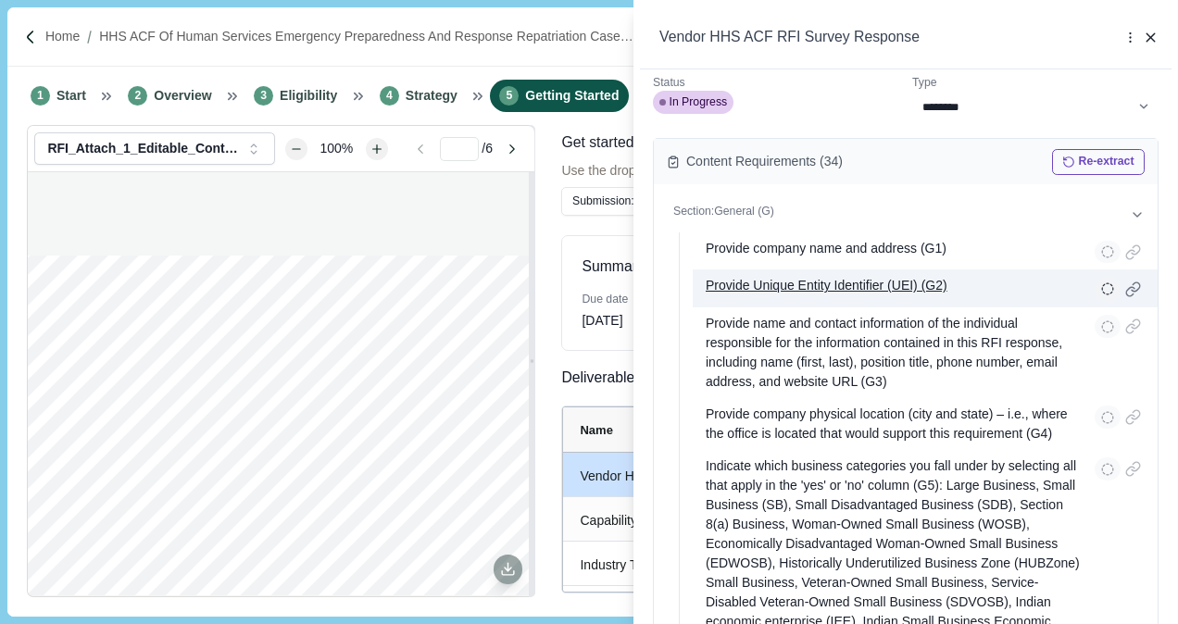
scroll to position [93, 0]
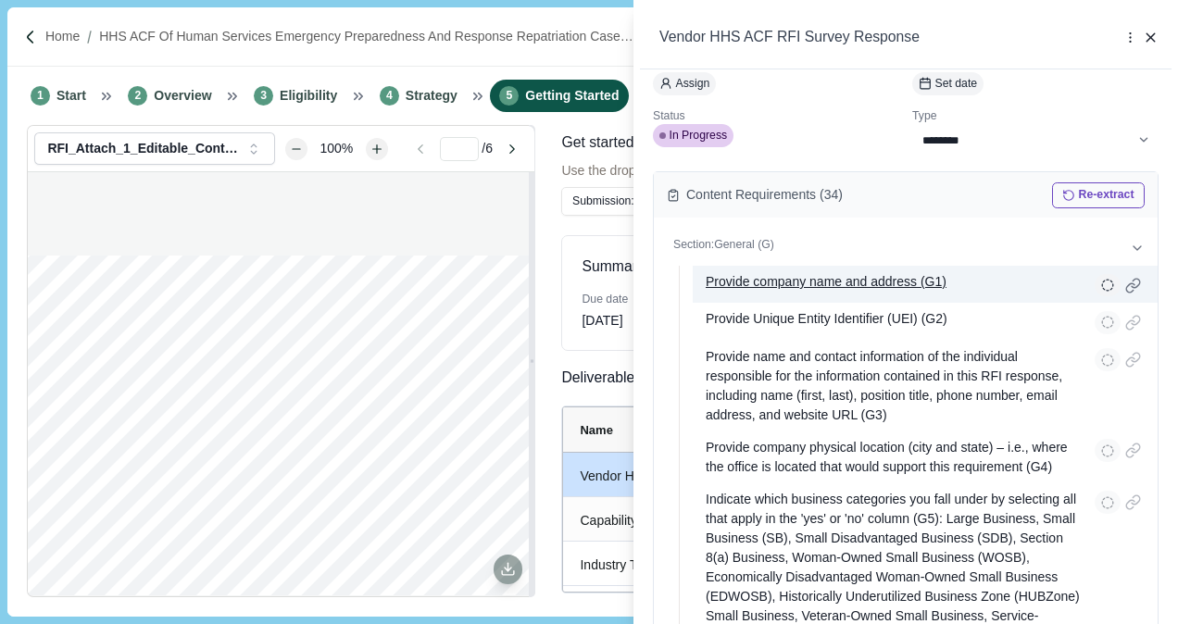
click at [807, 278] on p "Provide company name and address (G1)" at bounding box center [826, 284] width 241 height 24
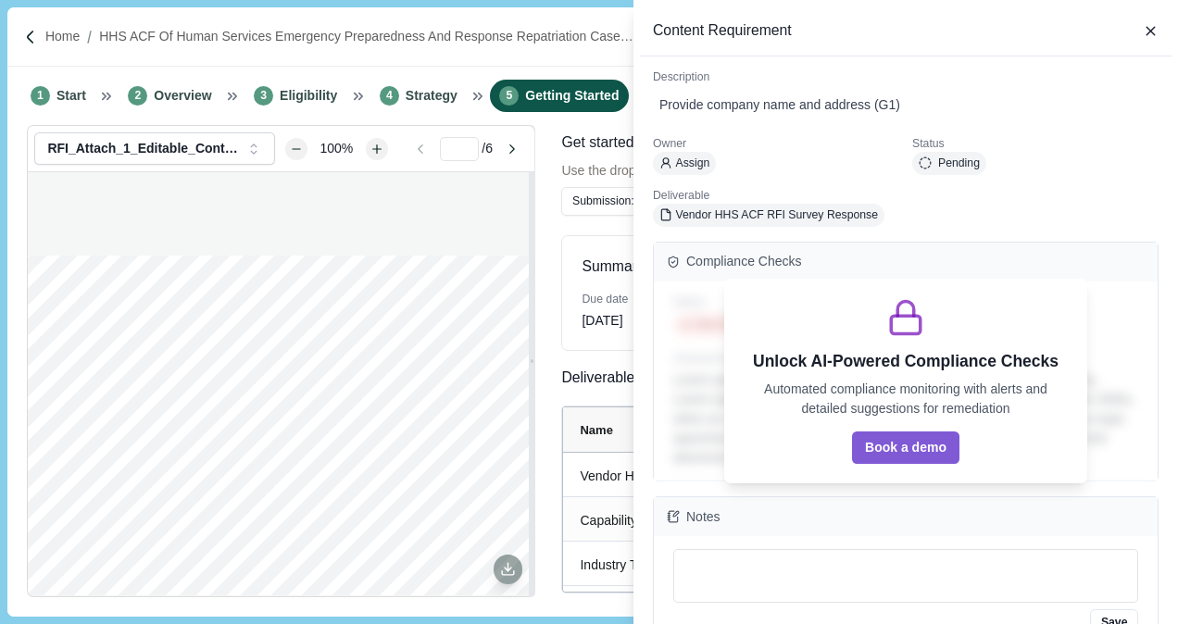
click at [1140, 25] on div "Content Requirement" at bounding box center [905, 31] width 531 height 50
click at [1145, 28] on icon "button" at bounding box center [1151, 31] width 17 height 17
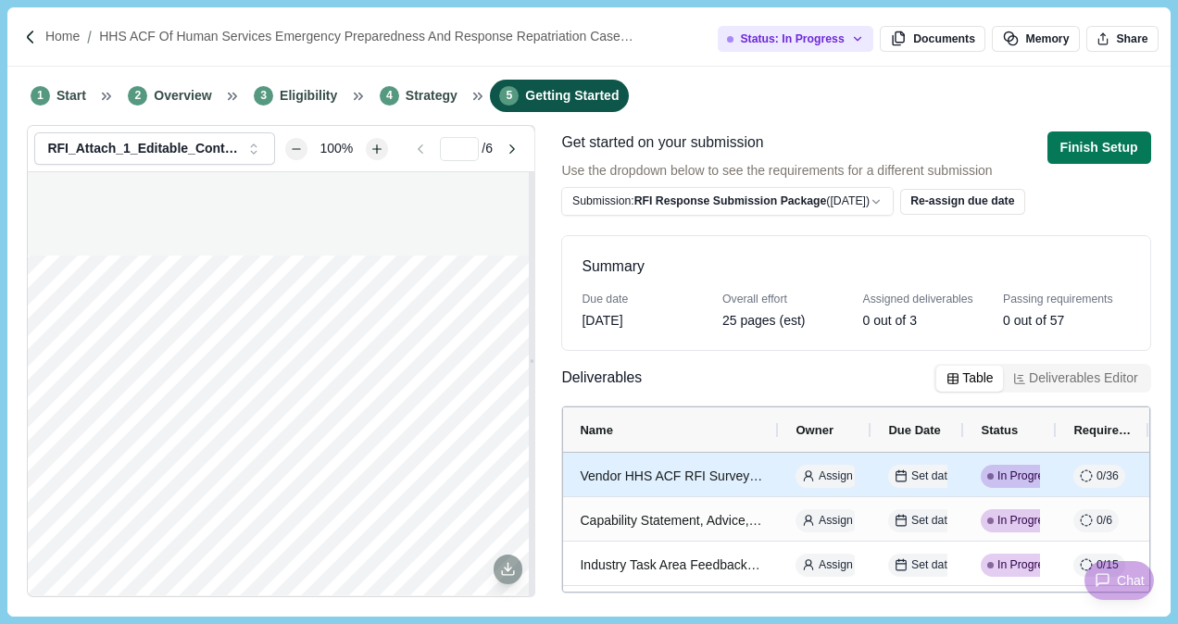
click at [668, 479] on div "Vendor HHS ACF RFI Survey Response" at bounding box center [671, 476] width 182 height 36
select select "********"
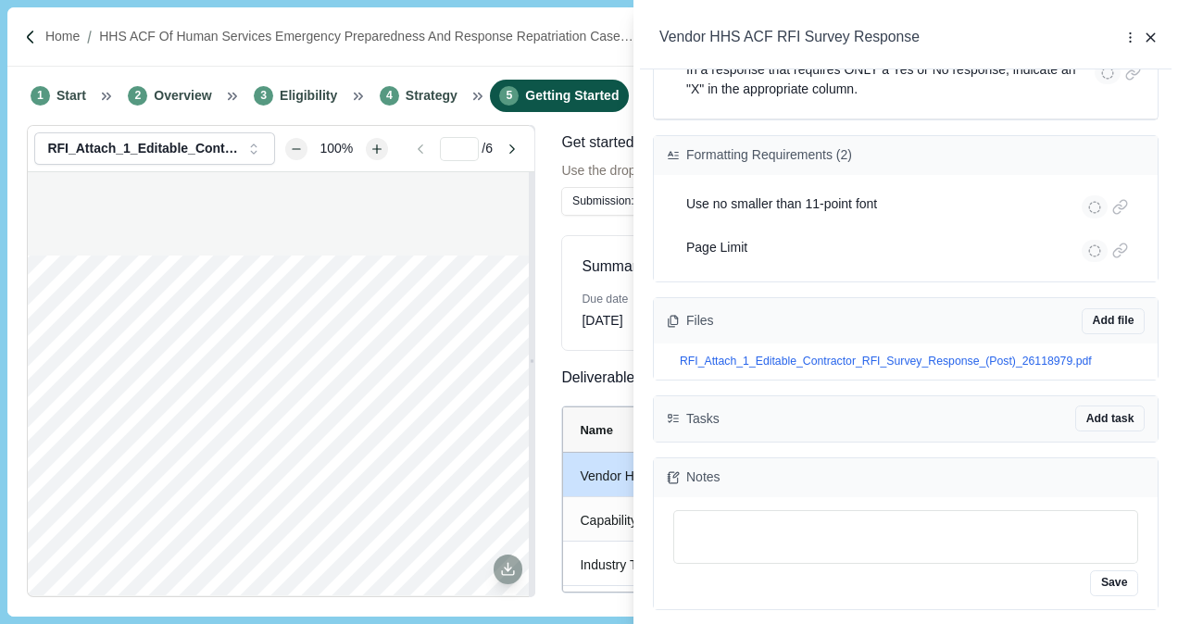
scroll to position [2963, 0]
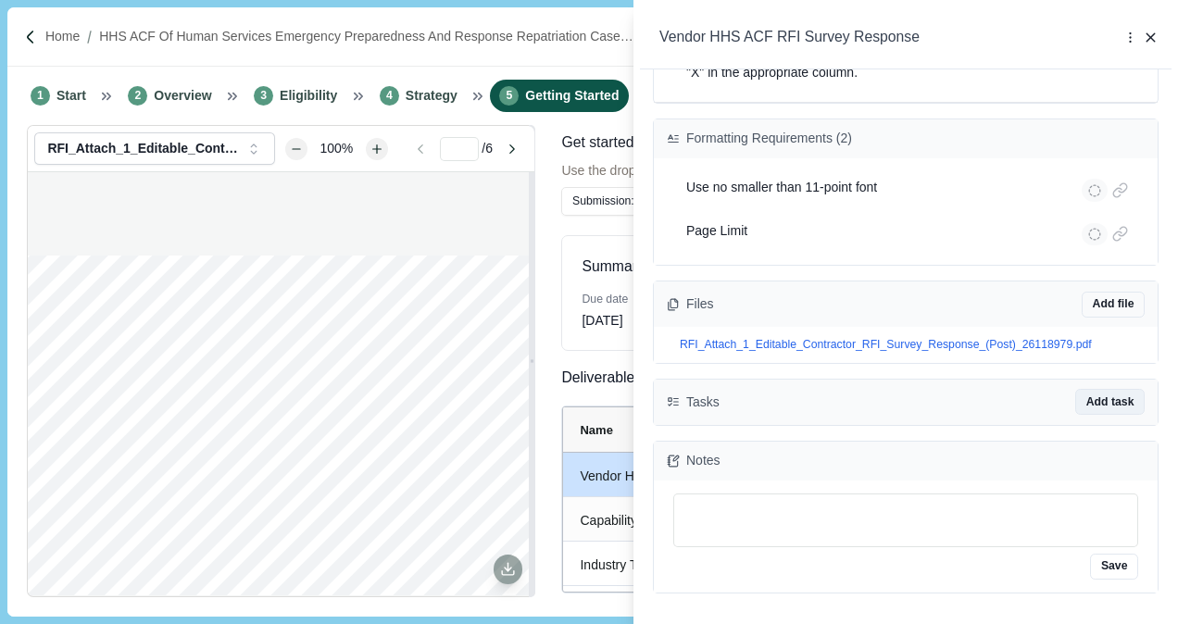
click at [1075, 389] on button "Add task" at bounding box center [1109, 402] width 69 height 26
click at [883, 380] on div "Tasks Add task Connect to Sharepoint Connect to Asana Connect to Jira Connect t…" at bounding box center [906, 402] width 504 height 45
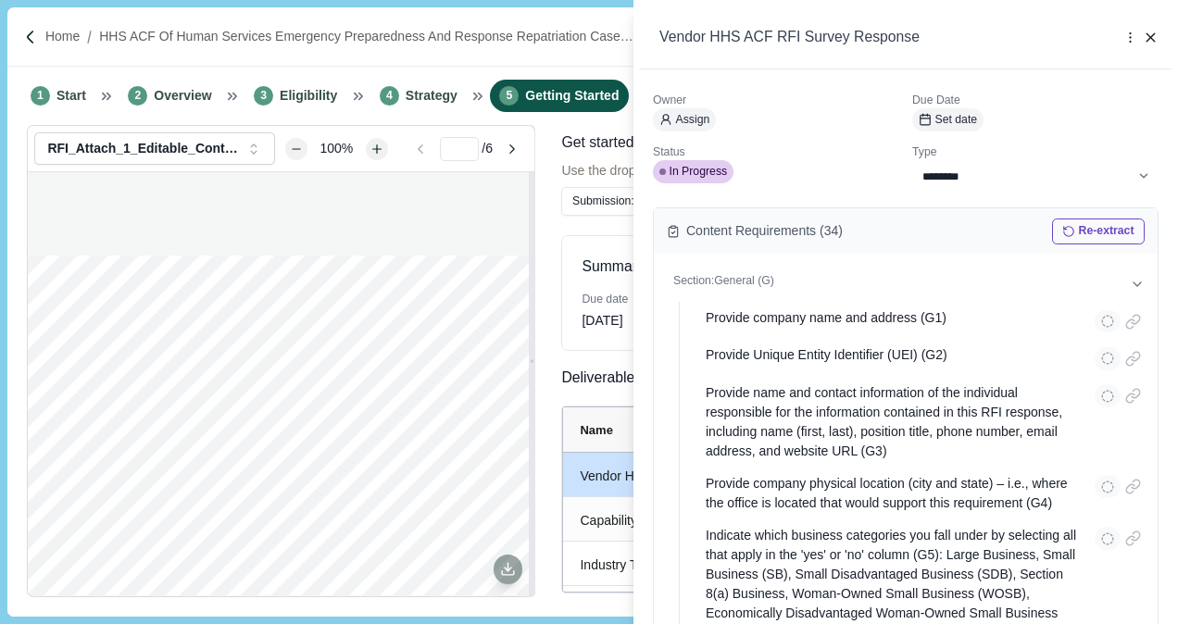
scroll to position [0, 0]
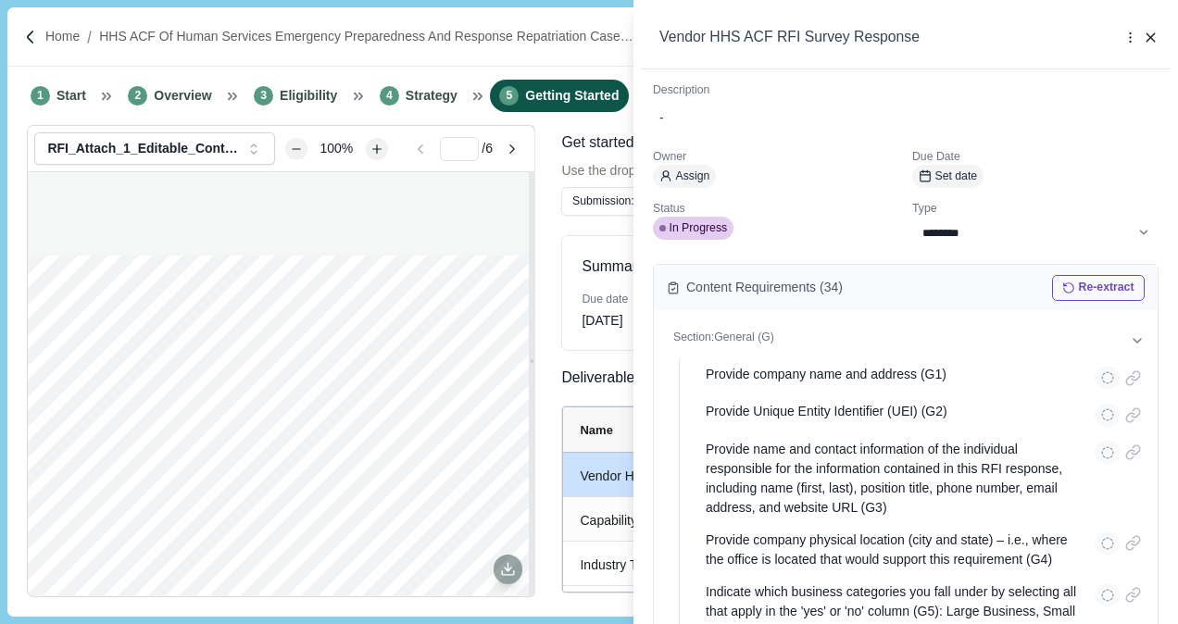
click at [1161, 33] on div "Vendor HHS ACF RFI Survey Response More Options Duplicate Upload file Select ex…" at bounding box center [905, 37] width 531 height 63
click at [1148, 36] on icon "button" at bounding box center [1150, 37] width 8 height 8
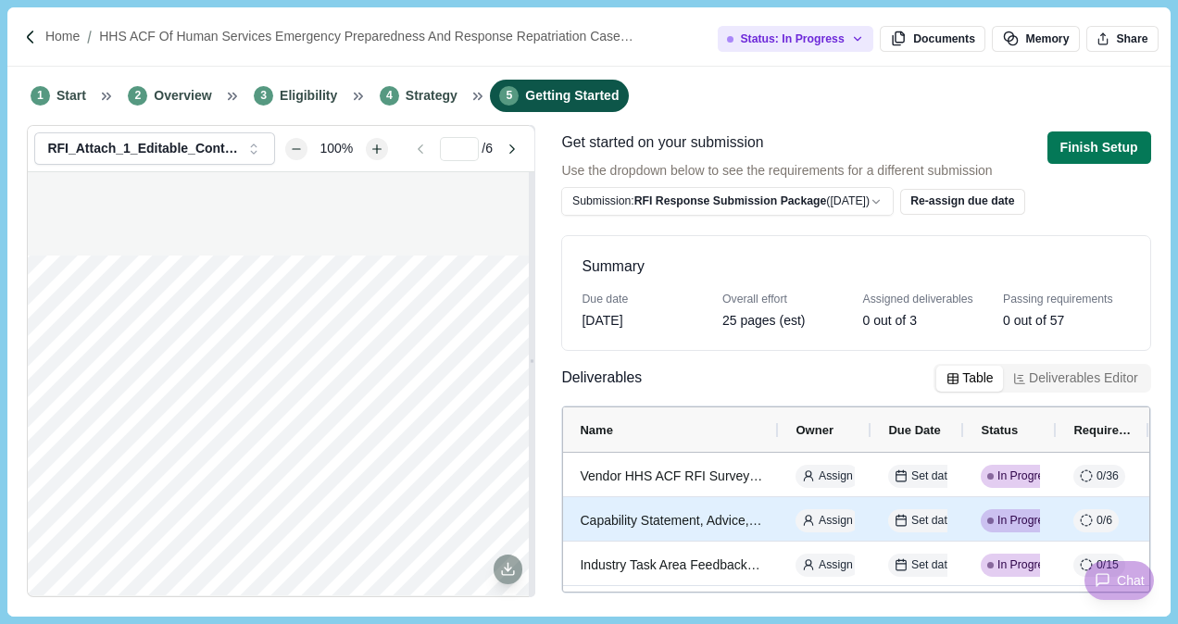
click at [677, 526] on div "Capability Statement, Advice, and Considerations" at bounding box center [671, 521] width 182 height 36
select select "********"
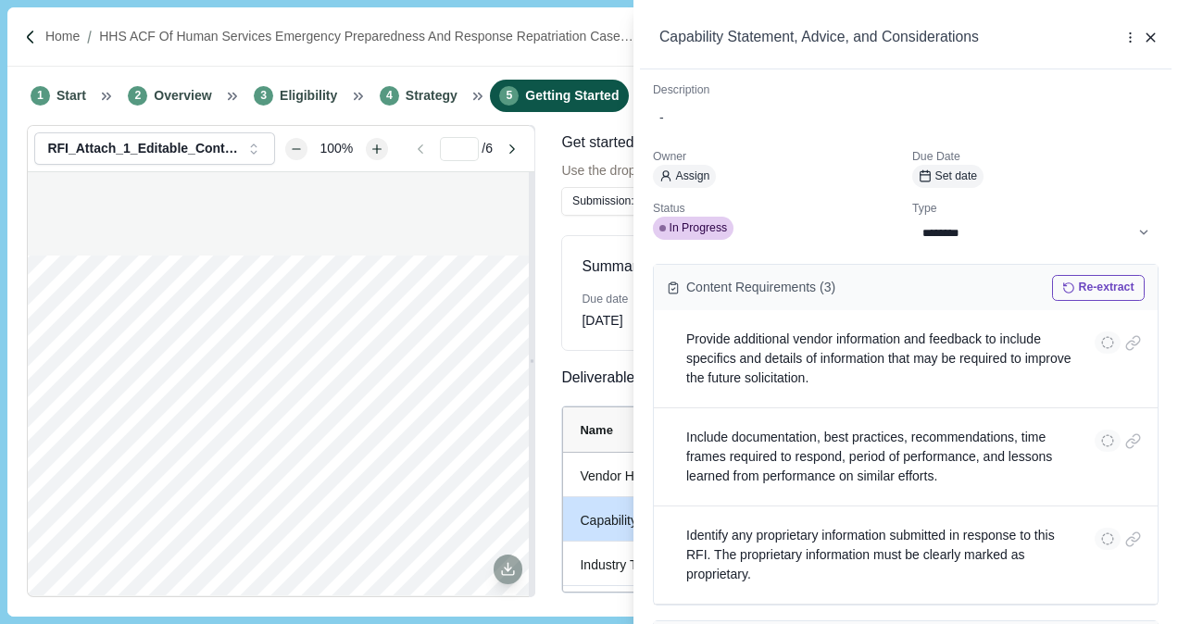
click at [1149, 34] on icon "button" at bounding box center [1151, 38] width 17 height 17
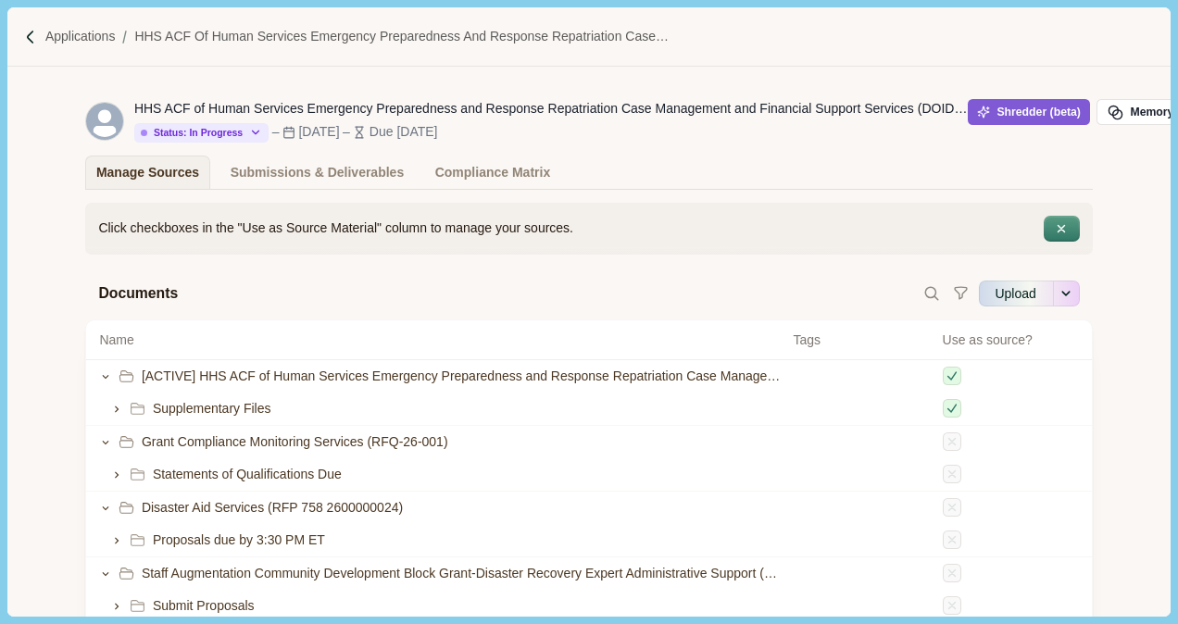
scroll to position [158, 0]
